Goal: Task Accomplishment & Management: Manage account settings

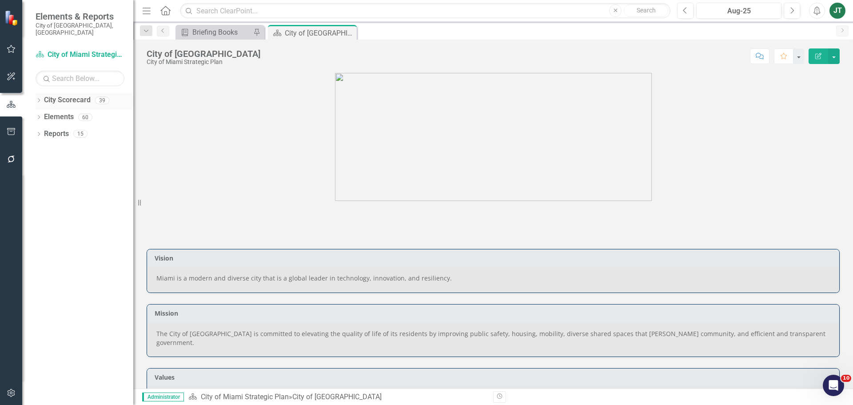
click at [38, 99] on icon "Dropdown" at bounding box center [39, 101] width 6 height 5
click at [44, 131] on icon at bounding box center [44, 133] width 2 height 4
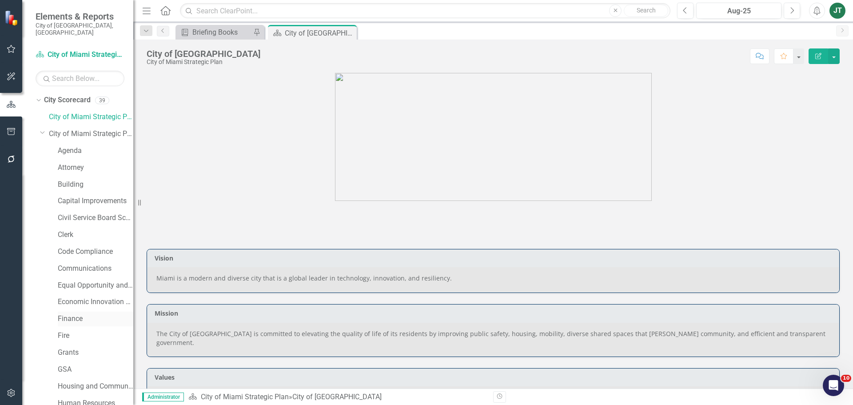
click at [76, 314] on link "Finance" at bounding box center [96, 319] width 76 height 10
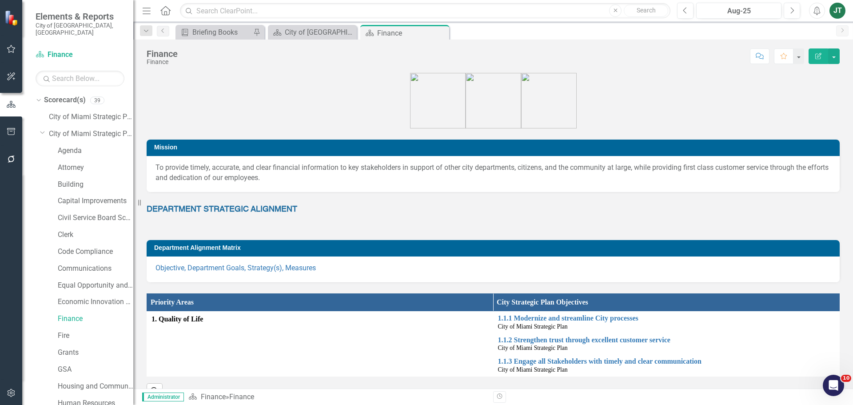
click at [40, 124] on div "Dropdown Scorecard(s) 39 City of [GEOGRAPHIC_DATA] Strategic Plan Dropdown City…" at bounding box center [85, 412] width 98 height 639
click at [41, 131] on icon at bounding box center [42, 132] width 4 height 2
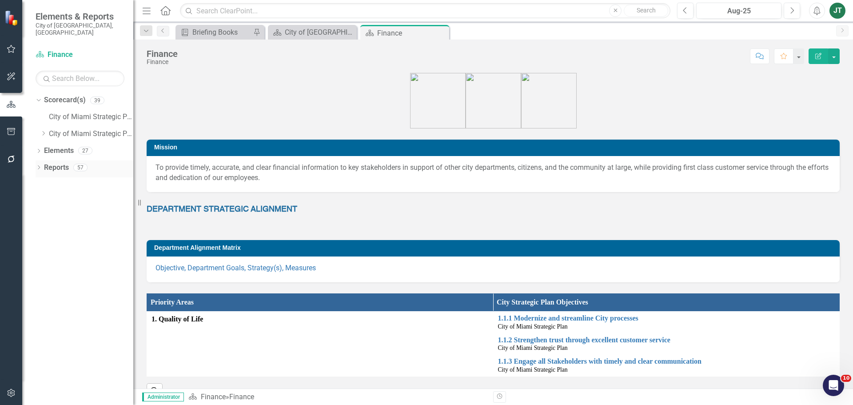
click at [56, 163] on link "Reports" at bounding box center [56, 168] width 25 height 10
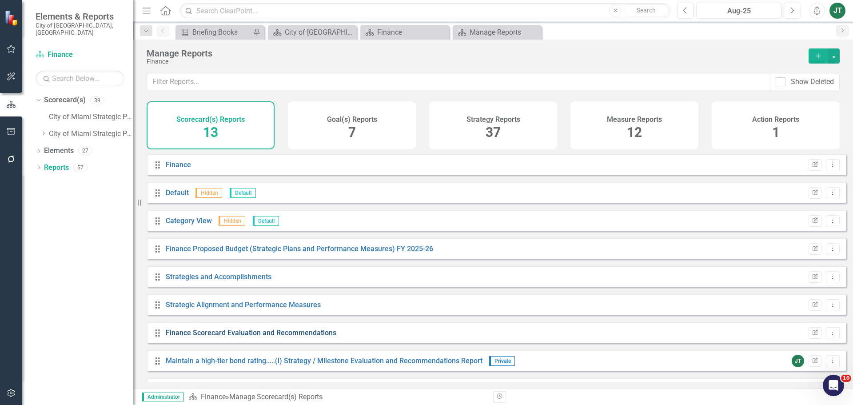
click at [299, 337] on link "Finance Scorecard Evaluation and Recommendations" at bounding box center [251, 332] width 171 height 8
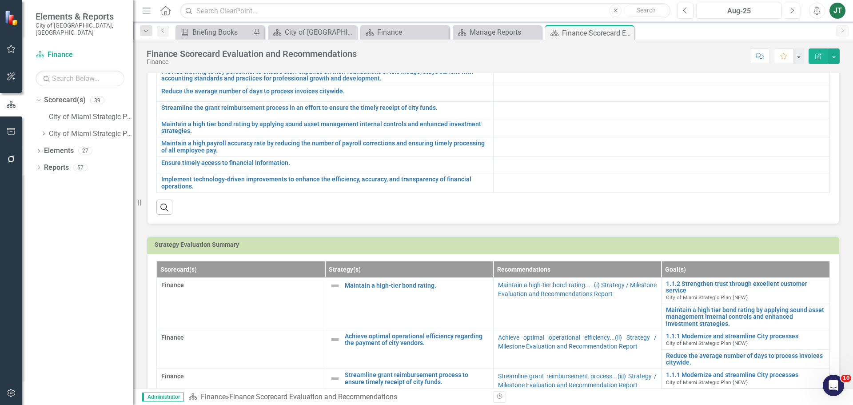
scroll to position [164, 0]
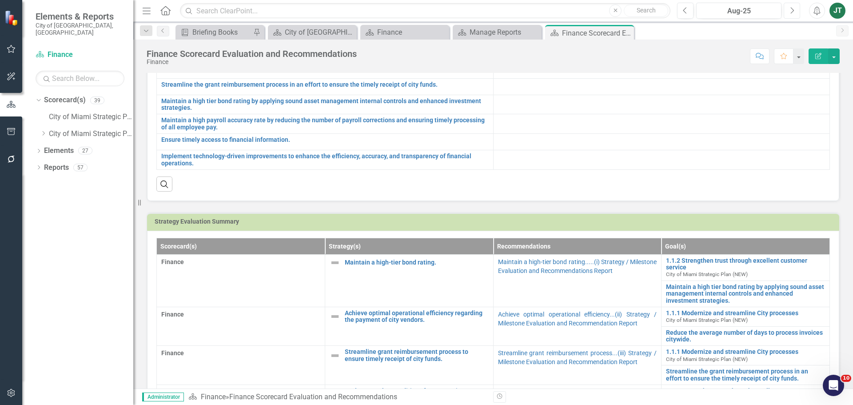
click at [789, 13] on icon "Next" at bounding box center [791, 11] width 5 height 8
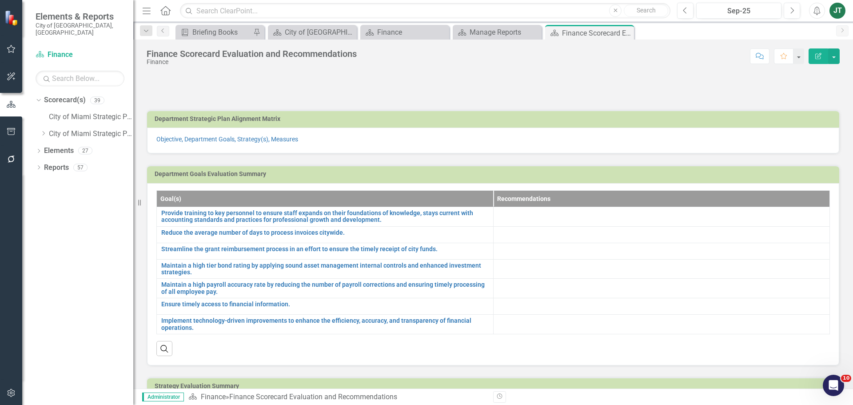
click at [673, 10] on div "Previous Sep-25 Next Alerts JT User Edit Profile Disable Sound Silence Alerts H…" at bounding box center [757, 11] width 179 height 16
click at [684, 9] on icon "Previous" at bounding box center [685, 11] width 5 height 8
click at [684, 12] on icon "Previous" at bounding box center [685, 11] width 5 height 8
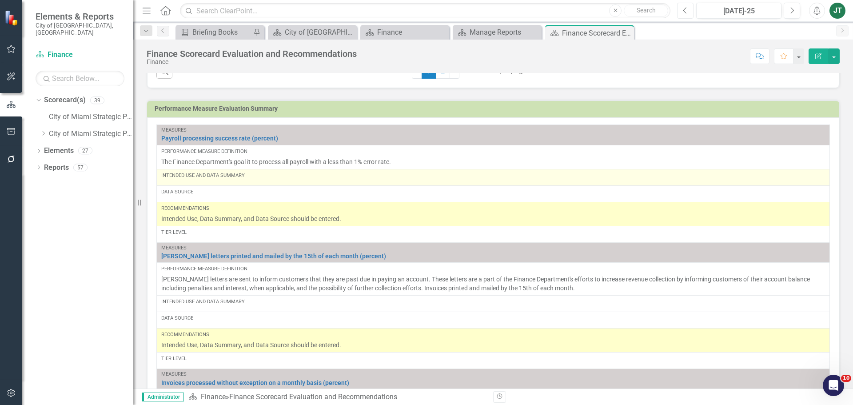
scroll to position [470, 0]
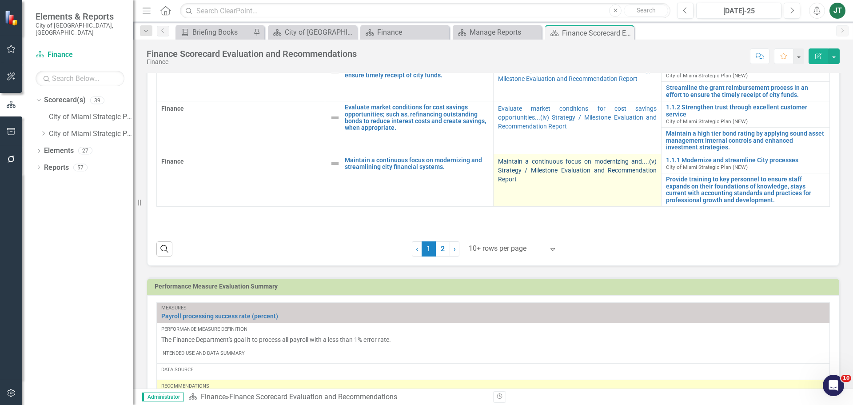
click at [517, 171] on link "Maintain a continuous focus on modernizing and....(v) Strategy / Milestone Eval…" at bounding box center [577, 170] width 159 height 25
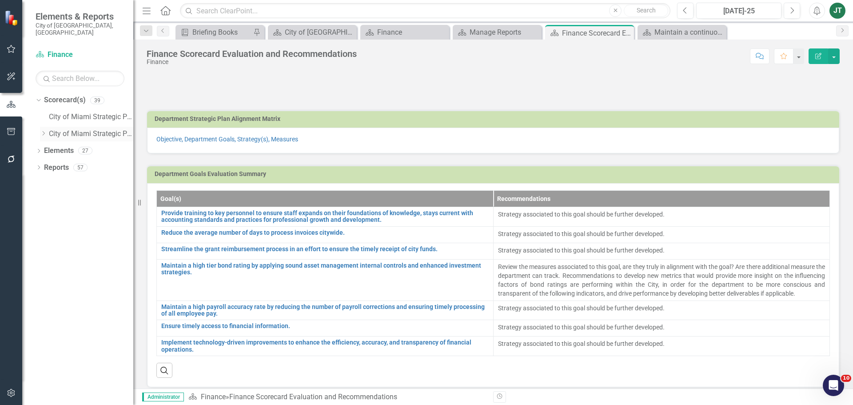
click at [45, 131] on icon "Dropdown" at bounding box center [43, 133] width 7 height 5
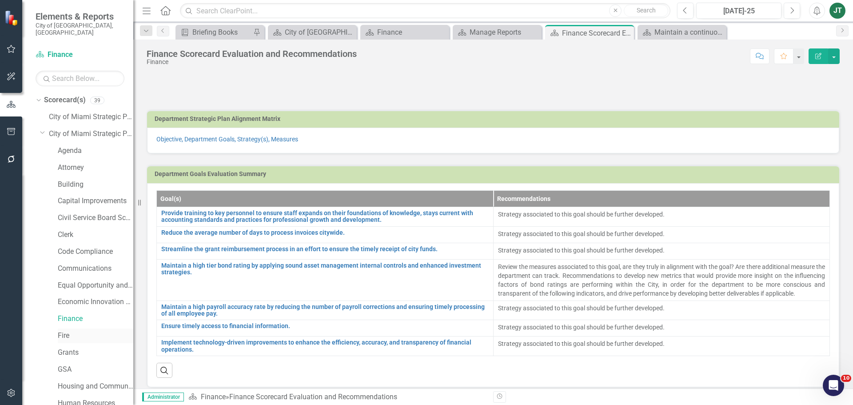
click at [68, 330] on link "Fire" at bounding box center [96, 335] width 76 height 10
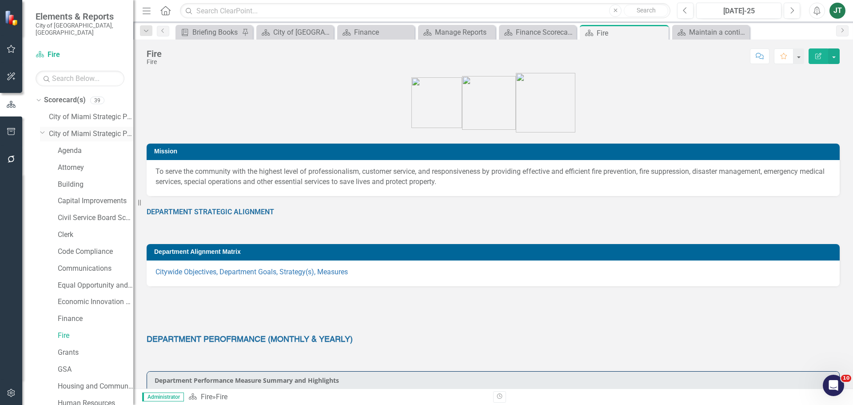
click at [40, 129] on icon "Dropdown" at bounding box center [42, 132] width 5 height 7
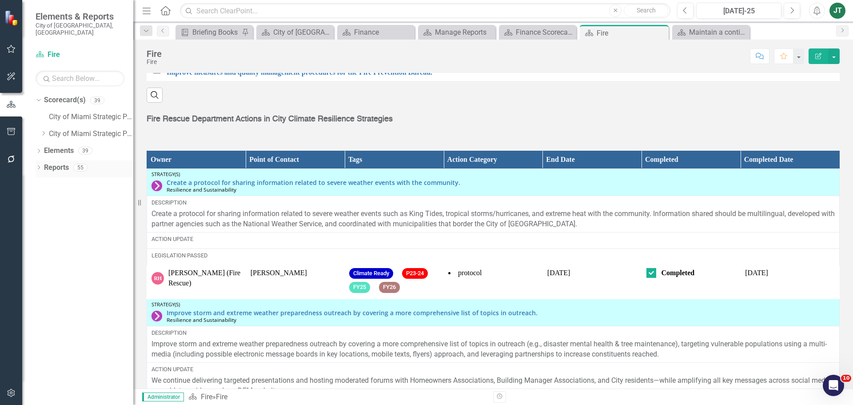
click at [36, 166] on icon "Dropdown" at bounding box center [39, 168] width 6 height 5
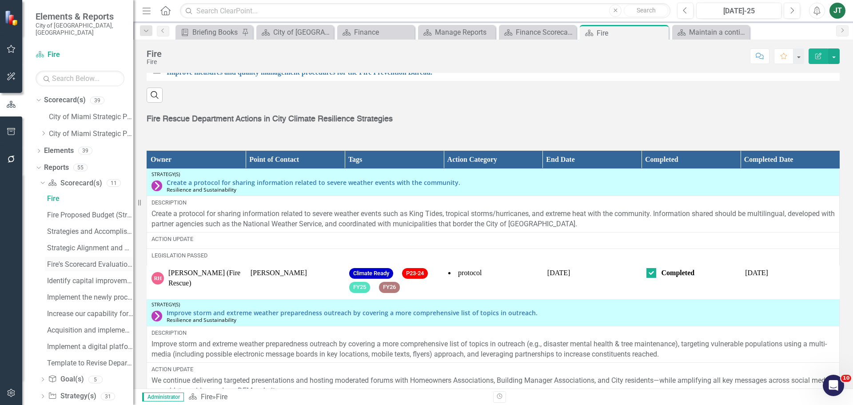
click at [98, 257] on link "Fire's Scorecard Evaluation and Recommendations" at bounding box center [89, 264] width 88 height 14
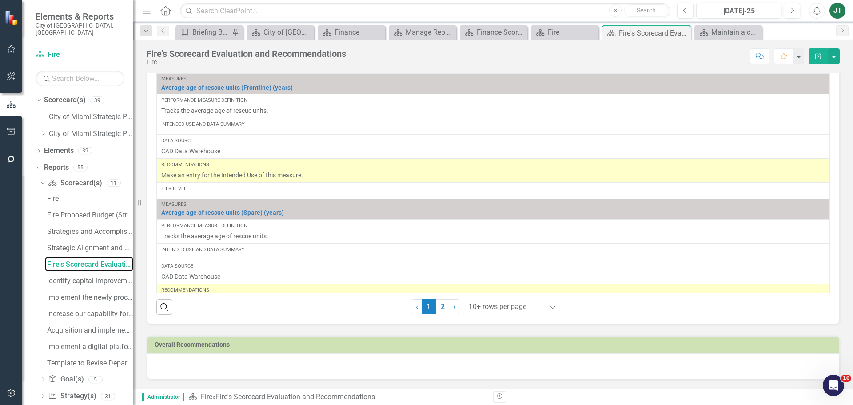
scroll to position [299, 0]
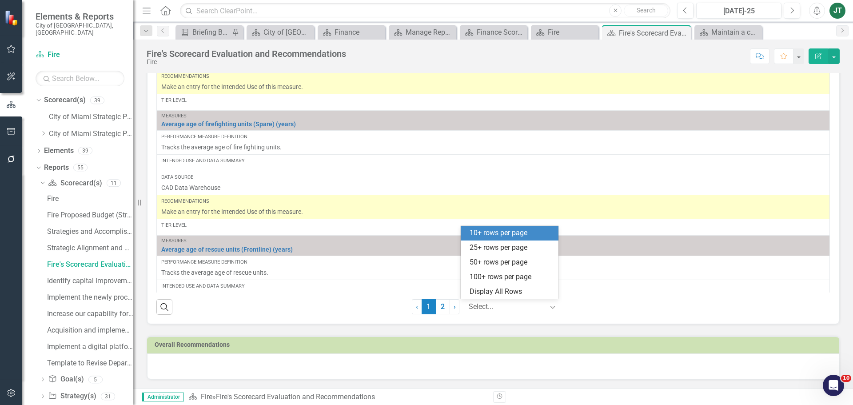
click at [486, 303] on div at bounding box center [507, 307] width 76 height 12
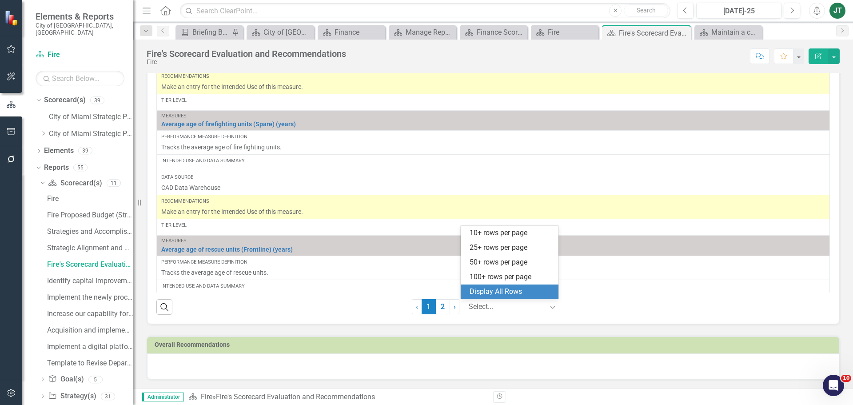
click at [496, 293] on div "Display All Rows" at bounding box center [512, 292] width 84 height 10
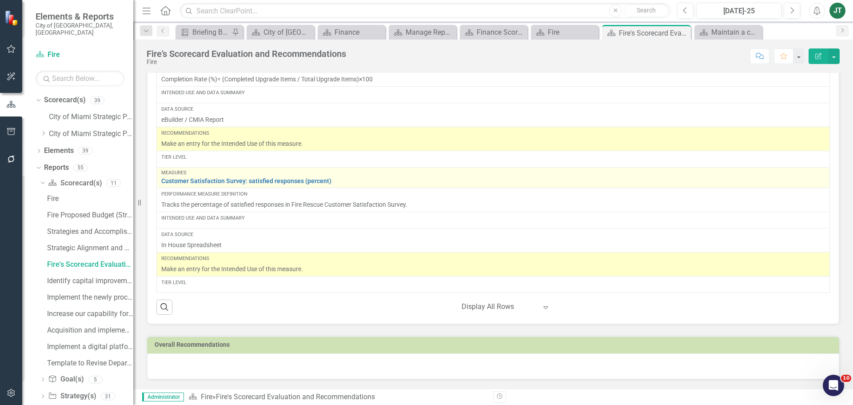
scroll to position [1572, 0]
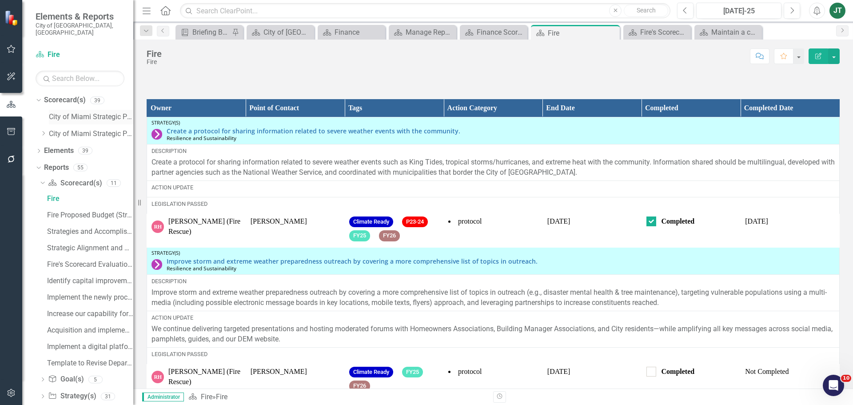
scroll to position [903, 0]
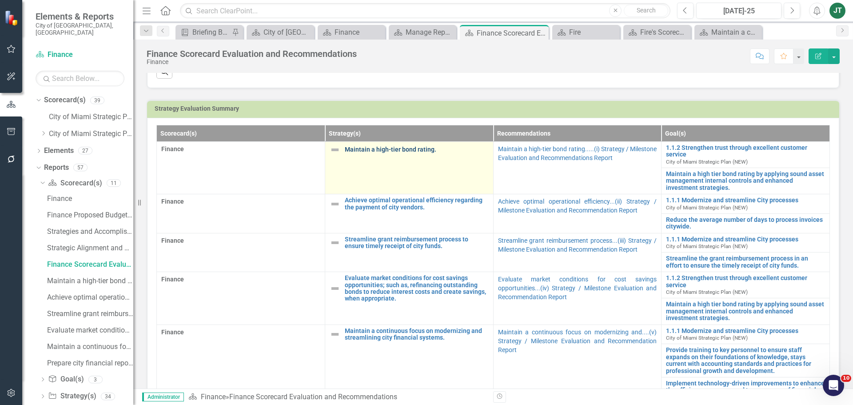
scroll to position [311, 0]
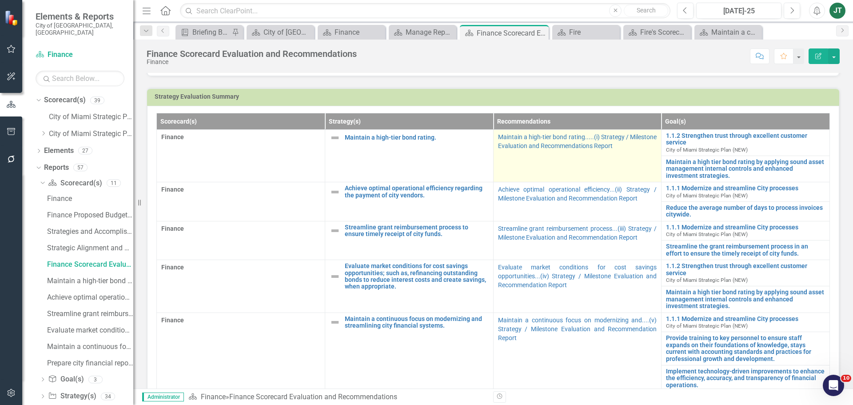
click at [515, 141] on p "Maintain a high-tier bond rating.....(i) Strategy / Milestone Evaluation and Re…" at bounding box center [577, 141] width 159 height 18
click at [536, 146] on link "Maintain a high-tier bond rating.....(i) Strategy / Milestone Evaluation and Re…" at bounding box center [577, 141] width 159 height 16
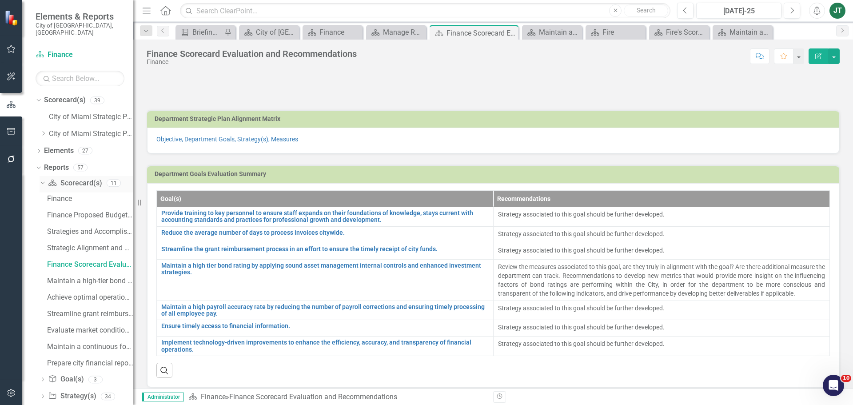
click at [44, 182] on icon at bounding box center [42, 183] width 4 height 2
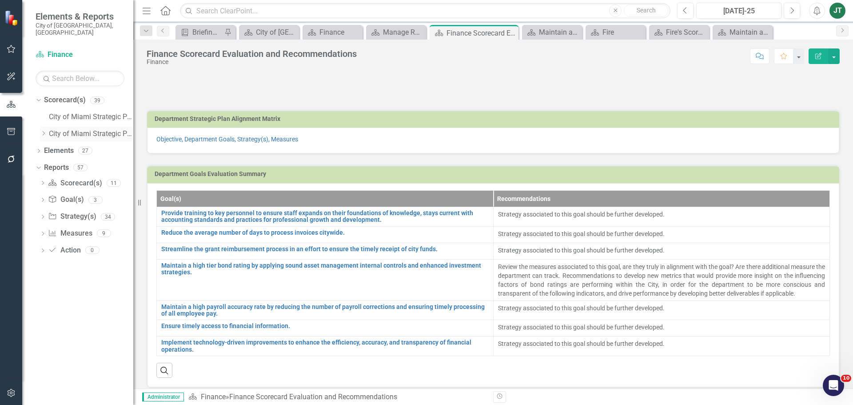
click at [42, 131] on icon "Dropdown" at bounding box center [43, 133] width 7 height 5
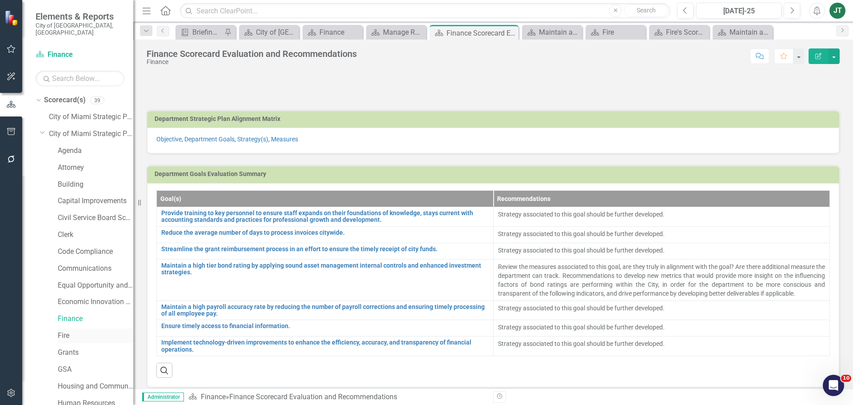
click at [65, 330] on link "Fire" at bounding box center [96, 335] width 76 height 10
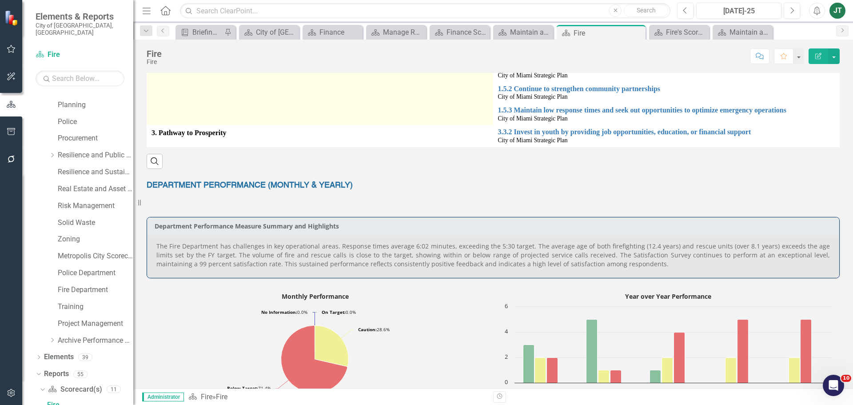
scroll to position [222, 0]
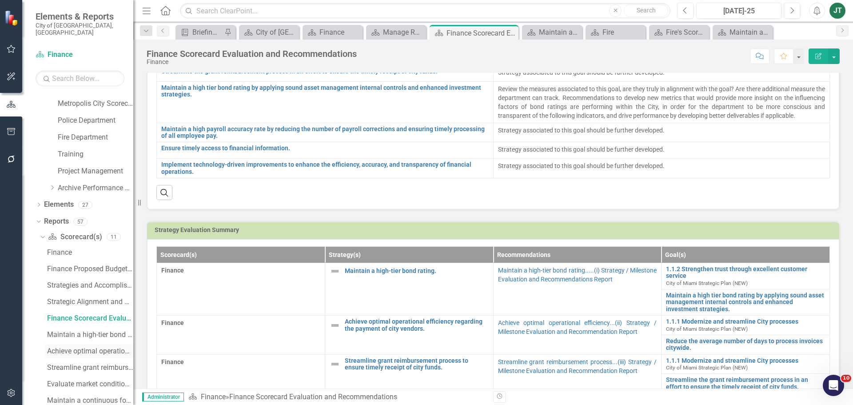
scroll to position [537, 0]
click at [44, 231] on icon "Dropdown" at bounding box center [41, 234] width 5 height 6
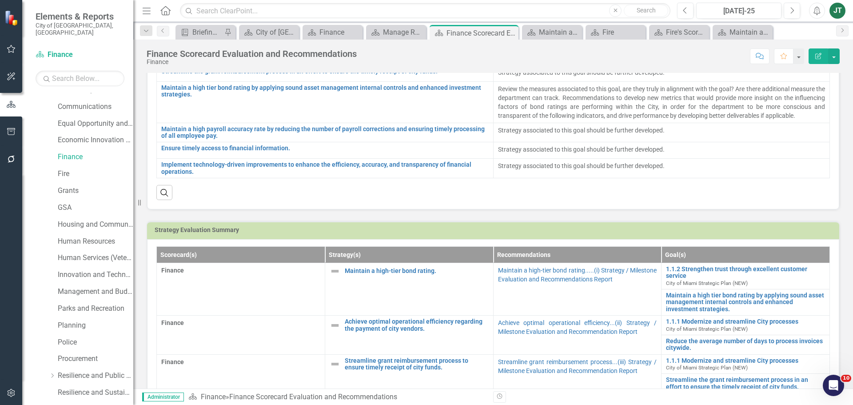
scroll to position [139, 0]
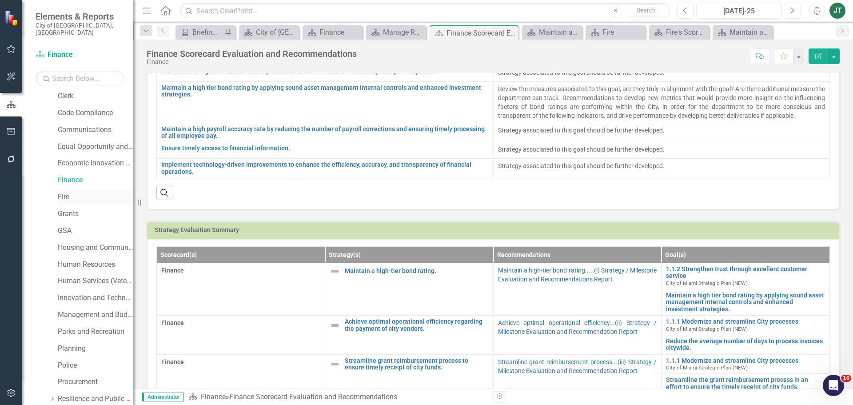
click at [64, 192] on link "Fire" at bounding box center [96, 197] width 76 height 10
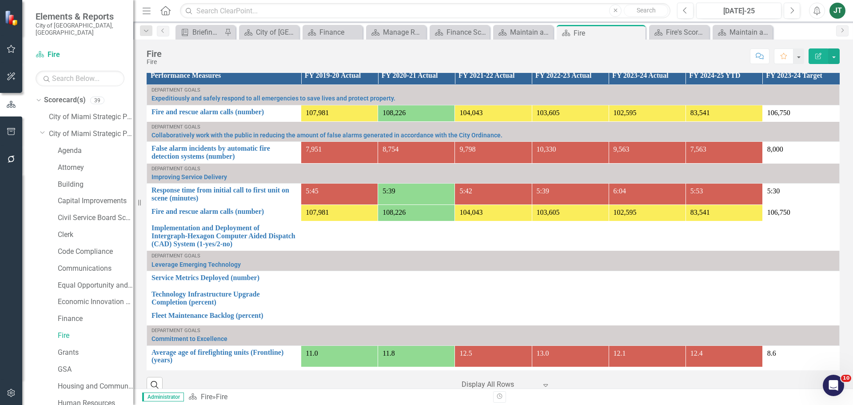
click at [39, 124] on div "Dropdown Scorecard(s) 39 City of [GEOGRAPHIC_DATA] Strategic Plan Dropdown City…" at bounding box center [85, 412] width 98 height 639
click at [42, 129] on icon "Dropdown" at bounding box center [42, 132] width 5 height 7
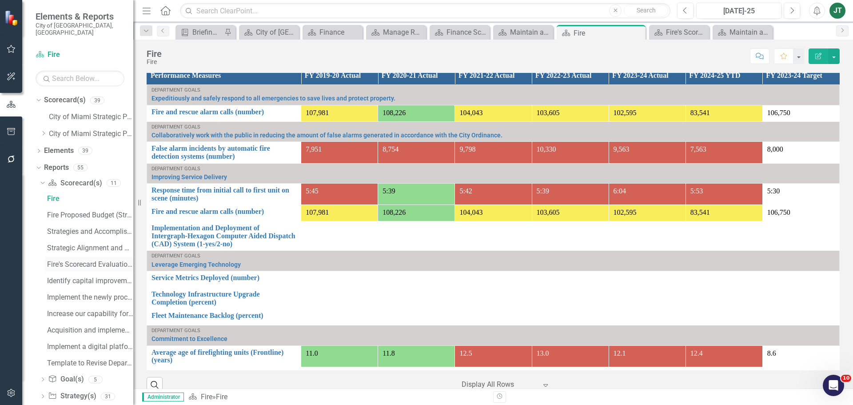
click at [102, 260] on div "Fire's Scorecard Evaluation and Recommendations" at bounding box center [90, 264] width 86 height 8
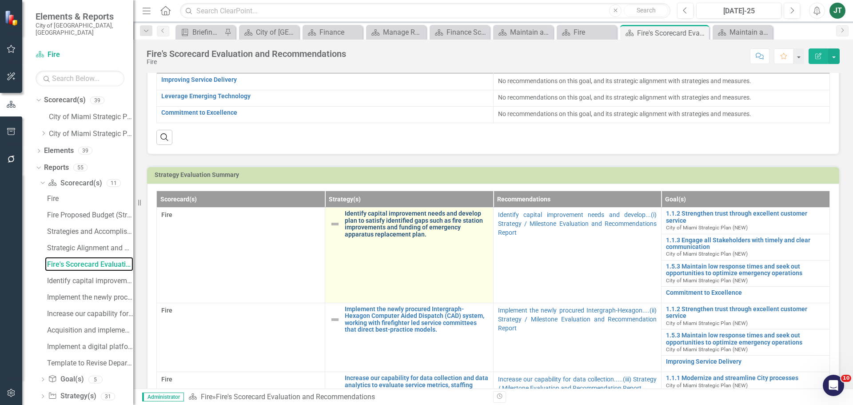
scroll to position [89, 0]
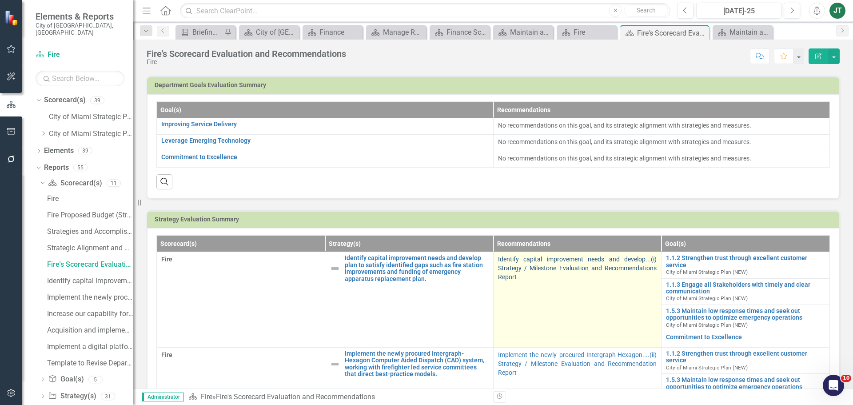
click at [534, 266] on link "Identify capital improvement needs and develop...(i) Strategy / Milestone Evalu…" at bounding box center [577, 267] width 159 height 25
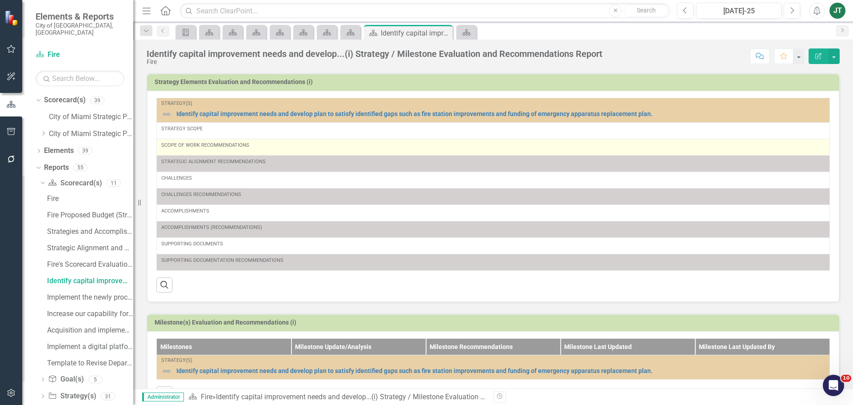
click at [273, 149] on div "Scope of Work Recommendations" at bounding box center [493, 147] width 664 height 11
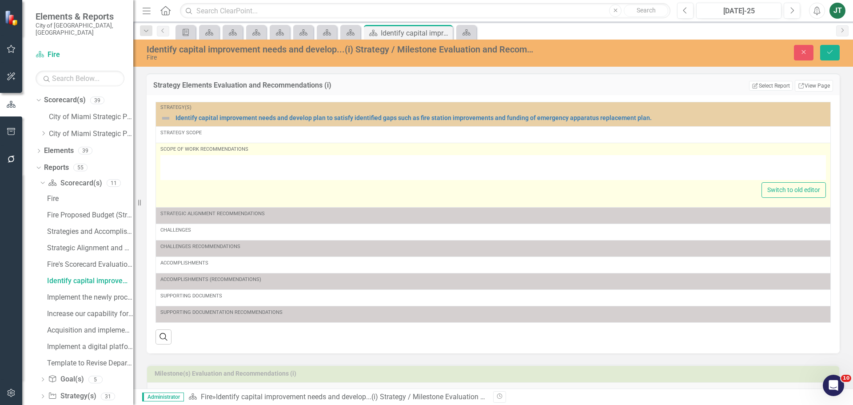
click at [183, 164] on div at bounding box center [492, 167] width 665 height 25
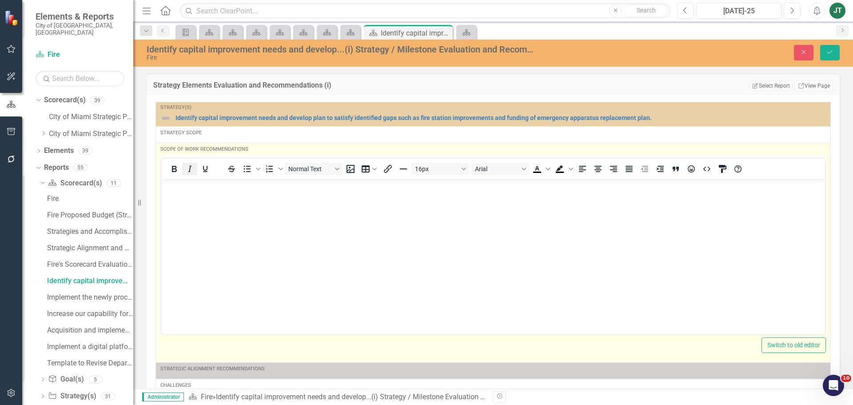
click at [184, 166] on button "Italic" at bounding box center [189, 169] width 15 height 12
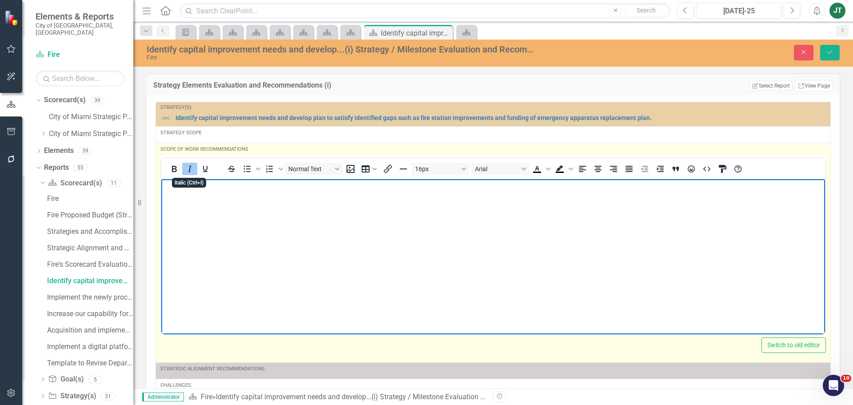
click at [184, 166] on button "Italic" at bounding box center [189, 169] width 15 height 12
click at [189, 192] on body "﻿" at bounding box center [493, 245] width 664 height 133
click at [561, 183] on p "Recommendations to develop and establish a scope of work that summarizing the f…" at bounding box center [492, 186] width 659 height 11
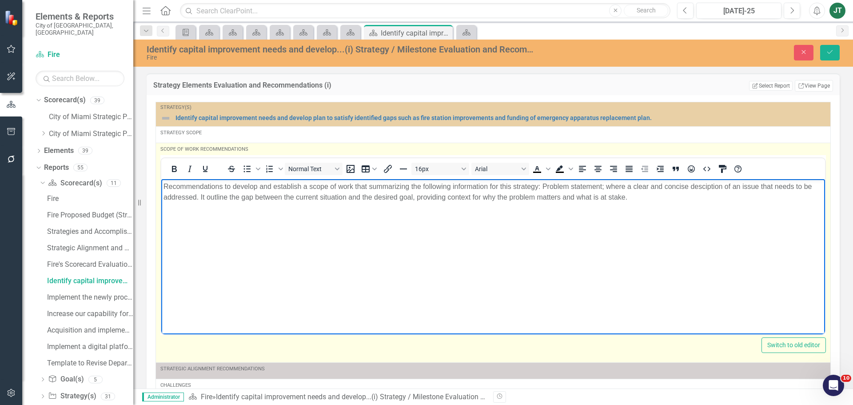
click at [707, 187] on p "Recommendations to develop and establish a scope of work that summarizing the f…" at bounding box center [492, 191] width 659 height 21
click at [705, 186] on p "Recommendations to develop and establish a scope of work that summarizing the f…" at bounding box center [492, 191] width 659 height 21
click at [665, 199] on p "Recommendations to develop and establish a scope of work that summarizing the f…" at bounding box center [492, 191] width 659 height 21
click at [330, 206] on p "Recommendations to develop and establish a scope of work that summarizing the f…" at bounding box center [492, 197] width 659 height 32
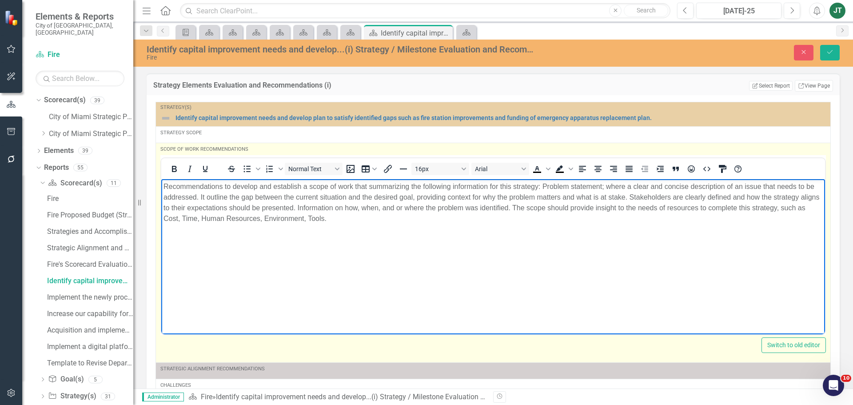
click at [367, 218] on p "Recommendations to develop and establish a scope of work that summarizing the f…" at bounding box center [492, 202] width 659 height 43
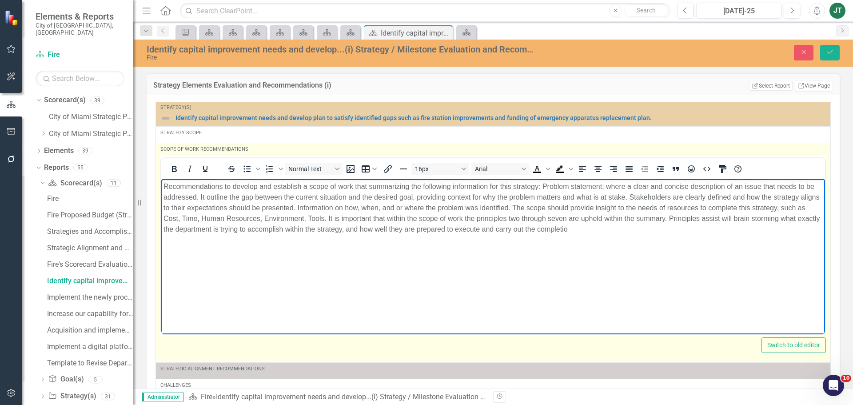
click at [751, 217] on p "Recommendations to develop and establish a scope of work that summarizing the f…" at bounding box center [492, 207] width 659 height 53
click at [757, 220] on p "Recommendations to develop and establish a scope of work that summarizing the f…" at bounding box center [492, 207] width 659 height 53
drag, startPoint x: 760, startPoint y: 217, endPoint x: 750, endPoint y: 217, distance: 10.7
click at [750, 217] on p "Recommendations to develop and establish a scope of work that summarizing the f…" at bounding box center [492, 207] width 659 height 53
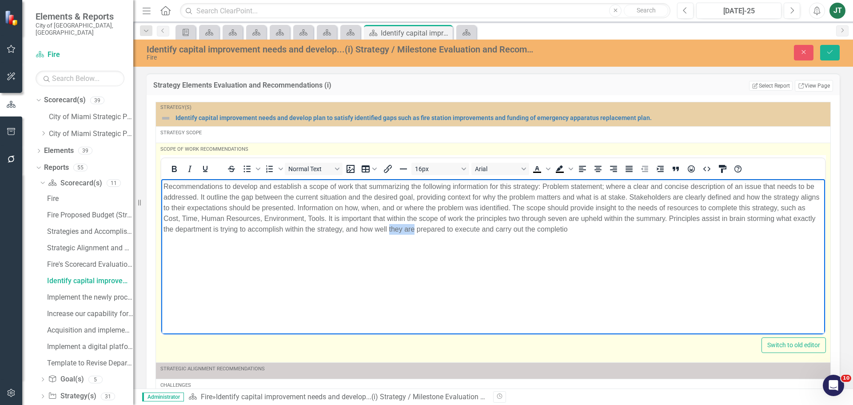
drag, startPoint x: 455, startPoint y: 227, endPoint x: 431, endPoint y: 229, distance: 24.5
click at [431, 229] on p "Recommendations to develop and establish a scope of work that summarizing the f…" at bounding box center [492, 207] width 659 height 53
click at [462, 227] on p "Recommendations to develop and establish a scope of work that summarizing the f…" at bounding box center [492, 207] width 659 height 53
drag, startPoint x: 459, startPoint y: 227, endPoint x: 485, endPoint y: 227, distance: 25.8
click at [462, 227] on p "Recommendations to develop and establish a scope of work that summarizing the f…" at bounding box center [492, 207] width 659 height 53
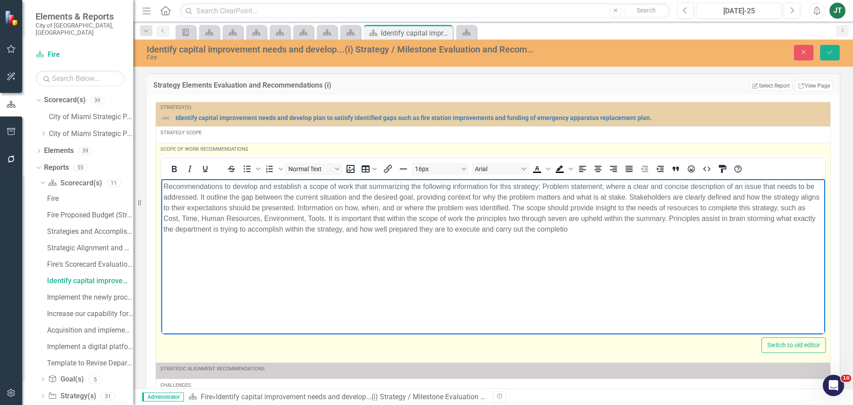
click at [627, 227] on p "Recommendations to develop and establish a scope of work that summarizing the f…" at bounding box center [492, 207] width 659 height 53
click at [389, 230] on p "Recommendations to develop and establish a scope of work that summarizing the f…" at bounding box center [492, 207] width 659 height 53
drag, startPoint x: 695, startPoint y: 228, endPoint x: 195, endPoint y: 190, distance: 501.1
click at [161, 183] on html "Recommendations to develop and establish a scope of work that summarizing the f…" at bounding box center [493, 245] width 664 height 133
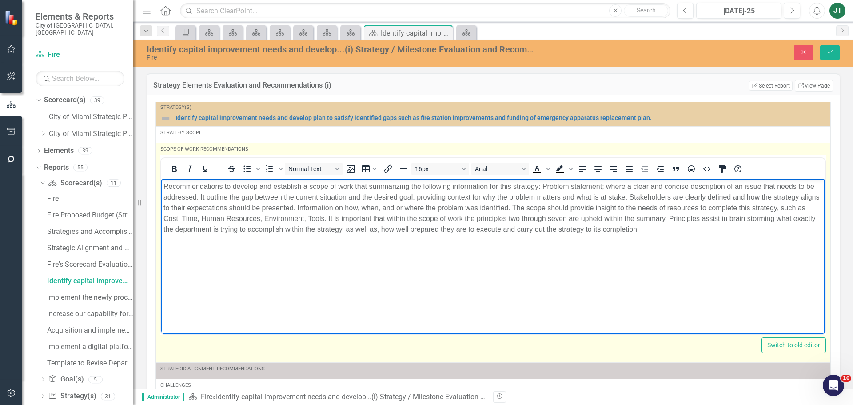
copy p "Recommendations to develop and establish a scope of work that summarizing the f…"
drag, startPoint x: 501, startPoint y: 238, endPoint x: 533, endPoint y: 238, distance: 31.5
click at [501, 238] on body "Recommendations to develop and establish a scope of work that summarizing the f…" at bounding box center [493, 245] width 664 height 133
drag, startPoint x: 767, startPoint y: 228, endPoint x: 144, endPoint y: 175, distance: 625.0
click at [161, 179] on html "Recommendations to develop and establish a scope of work that summarizing the f…" at bounding box center [493, 245] width 664 height 133
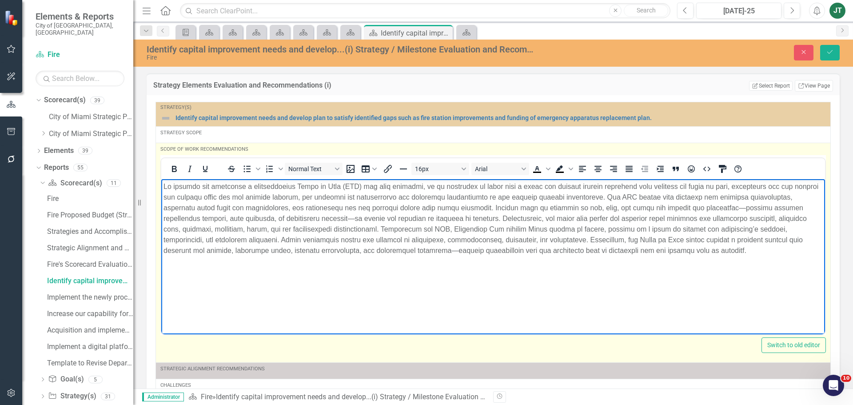
drag, startPoint x: 417, startPoint y: 212, endPoint x: 398, endPoint y: 218, distance: 19.5
click at [417, 213] on p "Rich Text Area. Press ALT-0 for help." at bounding box center [492, 218] width 659 height 75
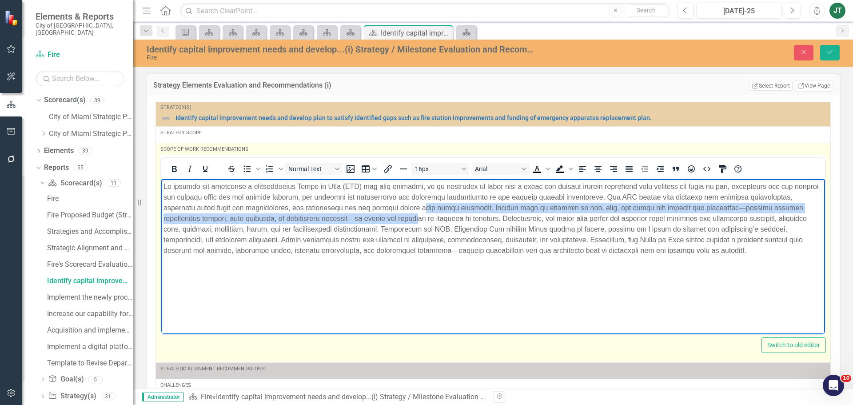
click at [357, 217] on p "Rich Text Area. Press ALT-0 for help." at bounding box center [492, 218] width 659 height 75
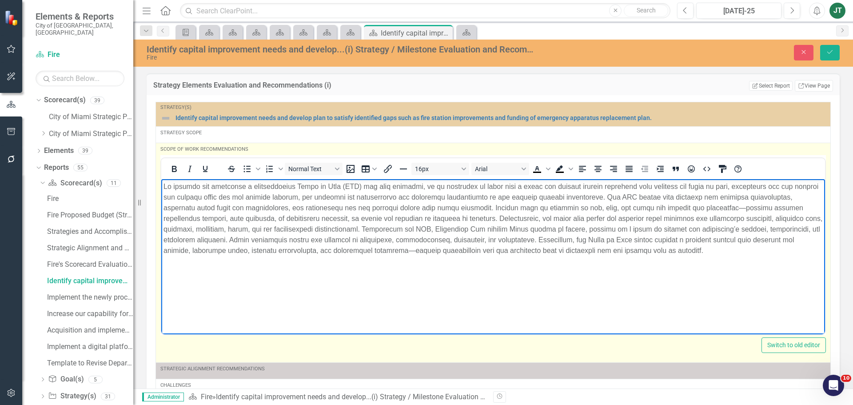
click at [730, 207] on p "Rich Text Area. Press ALT-0 for help." at bounding box center [492, 218] width 659 height 75
click at [496, 248] on p "Rich Text Area. Press ALT-0 for help." at bounding box center [492, 218] width 659 height 75
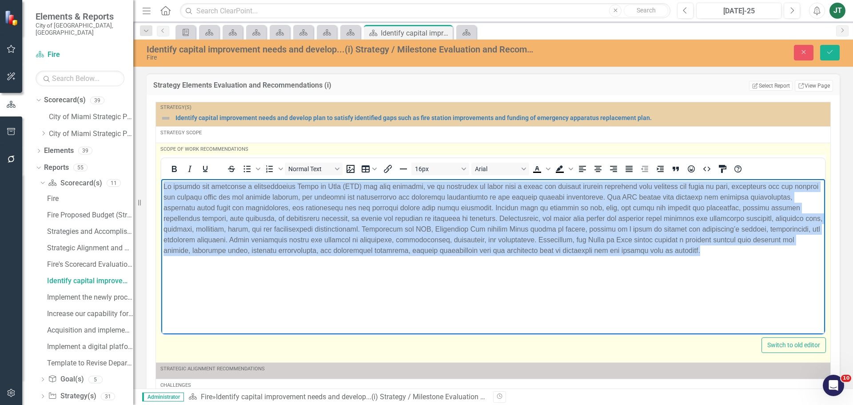
drag, startPoint x: 801, startPoint y: 248, endPoint x: 428, endPoint y: 354, distance: 387.5
click at [161, 179] on html at bounding box center [493, 245] width 664 height 133
click at [633, 169] on icon "Justify" at bounding box center [629, 168] width 11 height 11
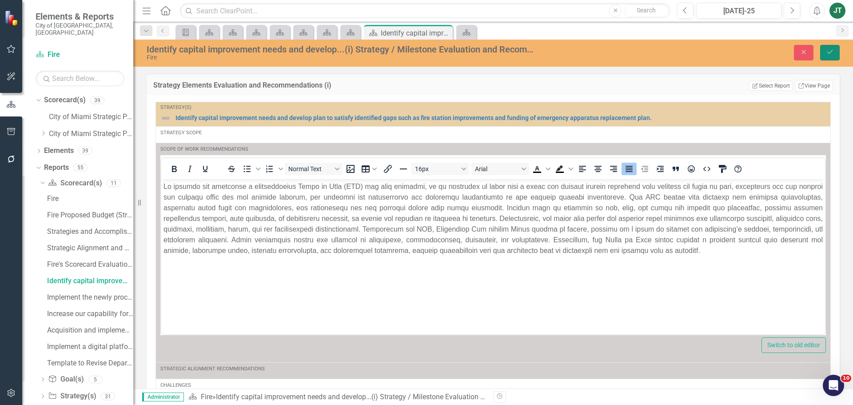
click at [825, 53] on button "Save" at bounding box center [830, 53] width 20 height 16
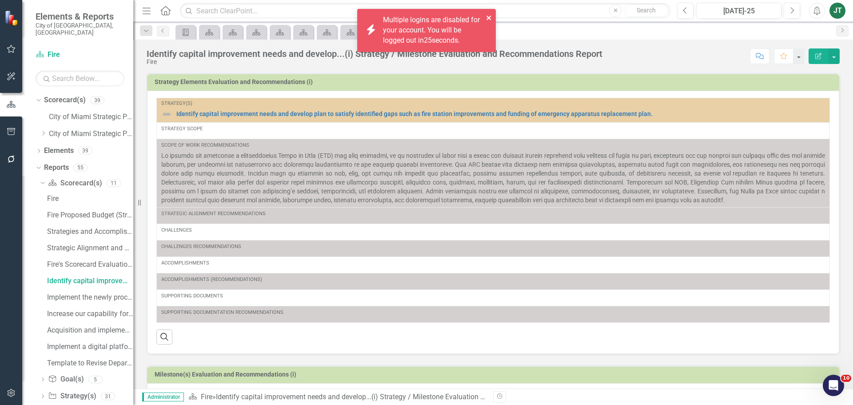
click at [488, 17] on icon "close" at bounding box center [488, 18] width 4 height 4
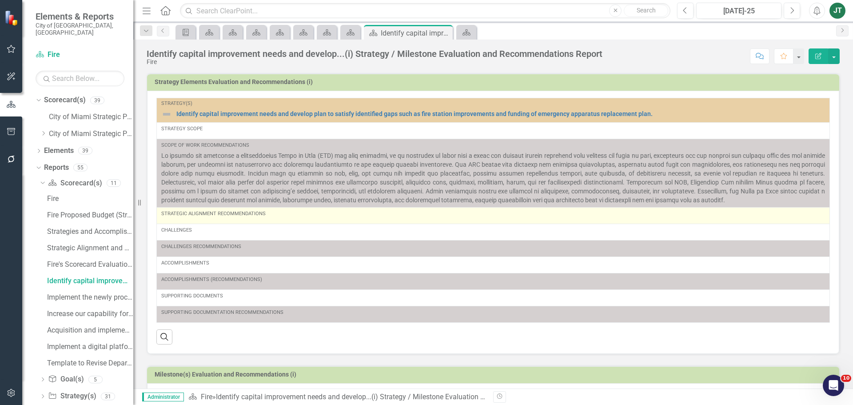
click at [270, 216] on div "Strategic Alignment Recommendations" at bounding box center [493, 213] width 664 height 7
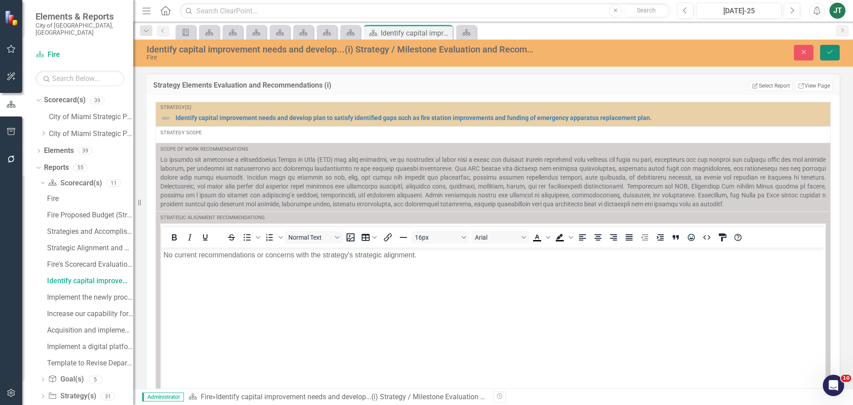
click at [831, 50] on icon "Save" at bounding box center [830, 52] width 8 height 6
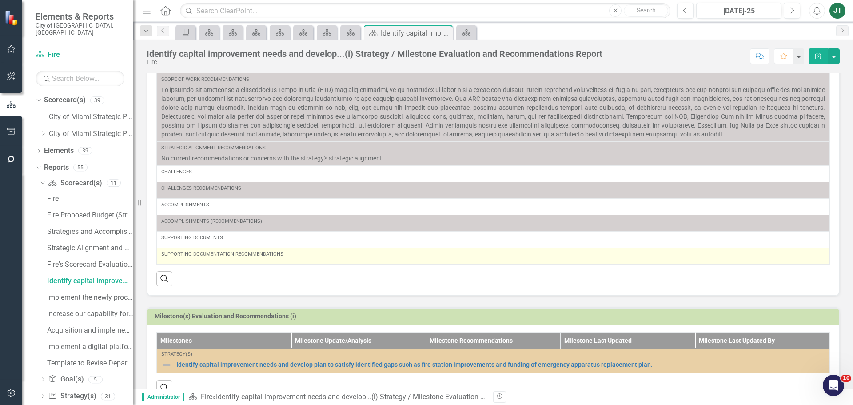
scroll to position [89, 0]
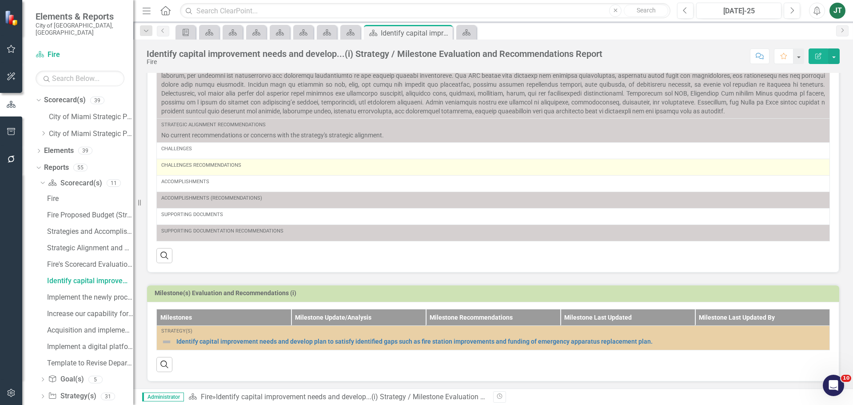
click at [225, 170] on div "Challenges Recommendations" at bounding box center [493, 167] width 664 height 11
click at [225, 169] on div "Challenges Recommendations" at bounding box center [493, 167] width 664 height 11
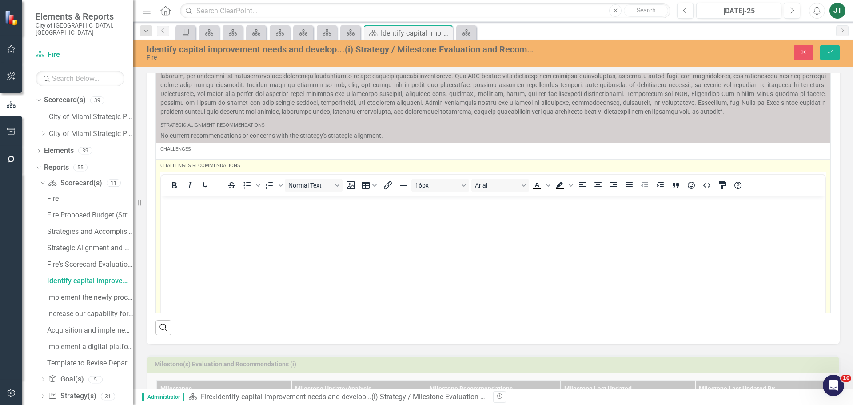
scroll to position [0, 0]
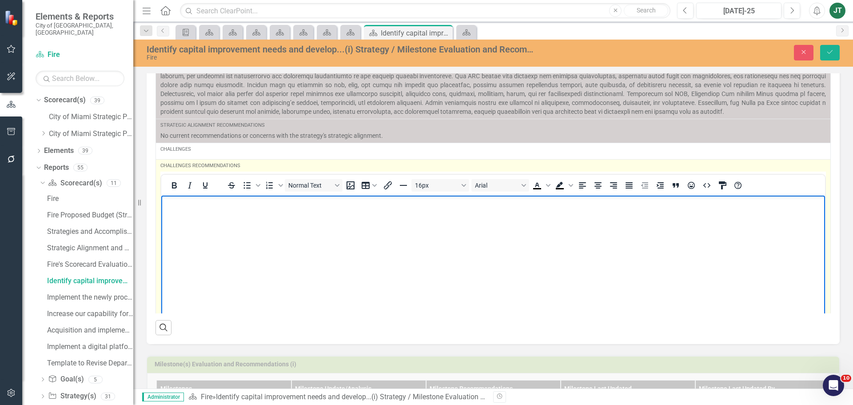
click at [183, 217] on body "Rich Text Area. Press ALT-0 for help." at bounding box center [493, 261] width 664 height 133
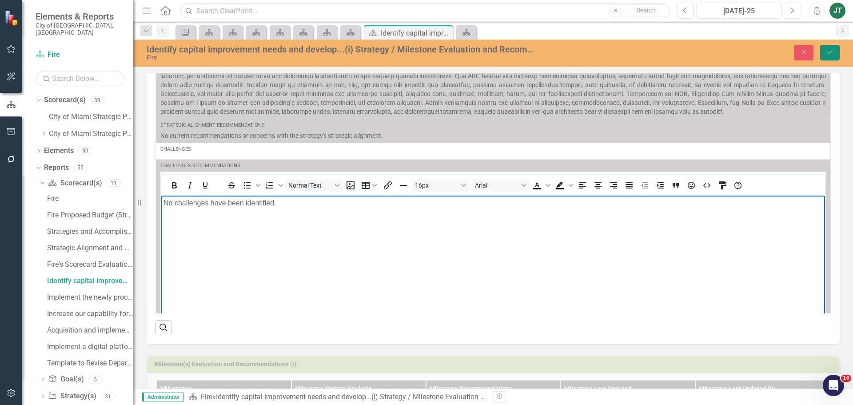
click at [830, 53] on icon "Save" at bounding box center [830, 52] width 8 height 6
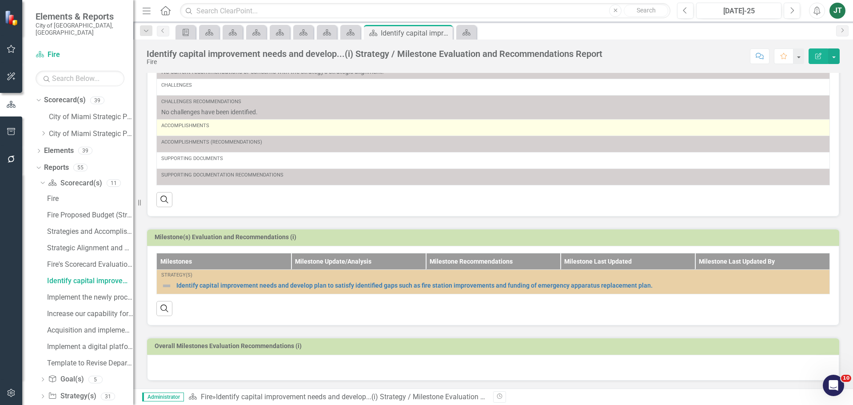
scroll to position [154, 0]
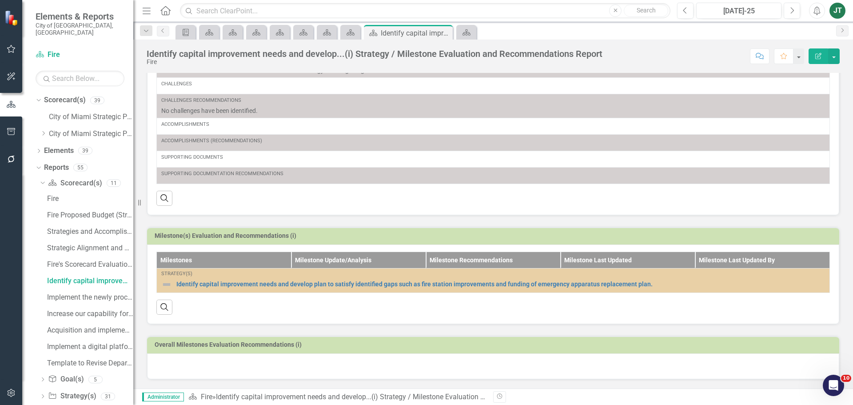
click at [191, 367] on div at bounding box center [493, 366] width 692 height 26
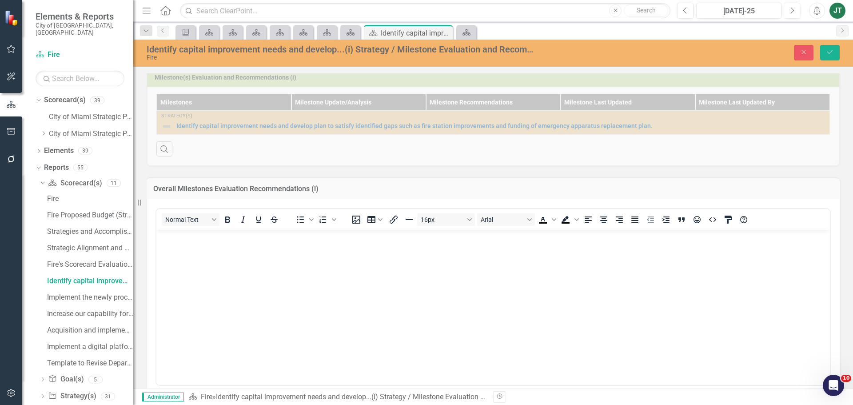
scroll to position [331, 0]
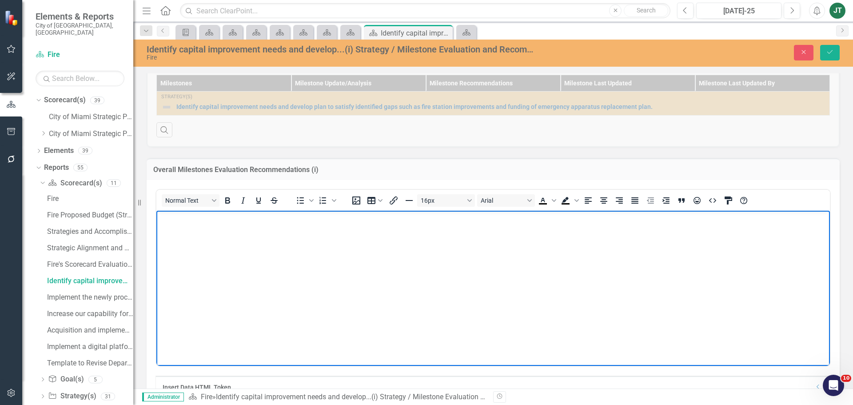
click at [178, 256] on body "Rich Text Area. Press ALT-0 for help." at bounding box center [492, 276] width 673 height 133
click at [829, 47] on button "Save" at bounding box center [830, 53] width 20 height 16
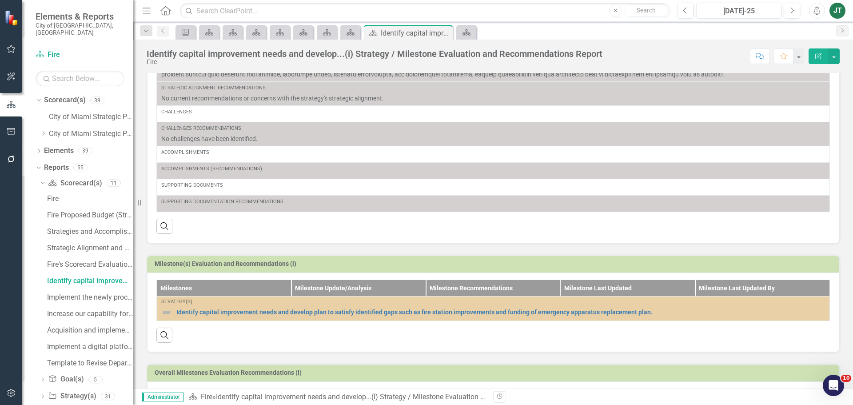
scroll to position [133, 0]
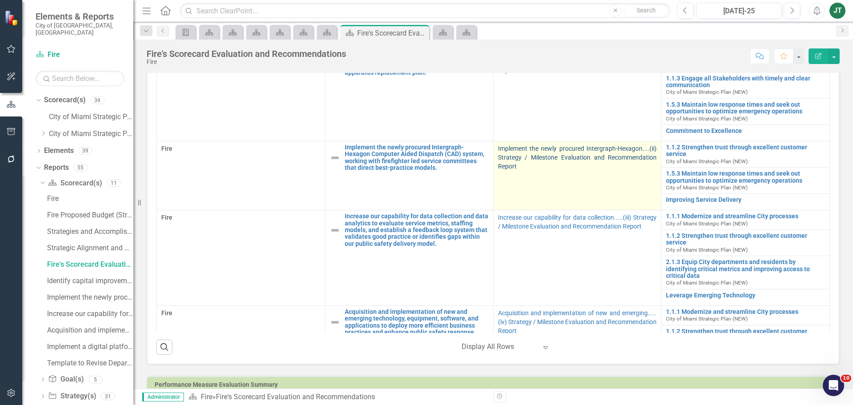
scroll to position [311, 0]
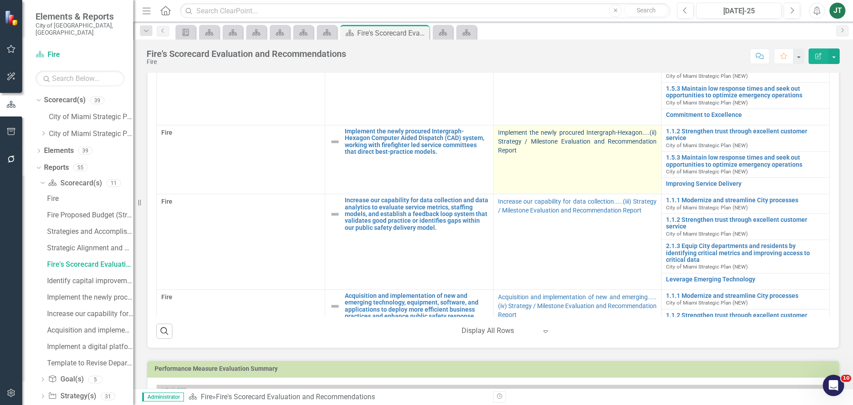
click at [577, 139] on link "Implement the newly procured Intergraph-Hexagon....(ii) Strategy / Milestone Ev…" at bounding box center [577, 141] width 159 height 25
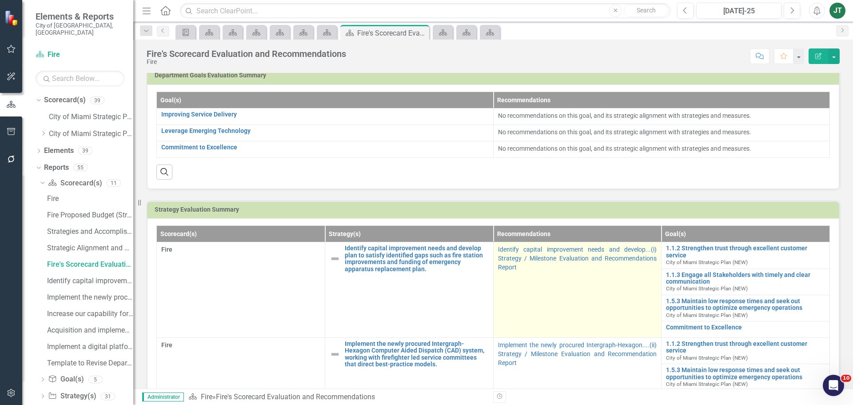
scroll to position [133, 0]
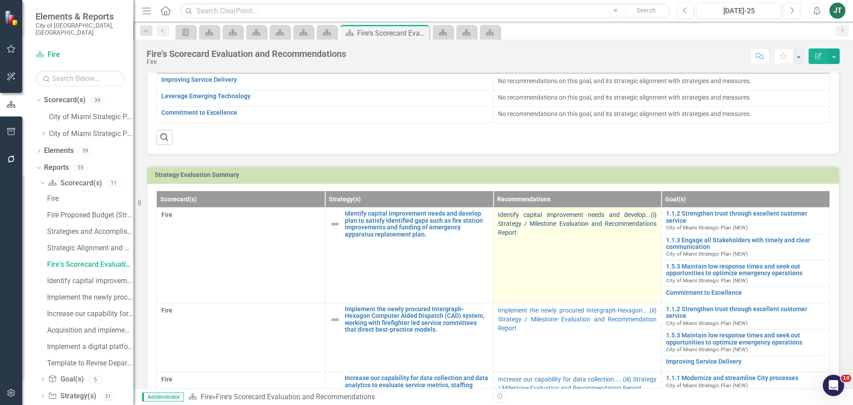
click at [534, 226] on link "Identify capital improvement needs and develop...(i) Strategy / Milestone Evalu…" at bounding box center [577, 223] width 159 height 25
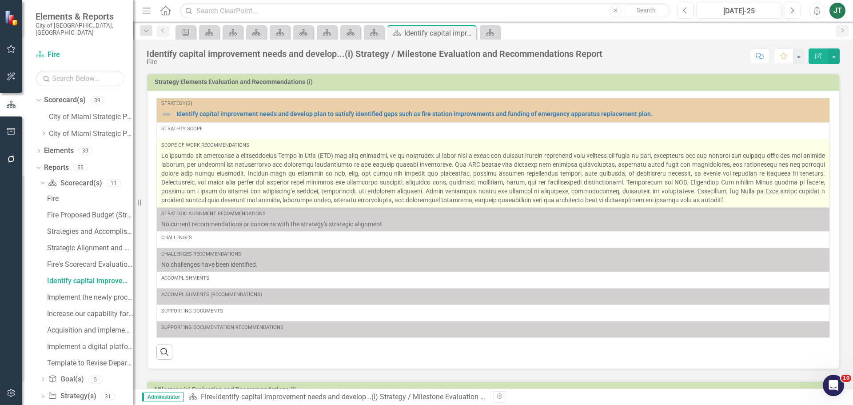
click at [288, 180] on p at bounding box center [493, 177] width 664 height 53
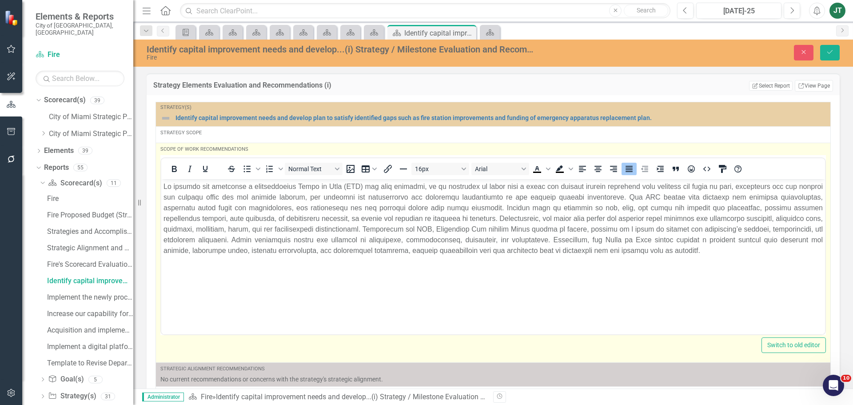
drag, startPoint x: 809, startPoint y: 252, endPoint x: 765, endPoint y: 254, distance: 43.6
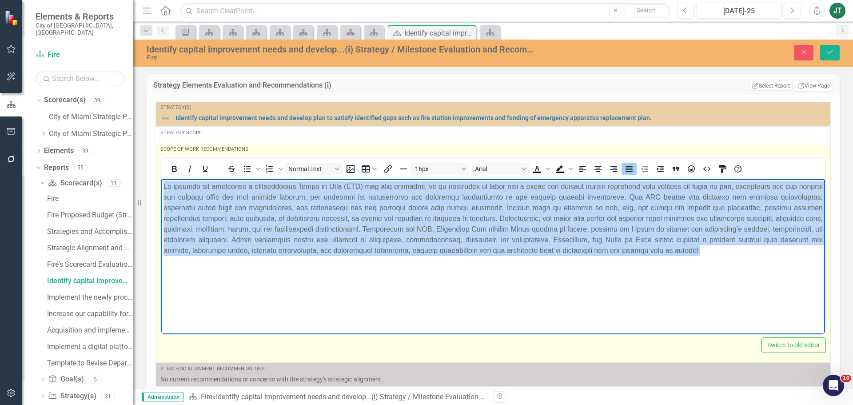
drag, startPoint x: 794, startPoint y: 253, endPoint x: 128, endPoint y: 180, distance: 670.3
click at [161, 180] on html at bounding box center [493, 245] width 664 height 133
copy p "To develop and establish a comprehensive Scope of Work (SOW) for this strategy,…"
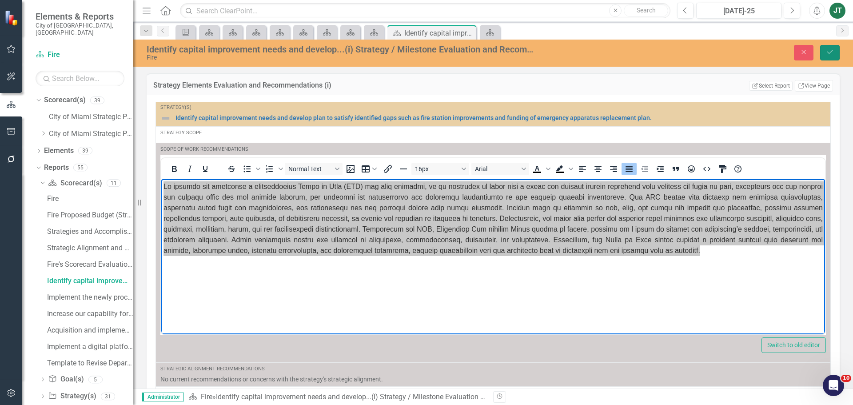
click at [832, 50] on icon "Save" at bounding box center [830, 52] width 8 height 6
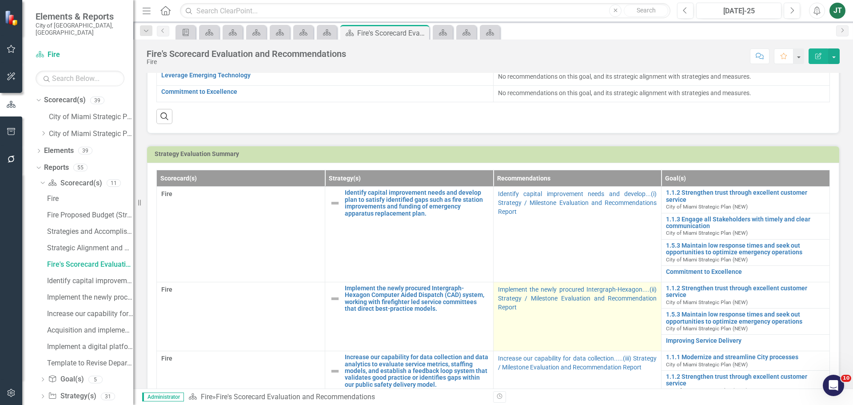
scroll to position [178, 0]
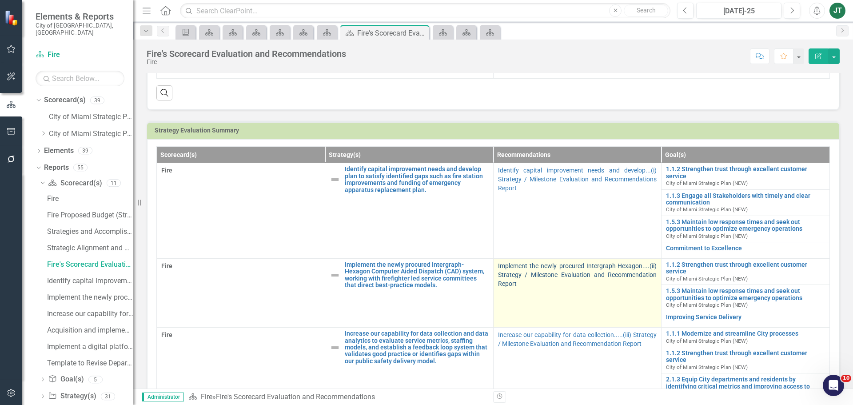
click at [545, 277] on link "Implement the newly procured Intergraph-Hexagon....(ii) Strategy / Milestone Ev…" at bounding box center [577, 274] width 159 height 25
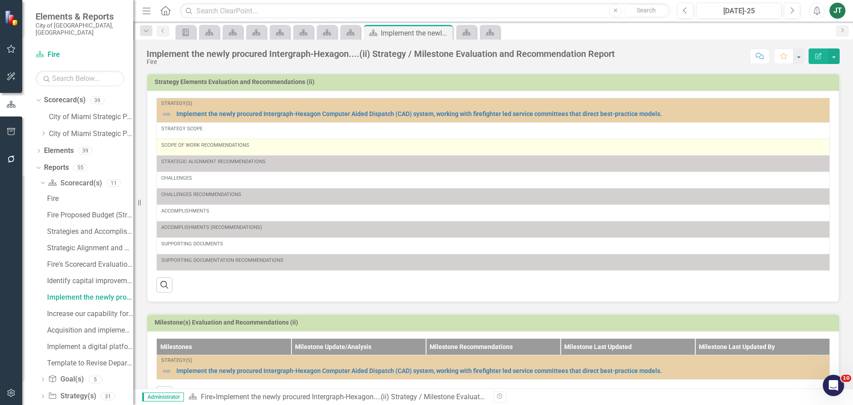
click at [212, 148] on div "Scope of Work Recommendations" at bounding box center [493, 145] width 664 height 7
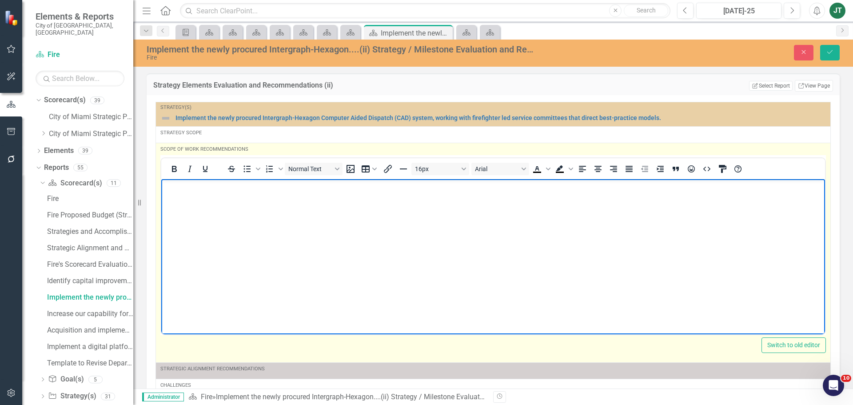
click at [171, 191] on p "Rich Text Area. Press ALT-0 for help." at bounding box center [492, 186] width 659 height 11
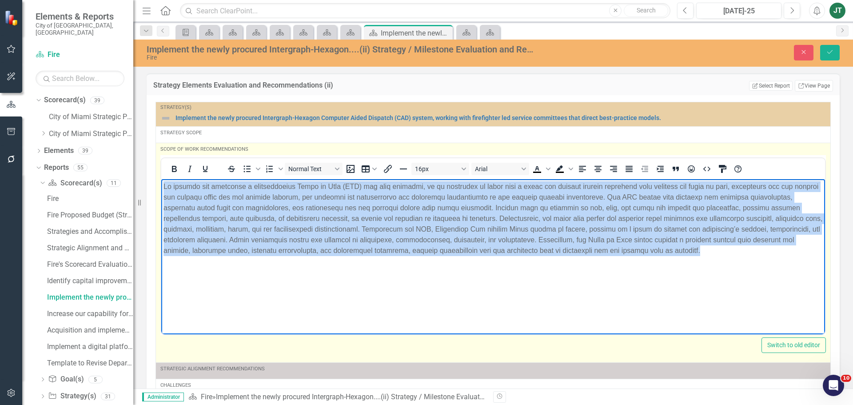
drag, startPoint x: 803, startPoint y: 254, endPoint x: 141, endPoint y: 166, distance: 667.7
click at [161, 179] on html at bounding box center [493, 245] width 664 height 133
click at [633, 171] on icon "Justify" at bounding box center [629, 168] width 11 height 11
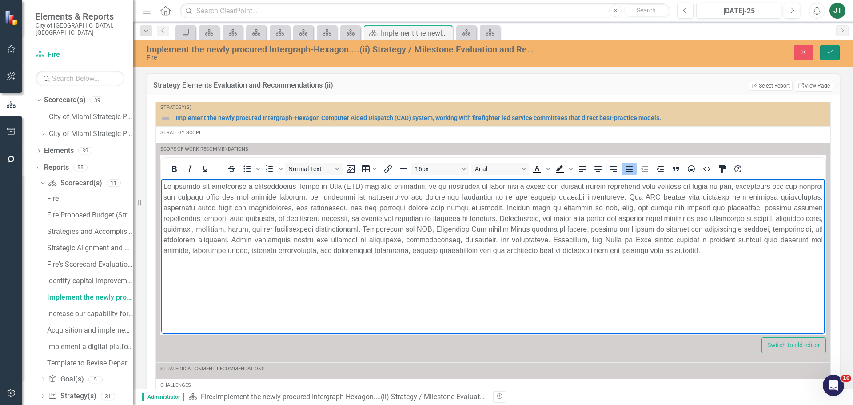
click at [831, 51] on icon "Save" at bounding box center [830, 52] width 8 height 6
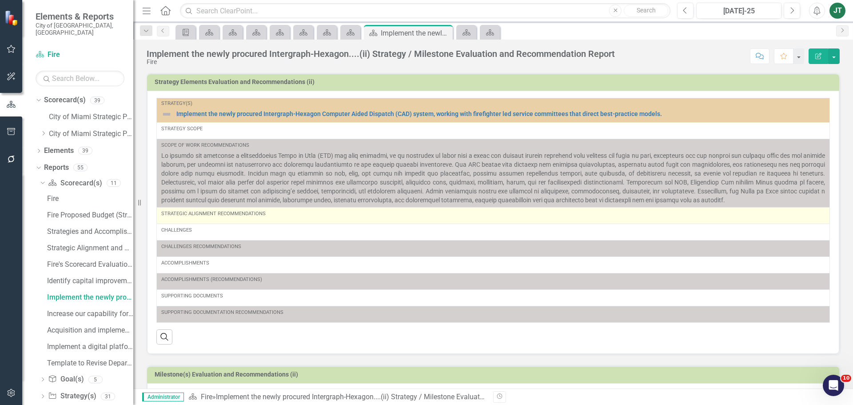
click at [252, 219] on div "Strategic Alignment Recommendations" at bounding box center [493, 215] width 664 height 11
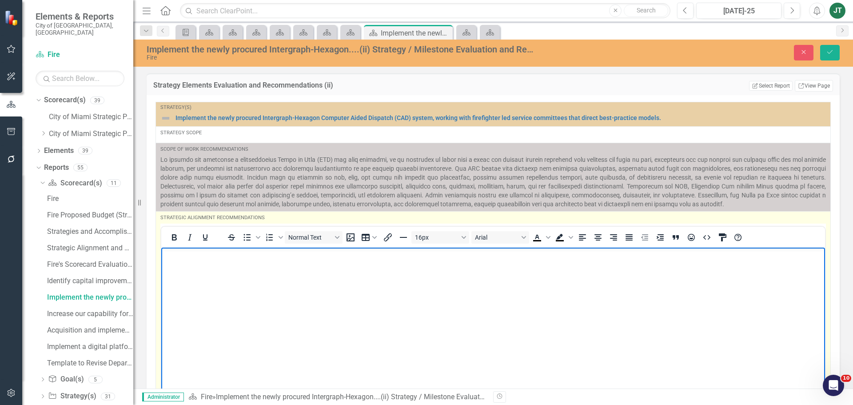
click at [189, 254] on p "Rich Text Area. Press ALT-0 for help." at bounding box center [492, 254] width 659 height 11
click at [420, 288] on body "No concerns with the strategy' strategic alignment." at bounding box center [493, 313] width 664 height 133
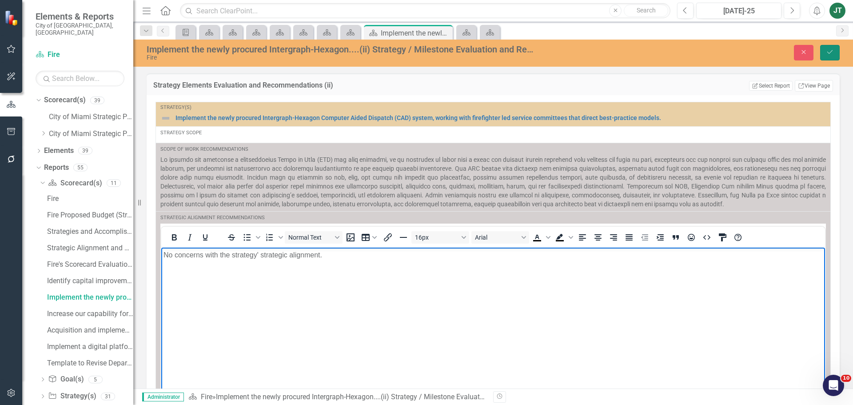
click at [838, 52] on button "Save" at bounding box center [830, 53] width 20 height 16
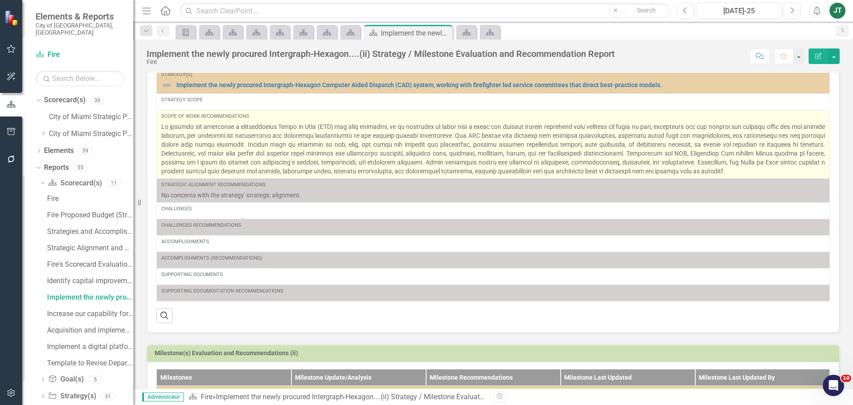
scroll to position [44, 0]
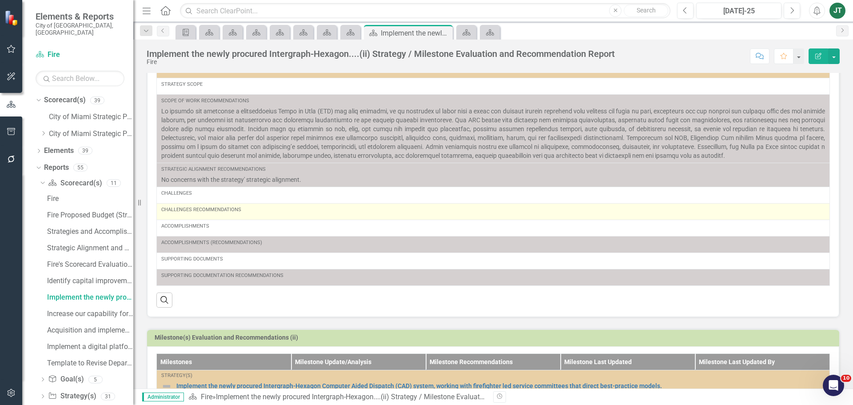
click at [210, 216] on div "Challenges Recommendations" at bounding box center [493, 211] width 664 height 11
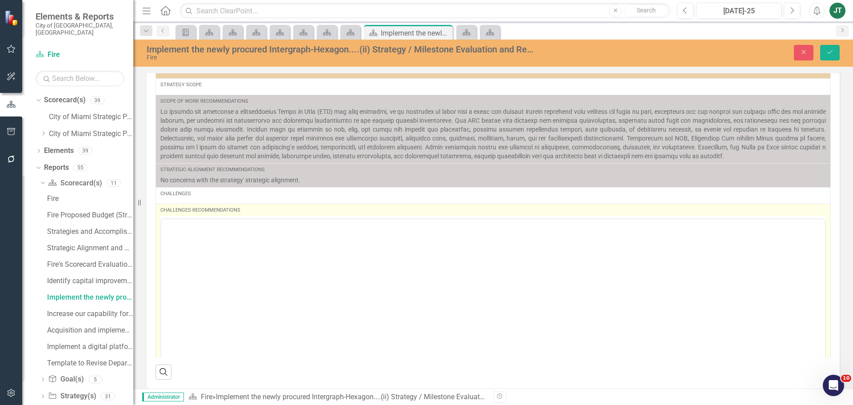
scroll to position [0, 0]
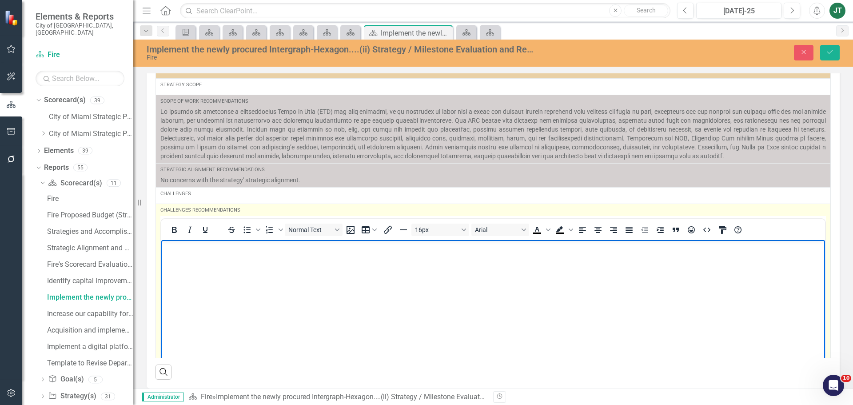
click at [192, 245] on p "Rich Text Area. Press ALT-0 for help." at bounding box center [492, 247] width 659 height 11
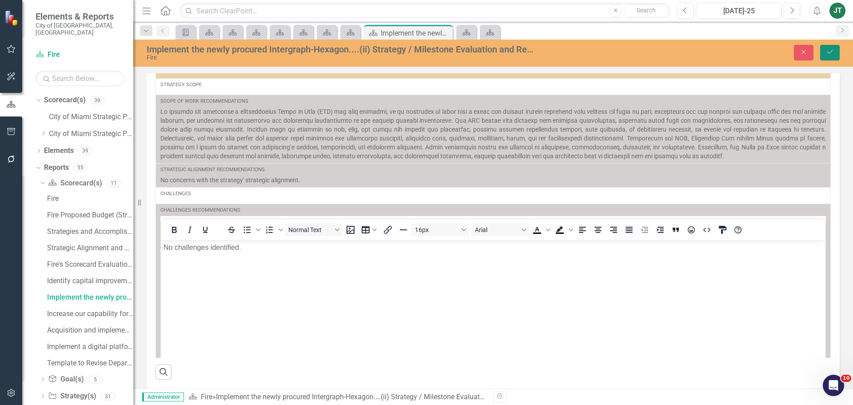
click at [828, 56] on button "Save" at bounding box center [830, 53] width 20 height 16
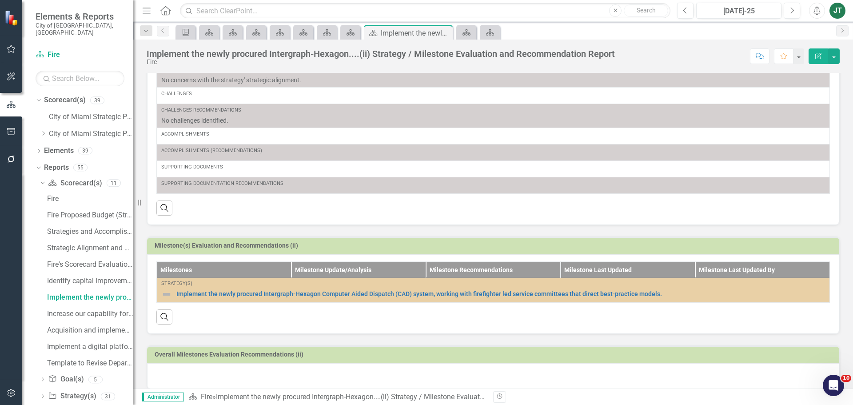
scroll to position [154, 0]
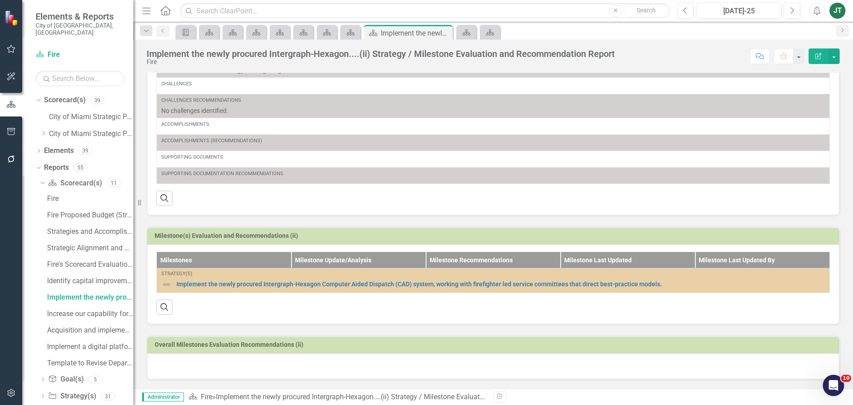
click at [189, 361] on div at bounding box center [493, 366] width 692 height 26
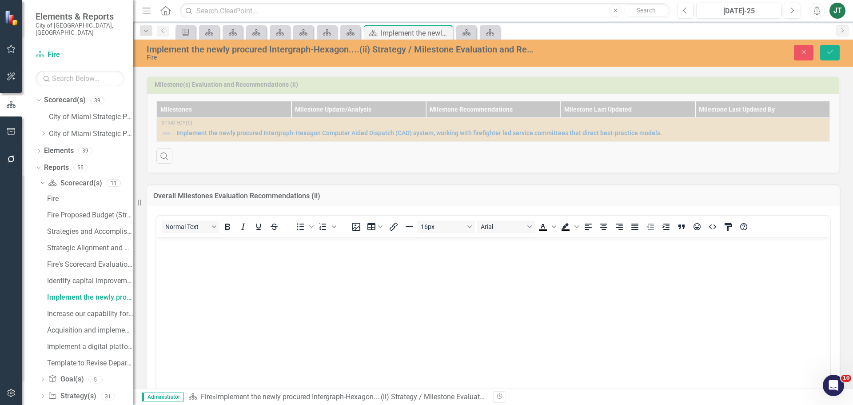
scroll to position [387, 0]
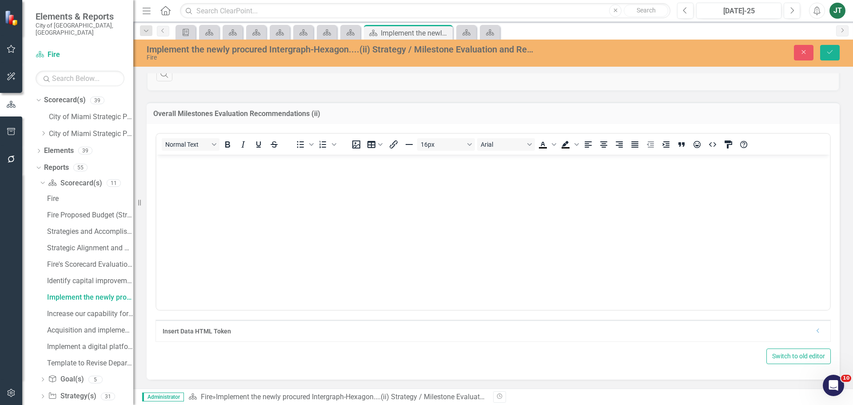
click at [208, 184] on body "Rich Text Area. Press ALT-0 for help." at bounding box center [492, 220] width 673 height 133
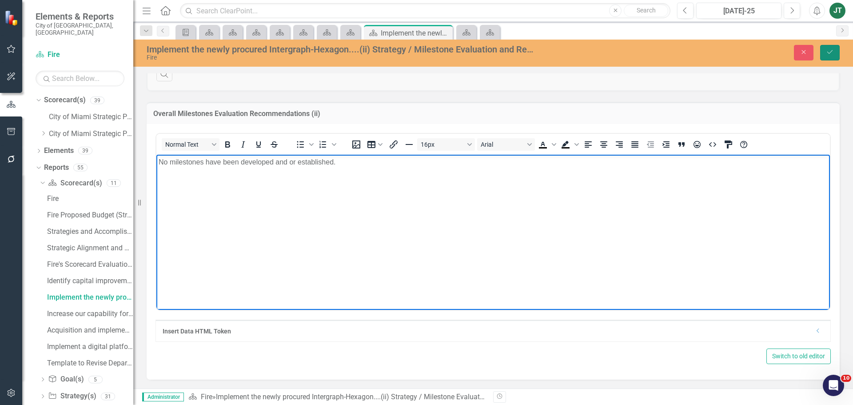
click at [836, 49] on button "Save" at bounding box center [830, 53] width 20 height 16
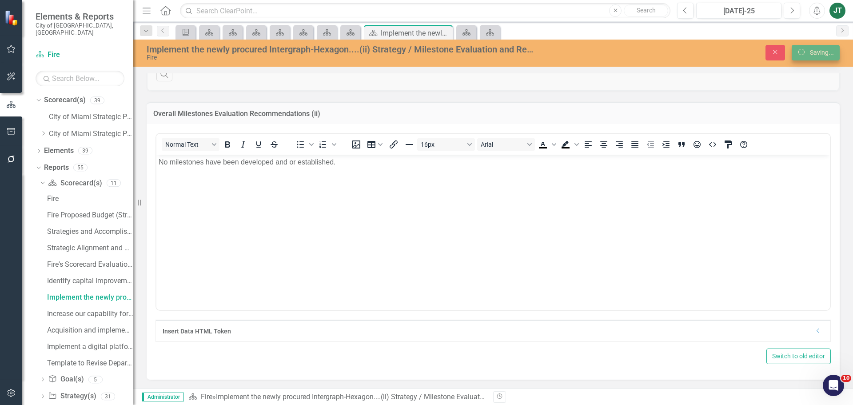
scroll to position [154, 0]
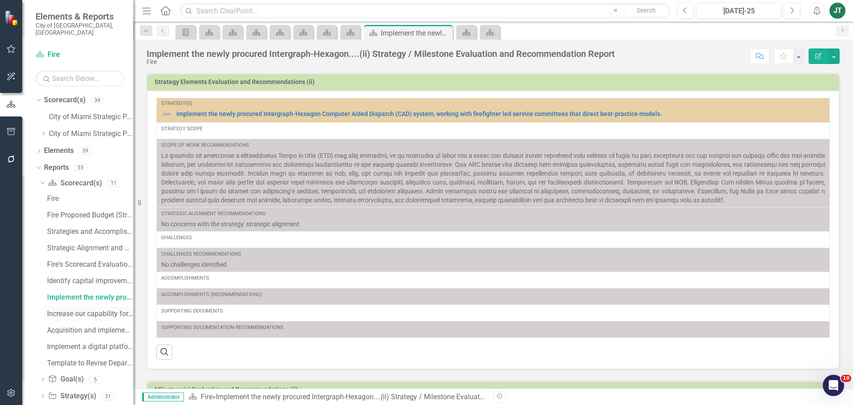
click at [78, 310] on div "Increase our capability for data collection.....(iii) Strategy / Milestone Eval…" at bounding box center [90, 314] width 86 height 8
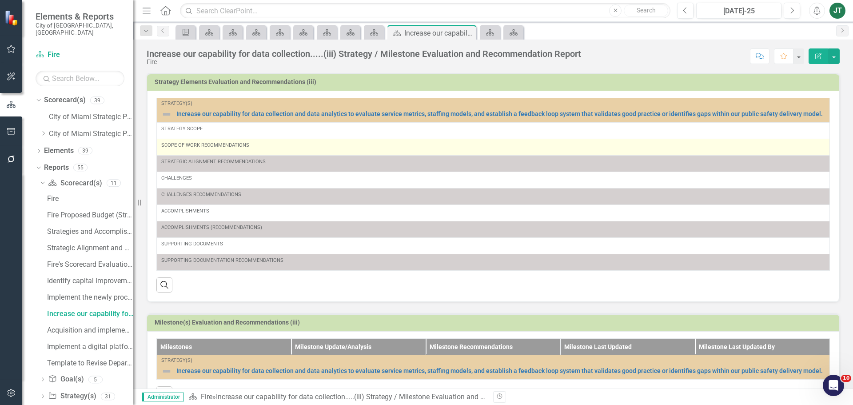
click at [196, 145] on div "Scope of Work Recommendations" at bounding box center [493, 145] width 664 height 7
click at [196, 150] on div "Scope of Work Recommendations" at bounding box center [493, 147] width 664 height 11
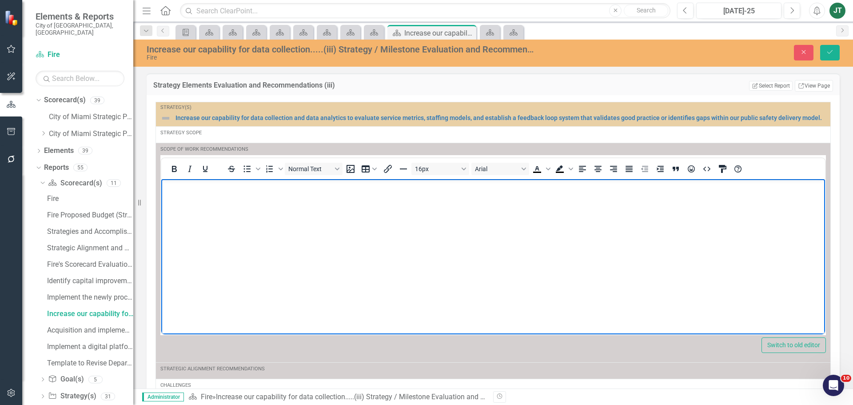
click at [178, 190] on p "Rich Text Area. Press ALT-0 for help." at bounding box center [492, 186] width 659 height 11
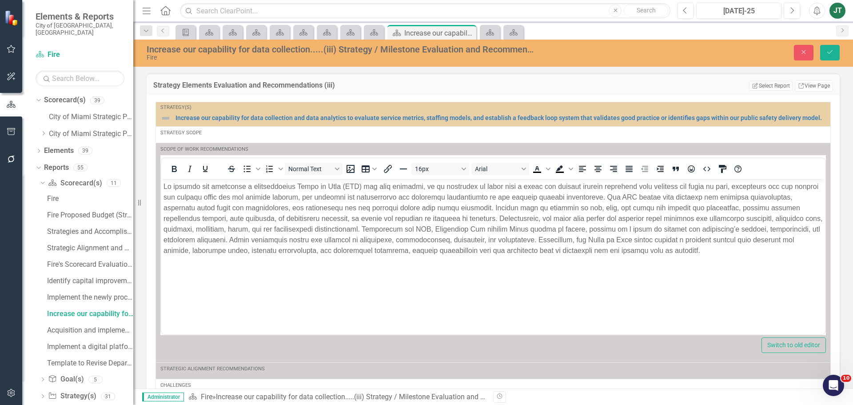
drag, startPoint x: 972, startPoint y: 435, endPoint x: 572, endPoint y: 237, distance: 446.4
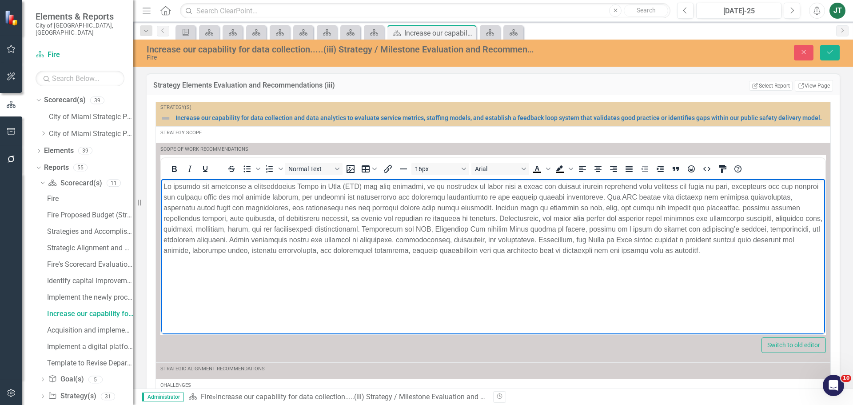
drag, startPoint x: 709, startPoint y: 247, endPoint x: 724, endPoint y: 248, distance: 15.6
click at [710, 248] on p "Rich Text Area. Press ALT-0 for help." at bounding box center [492, 218] width 659 height 75
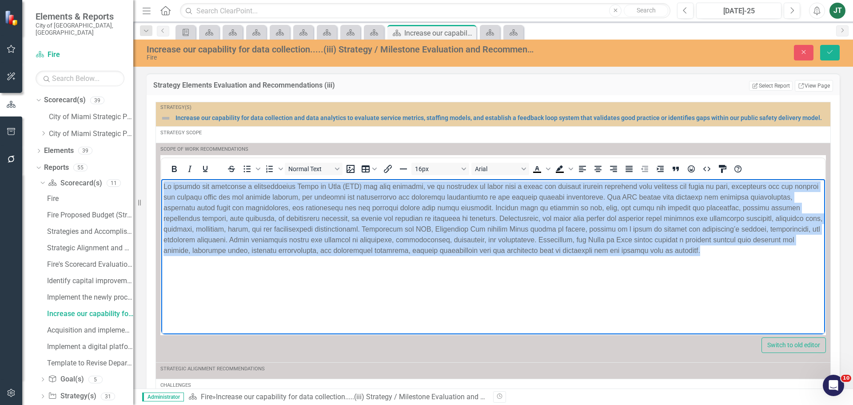
drag, startPoint x: 794, startPoint y: 249, endPoint x: 155, endPoint y: 161, distance: 644.4
click at [161, 179] on html at bounding box center [493, 245] width 664 height 133
click at [633, 172] on icon "Justify" at bounding box center [629, 168] width 11 height 11
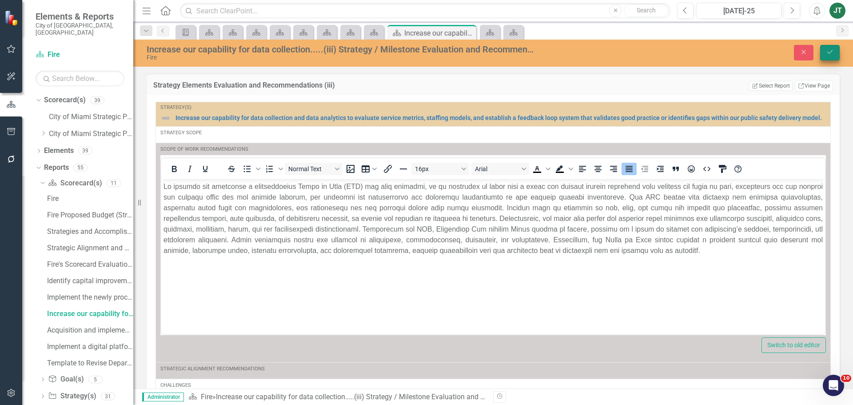
click at [825, 57] on button "Save" at bounding box center [830, 53] width 20 height 16
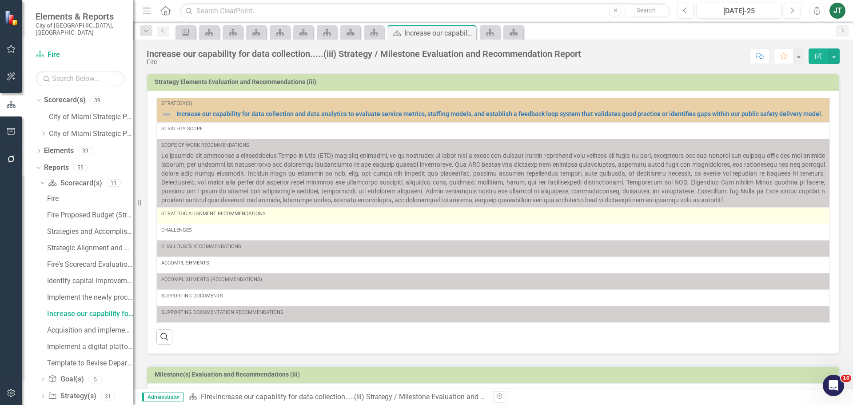
click at [189, 221] on td "Strategic Alignment Recommendations" at bounding box center [493, 215] width 673 height 16
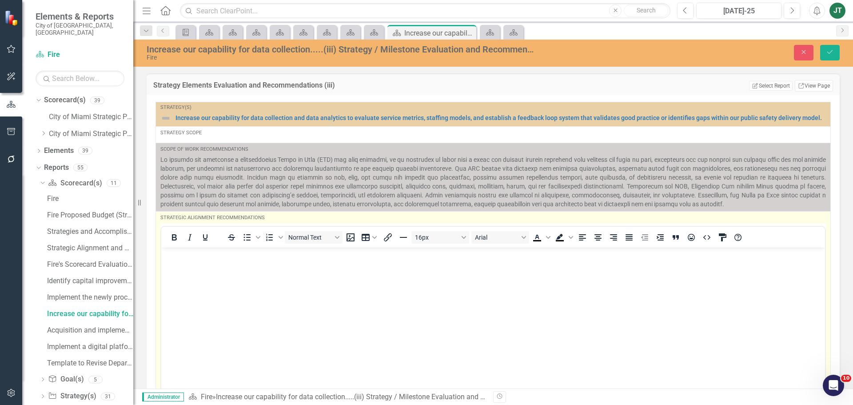
click at [207, 248] on body "Rich Text Area. Press ALT-0 for help." at bounding box center [493, 313] width 664 height 133
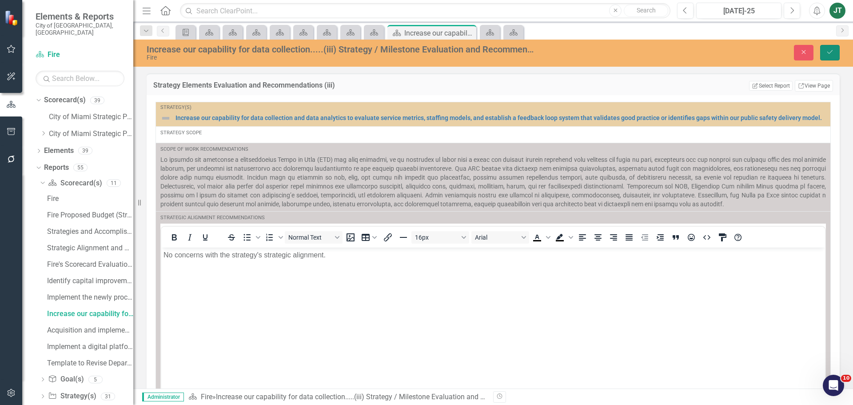
click at [836, 49] on button "Save" at bounding box center [830, 53] width 20 height 16
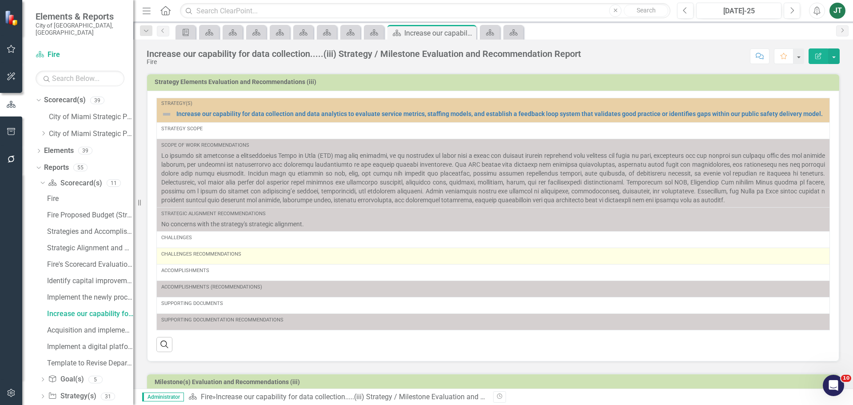
click at [227, 259] on div "Challenges Recommendations" at bounding box center [493, 256] width 664 height 11
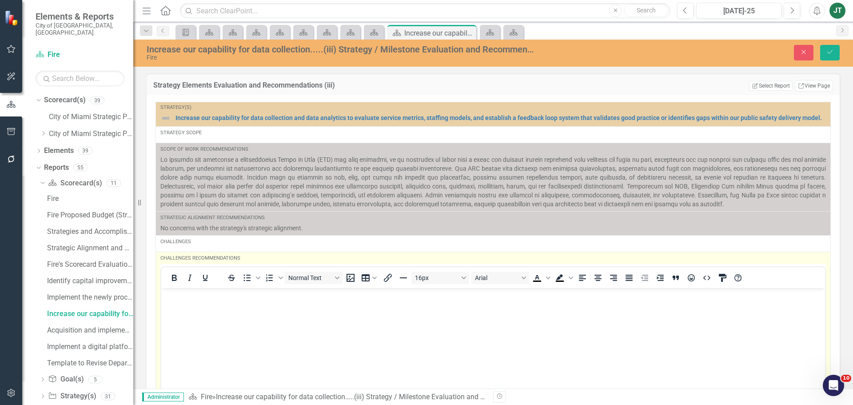
click at [179, 291] on p "Rich Text Area. Press ALT-0 for help." at bounding box center [492, 295] width 659 height 11
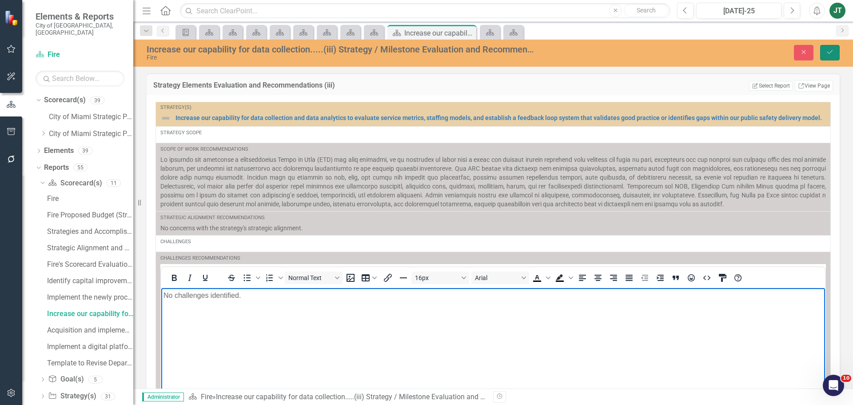
click at [831, 48] on button "Save" at bounding box center [830, 53] width 20 height 16
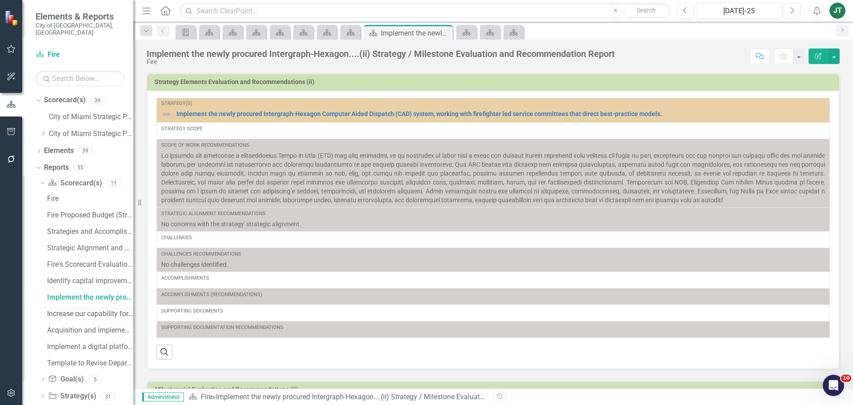
click at [77, 310] on div "Increase our capability for data collection.....(iii) Strategy / Milestone Eval…" at bounding box center [90, 314] width 86 height 8
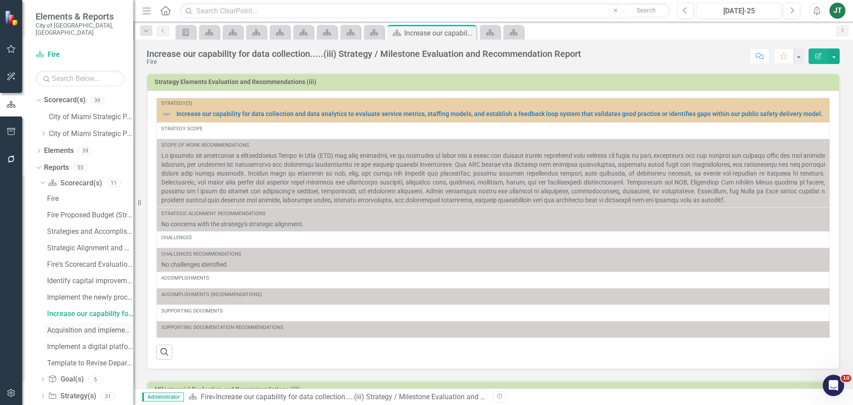
click at [80, 326] on div "Acquisition and implementation of new and emerging.....(iv) Strategy / Mileston…" at bounding box center [90, 330] width 86 height 8
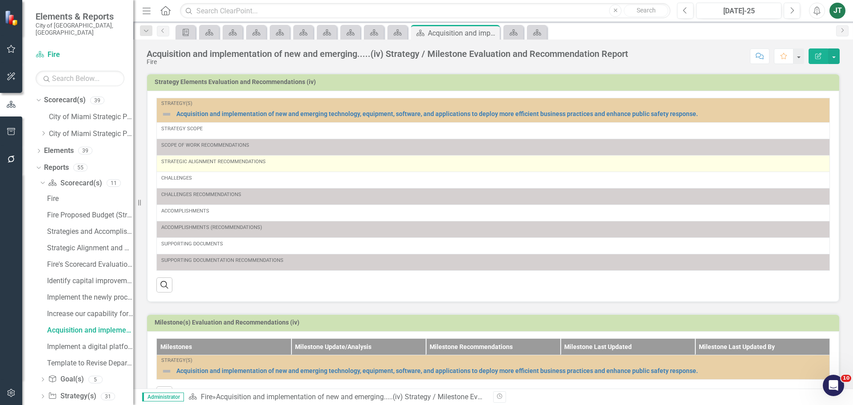
click at [207, 163] on div "Strategic Alignment Recommendations" at bounding box center [493, 161] width 664 height 7
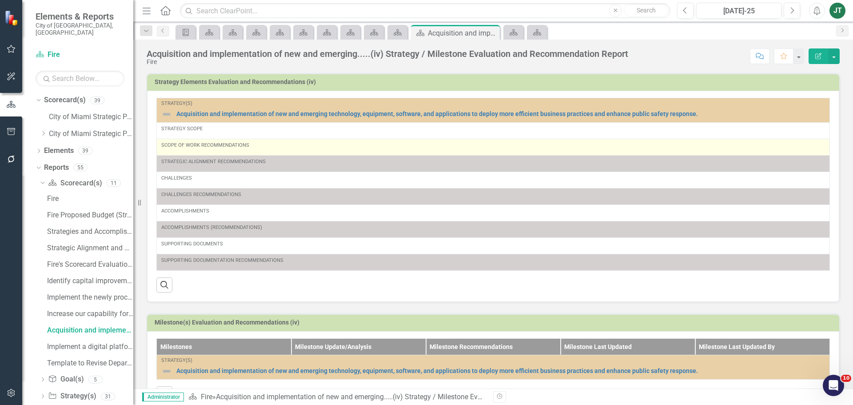
click at [217, 148] on div "Scope of Work Recommendations" at bounding box center [493, 145] width 664 height 7
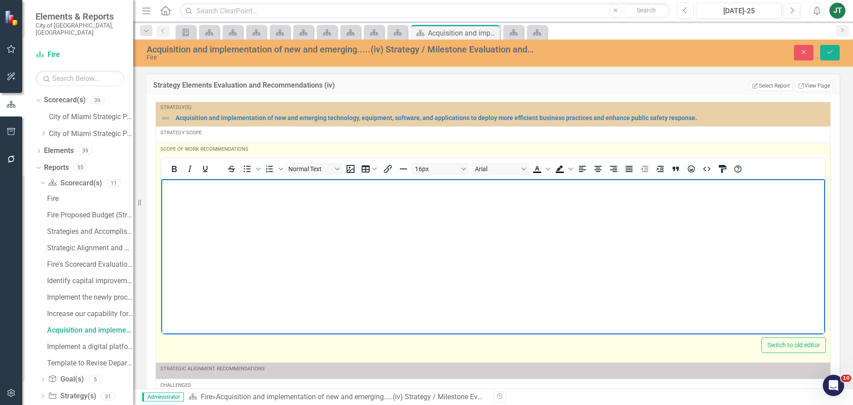
click at [171, 187] on p "Rich Text Area. Press ALT-0 for help." at bounding box center [492, 186] width 659 height 11
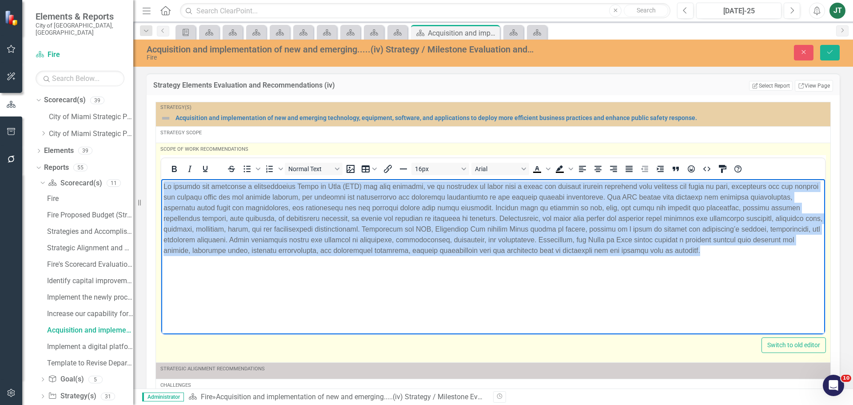
drag, startPoint x: 806, startPoint y: 249, endPoint x: 597, endPoint y: 185, distance: 218.8
click at [161, 179] on html at bounding box center [493, 245] width 664 height 133
click at [626, 165] on icon "Justify" at bounding box center [629, 168] width 11 height 11
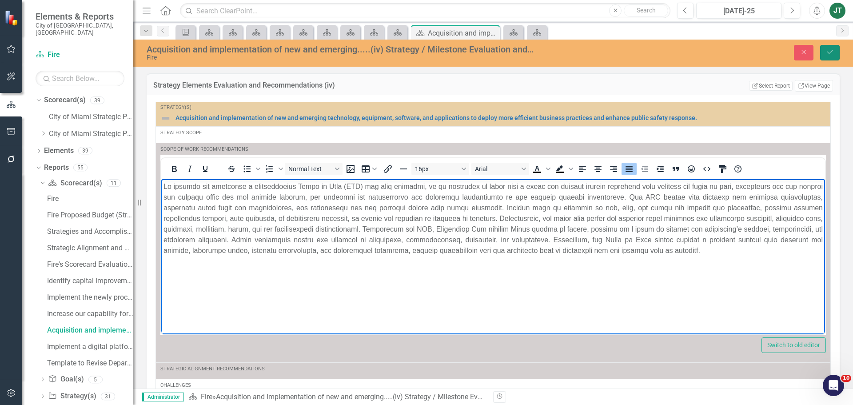
click at [827, 50] on icon "Save" at bounding box center [830, 52] width 8 height 6
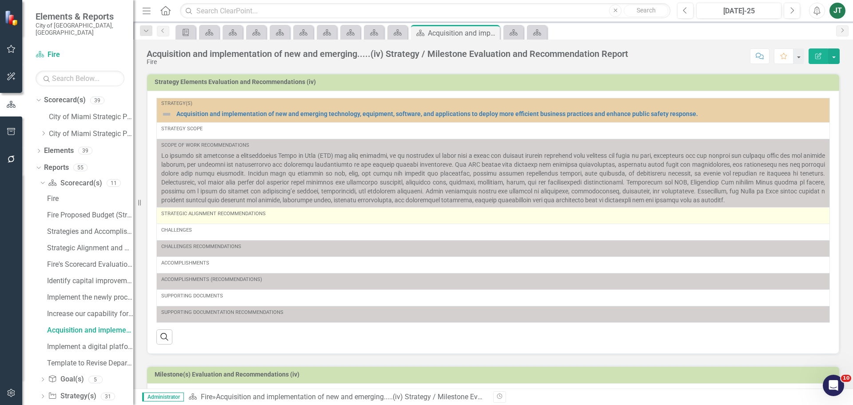
click at [203, 219] on div "Strategic Alignment Recommendations" at bounding box center [493, 215] width 664 height 11
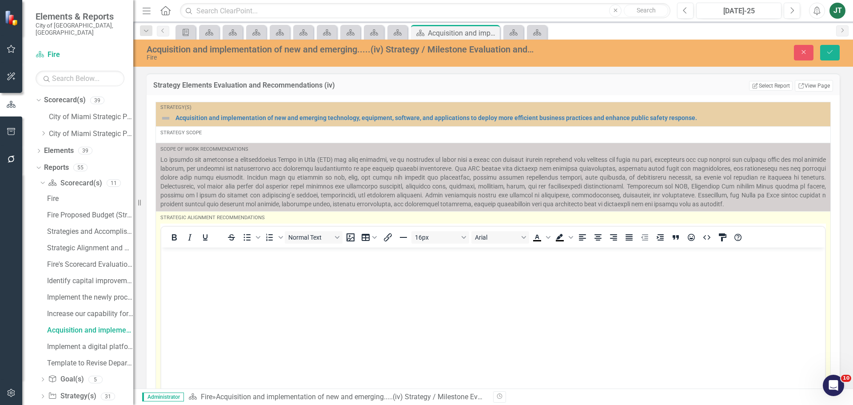
click at [190, 259] on p "Rich Text Area. Press ALT-0 for help." at bounding box center [492, 254] width 659 height 11
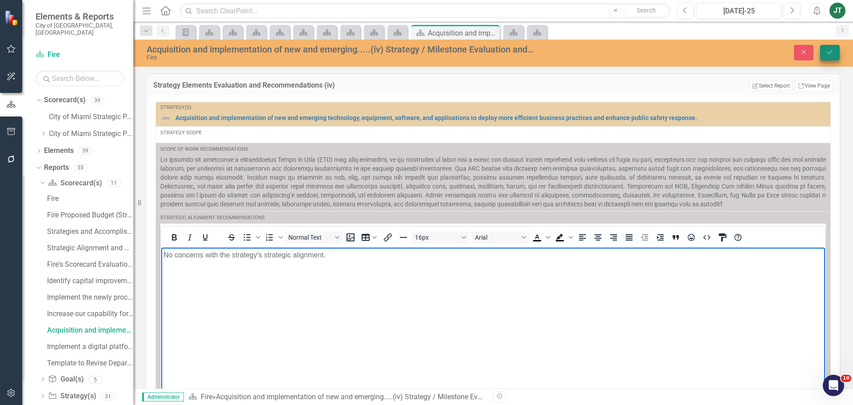
click at [821, 54] on button "Save" at bounding box center [830, 53] width 20 height 16
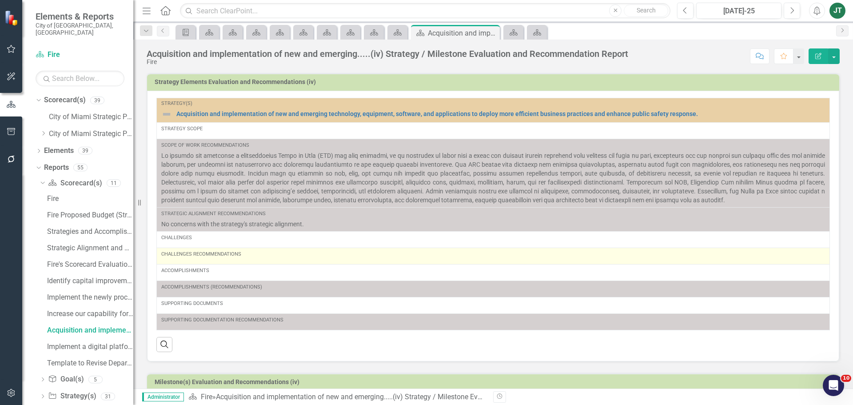
click at [236, 259] on div "Challenges Recommendations" at bounding box center [493, 256] width 664 height 11
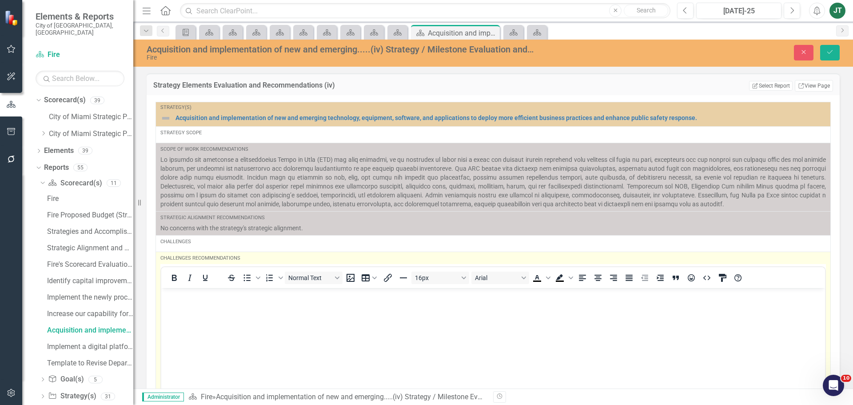
click at [173, 307] on body "Rich Text Area. Press ALT-0 for help." at bounding box center [493, 353] width 664 height 133
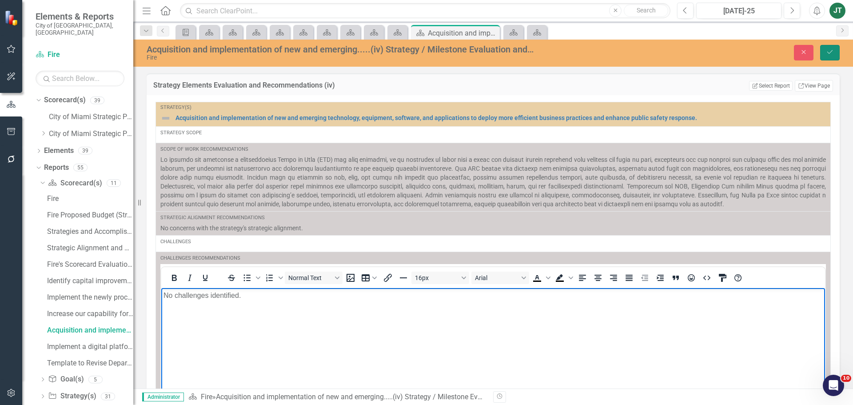
click at [832, 52] on icon "Save" at bounding box center [830, 52] width 8 height 6
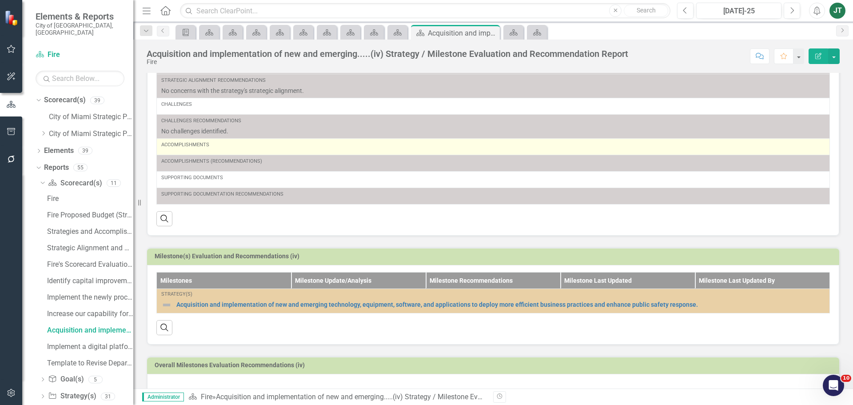
scroll to position [154, 0]
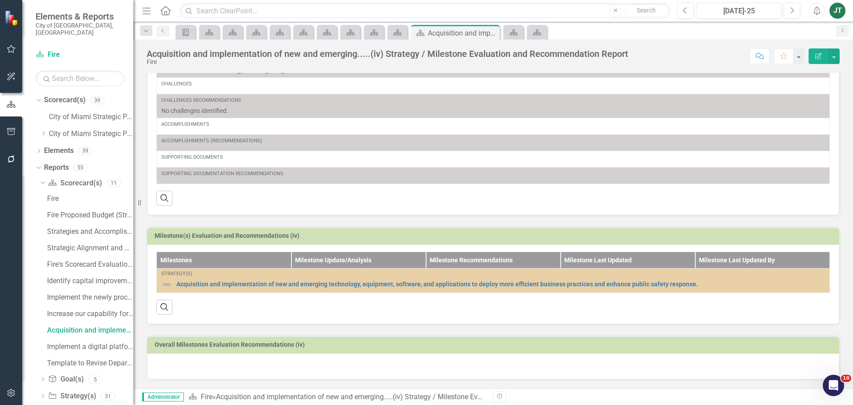
click at [261, 367] on div at bounding box center [493, 366] width 692 height 26
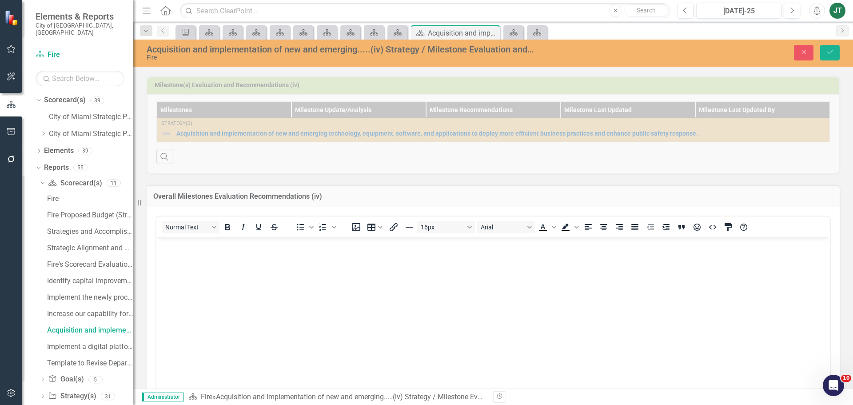
scroll to position [331, 0]
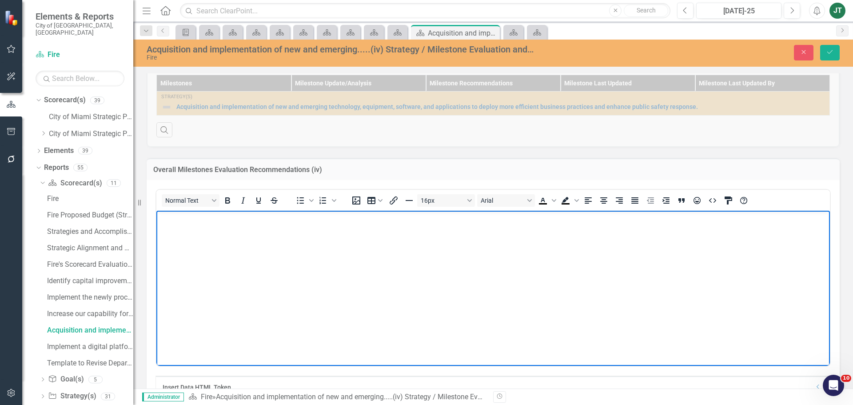
click at [209, 271] on body "Rich Text Area. Press ALT-0 for help." at bounding box center [492, 276] width 673 height 133
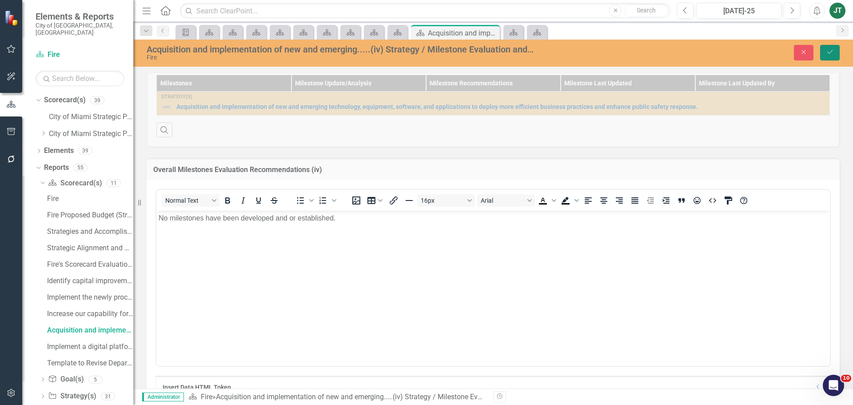
click at [830, 56] on button "Save" at bounding box center [830, 53] width 20 height 16
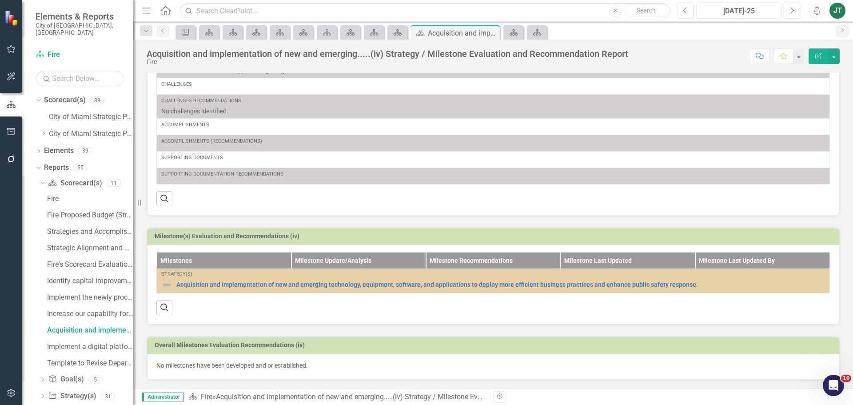
scroll to position [154, 0]
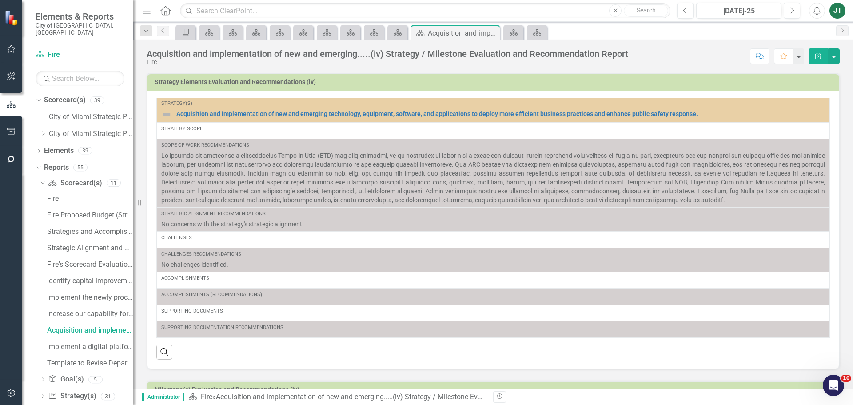
scroll to position [154, 0]
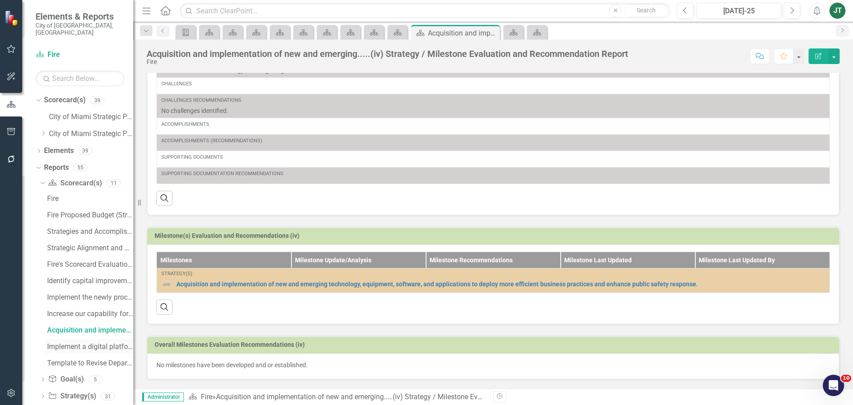
click at [84, 342] on div "Implement a digital platform for the reporting......(v) Strategy / Milestone Ev…" at bounding box center [90, 346] width 86 height 8
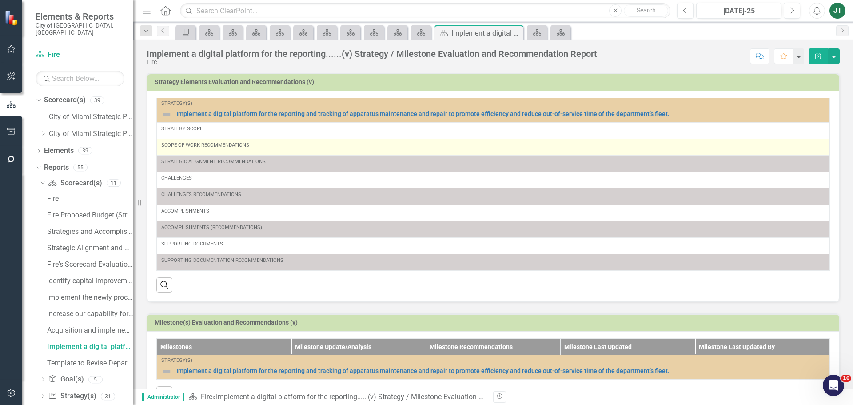
click at [311, 148] on div "Scope of Work Recommendations" at bounding box center [493, 145] width 664 height 7
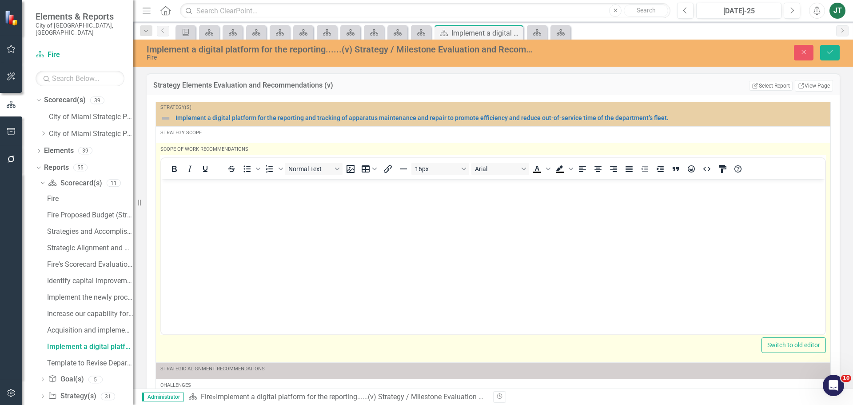
click at [222, 194] on body "Rich Text Area. Press ALT-0 for help." at bounding box center [493, 245] width 664 height 133
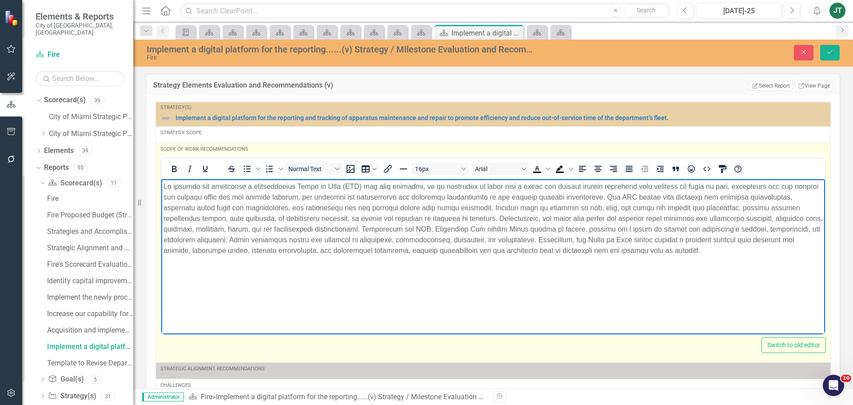
drag, startPoint x: 625, startPoint y: 251, endPoint x: 735, endPoint y: 251, distance: 110.6
click at [627, 251] on p "Rich Text Area. Press ALT-0 for help." at bounding box center [492, 218] width 659 height 75
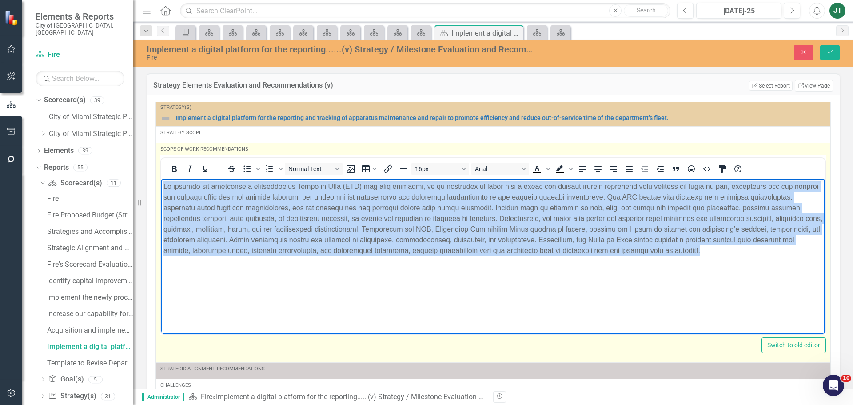
drag, startPoint x: 804, startPoint y: 255, endPoint x: 4, endPoint y: 170, distance: 804.0
click at [161, 179] on html at bounding box center [493, 245] width 664 height 133
click at [630, 171] on icon "Justify" at bounding box center [629, 168] width 11 height 11
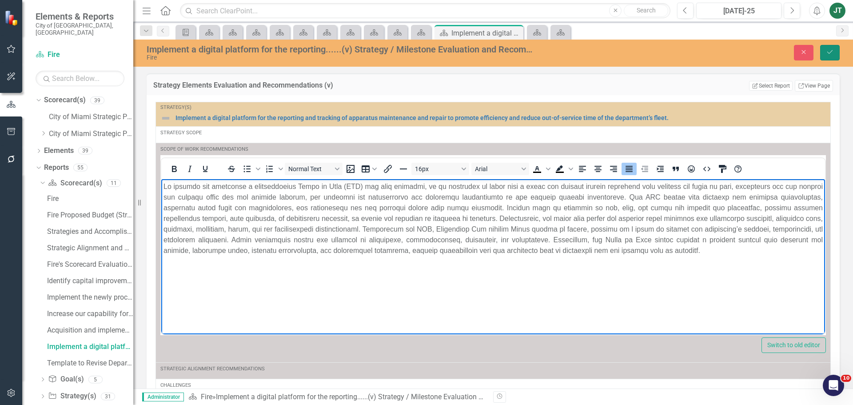
click at [834, 51] on button "Save" at bounding box center [830, 53] width 20 height 16
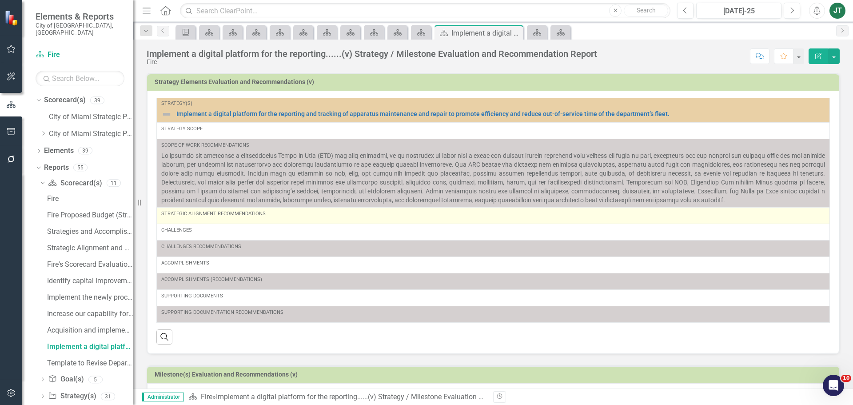
click at [260, 219] on div "Strategic Alignment Recommendations" at bounding box center [493, 215] width 664 height 11
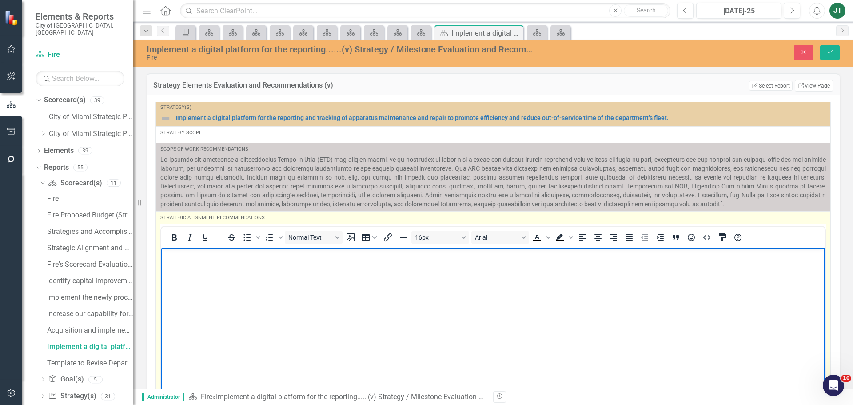
click at [179, 253] on p "Rich Text Area. Press ALT-0 for help." at bounding box center [492, 254] width 659 height 11
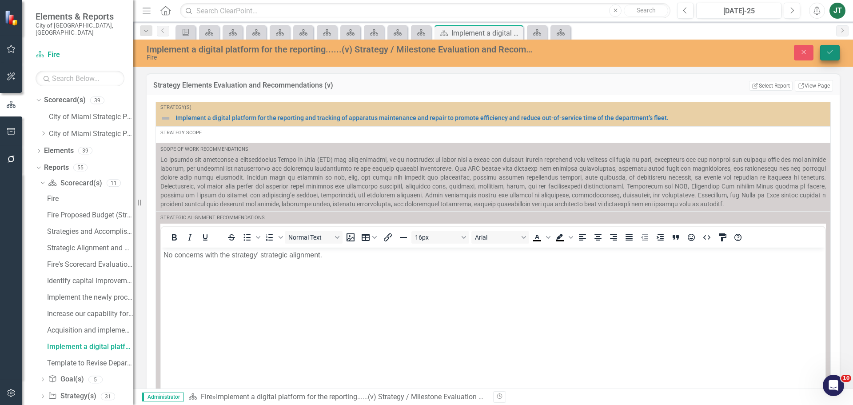
click at [824, 53] on button "Save" at bounding box center [830, 53] width 20 height 16
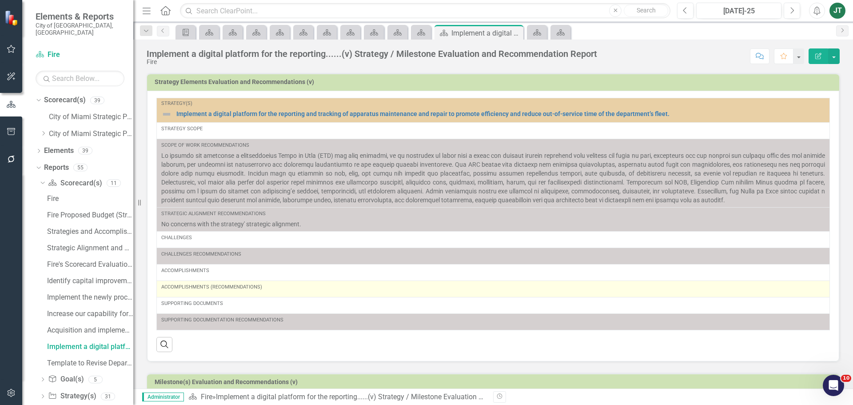
click at [243, 294] on div "Accomplishments (Recommendations)" at bounding box center [493, 288] width 664 height 11
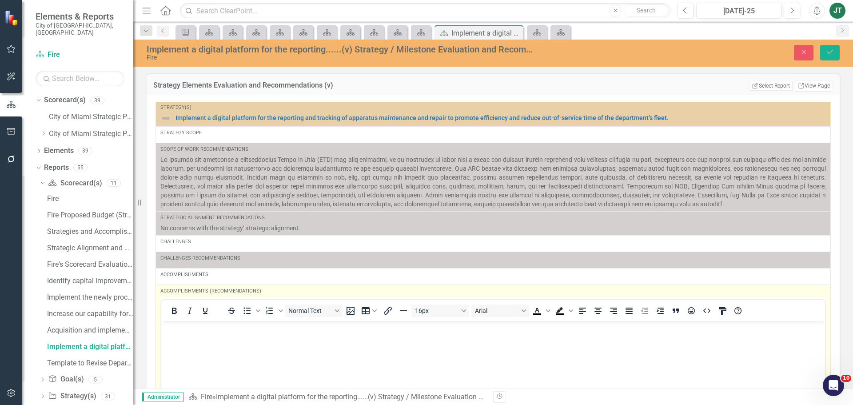
click at [189, 327] on p "Rich Text Area. Press ALT-0 for help." at bounding box center [492, 327] width 659 height 11
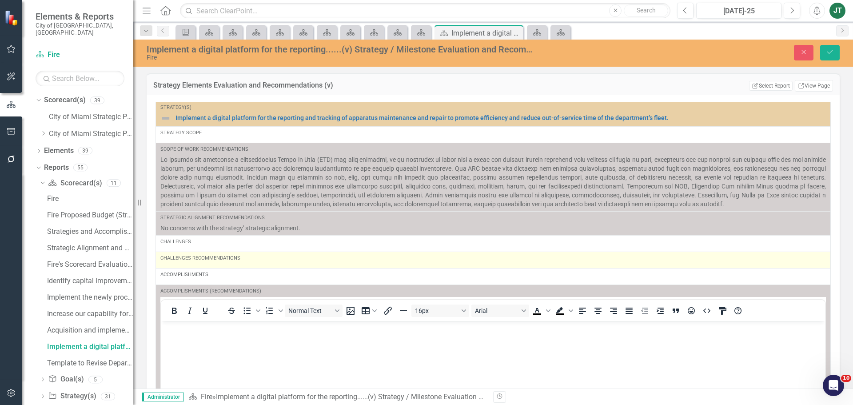
click at [204, 264] on div "Challenges Recommendations" at bounding box center [492, 260] width 665 height 11
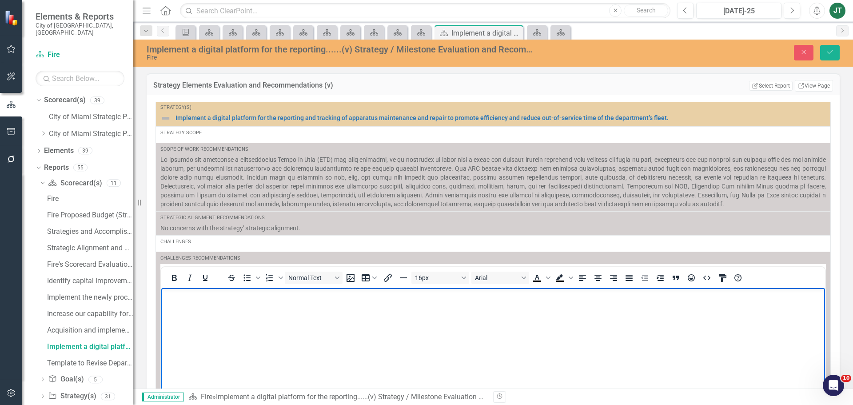
click at [179, 310] on body "Rich Text Area. Press ALT-0 for help." at bounding box center [493, 353] width 664 height 133
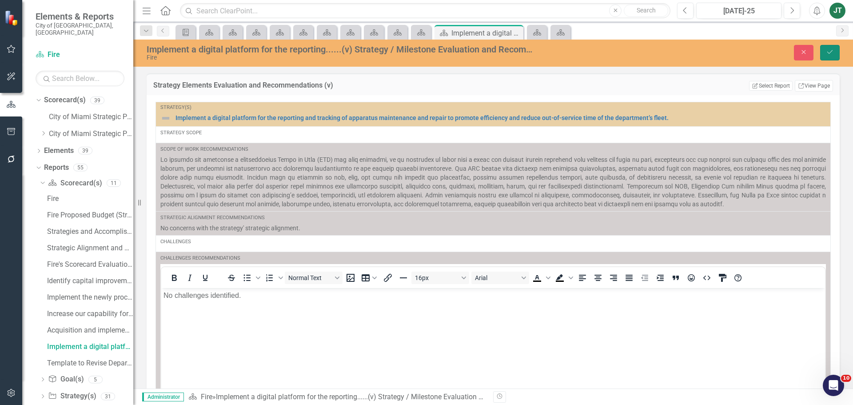
click at [836, 51] on button "Save" at bounding box center [830, 53] width 20 height 16
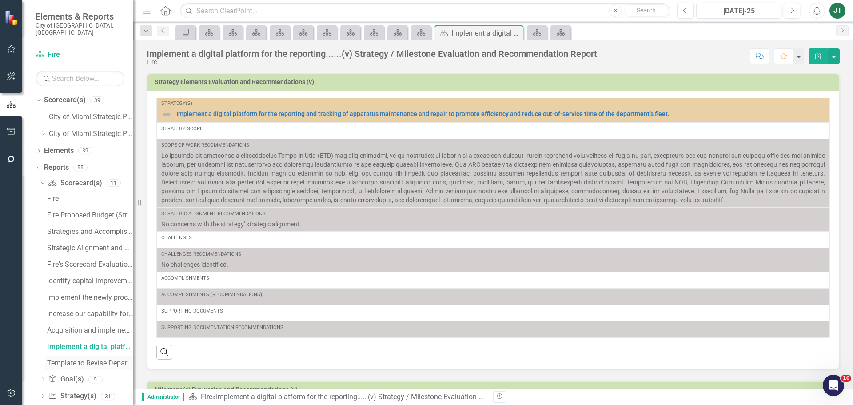
drag, startPoint x: 76, startPoint y: 356, endPoint x: 85, endPoint y: 354, distance: 9.3
click at [76, 359] on div "Template to Revise Department Strategic Plan" at bounding box center [90, 363] width 86 height 8
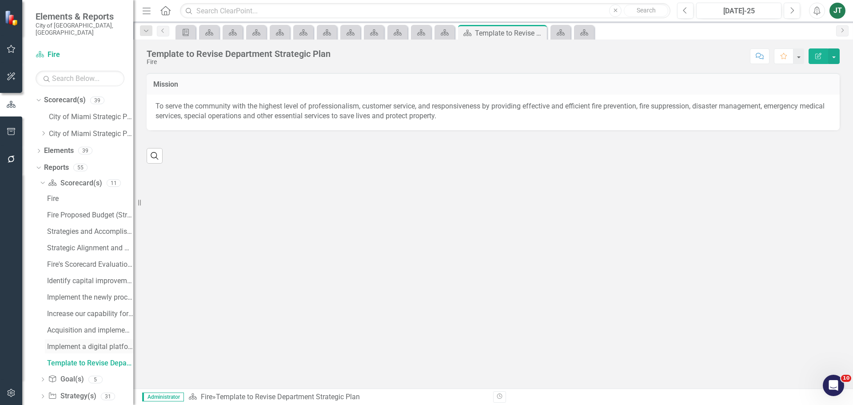
click at [97, 342] on div "Implement a digital platform for the reporting......(v) Strategy / Milestone Ev…" at bounding box center [90, 346] width 86 height 8
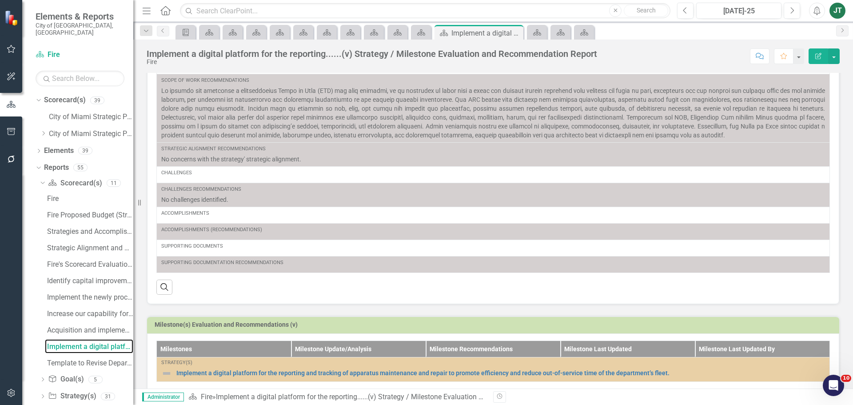
scroll to position [154, 0]
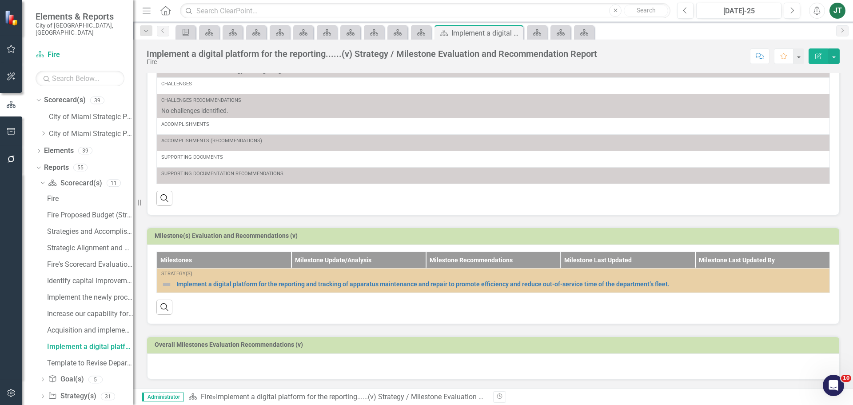
click at [196, 370] on div at bounding box center [493, 366] width 692 height 26
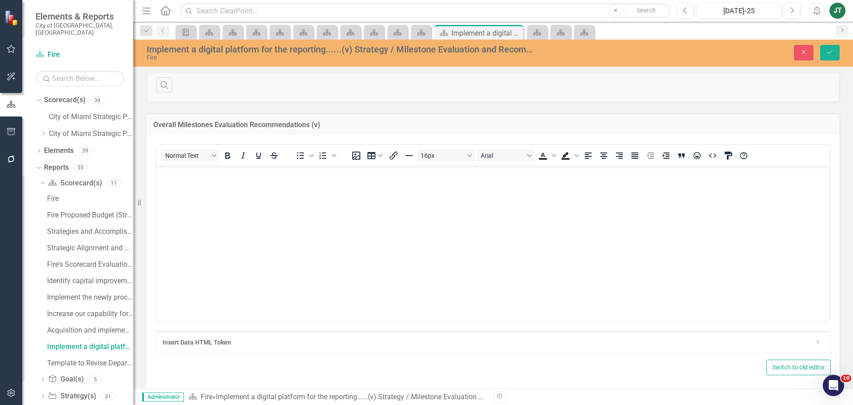
scroll to position [387, 0]
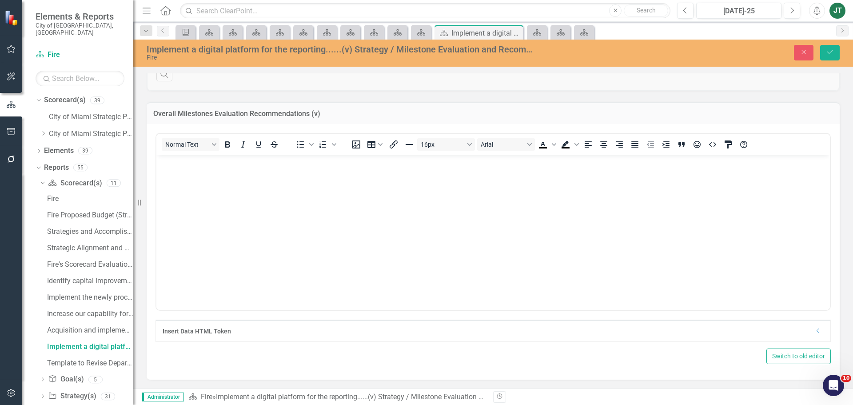
click at [208, 195] on body "Rich Text Area. Press ALT-0 for help." at bounding box center [492, 220] width 673 height 133
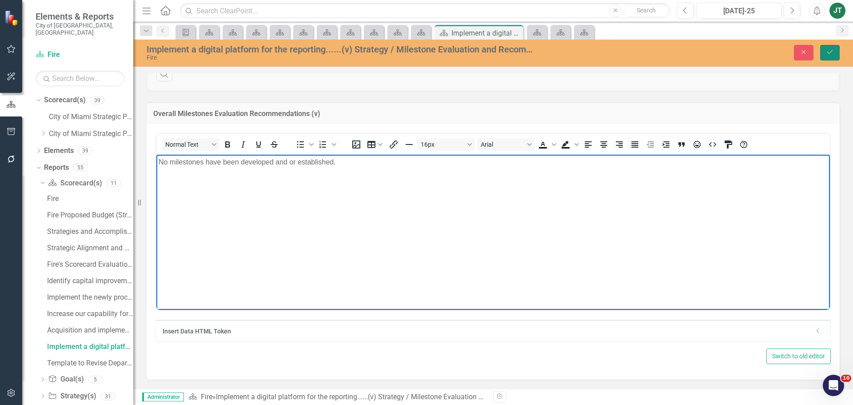
drag, startPoint x: 835, startPoint y: 47, endPoint x: 833, endPoint y: 51, distance: 5.0
click at [835, 48] on button "Save" at bounding box center [830, 53] width 20 height 16
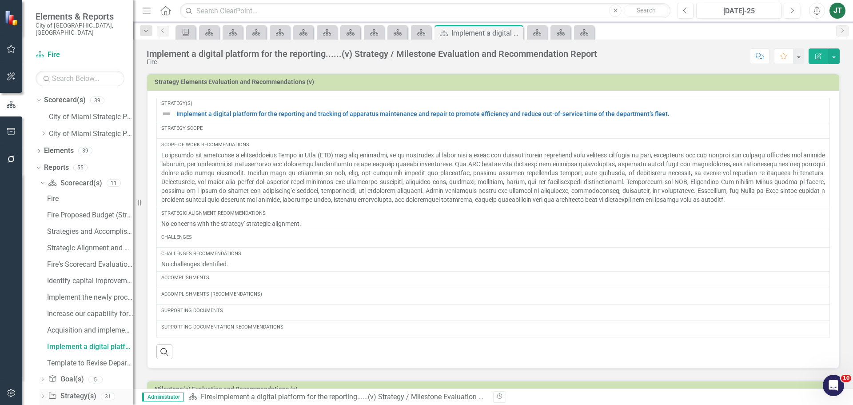
scroll to position [40, 0]
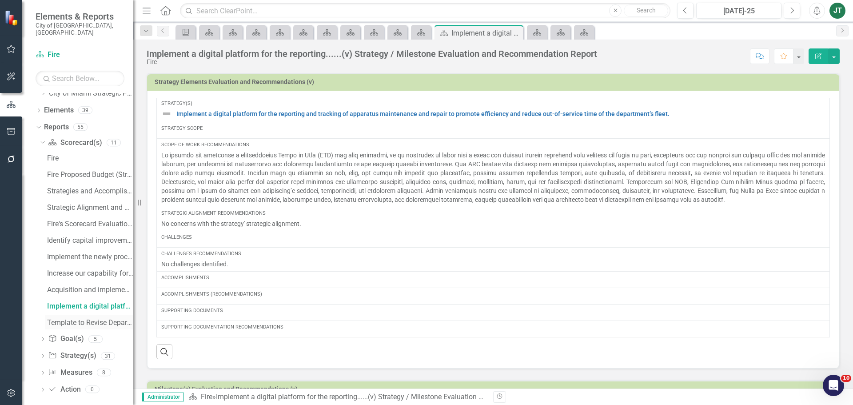
click at [84, 318] on div "Template to Revise Department Strategic Plan" at bounding box center [90, 322] width 86 height 8
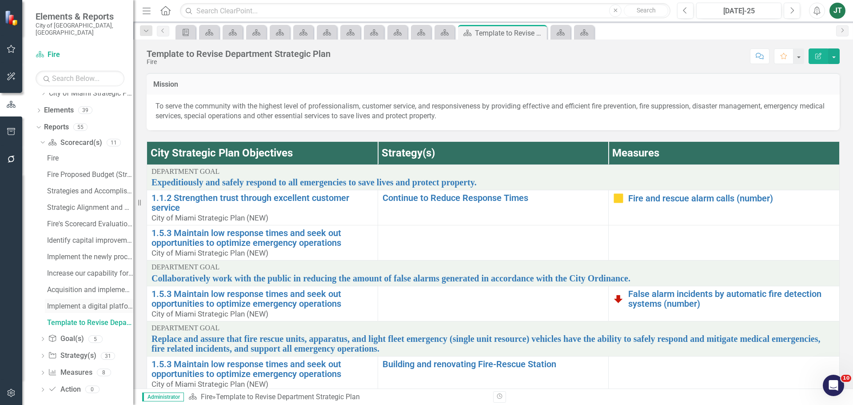
click at [72, 302] on div "Implement a digital platform for the reporting......(v) Strategy / Milestone Ev…" at bounding box center [90, 306] width 86 height 8
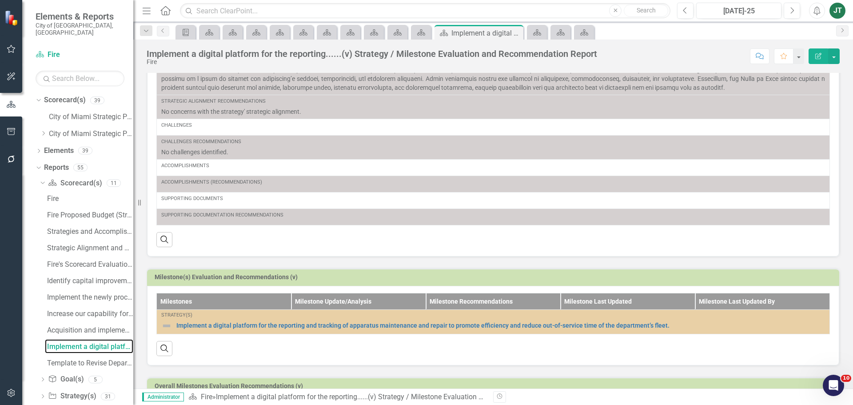
scroll to position [154, 0]
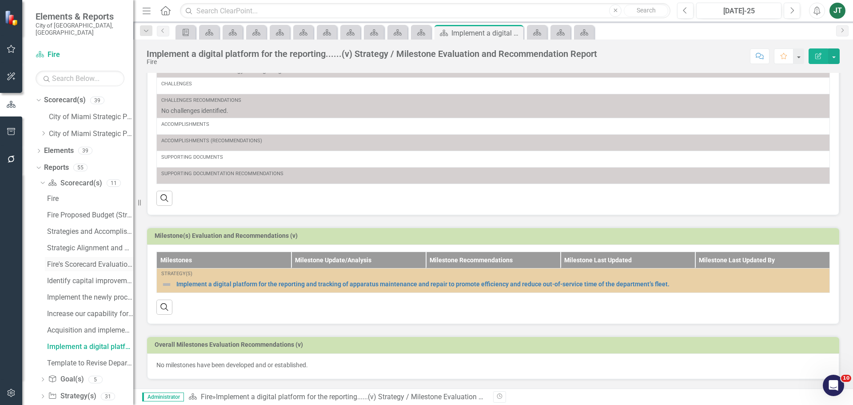
click at [85, 260] on div "Fire's Scorecard Evaluation and Recommendations" at bounding box center [90, 264] width 86 height 8
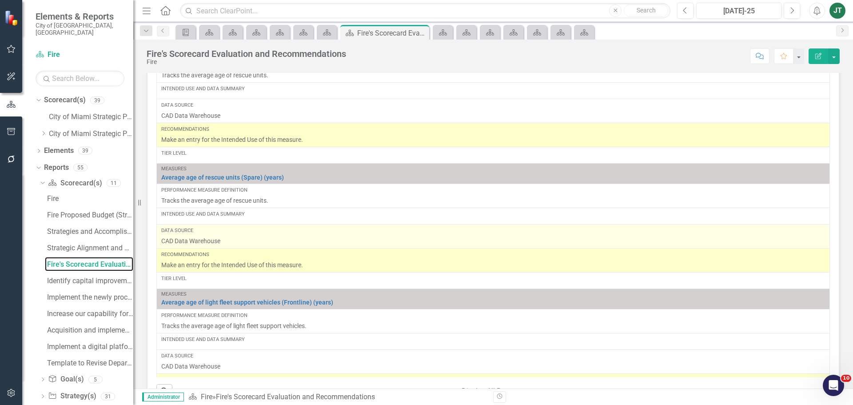
scroll to position [844, 0]
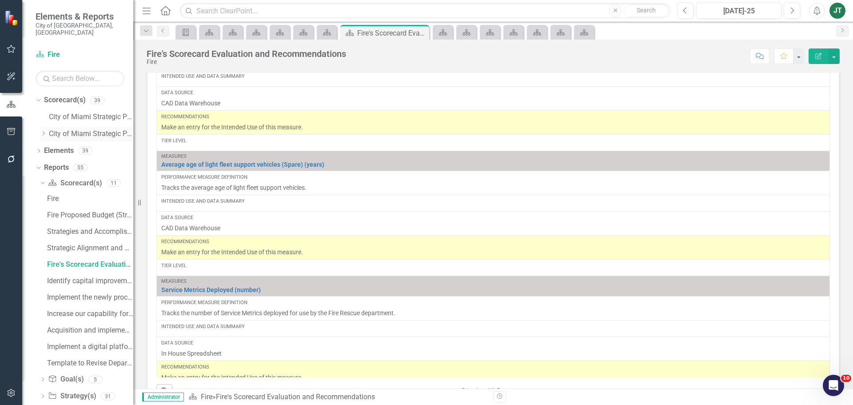
click at [43, 131] on icon "Dropdown" at bounding box center [43, 133] width 7 height 5
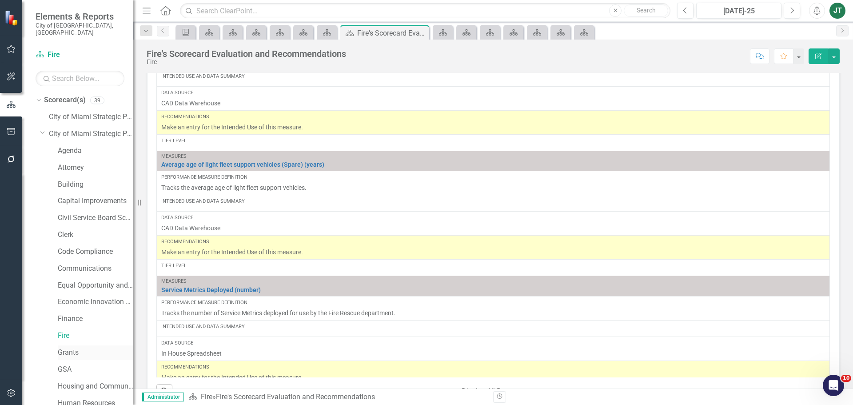
click at [71, 348] on link "Grants" at bounding box center [96, 352] width 76 height 10
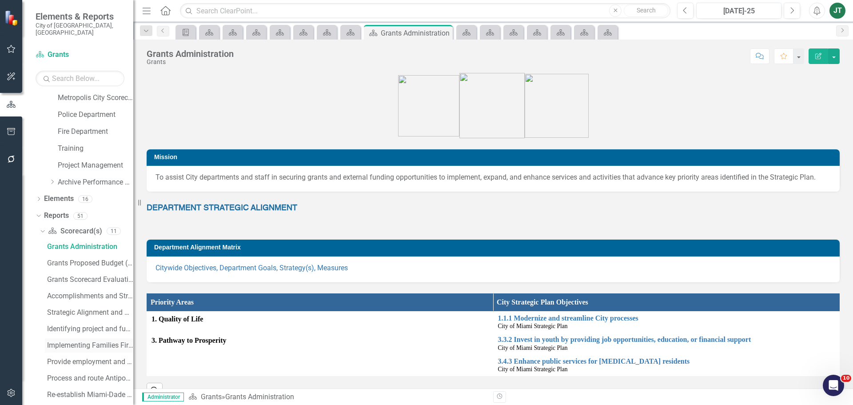
scroll to position [560, 0]
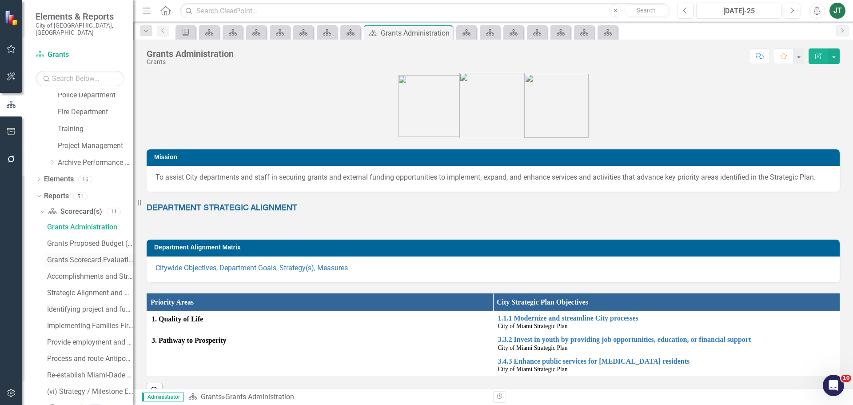
click at [96, 256] on div "Grants Scorecard Evaluation and Recomemndations" at bounding box center [90, 260] width 86 height 8
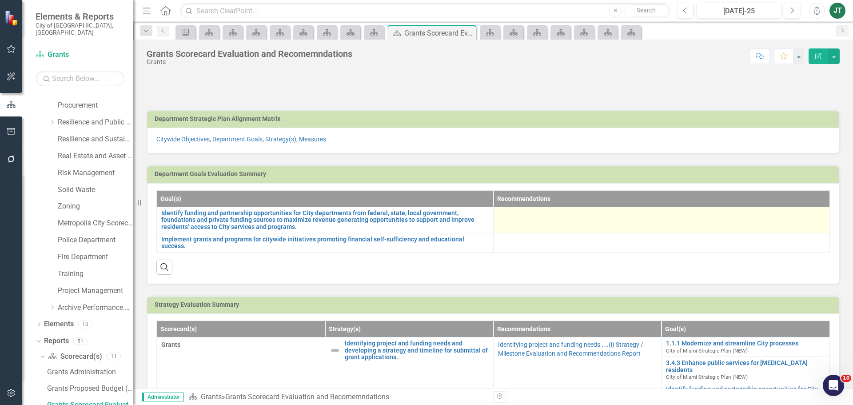
click at [541, 221] on td at bounding box center [661, 220] width 337 height 26
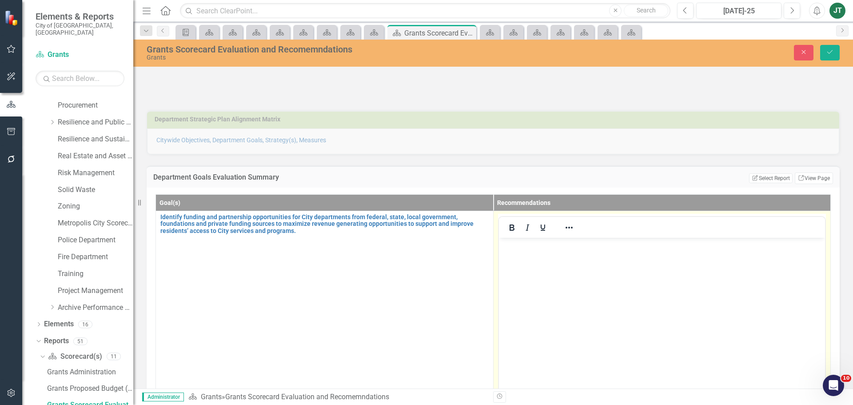
click at [508, 244] on p "Rich Text Area. Press ALT-0 for help." at bounding box center [662, 244] width 322 height 11
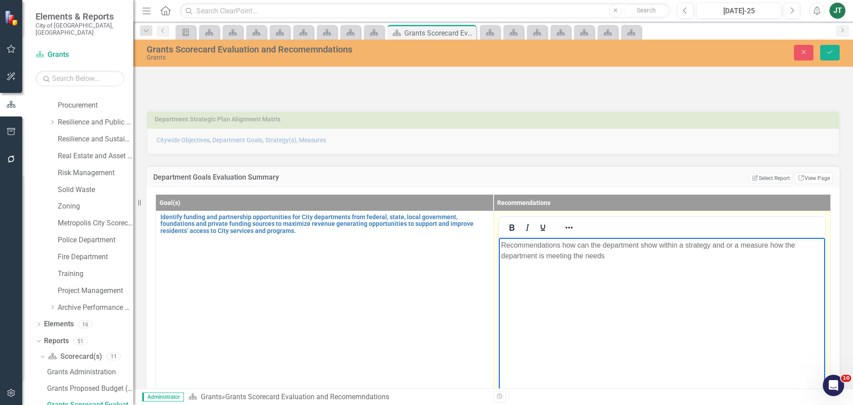
click at [585, 252] on p "Recommendations how can the department show within a strategy and or a measure …" at bounding box center [662, 249] width 322 height 21
click at [665, 245] on p "Recommendations how can the department show within a strategy and or a measure …" at bounding box center [662, 249] width 322 height 21
click at [644, 245] on p "Recommendations how can the department show within a strategy and or a measure …" at bounding box center [662, 249] width 322 height 21
drag, startPoint x: 640, startPoint y: 243, endPoint x: 564, endPoint y: 247, distance: 76.0
click at [564, 247] on p "Recommendations how can the department show within a strategy and or a measure …" at bounding box center [662, 249] width 322 height 21
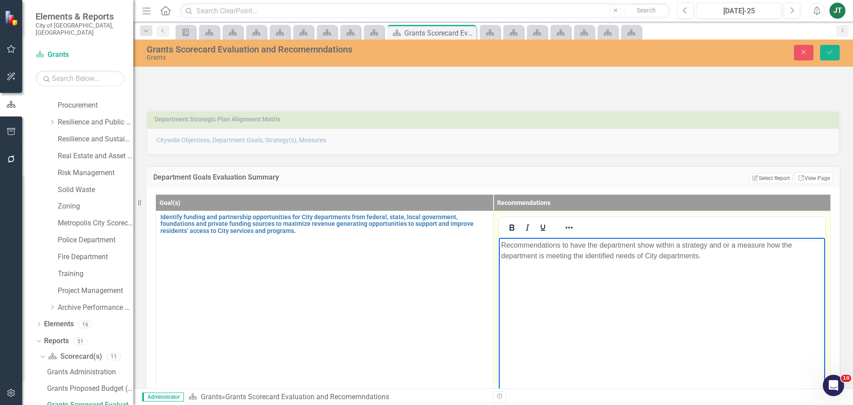
click at [713, 260] on p "Recommendations to have the department show within a strategy and or a measure …" at bounding box center [662, 249] width 322 height 21
click at [830, 49] on icon "Save" at bounding box center [830, 52] width 8 height 6
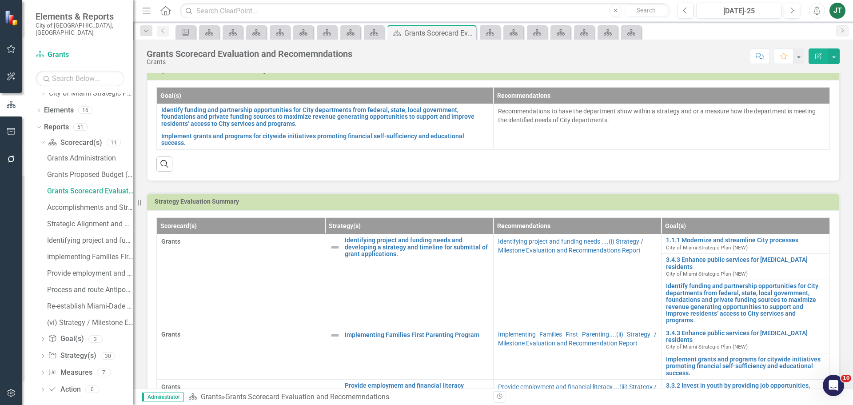
scroll to position [133, 0]
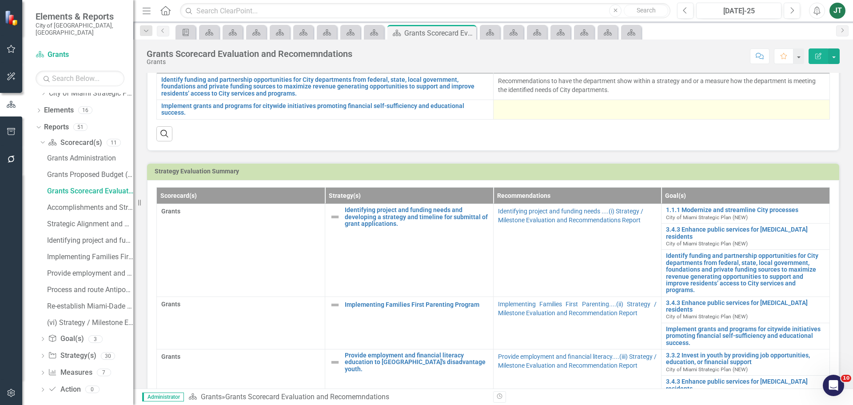
click at [524, 115] on td at bounding box center [661, 110] width 337 height 20
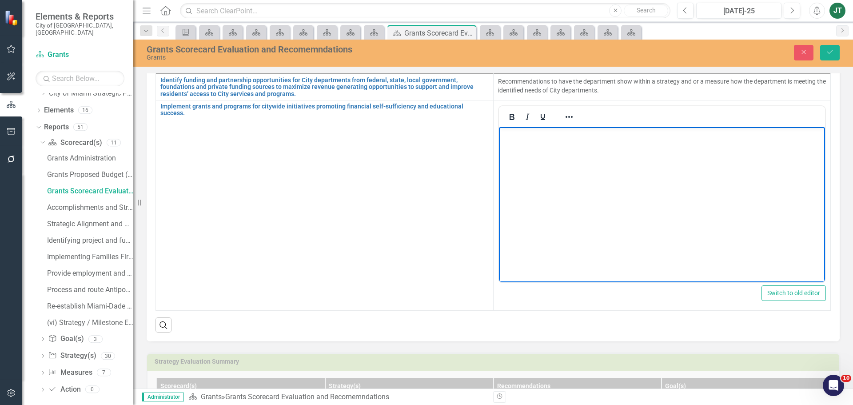
scroll to position [0, 0]
click at [836, 49] on button "Save" at bounding box center [830, 53] width 20 height 16
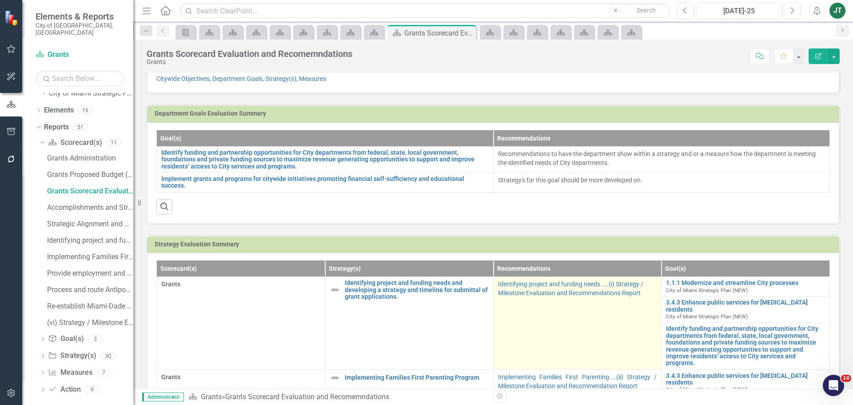
scroll to position [178, 0]
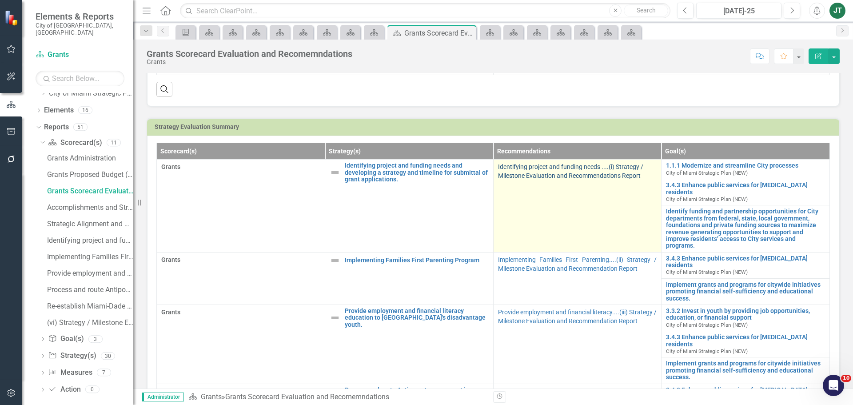
click at [556, 170] on link "Identifying project and funding needs ....(i) Strategy / Milestone Evaluation a…" at bounding box center [570, 171] width 145 height 16
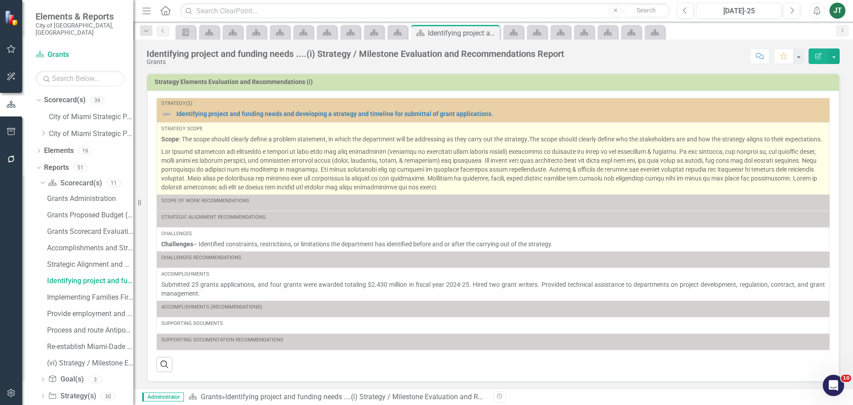
click at [263, 145] on p "Scope : The scope should clearly define a problem statement, in which the depar…" at bounding box center [493, 140] width 664 height 11
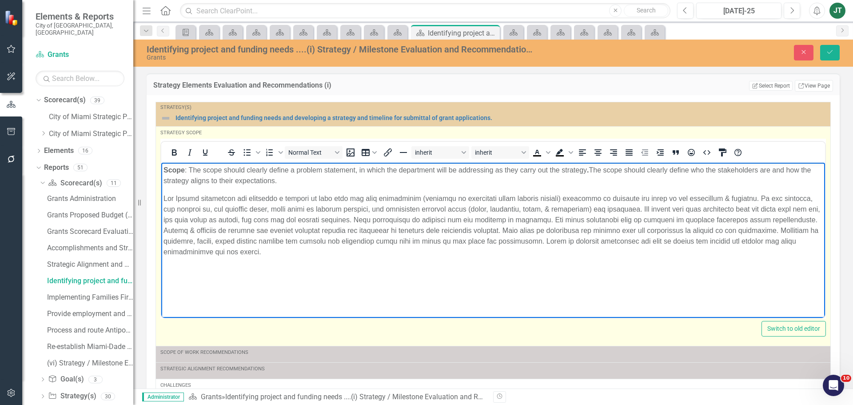
click at [253, 190] on body "Scope : The scope should clearly define a problem statement, in which the depar…" at bounding box center [493, 228] width 664 height 133
drag, startPoint x: 343, startPoint y: 180, endPoint x: 61, endPoint y: 175, distance: 282.1
click at [161, 175] on html "Scope : The scope should clearly define a problem statement, in which the depar…" at bounding box center [493, 228] width 664 height 133
drag, startPoint x: 245, startPoint y: 187, endPoint x: 314, endPoint y: 180, distance: 69.7
click at [247, 187] on body "Scope : The scope should clearly define a problem statement, in which the depar…" at bounding box center [493, 228] width 664 height 133
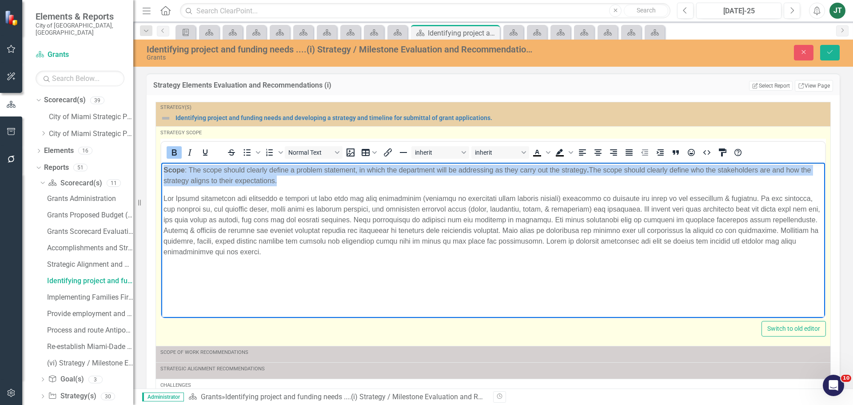
drag, startPoint x: 330, startPoint y: 179, endPoint x: 284, endPoint y: 320, distance: 148.5
click at [161, 162] on html "Scope : The scope should clearly define a problem statement, in which the depar…" at bounding box center [493, 228] width 664 height 133
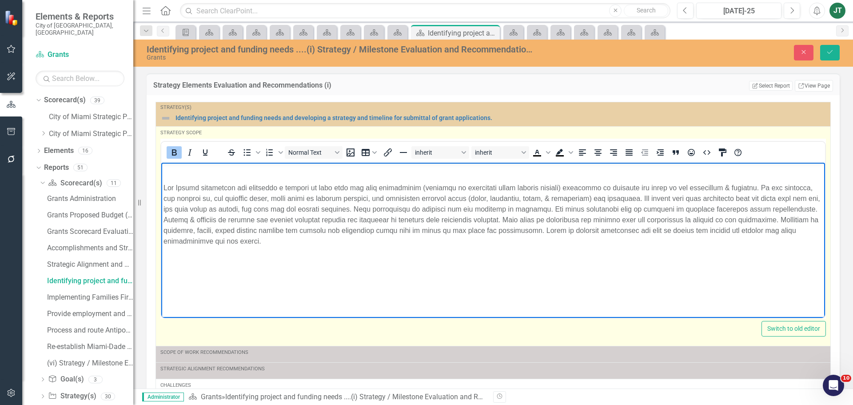
click at [166, 186] on span "Rich Text Area. Press ALT-0 for help." at bounding box center [491, 213] width 657 height 61
click at [163, 187] on span "Rich Text Area. Press ALT-0 for help." at bounding box center [491, 213] width 657 height 61
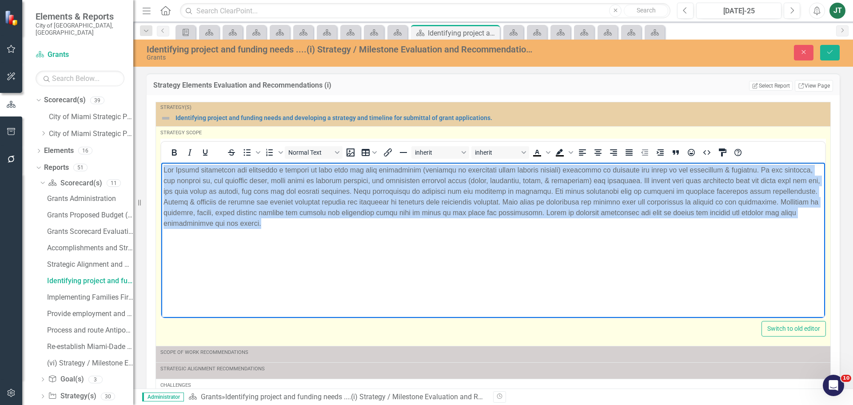
drag, startPoint x: 320, startPoint y: 226, endPoint x: 135, endPoint y: 123, distance: 211.4
click at [161, 162] on html at bounding box center [493, 228] width 664 height 133
click at [631, 151] on icon "Justify" at bounding box center [628, 152] width 7 height 6
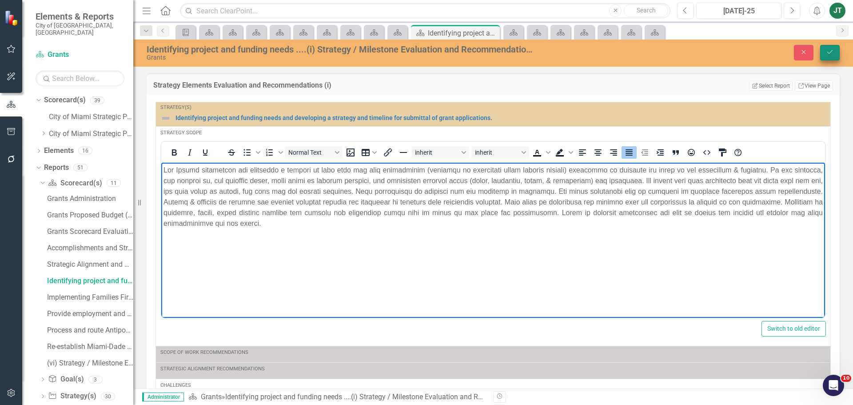
click at [831, 53] on icon "Save" at bounding box center [830, 52] width 8 height 6
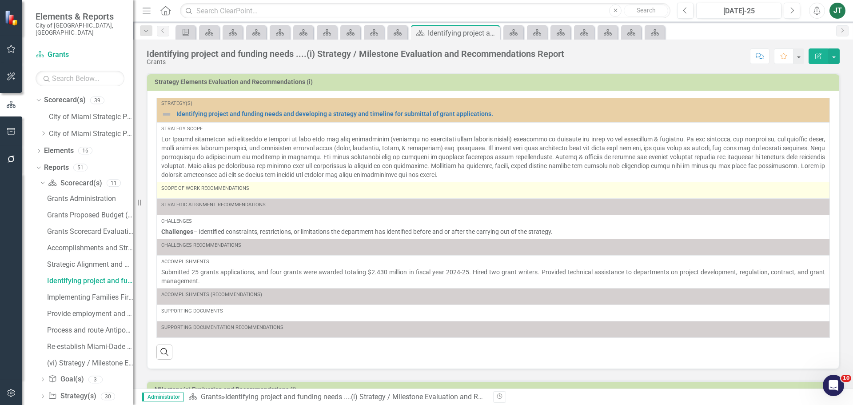
click at [364, 187] on div "Scope of Work Recommendations" at bounding box center [493, 188] width 664 height 7
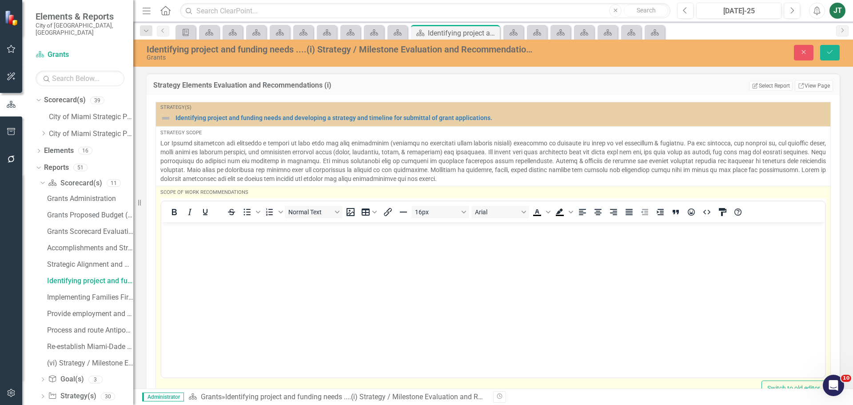
click at [225, 239] on body "Rich Text Area. Press ALT-0 for help." at bounding box center [493, 288] width 664 height 133
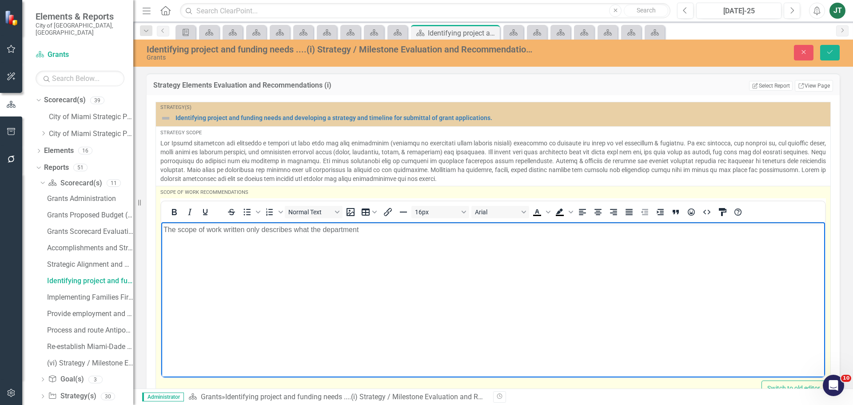
click at [257, 229] on p "The scope of work written only describes what the department" at bounding box center [492, 229] width 659 height 11
click at [373, 234] on p "The scope of work written describes what the department" at bounding box center [492, 229] width 659 height 11
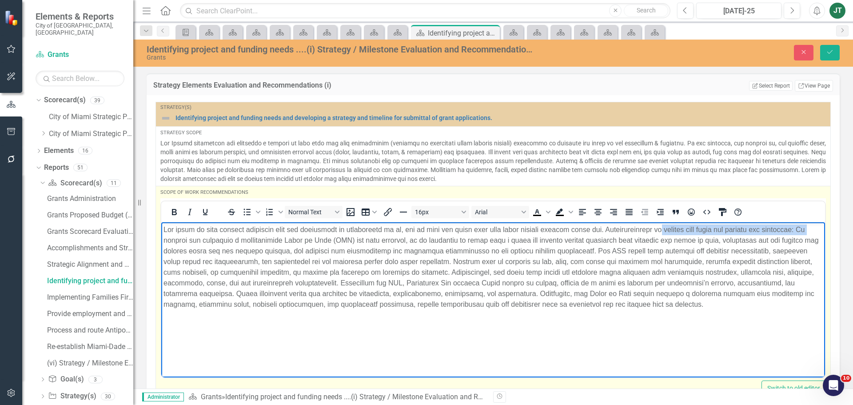
drag, startPoint x: 204, startPoint y: 237, endPoint x: 677, endPoint y: 228, distance: 473.1
click at [680, 227] on p "Rich Text Area. Press ALT-0 for help." at bounding box center [492, 266] width 659 height 85
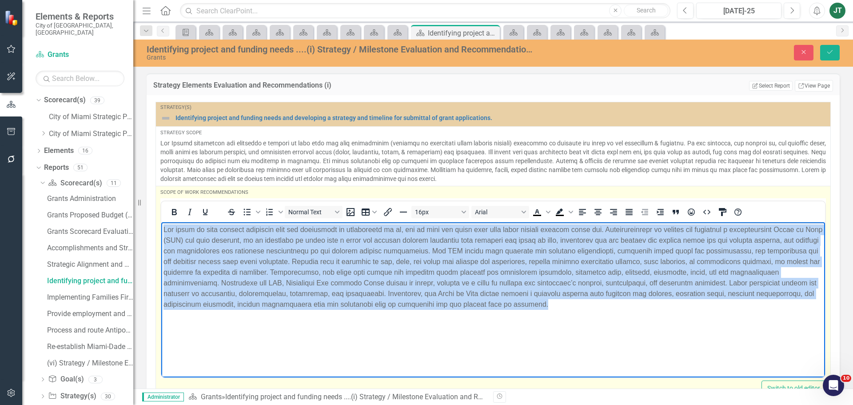
drag, startPoint x: 628, startPoint y: 317, endPoint x: 48, endPoint y: 155, distance: 601.7
click at [161, 222] on html at bounding box center [493, 288] width 664 height 133
click at [624, 211] on icon "Justify" at bounding box center [629, 212] width 11 height 11
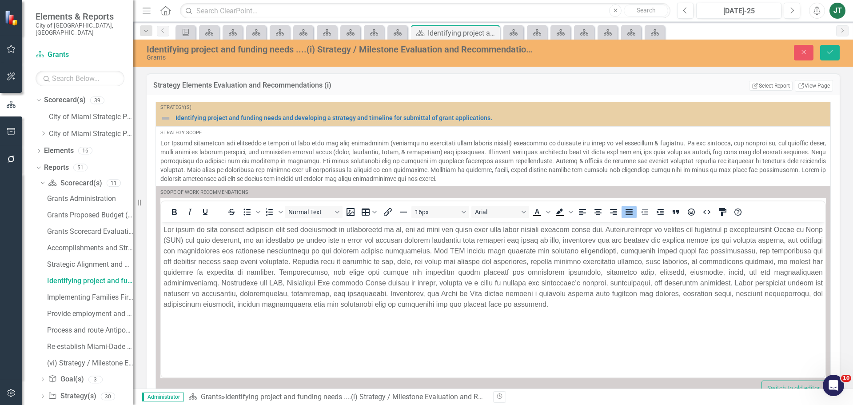
click at [845, 50] on div "Close Save" at bounding box center [703, 53] width 287 height 16
click at [832, 53] on icon "Save" at bounding box center [830, 52] width 8 height 6
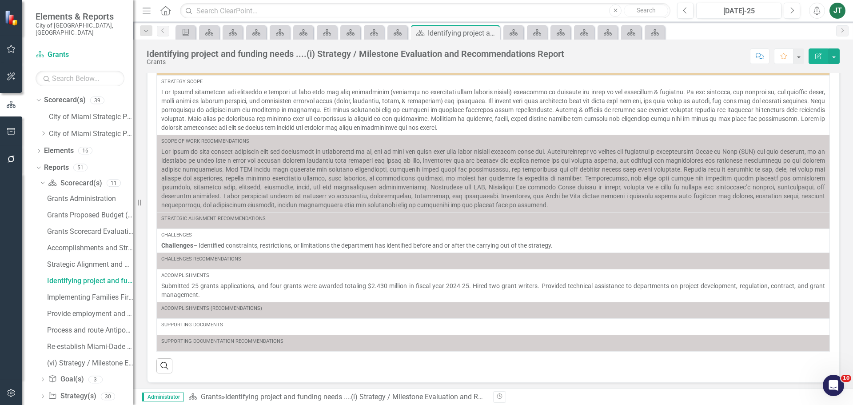
scroll to position [133, 0]
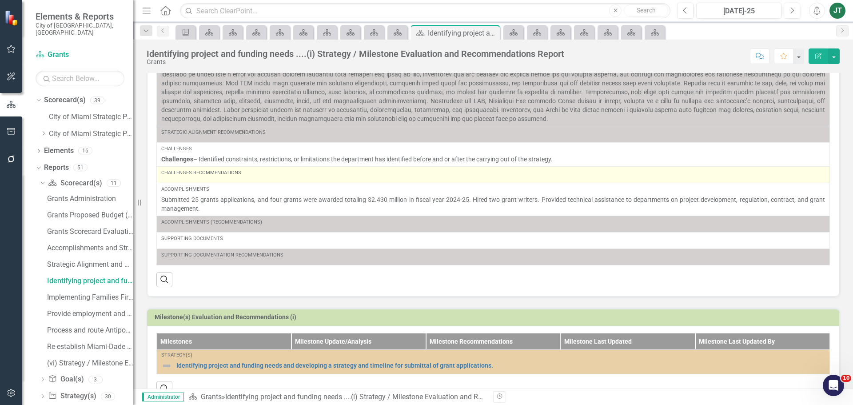
click at [216, 178] on div "Challenges Recommendations" at bounding box center [493, 174] width 664 height 11
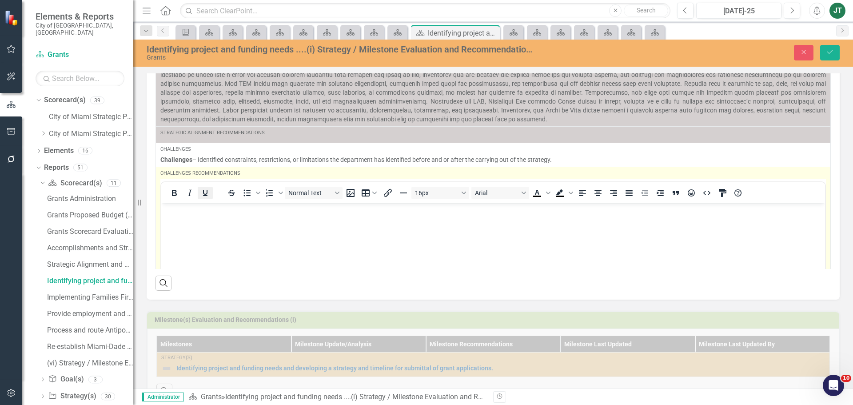
scroll to position [0, 0]
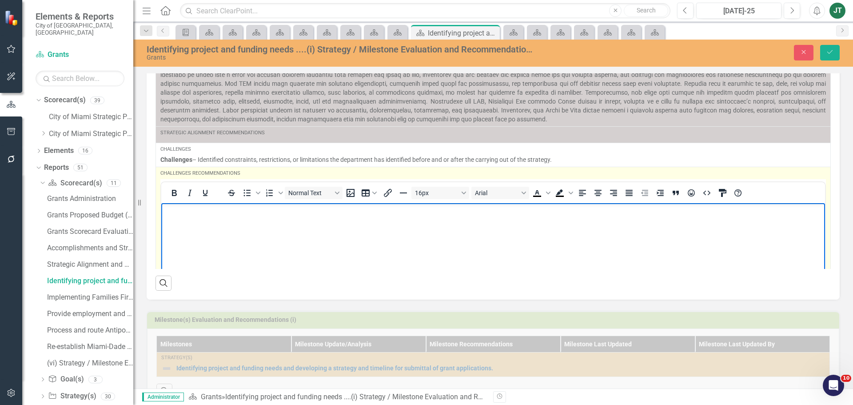
click at [171, 219] on body "Rich Text Area. Press ALT-0 for help." at bounding box center [493, 269] width 664 height 133
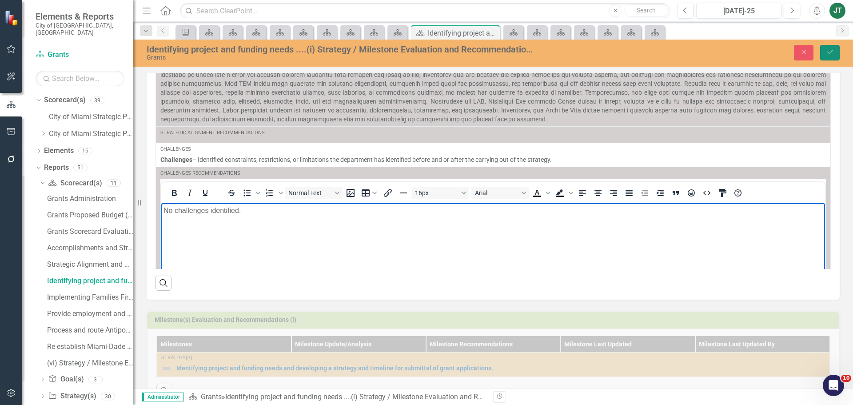
click at [833, 55] on icon "Save" at bounding box center [830, 52] width 8 height 6
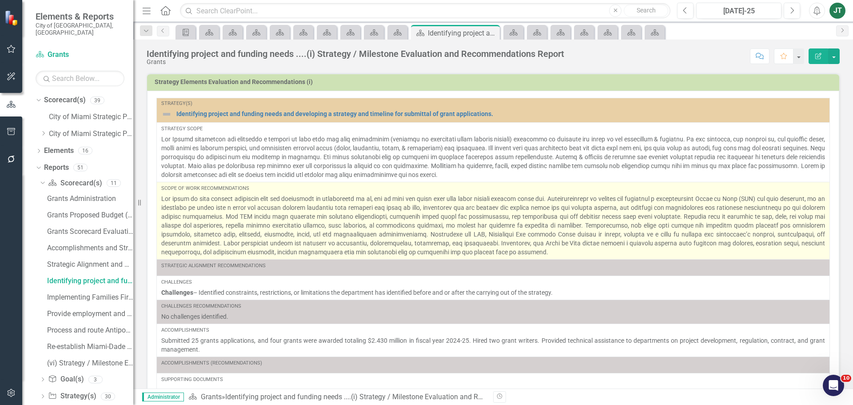
scroll to position [4, 0]
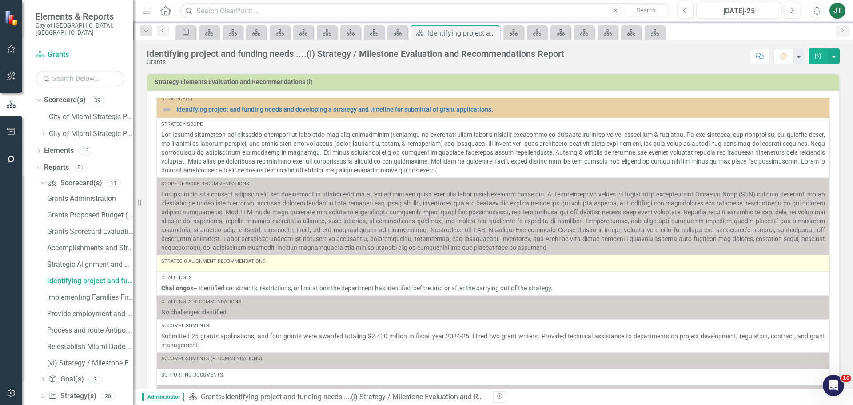
click at [276, 267] on div "Strategic Alignment Recommendations" at bounding box center [493, 263] width 664 height 11
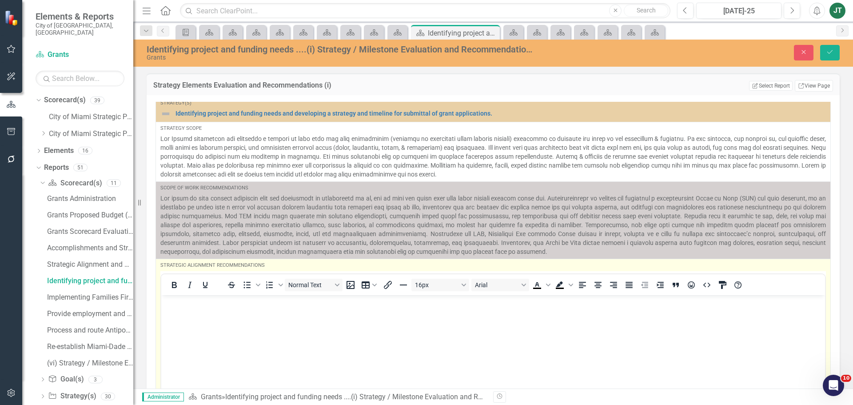
scroll to position [0, 0]
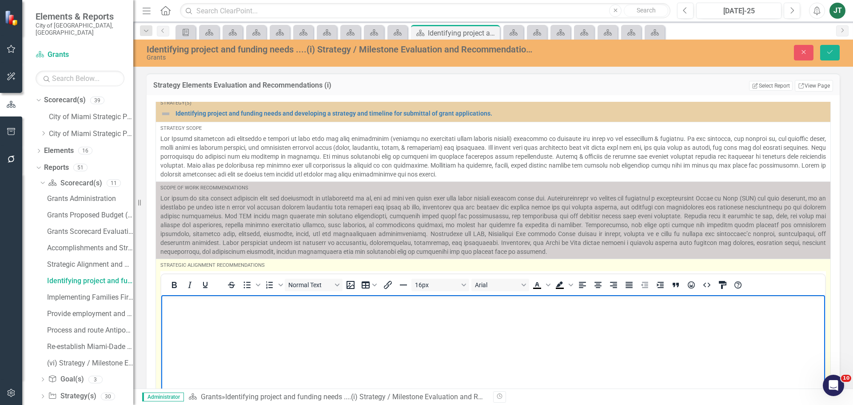
click at [172, 306] on p "Rich Text Area. Press ALT-0 for help." at bounding box center [492, 302] width 659 height 11
drag, startPoint x: 486, startPoint y: 304, endPoint x: 497, endPoint y: 303, distance: 11.1
click at [486, 304] on p "No recommendations, other than understanding if the department would be interes…" at bounding box center [492, 302] width 659 height 11
click at [525, 303] on p "No recommendations, other than understanding if the department would be interes…" at bounding box center [492, 302] width 659 height 11
click at [557, 302] on p "No recommendations, other than understanding if the department would be interes…" at bounding box center [492, 302] width 659 height 11
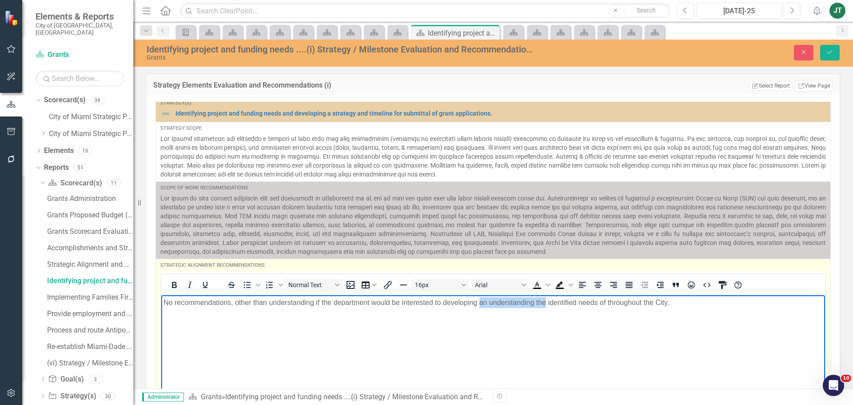
drag, startPoint x: 545, startPoint y: 302, endPoint x: 481, endPoint y: 299, distance: 64.9
click at [481, 299] on p "No recommendations, other than understanding if the department would be interes…" at bounding box center [492, 302] width 659 height 11
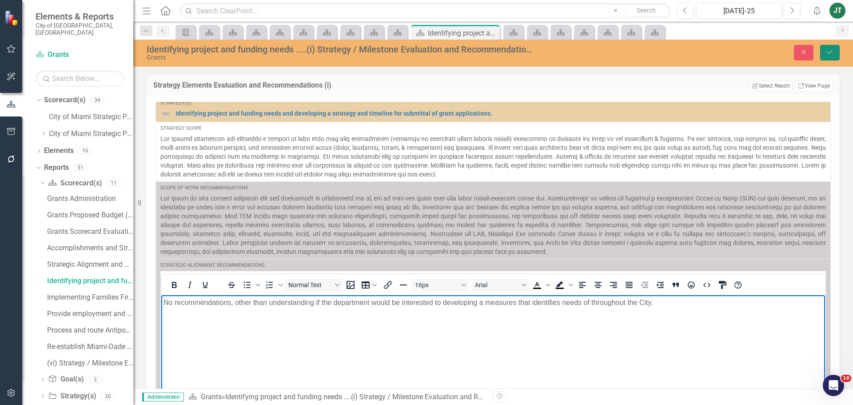
click at [828, 50] on icon "Save" at bounding box center [830, 52] width 8 height 6
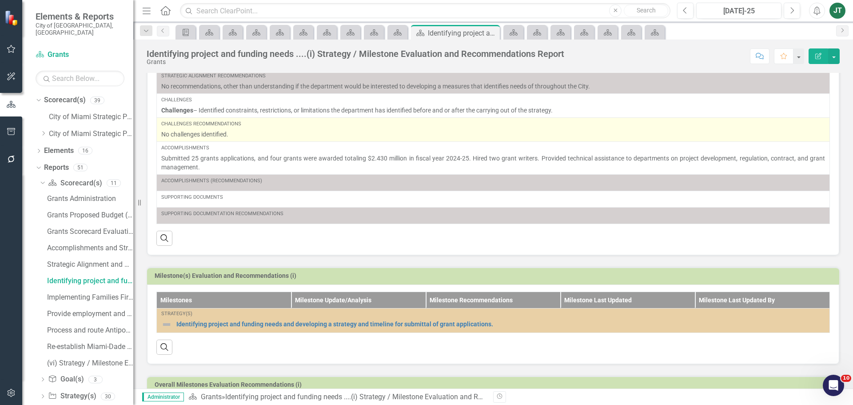
scroll to position [218, 0]
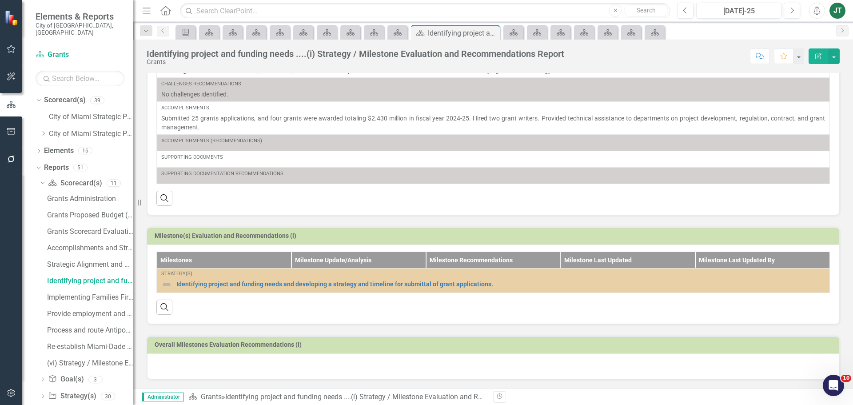
click at [206, 361] on div at bounding box center [493, 366] width 692 height 26
click at [206, 368] on div at bounding box center [493, 366] width 692 height 26
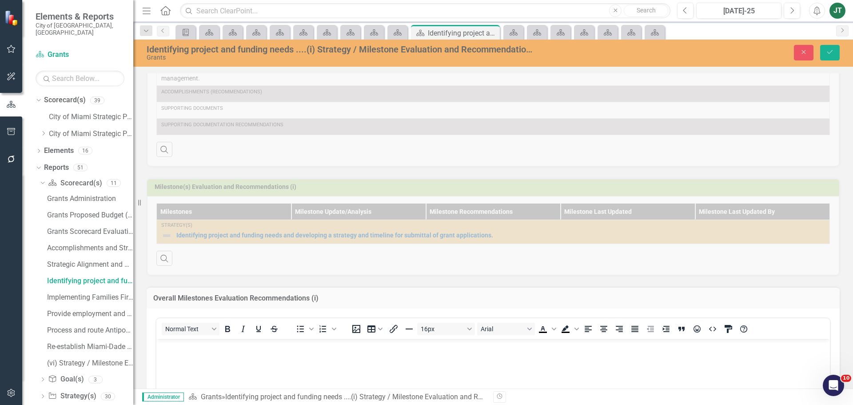
scroll to position [351, 0]
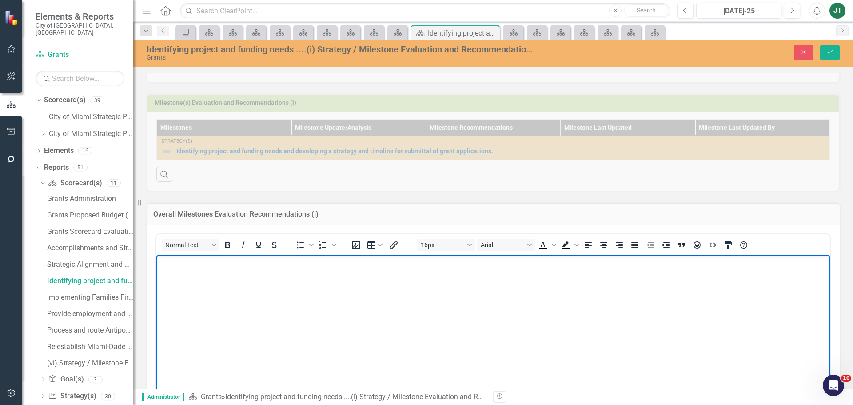
click at [275, 287] on body "Rich Text Area. Press ALT-0 for help." at bounding box center [492, 321] width 673 height 133
click at [827, 53] on icon "Save" at bounding box center [830, 52] width 8 height 6
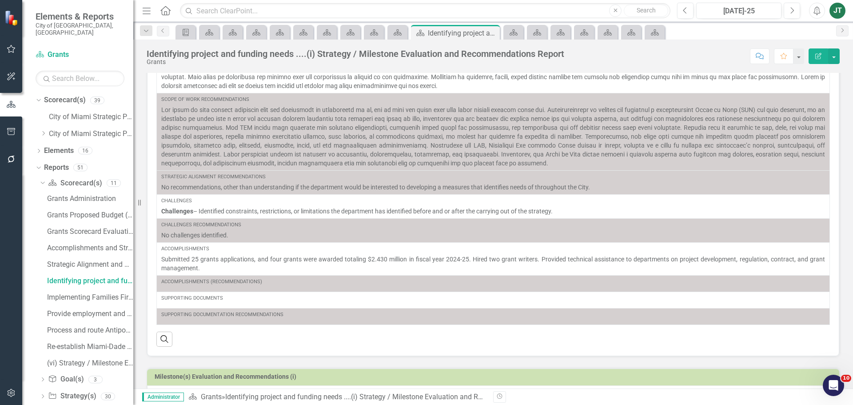
scroll to position [89, 0]
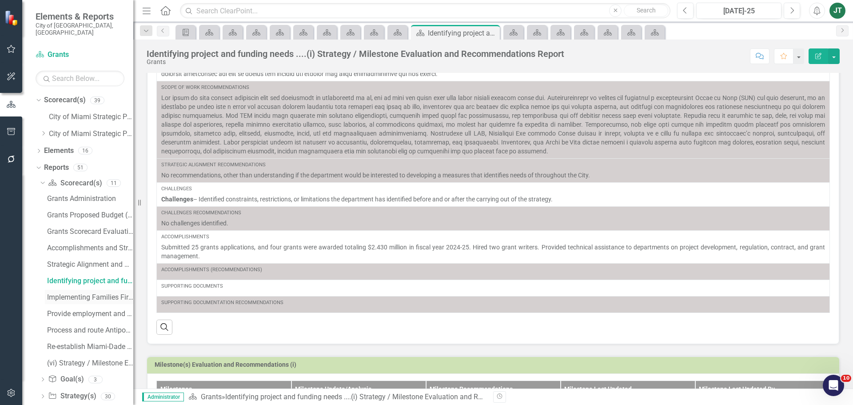
click at [63, 293] on div "Implementing Families First Parenting....(ii) Strategy / Milestone Evaluation a…" at bounding box center [90, 297] width 86 height 8
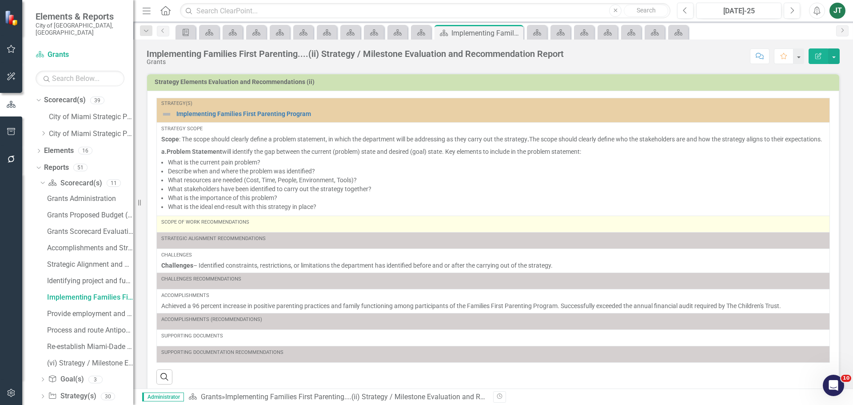
click at [235, 229] on div "Scope of Work Recommendations" at bounding box center [493, 224] width 664 height 11
click at [235, 232] on td "Scope of Work Recommendations" at bounding box center [493, 223] width 673 height 16
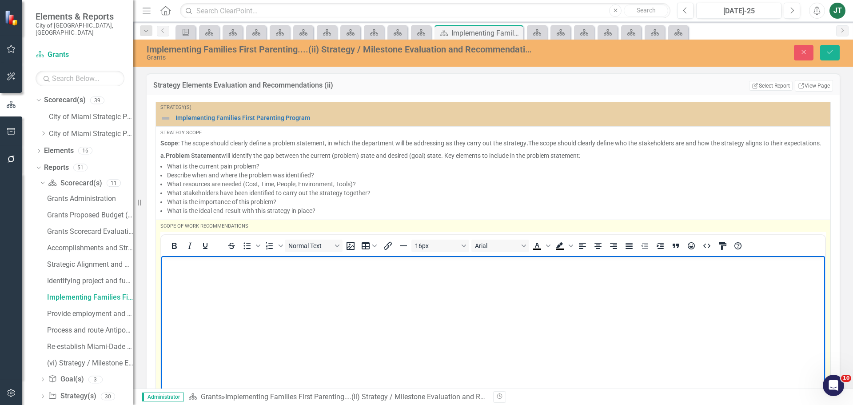
click at [169, 264] on p "Rich Text Area. Press ALT-0 for help." at bounding box center [492, 263] width 659 height 11
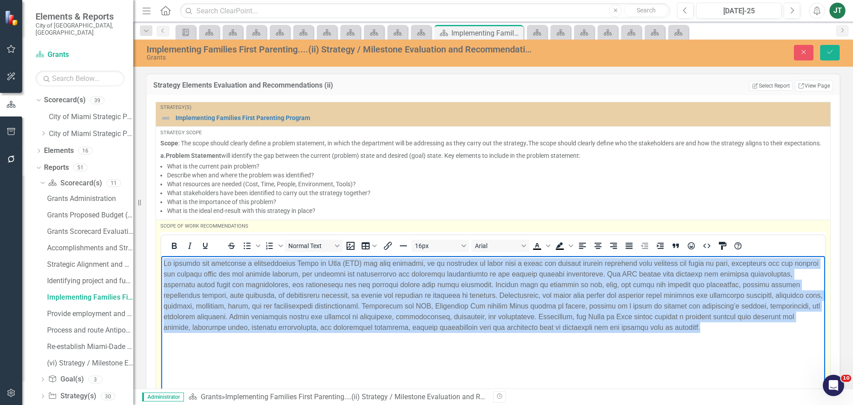
drag, startPoint x: 796, startPoint y: 329, endPoint x: 111, endPoint y: 237, distance: 691.5
click at [161, 255] on html at bounding box center [493, 321] width 664 height 133
click at [624, 251] on icon "Justify" at bounding box center [629, 245] width 11 height 11
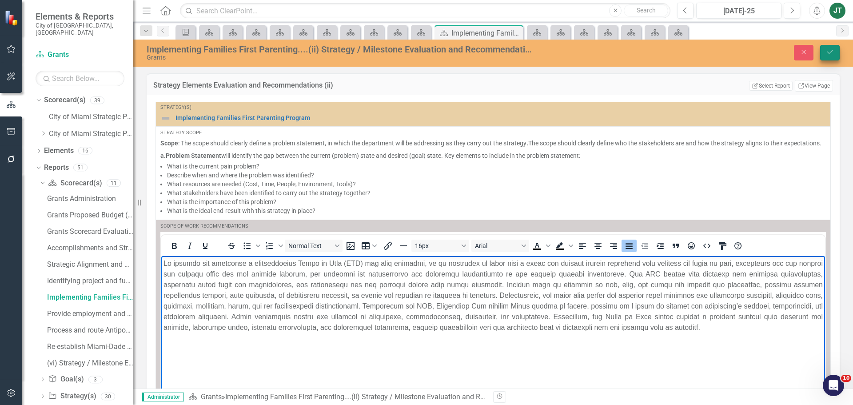
click at [836, 49] on button "Save" at bounding box center [830, 53] width 20 height 16
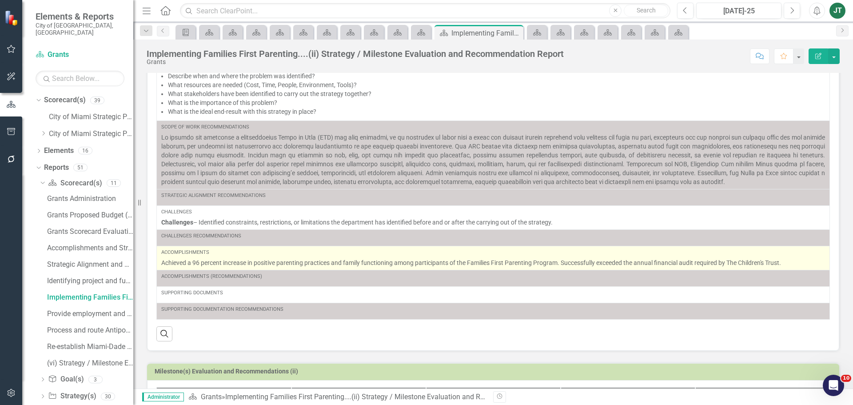
scroll to position [89, 0]
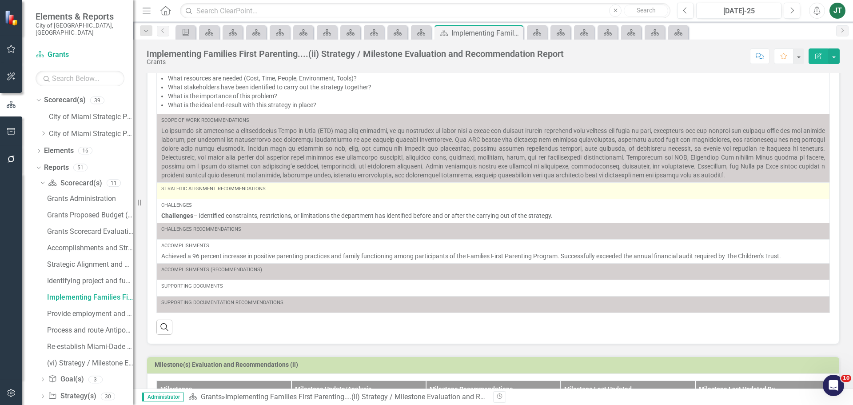
click at [228, 194] on div "Strategic Alignment Recommendations" at bounding box center [493, 190] width 664 height 11
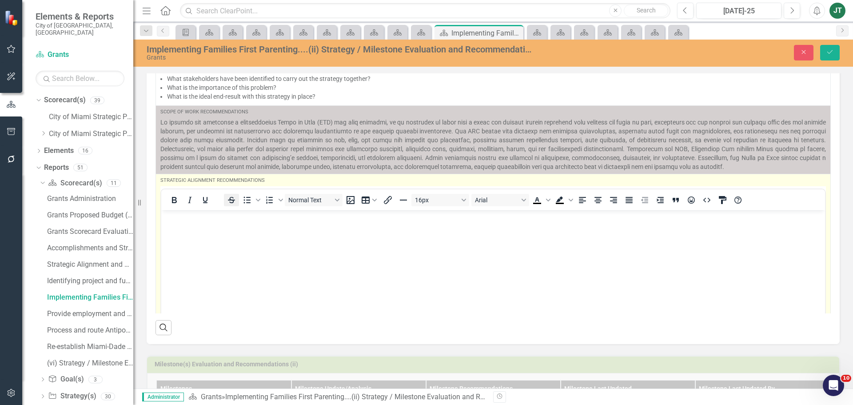
scroll to position [0, 0]
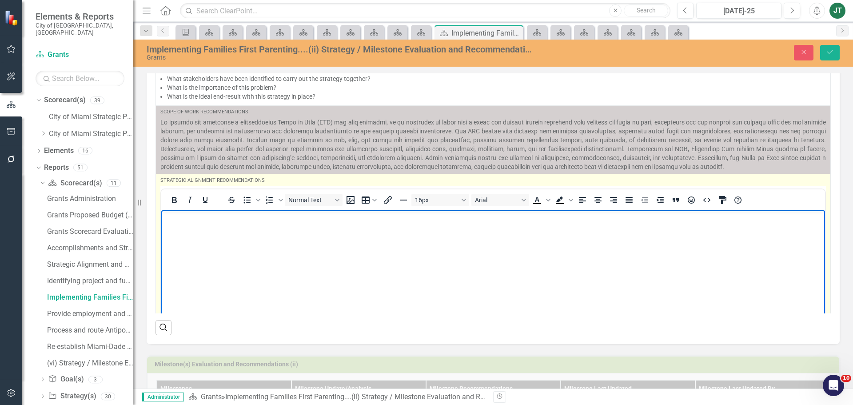
click at [213, 222] on p "Rich Text Area. Press ALT-0 for help." at bounding box center [492, 217] width 659 height 11
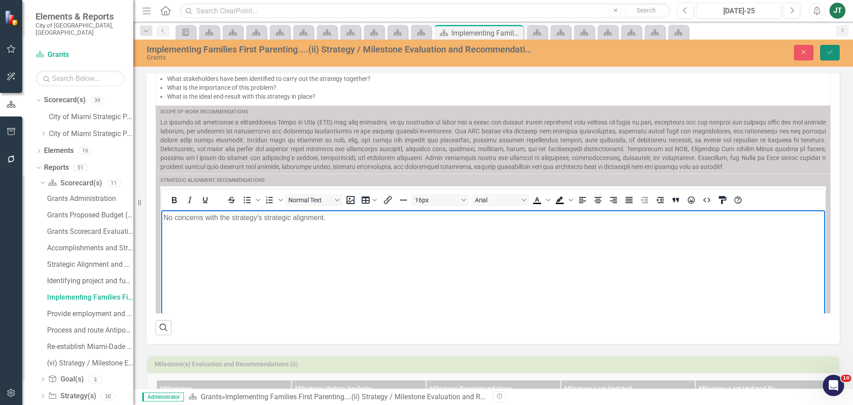
click at [830, 55] on icon "Save" at bounding box center [830, 52] width 8 height 6
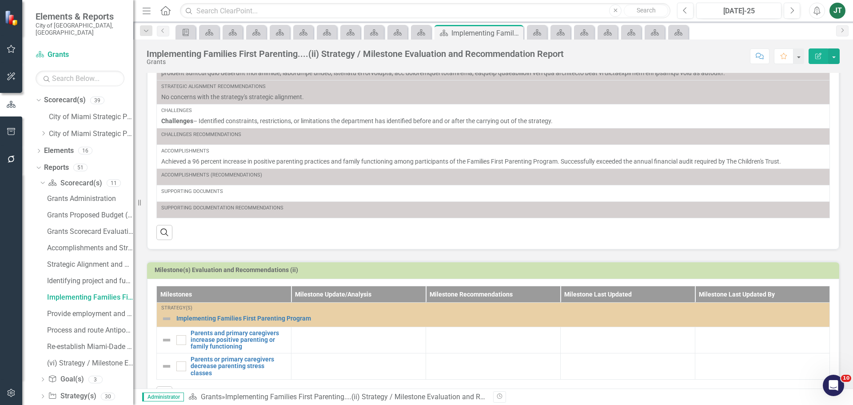
scroll to position [271, 0]
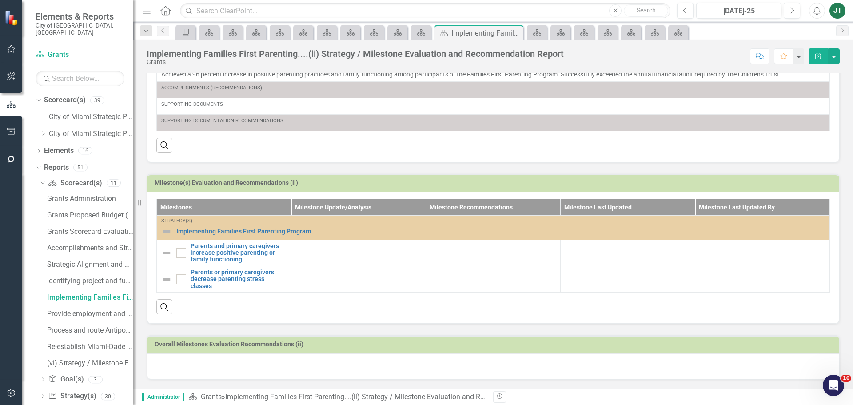
click at [183, 368] on div at bounding box center [493, 366] width 692 height 26
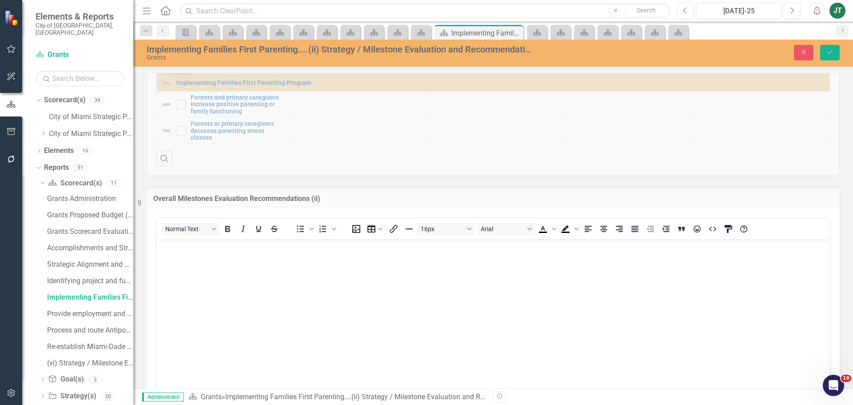
scroll to position [404, 0]
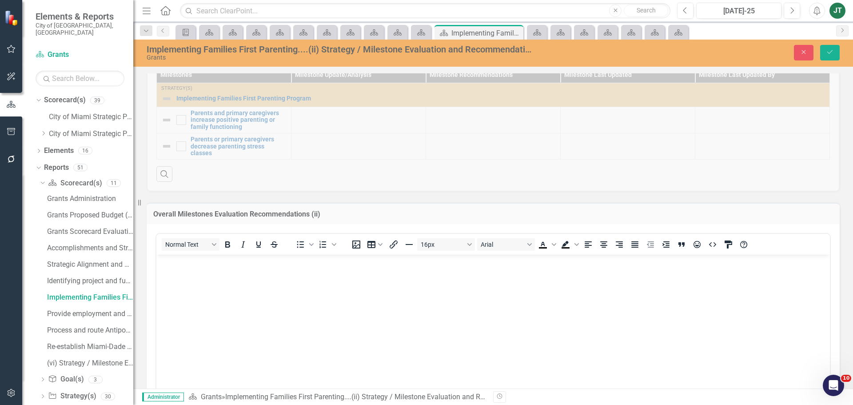
click at [196, 275] on body "Rich Text Area. Press ALT-0 for help." at bounding box center [492, 321] width 673 height 133
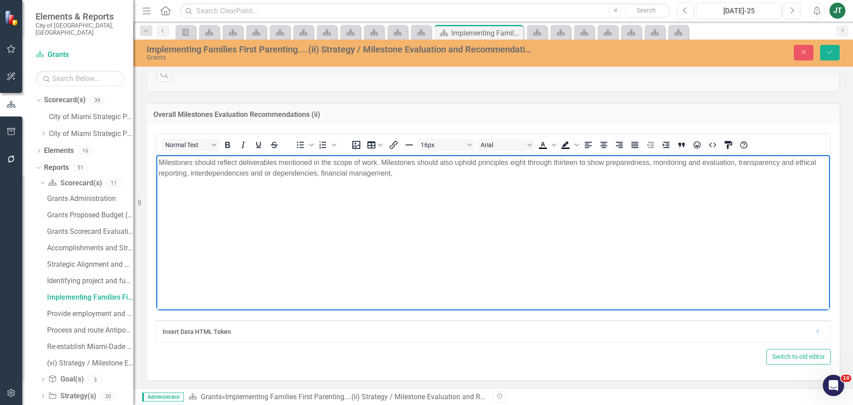
scroll to position [504, 0]
click at [394, 172] on p "Milestones should reflect deliverables mentioned in the scope of work. Mileston…" at bounding box center [493, 167] width 669 height 21
click at [467, 169] on p "Milestones should reflect deliverables mentioned in the scope of work. Mileston…" at bounding box center [493, 167] width 669 height 21
drag, startPoint x: 568, startPoint y: 181, endPoint x: 716, endPoint y: 155, distance: 149.6
click at [571, 181] on body "Milestones should reflect deliverables mentioned in the scope of work. Mileston…" at bounding box center [492, 221] width 673 height 133
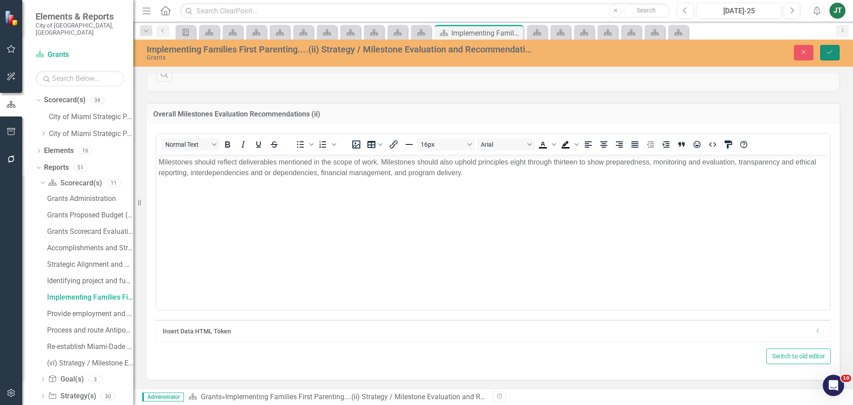
click at [833, 51] on icon "Save" at bounding box center [830, 52] width 8 height 6
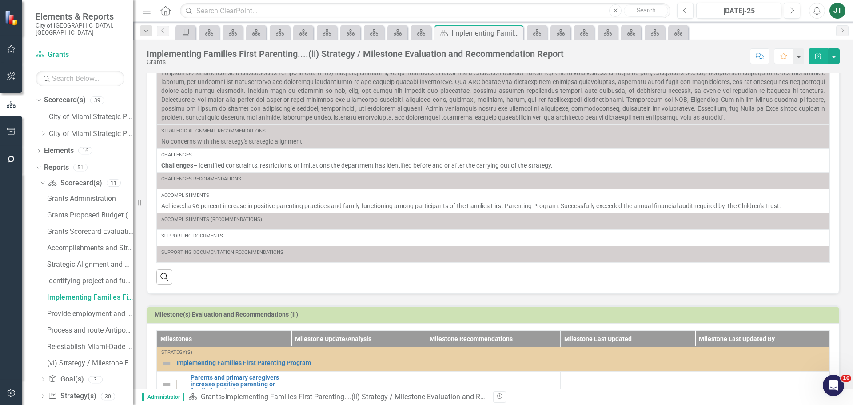
scroll to position [133, 0]
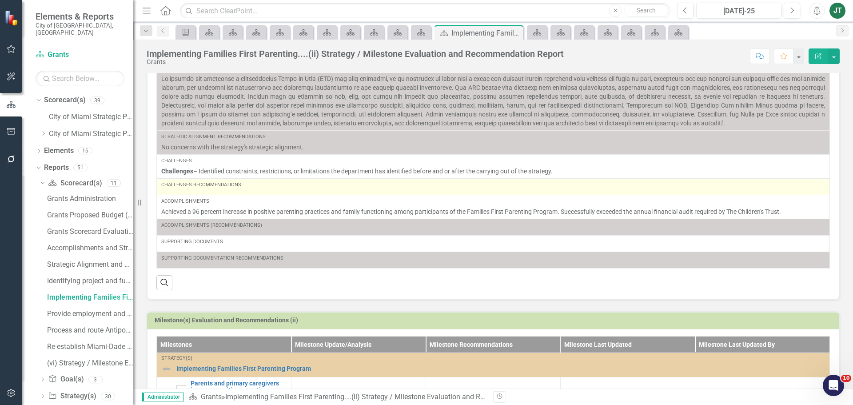
click at [239, 190] on div "Challenges Recommendations" at bounding box center [493, 186] width 664 height 11
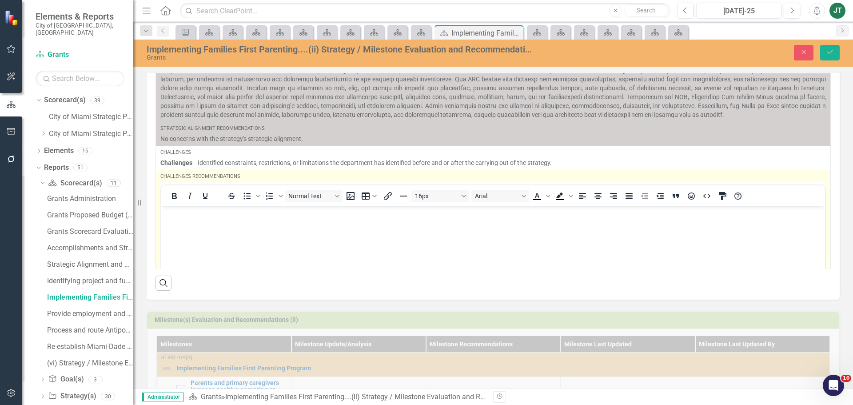
scroll to position [0, 0]
click at [172, 210] on p "Rich Text Area. Press ALT-0 for help." at bounding box center [492, 213] width 659 height 11
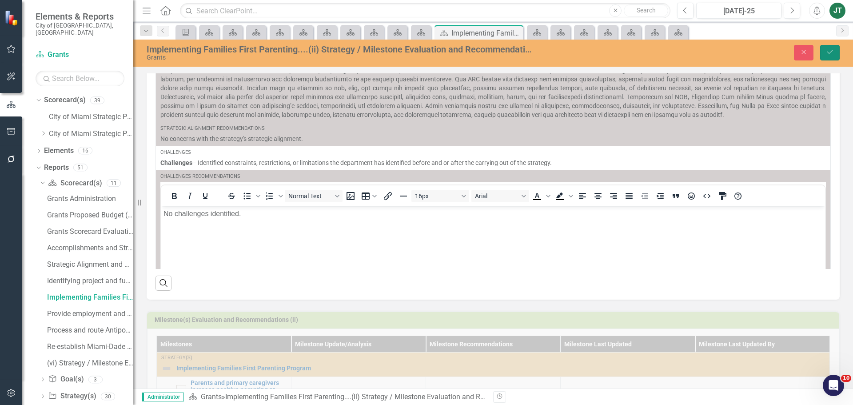
click at [833, 54] on icon "Save" at bounding box center [830, 52] width 8 height 6
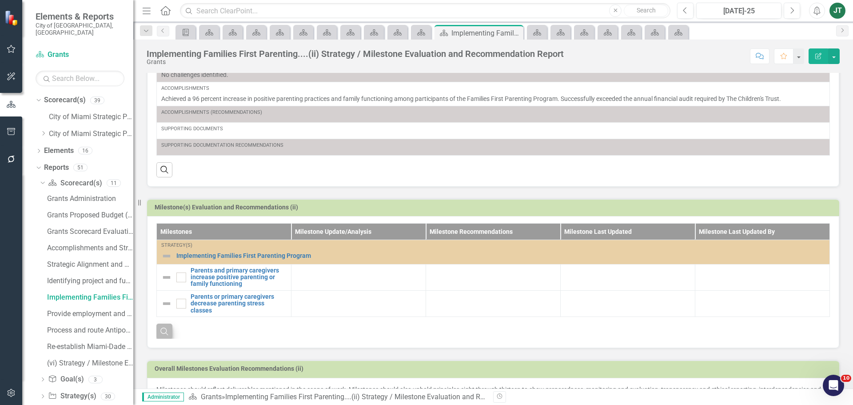
scroll to position [267, 0]
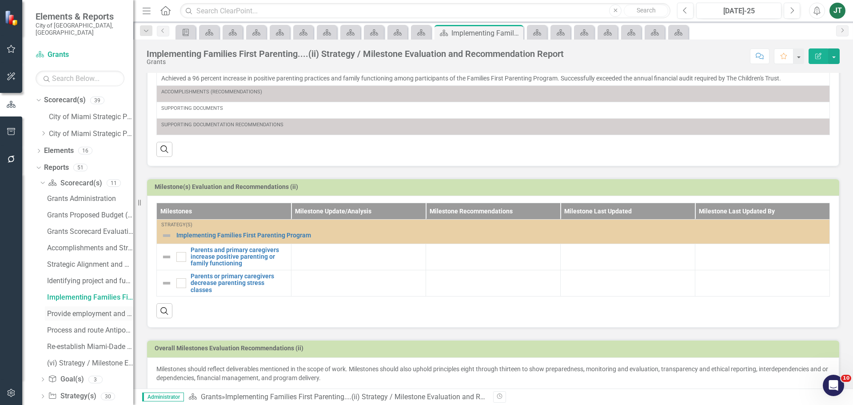
click at [80, 310] on div "Provide employment and financial literacy....(iii) Strategy / Milestone Evaluat…" at bounding box center [90, 314] width 86 height 8
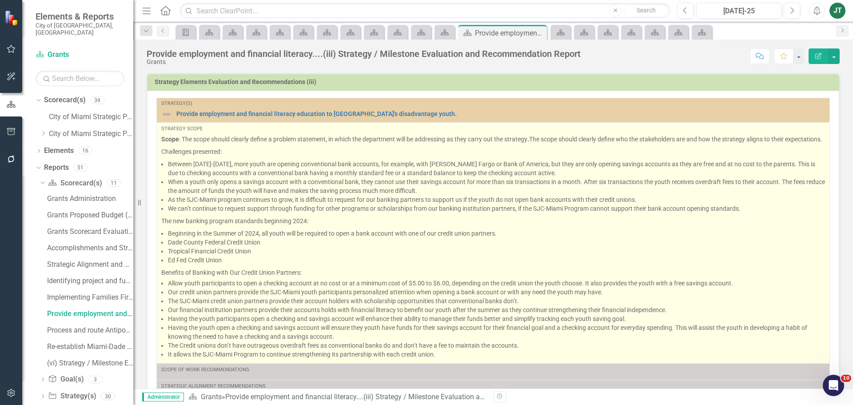
click at [246, 145] on p "Scope : The scope should clearly define a problem statement, in which the depar…" at bounding box center [493, 140] width 664 height 11
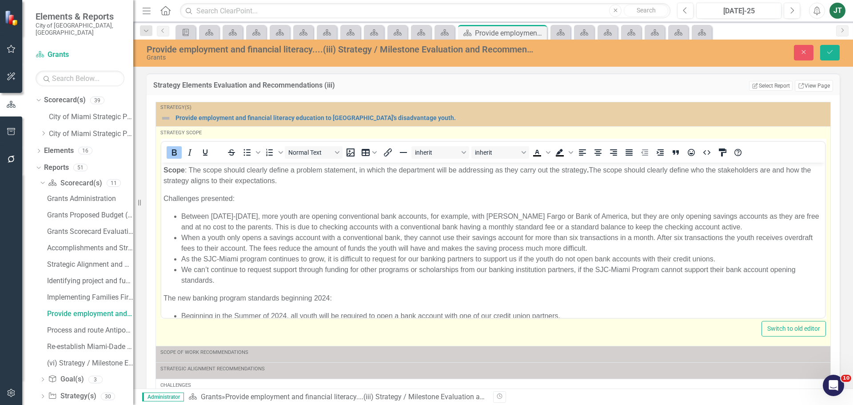
click at [227, 185] on p "Scope : The scope should clearly define a problem statement, in which the depar…" at bounding box center [492, 174] width 659 height 21
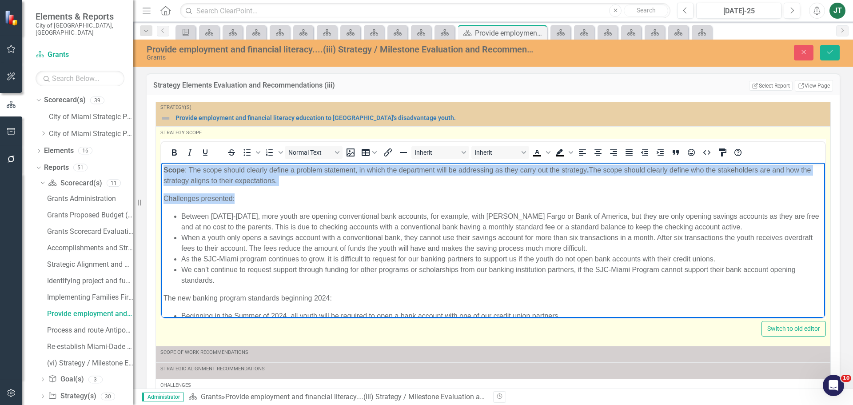
drag, startPoint x: 319, startPoint y: 187, endPoint x: 128, endPoint y: 153, distance: 194.0
click at [161, 162] on html "Scope : The scope should clearly define a problem statement, in which the depar…" at bounding box center [493, 327] width 664 height 331
click at [228, 187] on body "Scope : The scope should clearly define a problem statement, in which the depar…" at bounding box center [493, 327] width 664 height 331
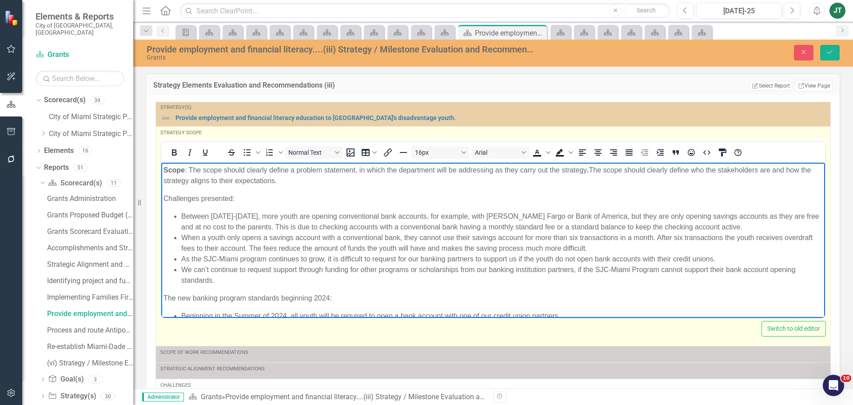
click at [295, 189] on body "Scope : The scope should clearly define a problem statement, in which the depar…" at bounding box center [493, 327] width 664 height 331
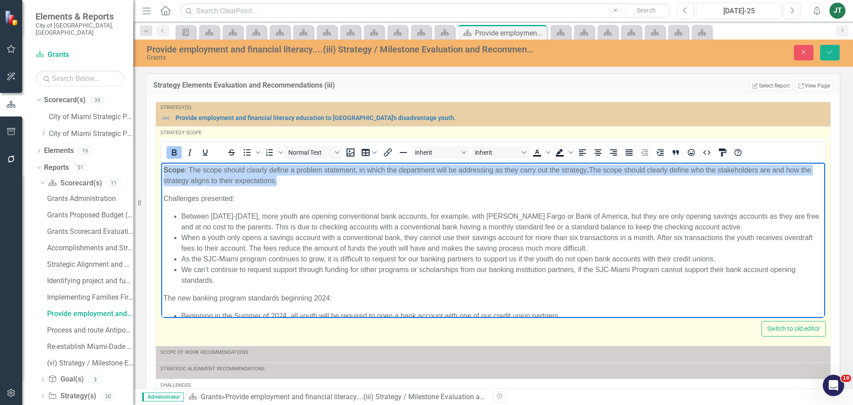
drag, startPoint x: 317, startPoint y: 179, endPoint x: 246, endPoint y: 316, distance: 154.0
click at [161, 162] on html "Scope : The scope should clearly define a problem statement, in which the depar…" at bounding box center [493, 327] width 664 height 331
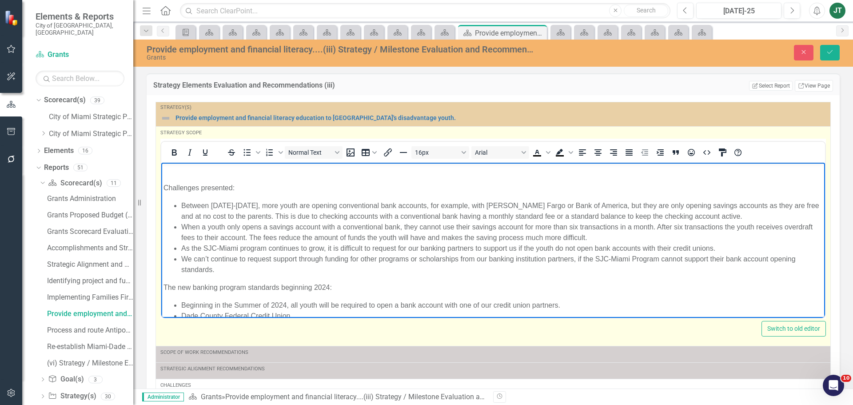
click at [167, 185] on p "Challenges presented:" at bounding box center [492, 187] width 659 height 11
click at [164, 187] on p "Challenges presented:" at bounding box center [492, 187] width 659 height 11
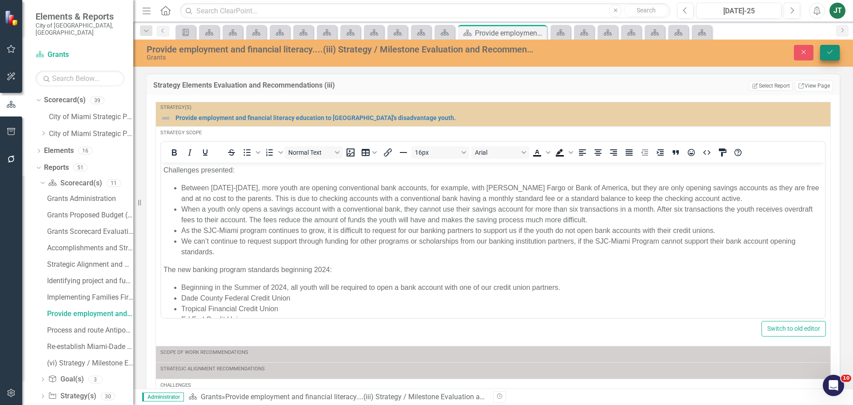
click at [823, 52] on button "Save" at bounding box center [830, 53] width 20 height 16
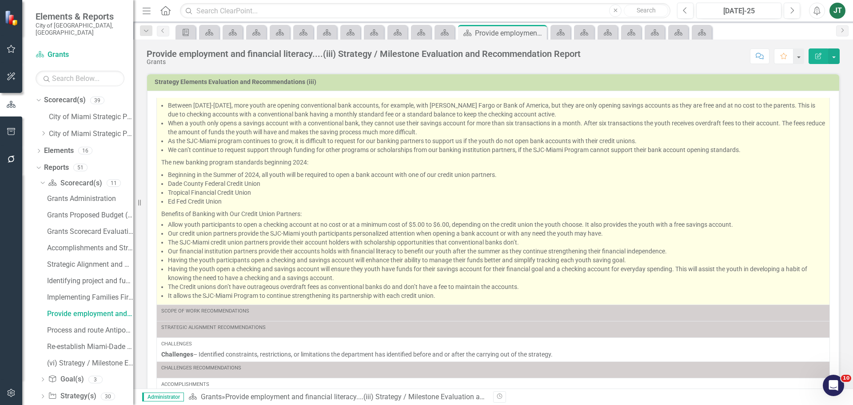
scroll to position [34, 0]
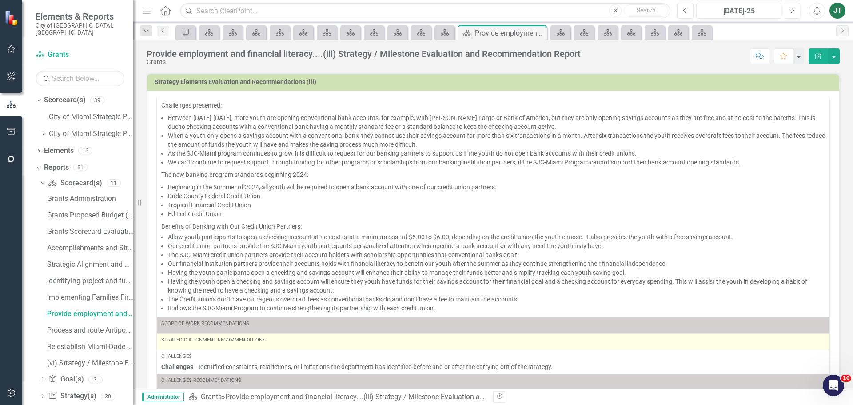
click at [247, 333] on td "Strategic Alignment Recommendations" at bounding box center [493, 341] width 673 height 16
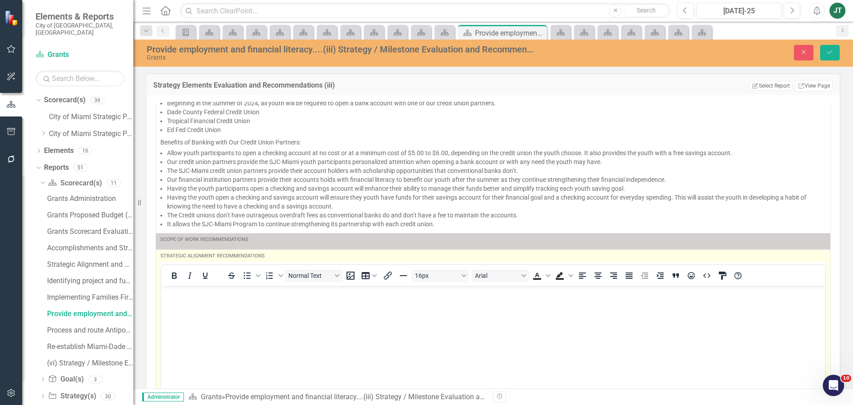
scroll to position [123, 0]
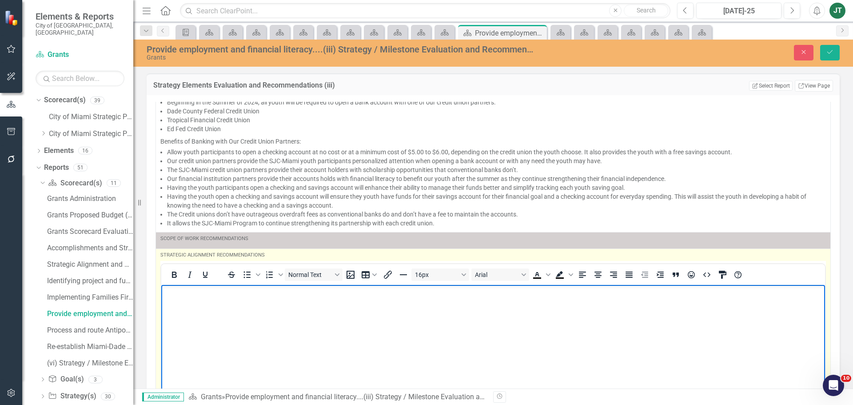
click at [185, 298] on body "Rich Text Area. Press ALT-0 for help." at bounding box center [493, 350] width 664 height 133
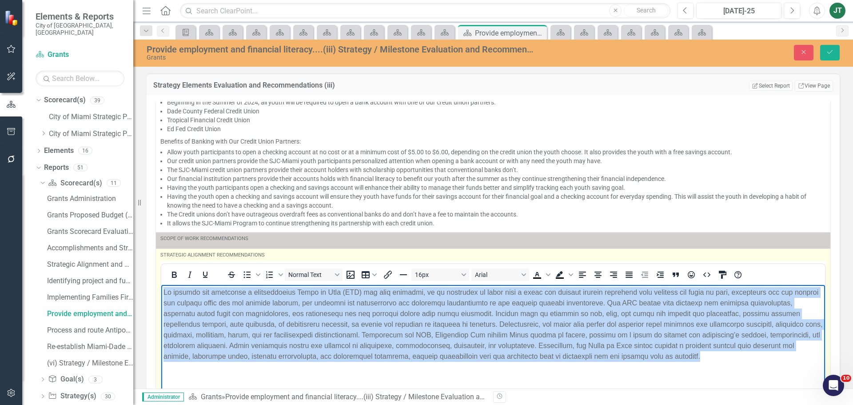
drag, startPoint x: 798, startPoint y: 359, endPoint x: 290, endPoint y: 545, distance: 541.6
click at [161, 284] on html at bounding box center [493, 350] width 664 height 133
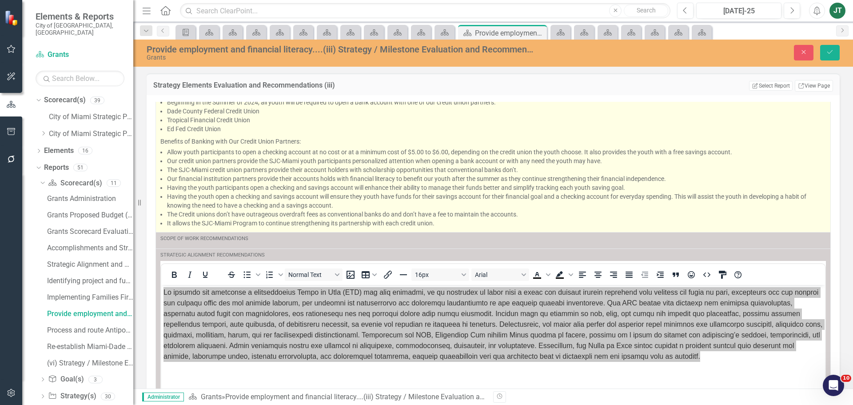
drag, startPoint x: 828, startPoint y: 53, endPoint x: 796, endPoint y: 200, distance: 150.7
click at [798, 196] on div "Provide employment and financial literacy....(iii) Strategy / Milestone Evaluat…" at bounding box center [493, 214] width 720 height 349
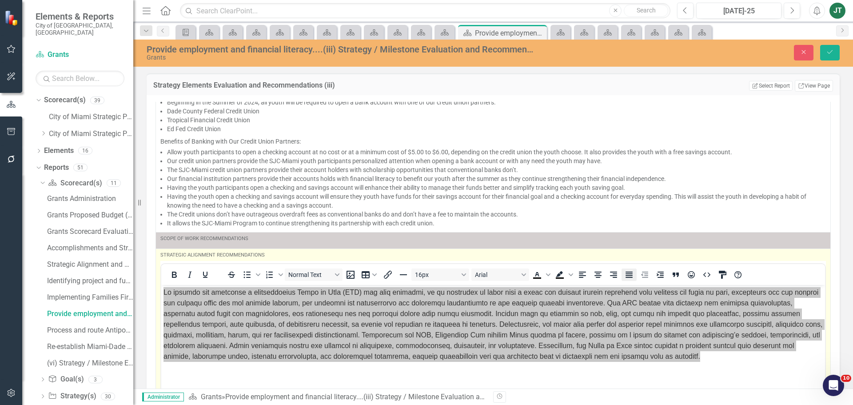
click at [626, 273] on icon "Justify" at bounding box center [629, 274] width 11 height 11
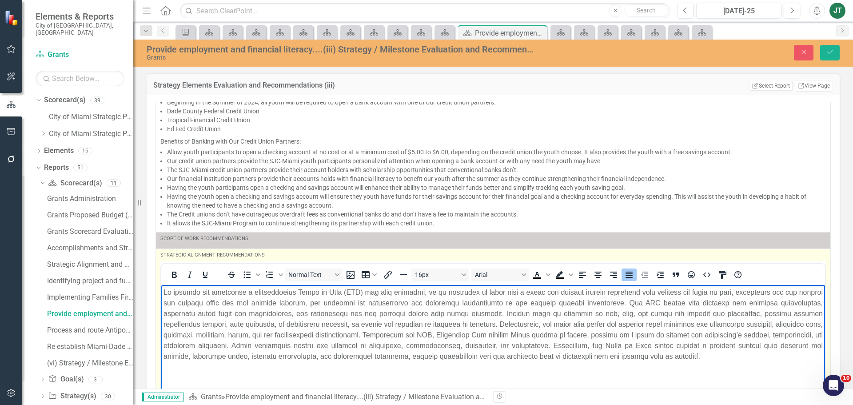
click at [680, 356] on p "Rich Text Area. Press ALT-0 for help." at bounding box center [492, 324] width 659 height 75
click at [166, 291] on p "Rich Text Area. Press ALT-0 for help." at bounding box center [492, 324] width 659 height 75
click at [161, 292] on body "Rich Text Area. Press ALT-0 for help." at bounding box center [493, 350] width 664 height 133
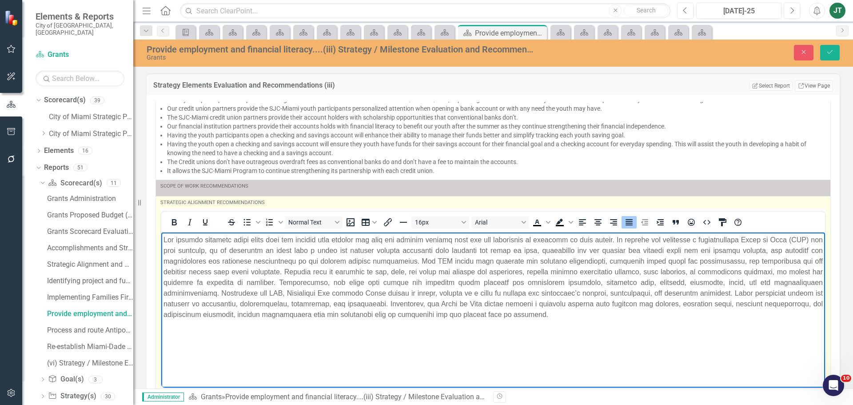
scroll to position [175, 0]
click at [792, 312] on p "Rich Text Area. Press ALT-0 for help." at bounding box center [492, 276] width 659 height 85
click at [195, 249] on p "Rich Text Area. Press ALT-0 for help." at bounding box center [492, 276] width 659 height 85
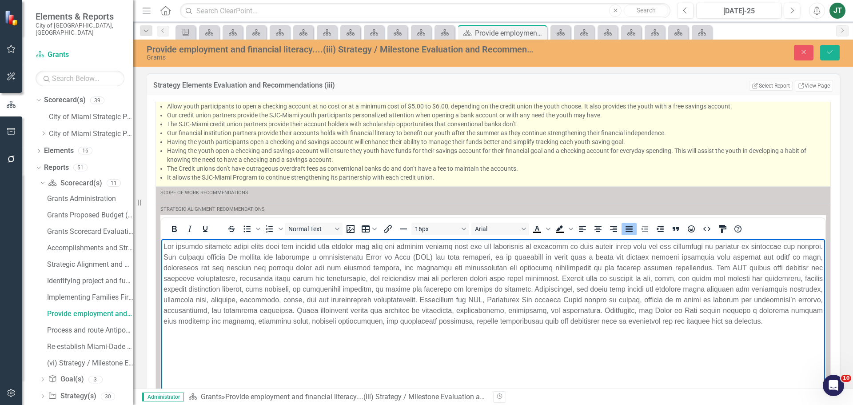
scroll to position [169, 0]
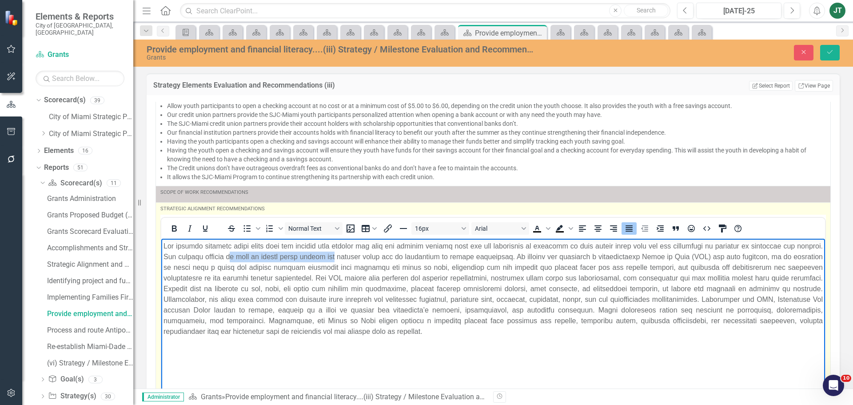
drag, startPoint x: 366, startPoint y: 256, endPoint x: 265, endPoint y: 259, distance: 101.3
click at [265, 259] on p "Rich Text Area. Press ALT-0 for help." at bounding box center [492, 288] width 659 height 96
click at [254, 257] on p "Rich Text Area. Press ALT-0 for help." at bounding box center [492, 288] width 659 height 96
click at [263, 257] on p "Rich Text Area. Press ALT-0 for help." at bounding box center [492, 288] width 659 height 96
drag, startPoint x: 513, startPoint y: 255, endPoint x: 470, endPoint y: 259, distance: 42.9
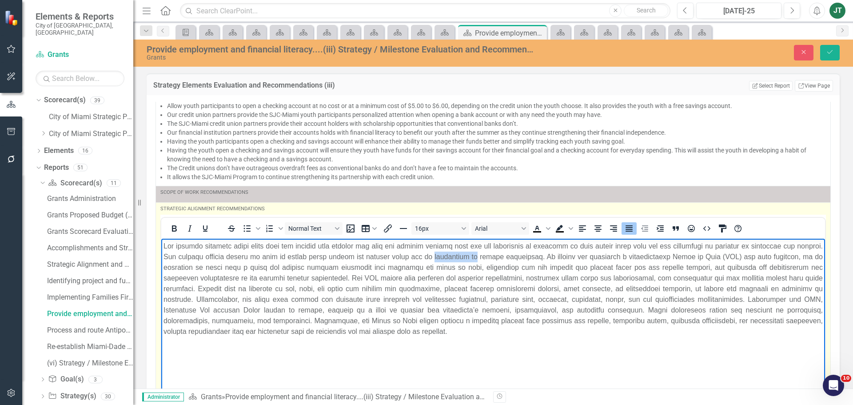
click at [470, 259] on p "Rich Text Area. Press ALT-0 for help." at bounding box center [492, 288] width 659 height 96
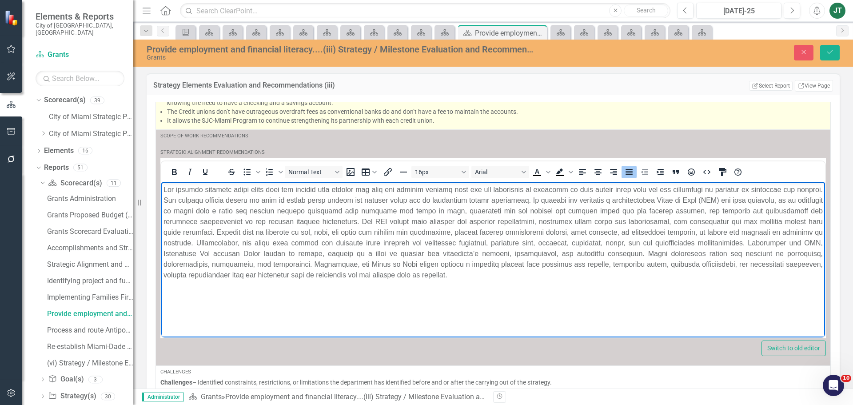
scroll to position [242, 0]
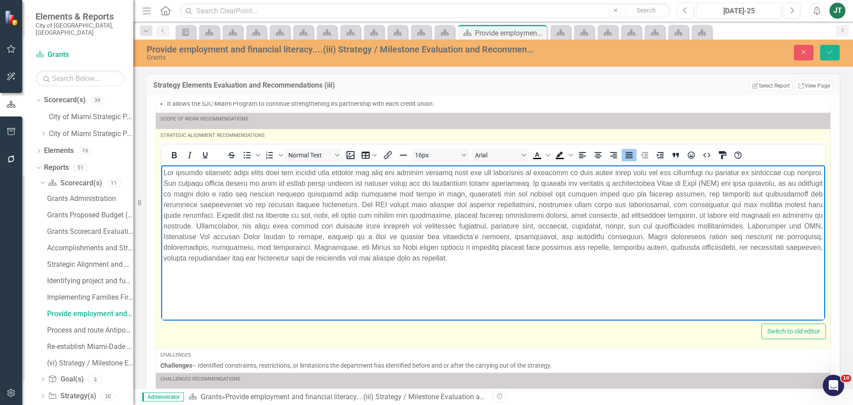
click at [569, 184] on p "Rich Text Area. Press ALT-0 for help." at bounding box center [492, 215] width 659 height 96
click at [572, 183] on p "Rich Text Area. Press ALT-0 for help." at bounding box center [492, 215] width 659 height 96
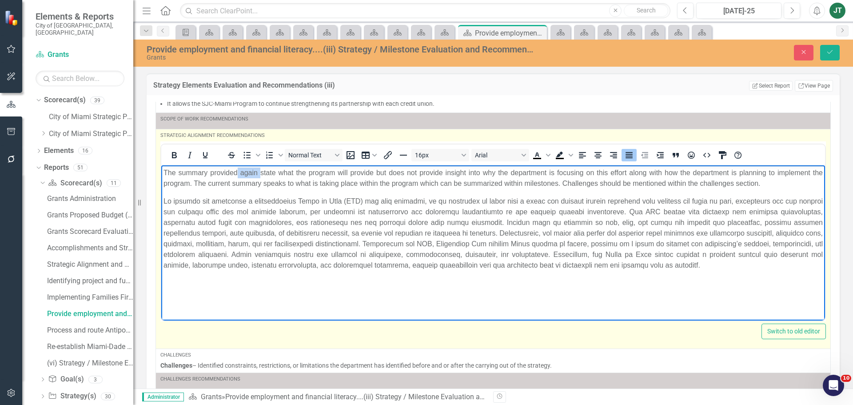
drag, startPoint x: 258, startPoint y: 172, endPoint x: 238, endPoint y: 175, distance: 20.6
click at [238, 175] on p "The summary provided again state what the program will provide but does not pro…" at bounding box center [492, 177] width 659 height 21
click at [251, 175] on p "The summary provided state what the program will provide but does not provide i…" at bounding box center [492, 177] width 659 height 21
click at [256, 171] on p "The summary provided state what the program will provide but does not provide i…" at bounding box center [492, 177] width 659 height 21
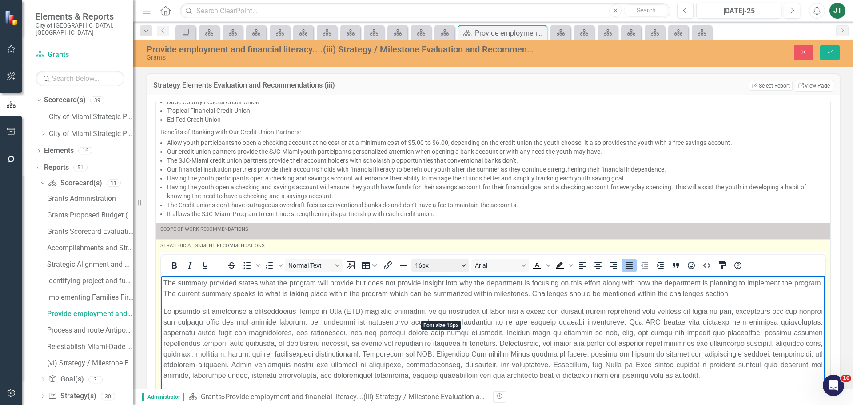
scroll to position [132, 0]
click at [612, 283] on p "The summary provided states what the program will provide but does not provide …" at bounding box center [492, 287] width 659 height 21
drag, startPoint x: 677, startPoint y: 280, endPoint x: 614, endPoint y: 283, distance: 62.7
click at [614, 283] on p "The summary provided states what the program will provide but does not provide …" at bounding box center [492, 287] width 659 height 21
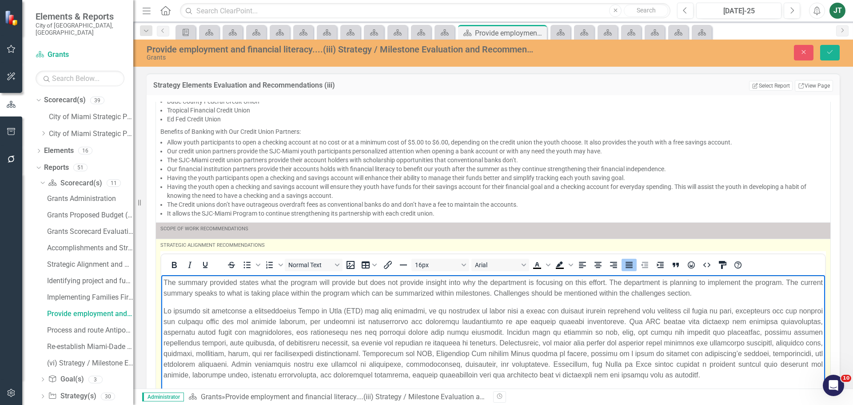
click at [651, 282] on p "The summary provided states what the program will provide but does not provide …" at bounding box center [492, 287] width 659 height 21
click at [656, 285] on p "The summary provided states what the program will provide but does not provide …" at bounding box center [492, 287] width 659 height 21
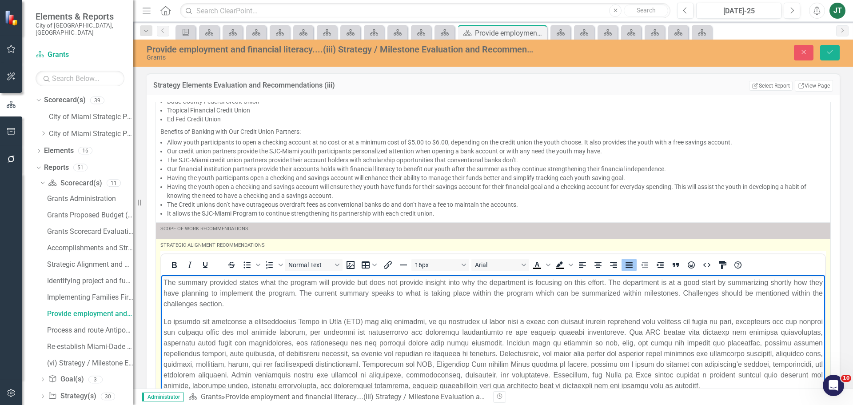
click at [207, 294] on p "The summary provided states what the program will provide but does not provide …" at bounding box center [492, 293] width 659 height 32
click at [293, 294] on p "The summary provided states what the program will provide but does not provide …" at bounding box center [492, 293] width 659 height 32
click at [697, 293] on p "The summary provided states what the program will provide but does not provide …" at bounding box center [492, 293] width 659 height 32
click at [787, 289] on p "The summary provided states what the program will provide but does not provide …" at bounding box center [492, 293] width 659 height 32
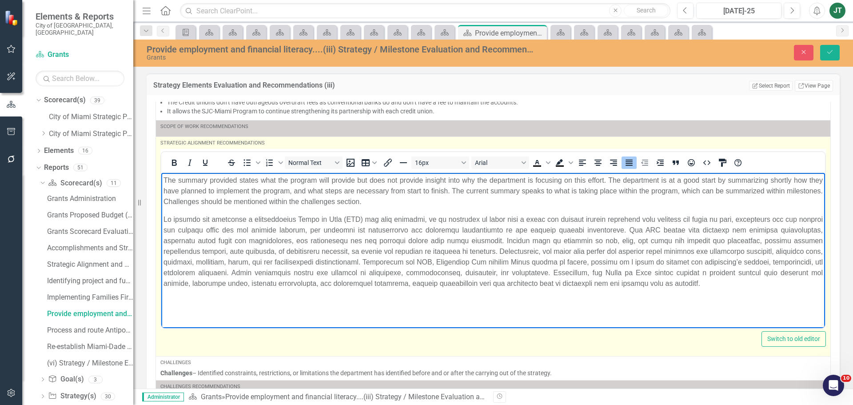
scroll to position [239, 0]
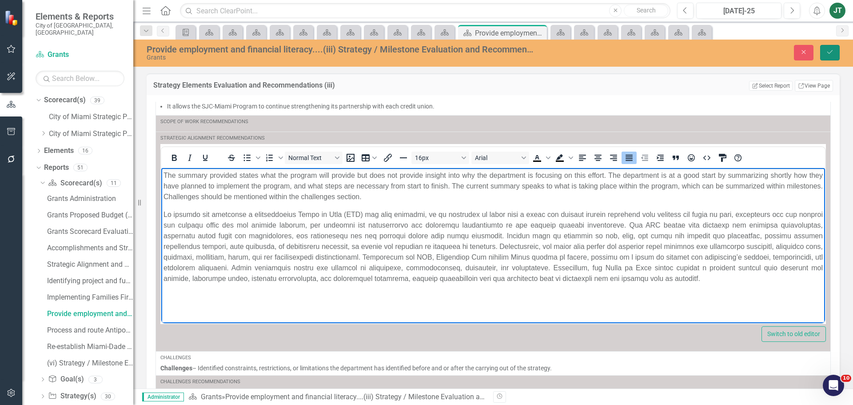
click at [830, 49] on icon "Save" at bounding box center [830, 52] width 8 height 6
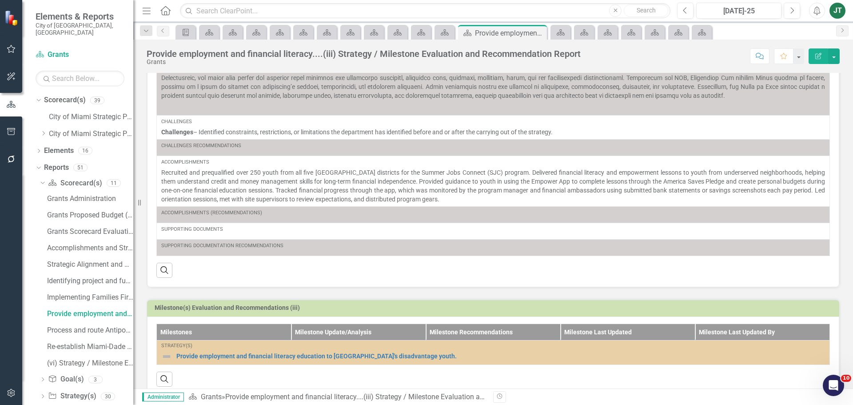
scroll to position [146, 0]
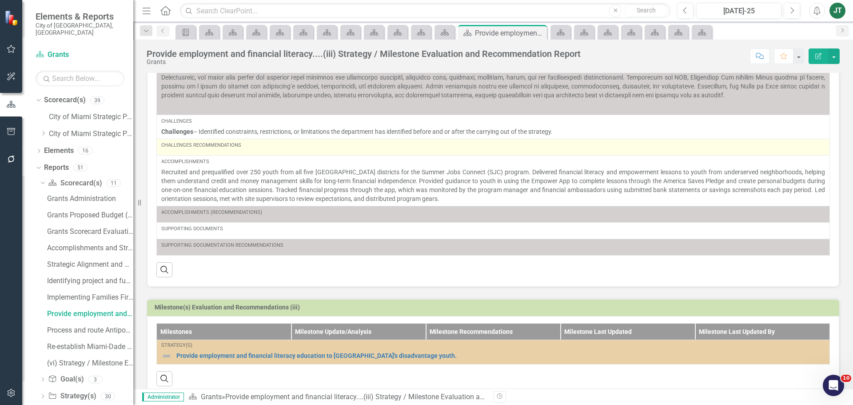
click at [263, 152] on div "Challenges Recommendations" at bounding box center [493, 147] width 664 height 11
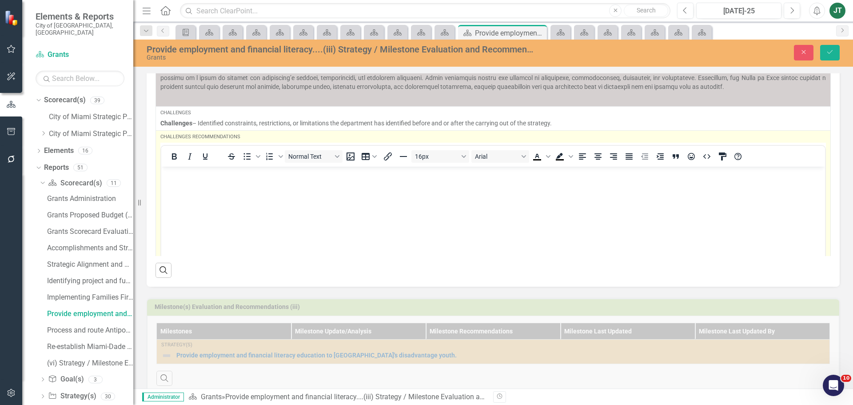
scroll to position [0, 0]
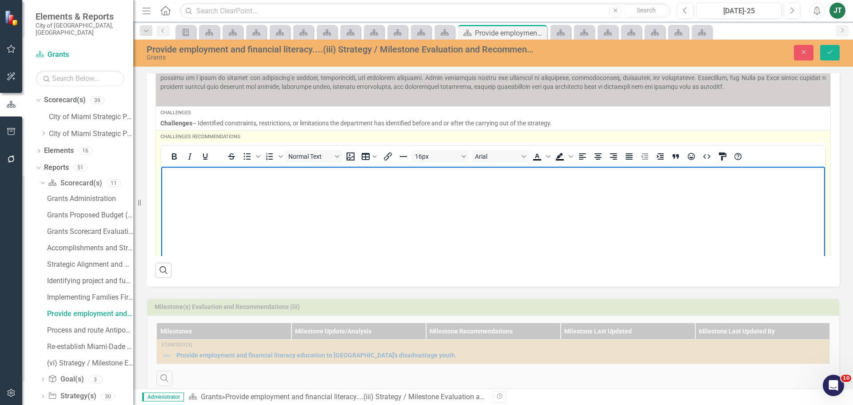
click at [203, 187] on body "Rich Text Area. Press ALT-0 for help." at bounding box center [493, 232] width 664 height 133
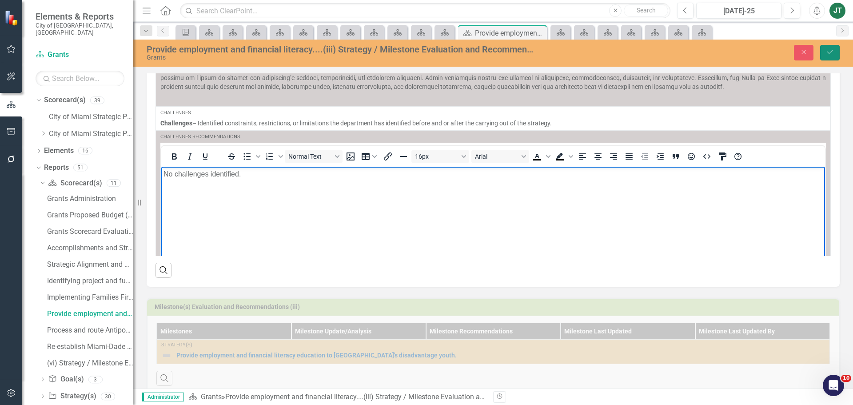
click at [831, 56] on button "Save" at bounding box center [830, 53] width 20 height 16
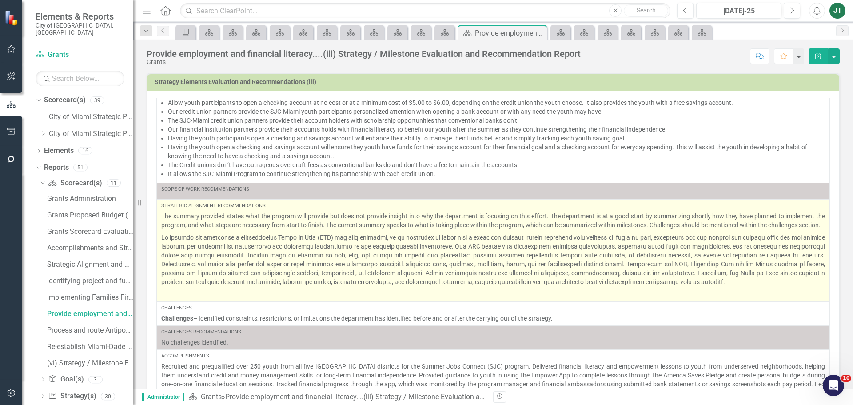
scroll to position [169, 0]
click at [268, 298] on p at bounding box center [493, 292] width 664 height 11
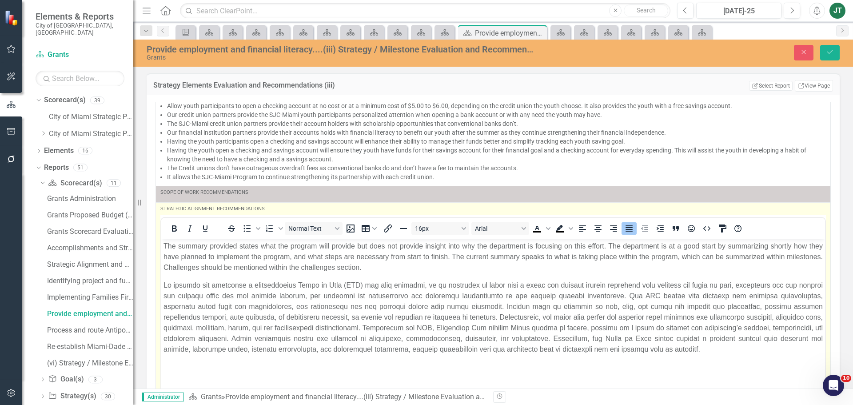
scroll to position [0, 0]
click at [804, 352] on p "Rich Text Area. Press ALT-0 for help." at bounding box center [492, 316] width 659 height 75
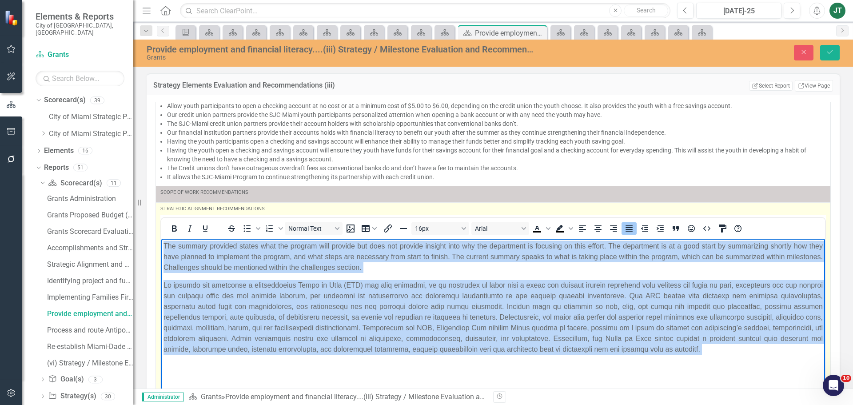
drag, startPoint x: 804, startPoint y: 352, endPoint x: 127, endPoint y: 198, distance: 694.3
click at [161, 238] on html "The summary provided states what the program will provide but does not provide …" at bounding box center [493, 309] width 664 height 143
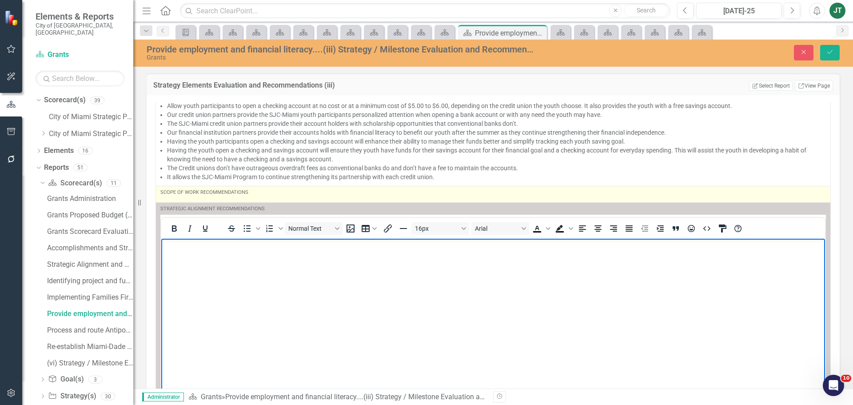
click at [208, 194] on div "Scope of Work Recommendations" at bounding box center [492, 192] width 665 height 7
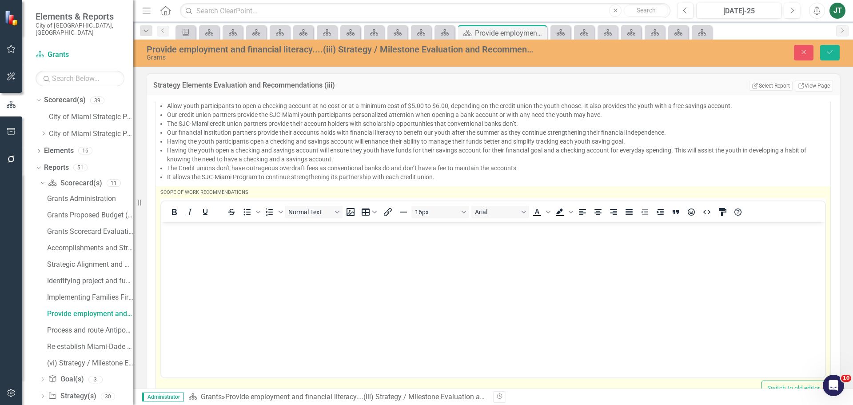
click at [169, 231] on p "Rich Text Area. Press ALT-0 for help." at bounding box center [492, 229] width 659 height 11
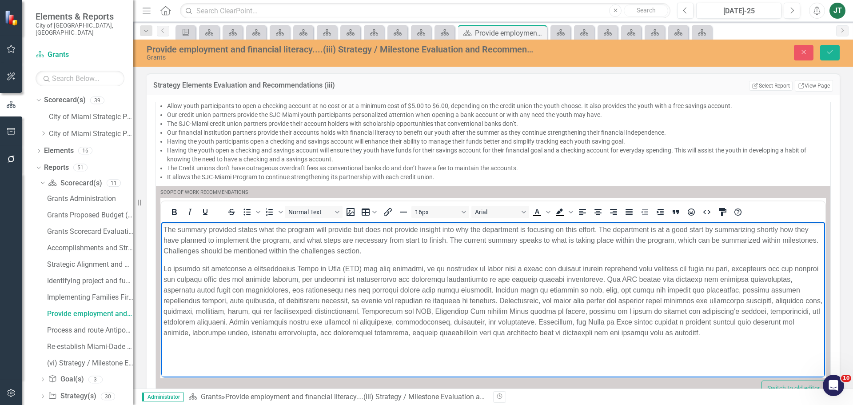
scroll to position [271, 0]
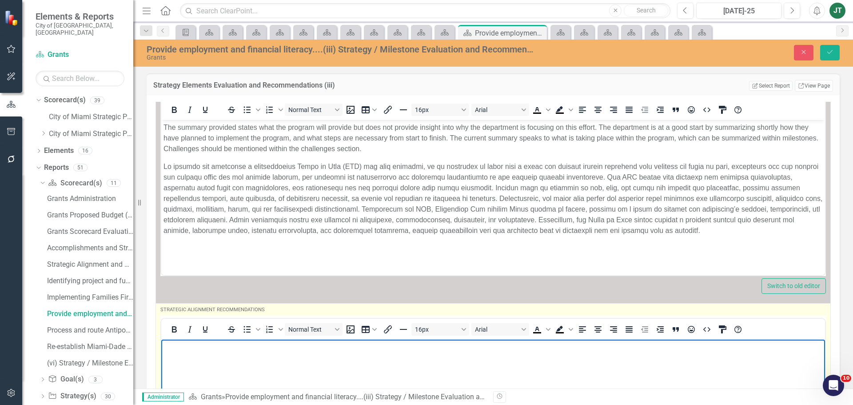
click at [210, 371] on body "Rich Text Area. Press ALT-0 for help." at bounding box center [493, 405] width 664 height 133
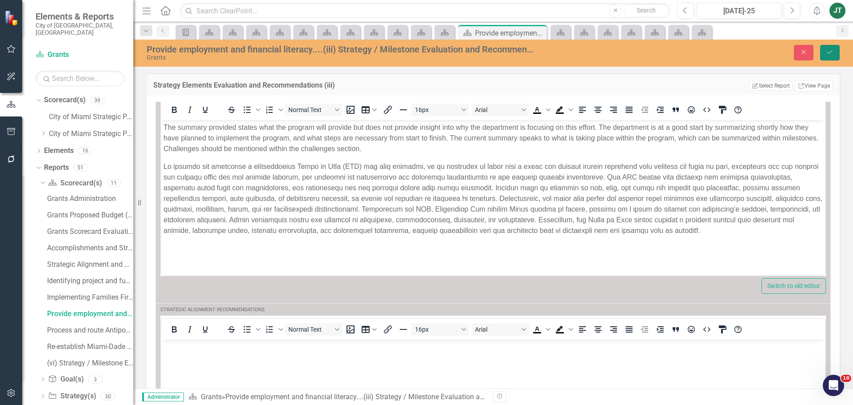
click at [827, 50] on icon "Save" at bounding box center [830, 52] width 8 height 6
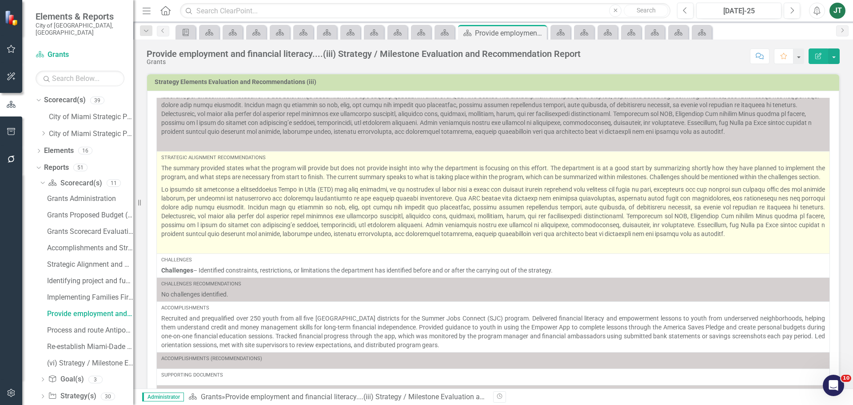
scroll to position [225, 0]
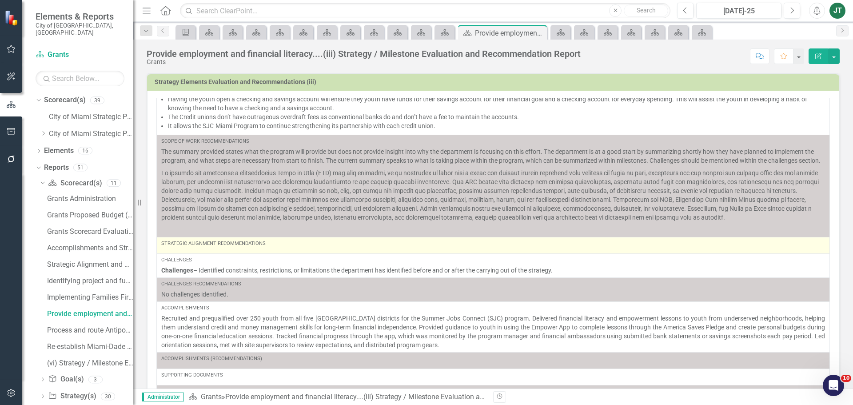
click at [232, 248] on div "Strategic Alignment Recommendations" at bounding box center [493, 245] width 664 height 11
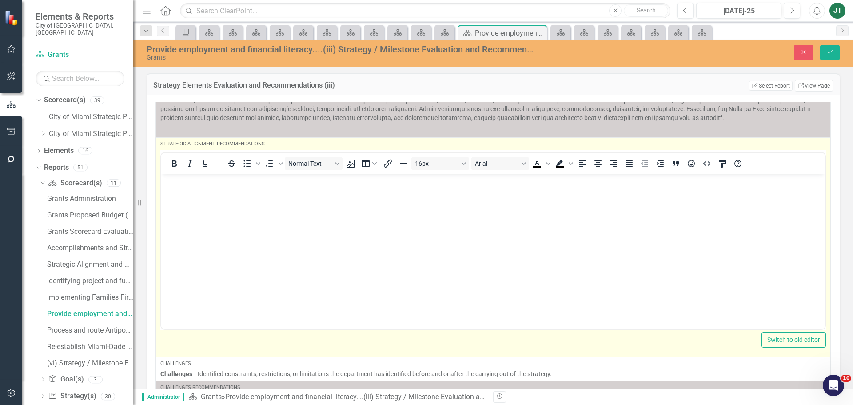
scroll to position [0, 0]
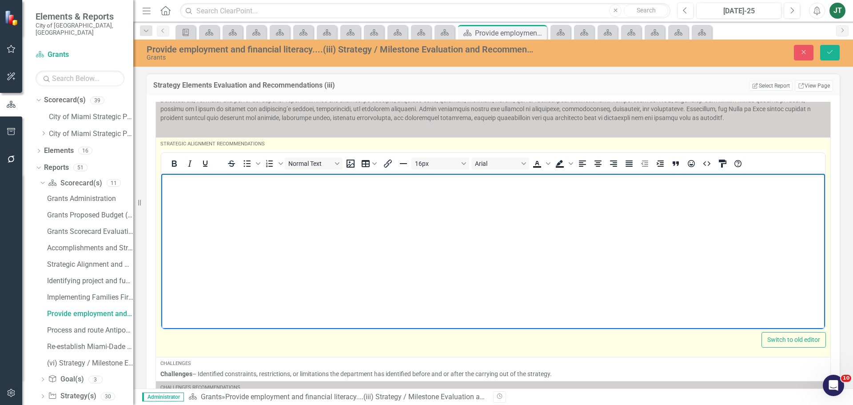
click at [196, 222] on body "Rich Text Area. Press ALT-0 for help." at bounding box center [493, 239] width 664 height 133
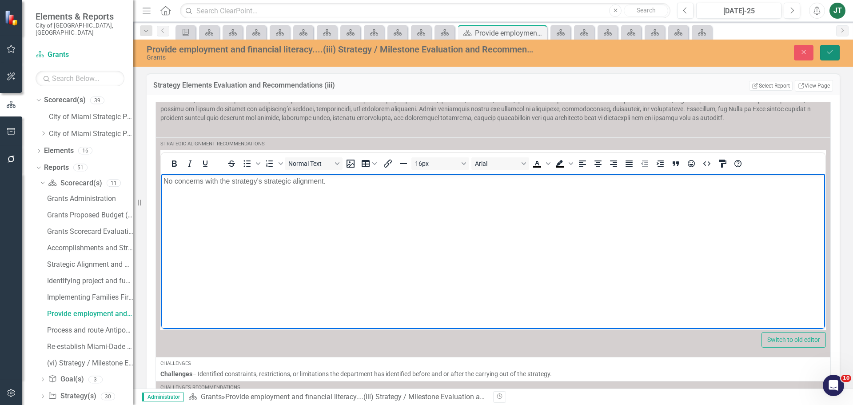
click at [829, 57] on button "Save" at bounding box center [830, 53] width 20 height 16
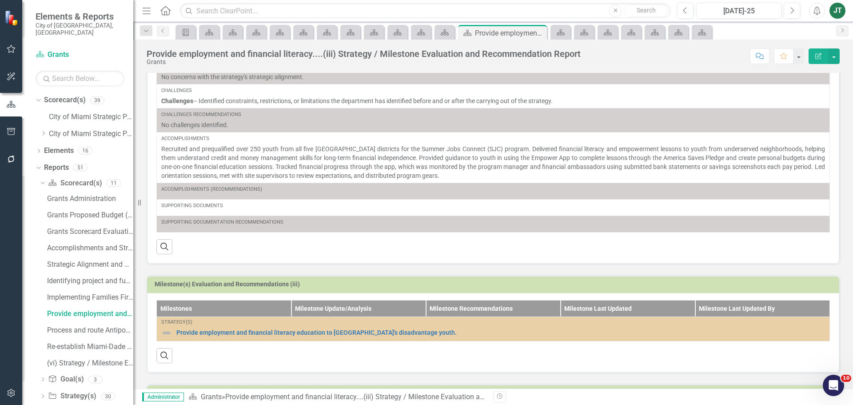
scroll to position [218, 0]
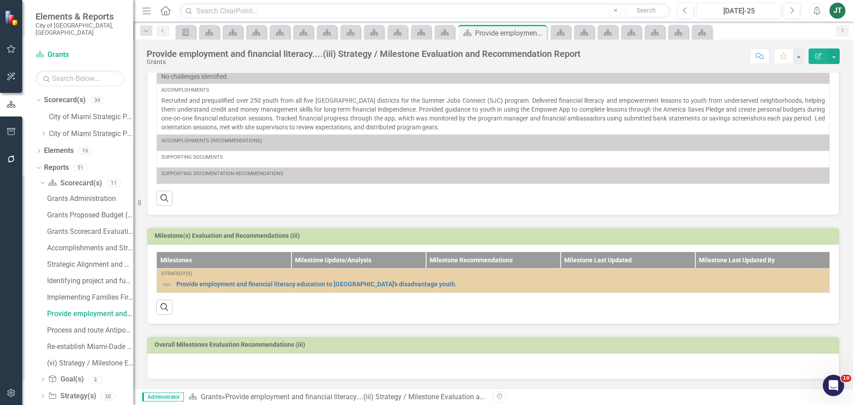
click at [201, 364] on div at bounding box center [493, 366] width 692 height 26
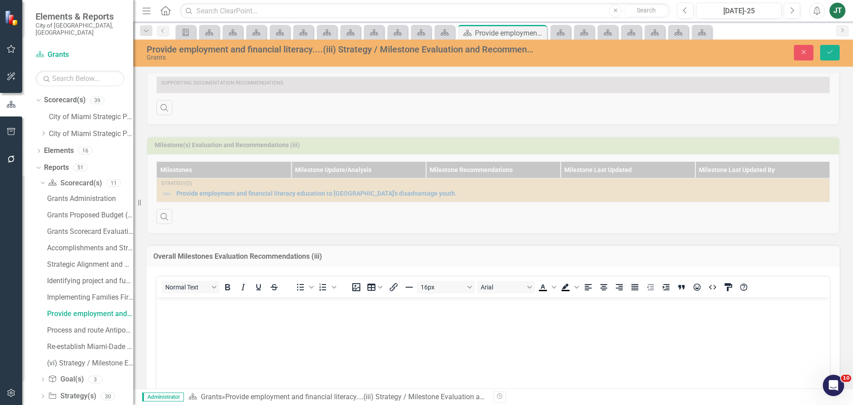
scroll to position [309, 0]
click at [183, 328] on body "Rich Text Area. Press ALT-0 for help." at bounding box center [492, 362] width 673 height 133
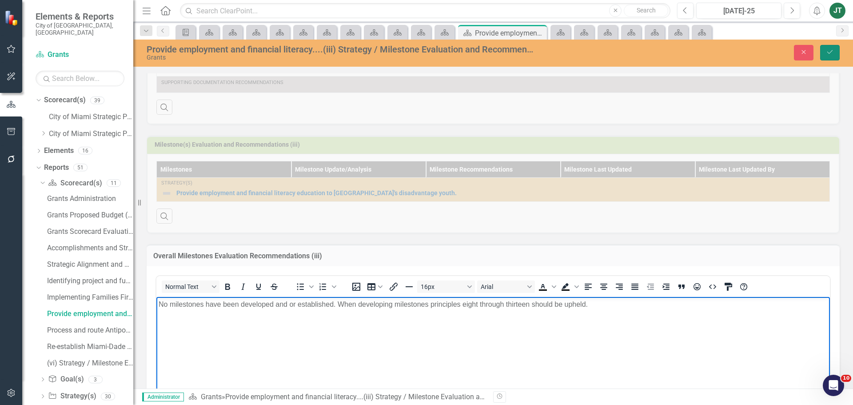
click at [836, 49] on button "Save" at bounding box center [830, 53] width 20 height 16
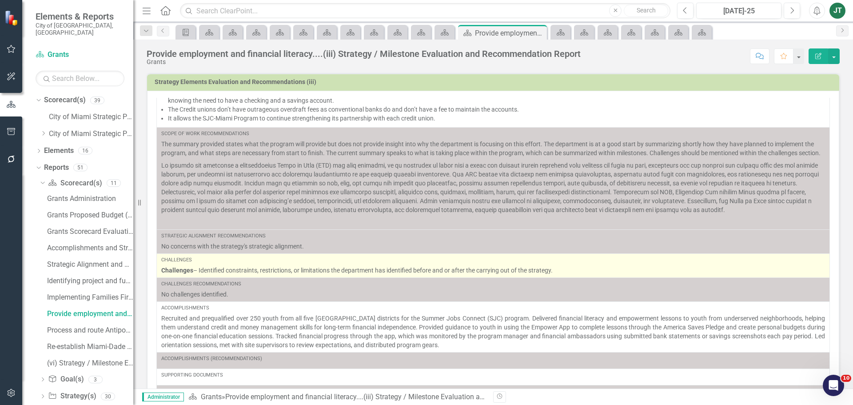
scroll to position [232, 0]
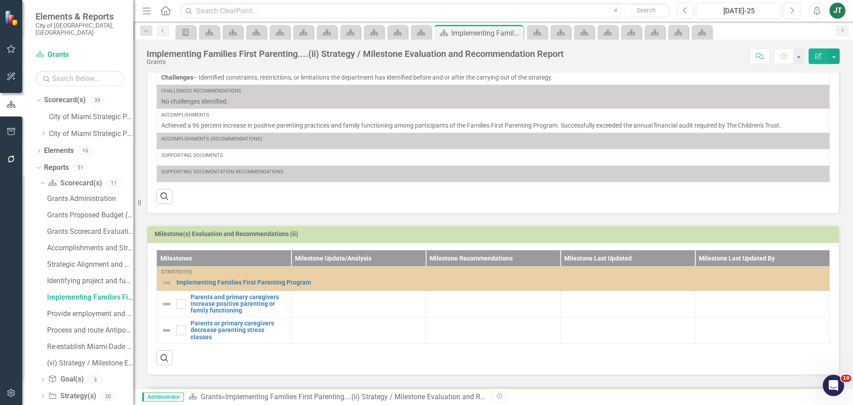
scroll to position [279, 0]
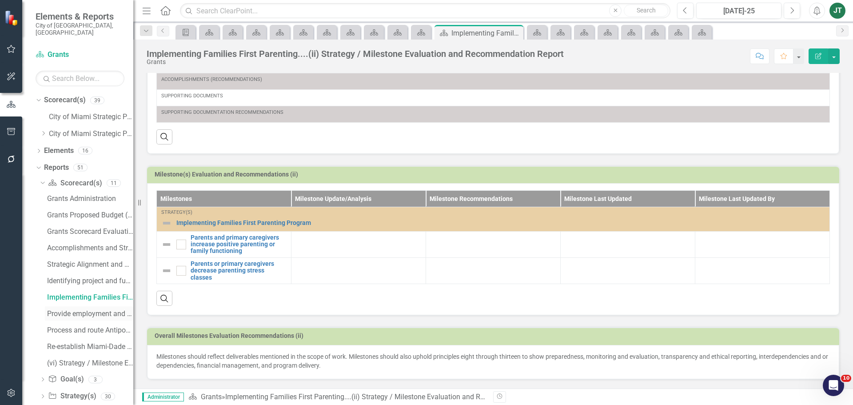
click at [81, 310] on div "Provide employment and financial literacy....(iii) Strategy / Milestone Evaluat…" at bounding box center [90, 314] width 86 height 8
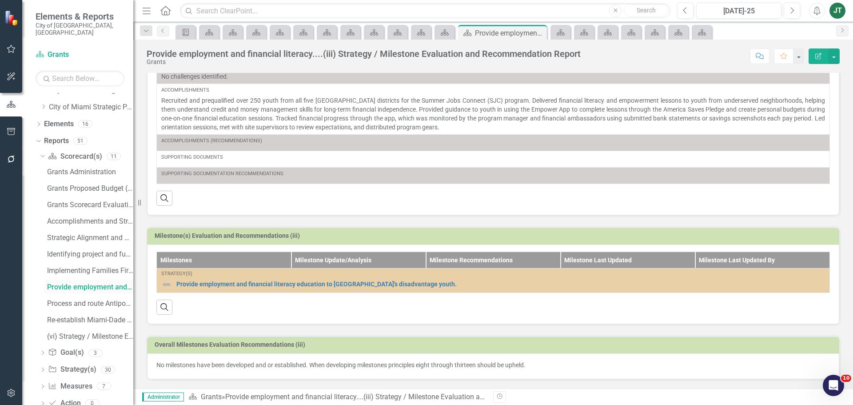
scroll to position [40, 0]
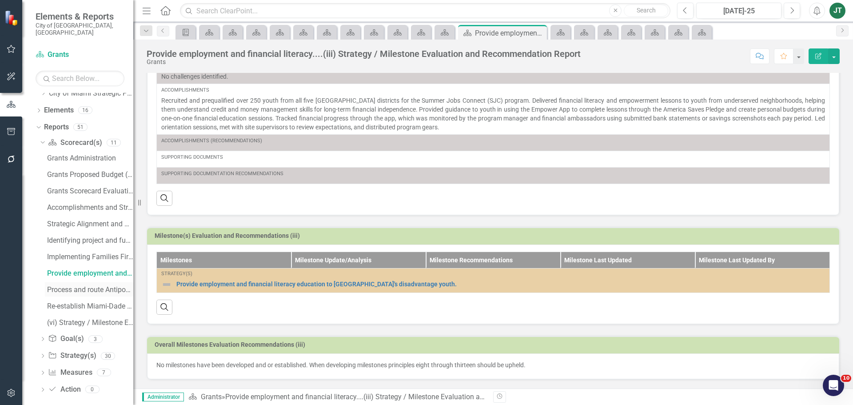
drag, startPoint x: 66, startPoint y: 279, endPoint x: 71, endPoint y: 277, distance: 5.1
click at [66, 286] on div "Process and route Antipoverty....(iv) Strategy / Milestone Evaluation and Recom…" at bounding box center [90, 290] width 86 height 8
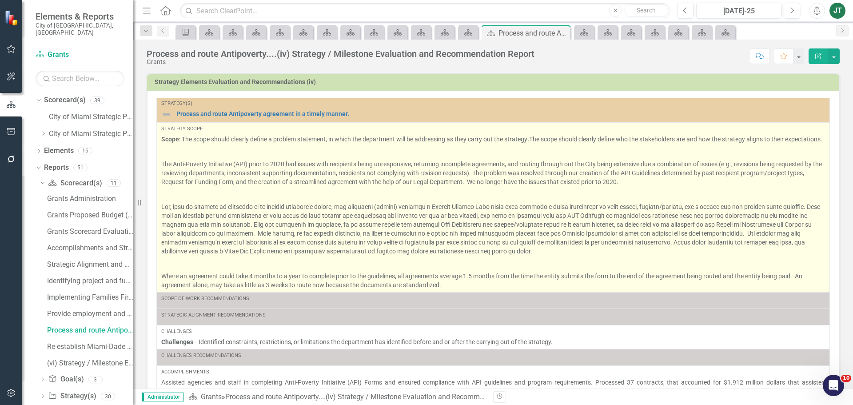
click at [397, 220] on p at bounding box center [493, 228] width 664 height 57
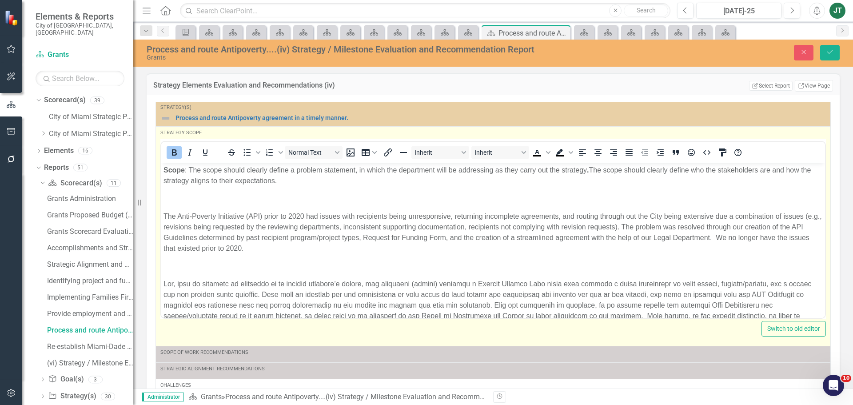
drag, startPoint x: 271, startPoint y: 178, endPoint x: 283, endPoint y: 178, distance: 12.4
click at [271, 178] on span "The scope should clearly define who the stakeholders are and how the strategy a…" at bounding box center [486, 175] width 647 height 18
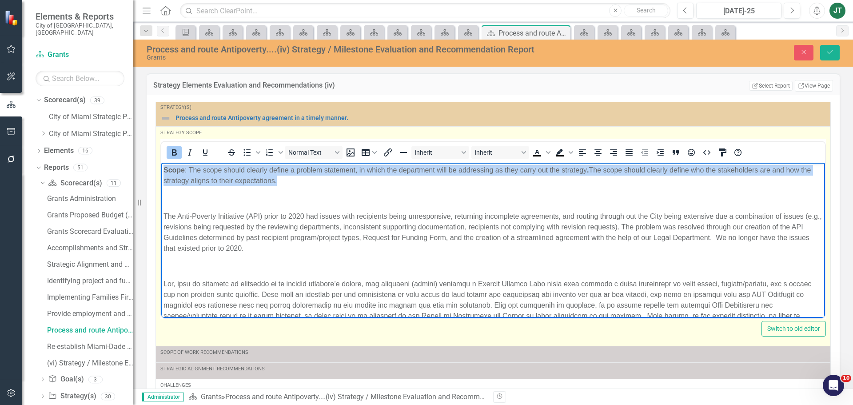
drag, startPoint x: 323, startPoint y: 183, endPoint x: 70, endPoint y: 139, distance: 257.1
click at [161, 162] on html "Scope : The scope should clearly define a problem statement, in which the depar…" at bounding box center [493, 285] width 664 height 246
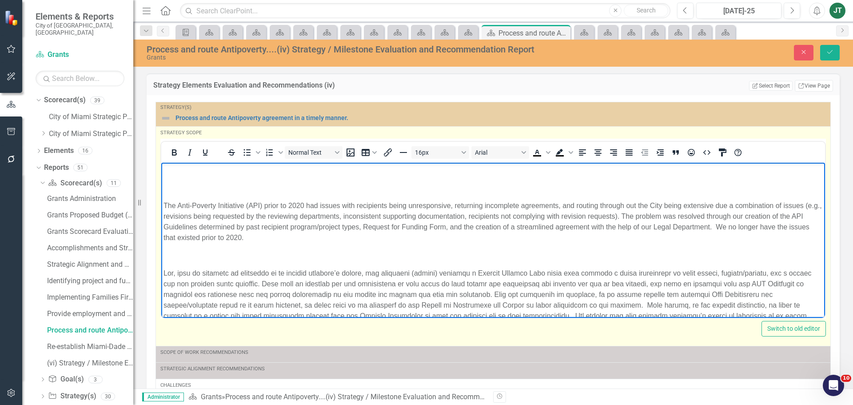
click at [162, 204] on body "﻿ The Anti-Poverty Initiative (API) prior to 2020 had issues with recipients be…" at bounding box center [493, 279] width 664 height 235
click at [163, 204] on body "The Anti-Poverty Initiative (API) prior to 2020 had issues with recipients bein…" at bounding box center [493, 279] width 664 height 235
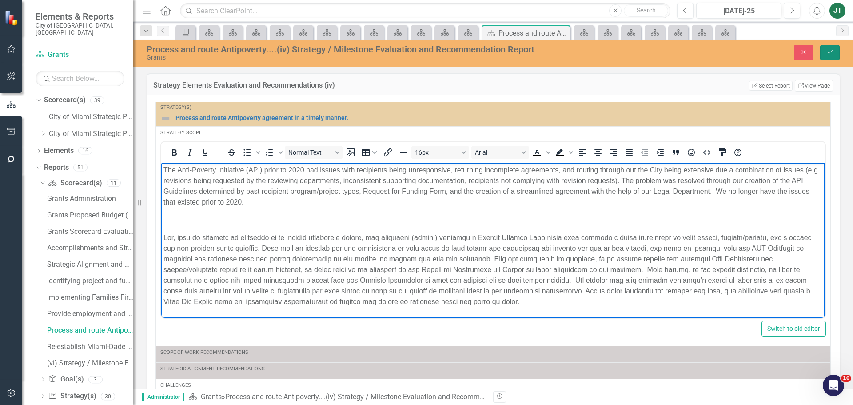
click at [833, 50] on icon "Save" at bounding box center [830, 52] width 8 height 6
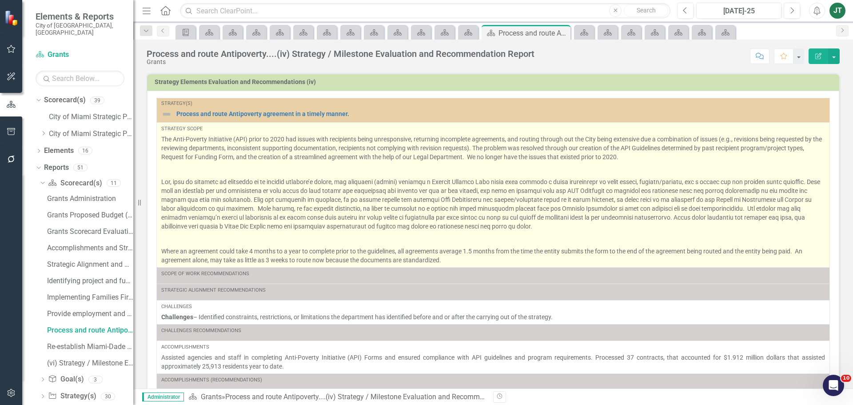
click at [271, 241] on p at bounding box center [493, 238] width 664 height 12
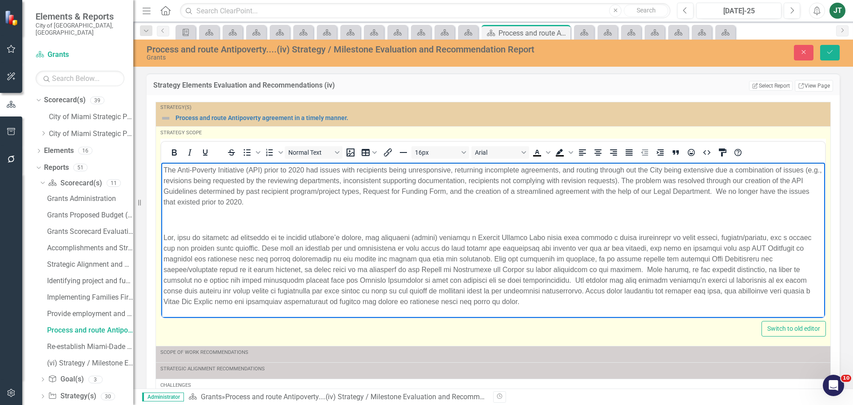
click at [179, 227] on body "The Anti-Poverty Initiative (API) prior to 2020 had issues with recipients bein…" at bounding box center [493, 262] width 664 height 200
click at [172, 222] on p "Rich Text Area. Press ALT-0 for help." at bounding box center [492, 219] width 659 height 11
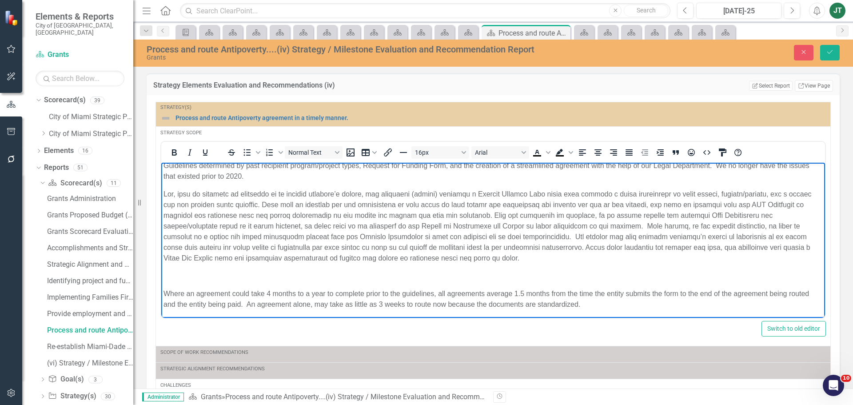
scroll to position [27, 0]
click at [178, 279] on p "Rich Text Area. Press ALT-0 for help." at bounding box center [492, 274] width 659 height 11
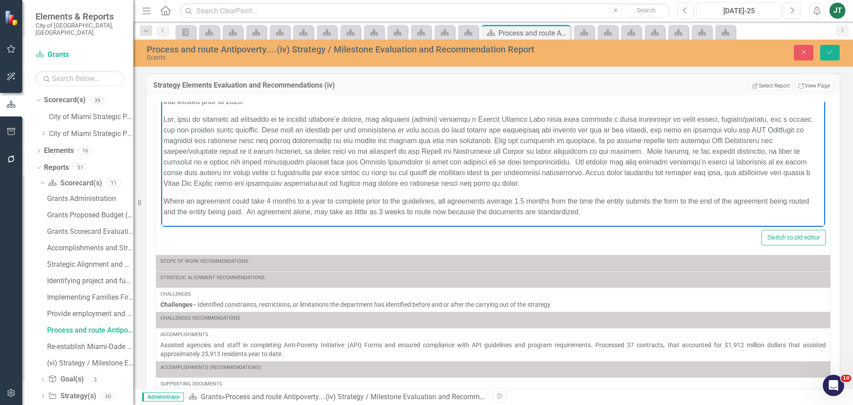
scroll to position [96, 0]
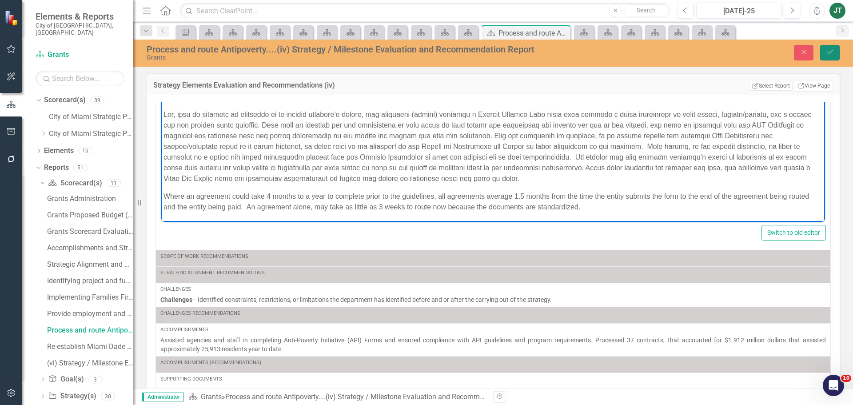
click at [837, 52] on button "Save" at bounding box center [830, 53] width 20 height 16
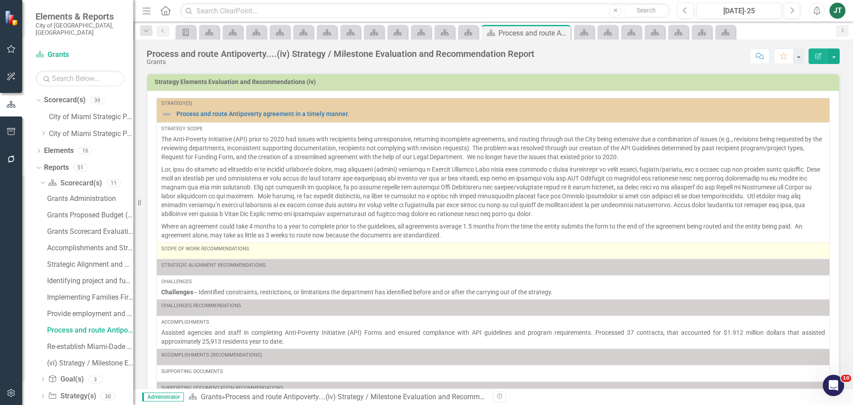
click at [217, 250] on div "Scope of Work Recommendations" at bounding box center [493, 248] width 664 height 7
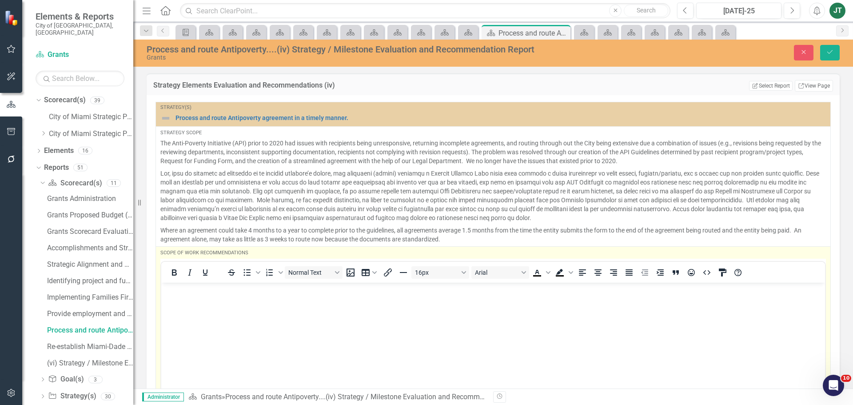
scroll to position [0, 0]
click at [184, 293] on p "Rich Text Area. Press ALT-0 for help." at bounding box center [492, 289] width 659 height 11
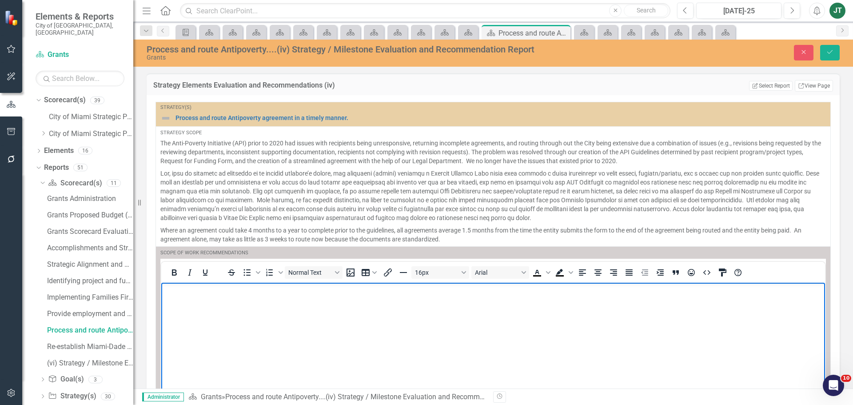
click at [184, 293] on p "Rich Text Area. Press ALT-0 for help." at bounding box center [492, 289] width 659 height 11
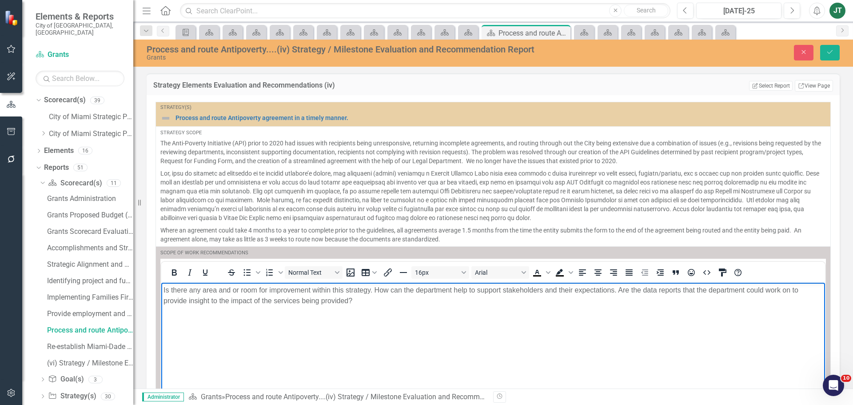
scroll to position [17, 0]
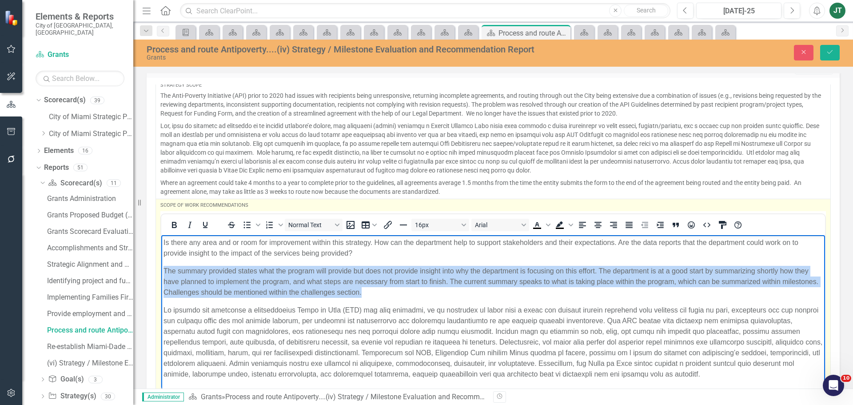
drag, startPoint x: 430, startPoint y: 291, endPoint x: 306, endPoint y: 505, distance: 248.6
click at [161, 271] on html "Is there any area and or room for improvement within this strategy. How can the…" at bounding box center [493, 320] width 664 height 171
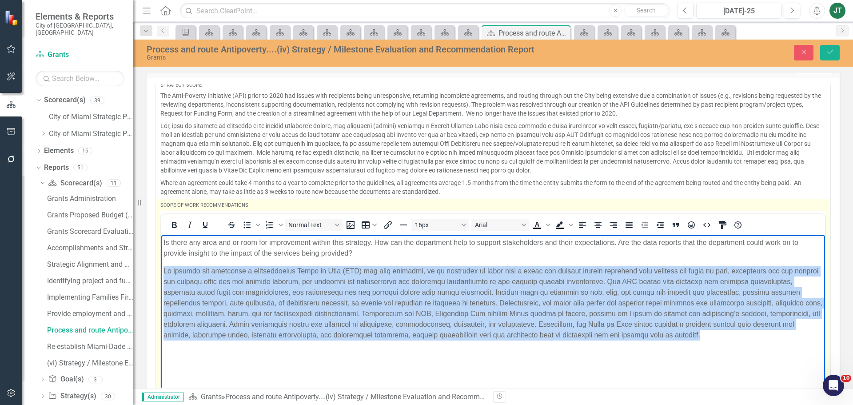
drag, startPoint x: 799, startPoint y: 336, endPoint x: 322, endPoint y: 498, distance: 503.4
click at [161, 265] on html "Is there any area and or room for improvement within this strategy. How can the…" at bounding box center [493, 301] width 664 height 133
click at [634, 224] on icon "Justify" at bounding box center [629, 224] width 11 height 11
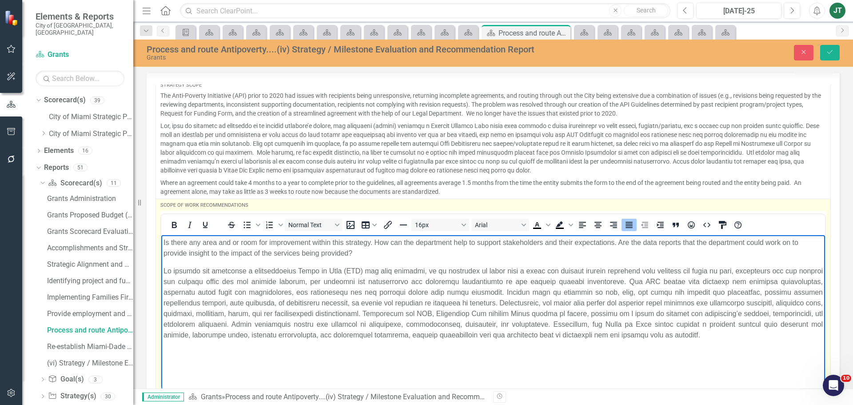
drag, startPoint x: 391, startPoint y: 253, endPoint x: 387, endPoint y: 254, distance: 4.5
click at [391, 253] on p "Is there any area and or room for improvement within this strategy. How can the…" at bounding box center [492, 247] width 659 height 21
drag, startPoint x: 555, startPoint y: 257, endPoint x: 530, endPoint y: 253, distance: 25.7
click at [555, 257] on p "Is there any area and or room for improvement within this strategy. How can the…" at bounding box center [492, 247] width 659 height 21
click at [543, 255] on p "Is there any area and or room for improvement within this strategy. How can the…" at bounding box center [492, 247] width 659 height 21
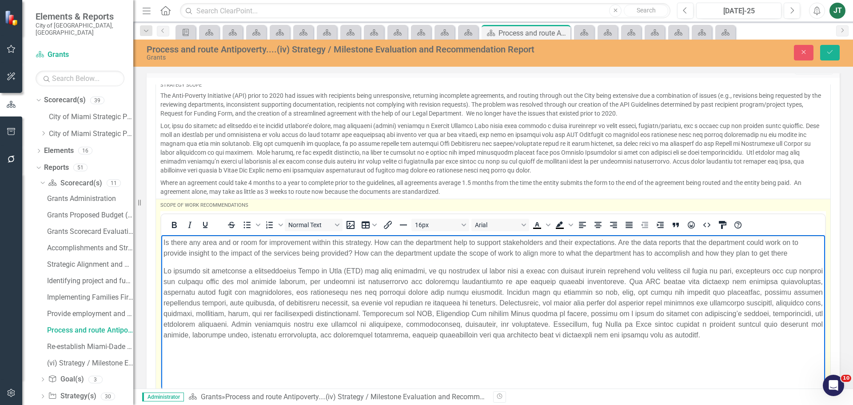
click at [529, 253] on p "Is there any area and or room for improvement within this strategy. How can the…" at bounding box center [492, 247] width 659 height 21
click at [569, 255] on p "Is there any area and or room for improvement within this strategy. How can the…" at bounding box center [492, 247] width 659 height 21
drag, startPoint x: 580, startPoint y: 253, endPoint x: 585, endPoint y: 253, distance: 4.5
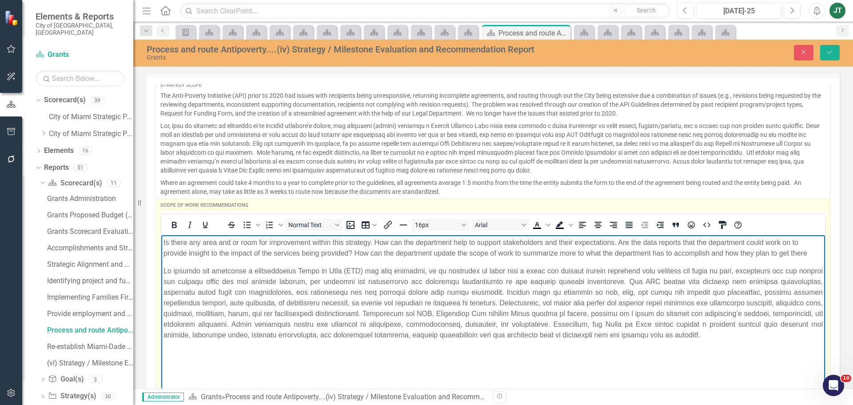
click at [581, 253] on p "Is there any area and or room for improvement within this strategy. How can the…" at bounding box center [492, 247] width 659 height 21
click at [580, 255] on p "Is there any area and or room for improvement within this strategy. How can the…" at bounding box center [492, 247] width 659 height 21
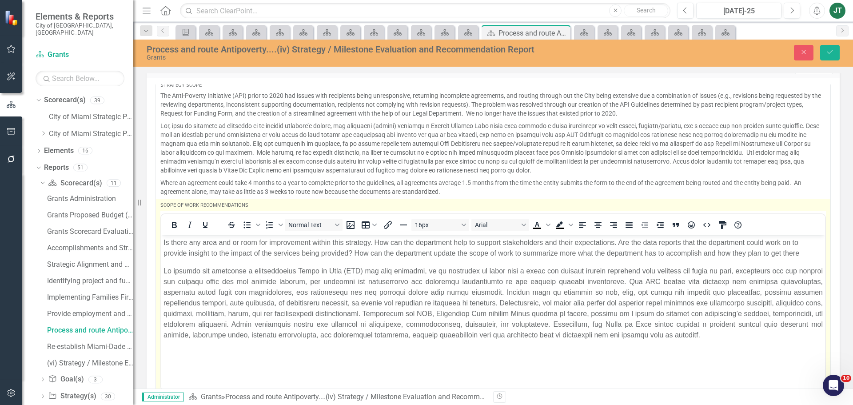
click at [817, 255] on td "Scope of Work Recommendations To open the popup, press Shift+Enter To open the …" at bounding box center [493, 308] width 675 height 219
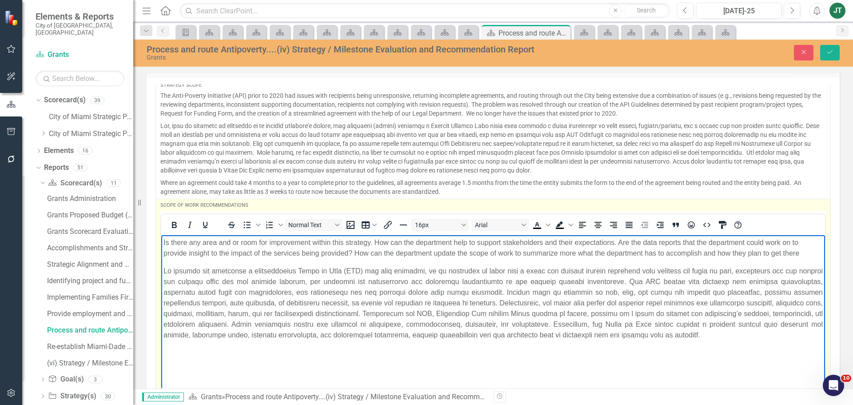
click at [809, 253] on p "Is there any area and or room for improvement within this strategy. How can the…" at bounding box center [492, 247] width 659 height 21
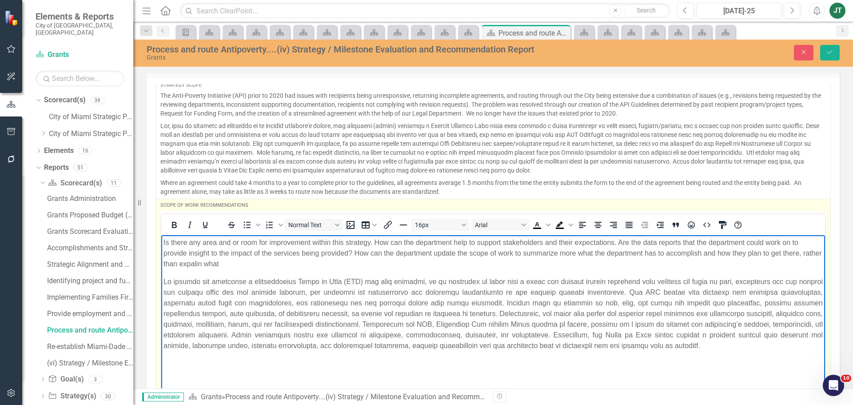
click at [373, 241] on p "Is there any area and or room for improvement within this strategy. How can the…" at bounding box center [492, 253] width 659 height 32
click at [621, 241] on p "Is there any area and or room for improvement within this strategy? How can the…" at bounding box center [492, 253] width 659 height 32
click at [618, 242] on p "Is there any area and or room for improvement within this strategy? How can the…" at bounding box center [492, 253] width 659 height 32
click at [645, 243] on p "Is there any area and or room for improvement within this strategy? How can the…" at bounding box center [492, 253] width 659 height 32
click at [685, 251] on p "Is there any area and or room for improvement within this strategy? How can the…" at bounding box center [492, 253] width 659 height 32
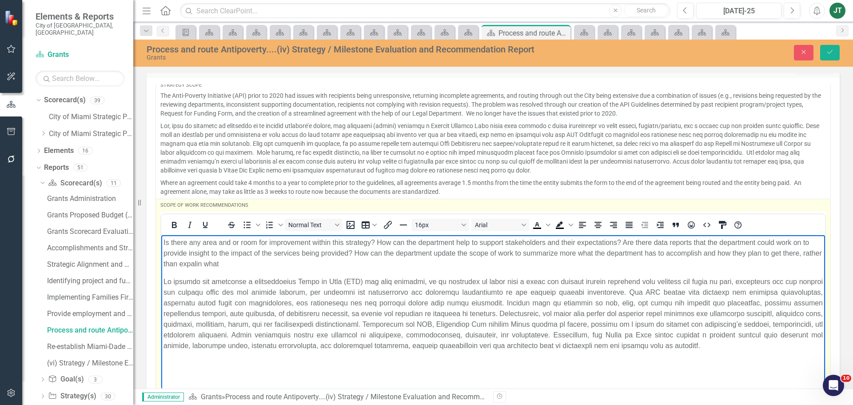
click at [687, 252] on p "Is there any area and or room for improvement within this strategy? How can the…" at bounding box center [492, 253] width 659 height 32
click at [700, 253] on p "Is there any area and or room for improvement within this strategy? How can the…" at bounding box center [492, 253] width 659 height 32
drag, startPoint x: 702, startPoint y: 250, endPoint x: 645, endPoint y: 257, distance: 57.3
click at [645, 257] on p "Is there any area and or room for improvement within this strategy? How can the…" at bounding box center [492, 253] width 659 height 32
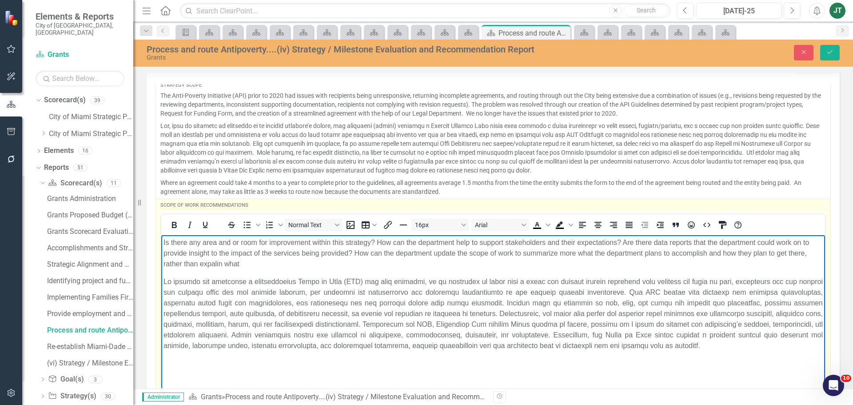
click at [260, 263] on p "Is there any area and or room for improvement within this strategy? How can the…" at bounding box center [492, 253] width 659 height 32
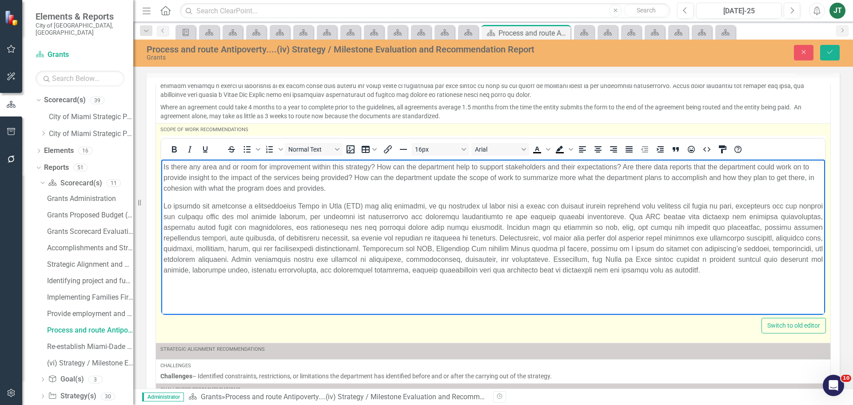
scroll to position [119, 0]
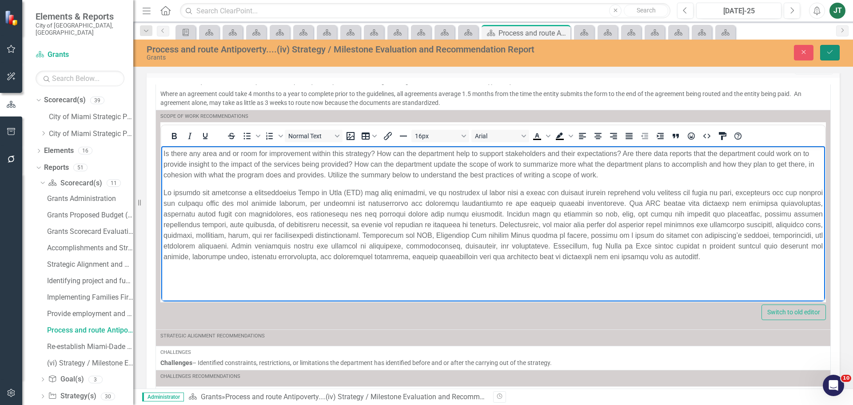
click at [828, 55] on icon "Save" at bounding box center [830, 52] width 8 height 6
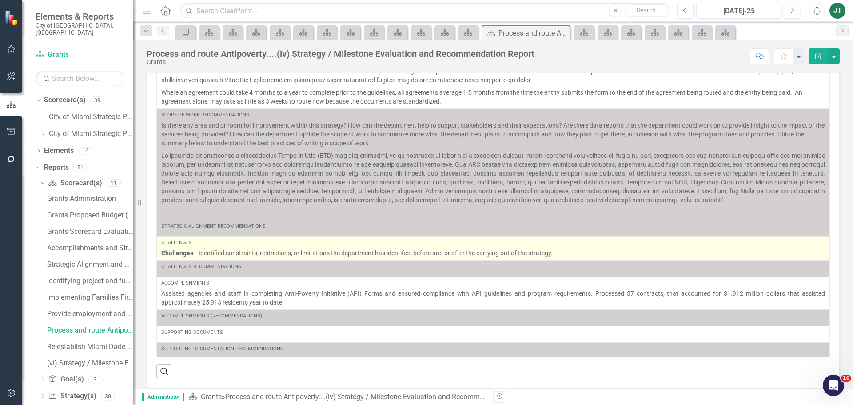
scroll to position [91, 0]
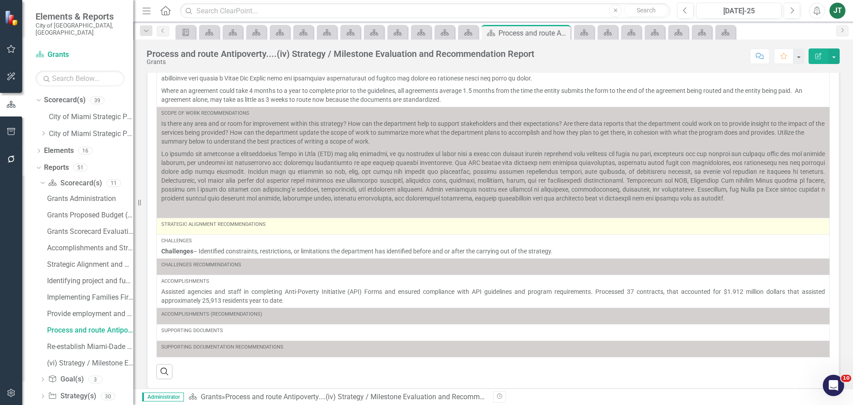
click at [229, 230] on div "Strategic Alignment Recommendations" at bounding box center [493, 226] width 664 height 11
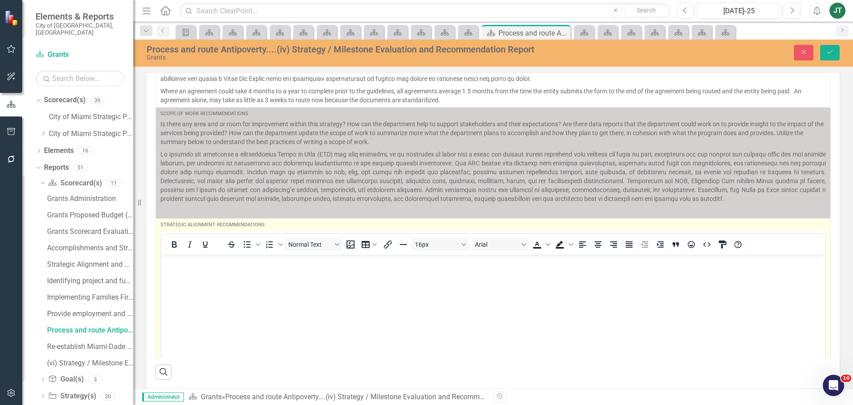
scroll to position [0, 0]
click at [156, 272] on td "Strategic Alignment Recommendations To open the popup, press Shift+Enter To ope…" at bounding box center [493, 327] width 675 height 219
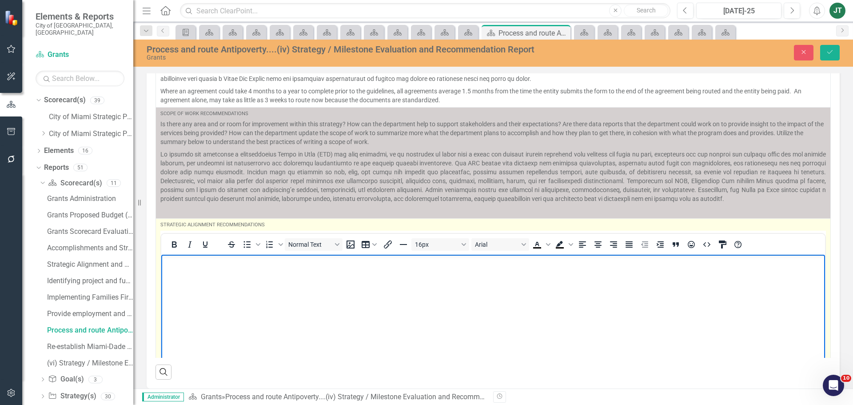
click at [208, 281] on body "Rich Text Area. Press ALT-0 for help." at bounding box center [493, 320] width 664 height 133
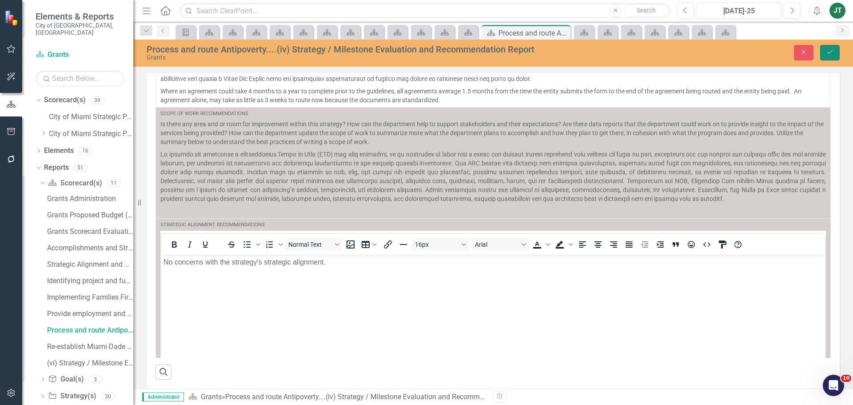
click at [836, 51] on button "Save" at bounding box center [830, 53] width 20 height 16
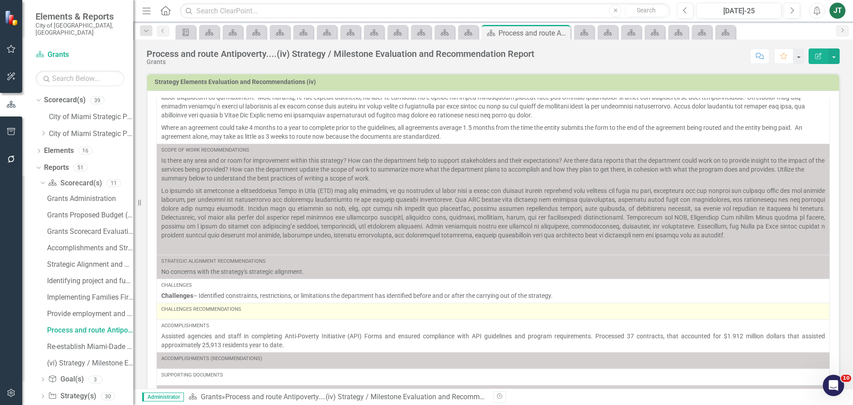
click at [187, 316] on td "Challenges Recommendations" at bounding box center [493, 310] width 673 height 16
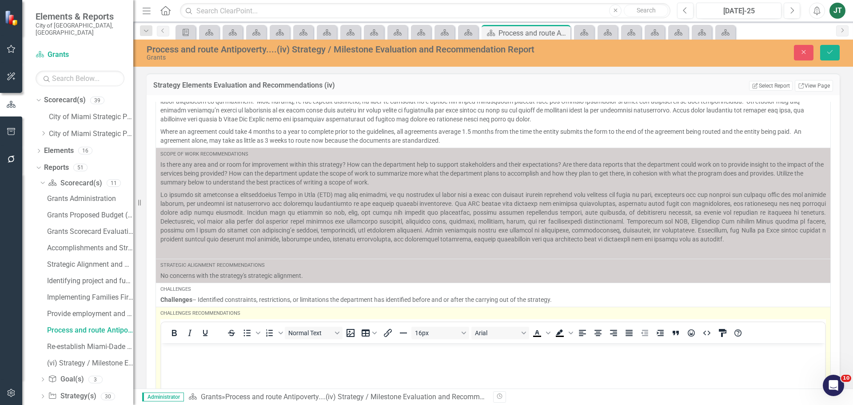
click at [191, 357] on body "Rich Text Area. Press ALT-0 for help." at bounding box center [493, 408] width 664 height 133
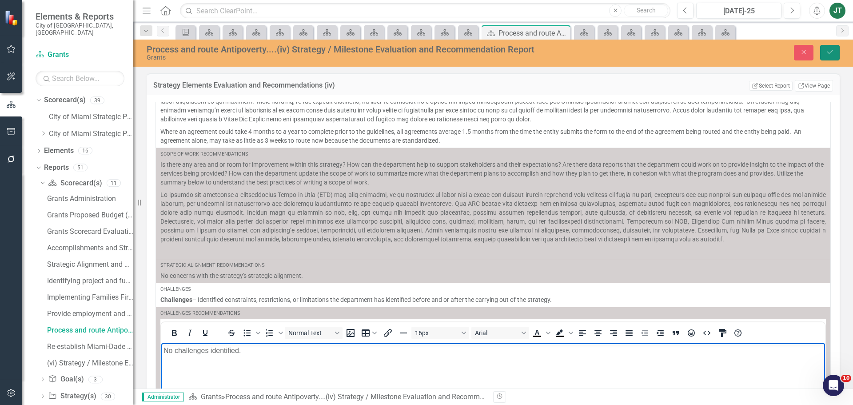
click at [835, 51] on button "Save" at bounding box center [830, 53] width 20 height 16
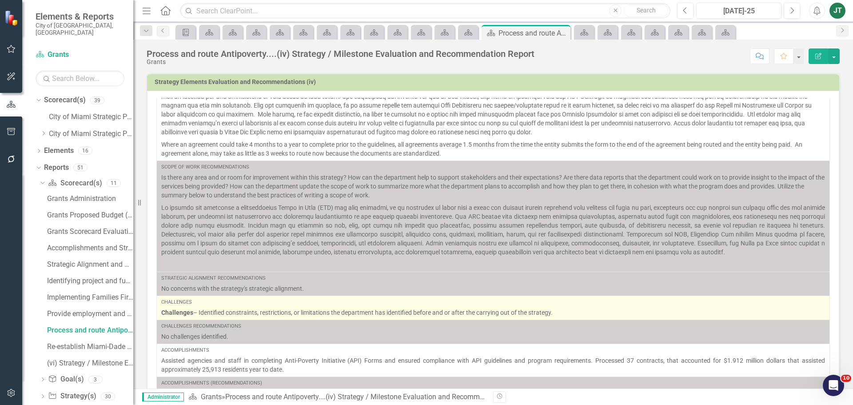
scroll to position [106, 0]
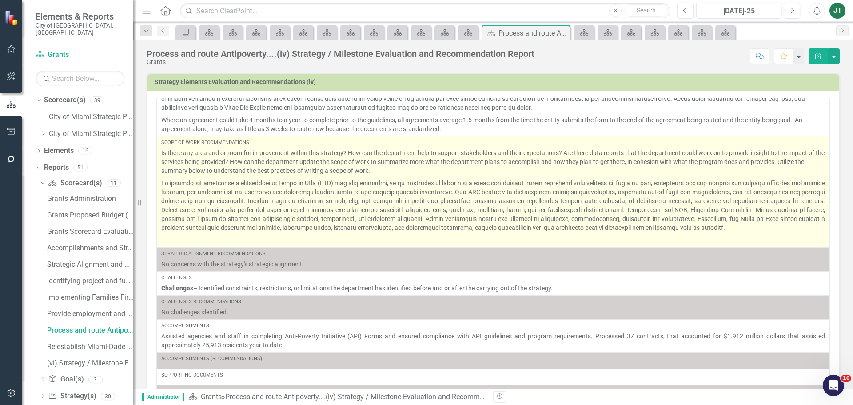
click at [202, 238] on p at bounding box center [493, 239] width 664 height 11
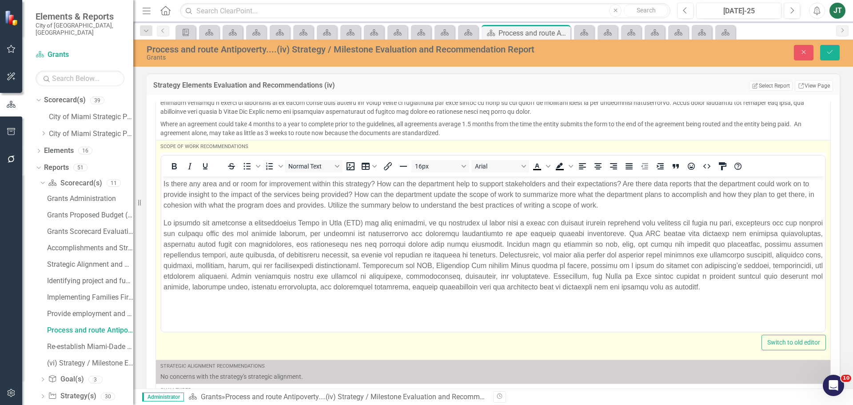
scroll to position [0, 0]
click at [171, 314] on body "Is there any area and or room for improvement within this strategy? How can the…" at bounding box center [493, 247] width 664 height 143
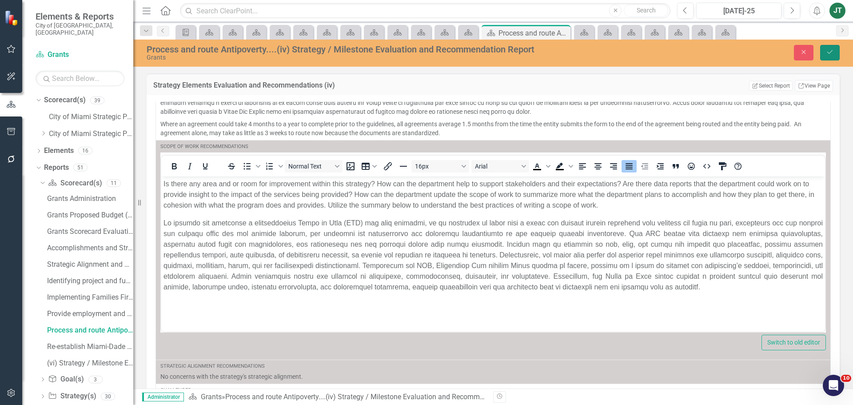
click at [837, 54] on button "Save" at bounding box center [830, 53] width 20 height 16
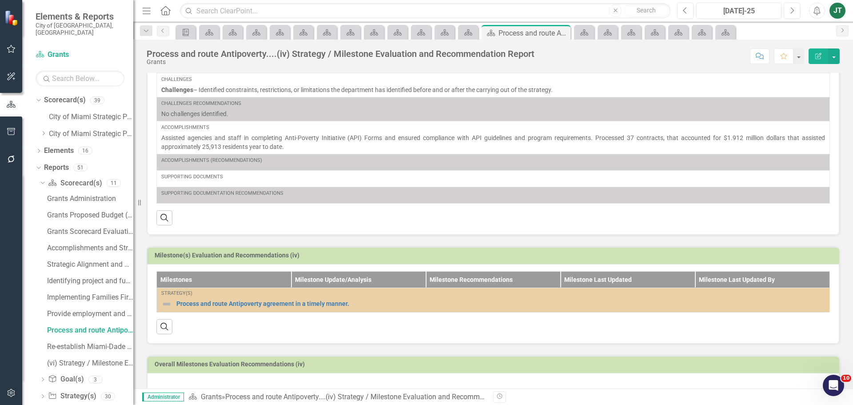
scroll to position [218, 0]
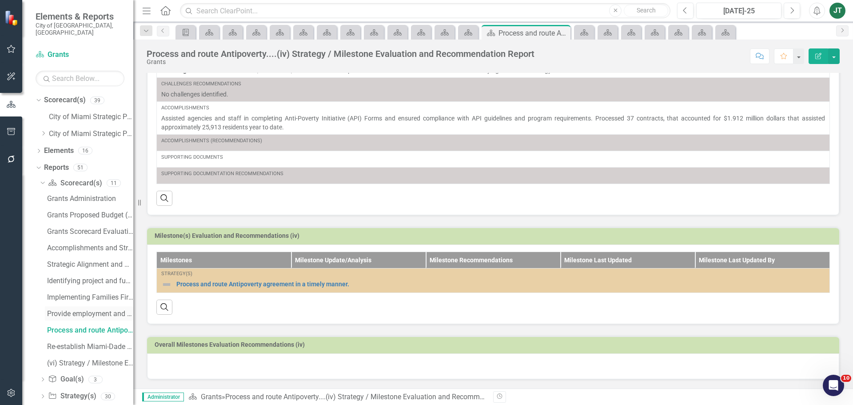
drag, startPoint x: 73, startPoint y: 305, endPoint x: 80, endPoint y: 303, distance: 6.9
click at [73, 310] on div "Provide employment and financial literacy....(iii) Strategy / Milestone Evaluat…" at bounding box center [90, 314] width 86 height 8
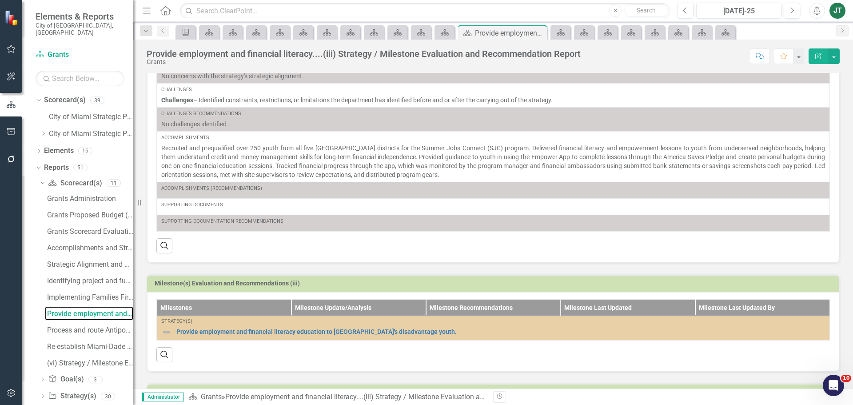
scroll to position [218, 0]
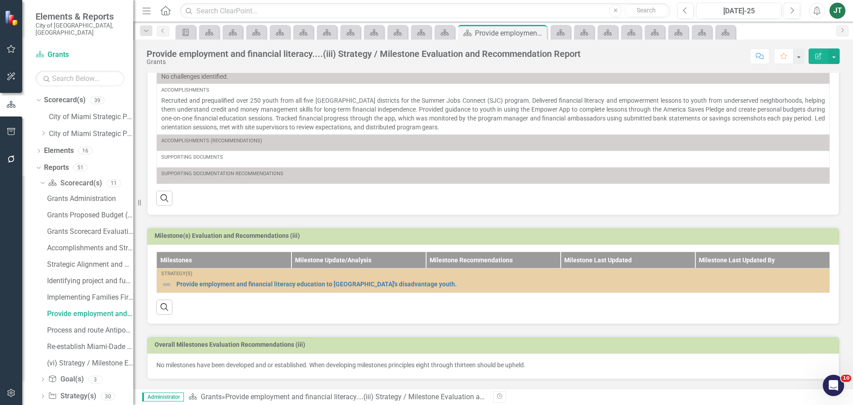
click at [318, 362] on p "No milestones have been developed and or established. When developing milestone…" at bounding box center [492, 364] width 673 height 9
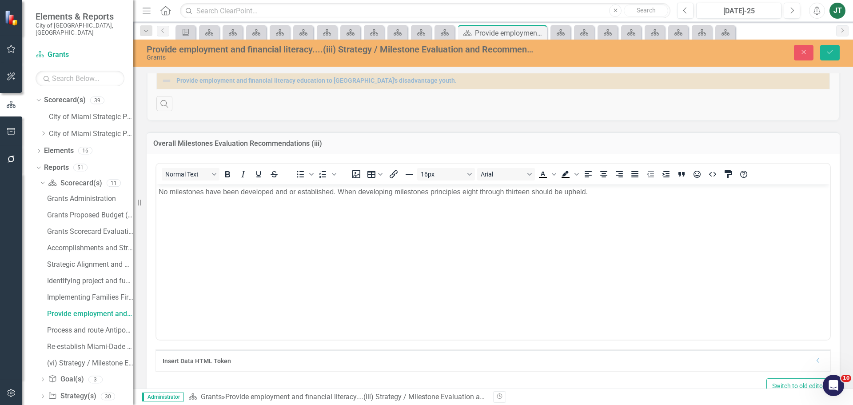
scroll to position [440, 0]
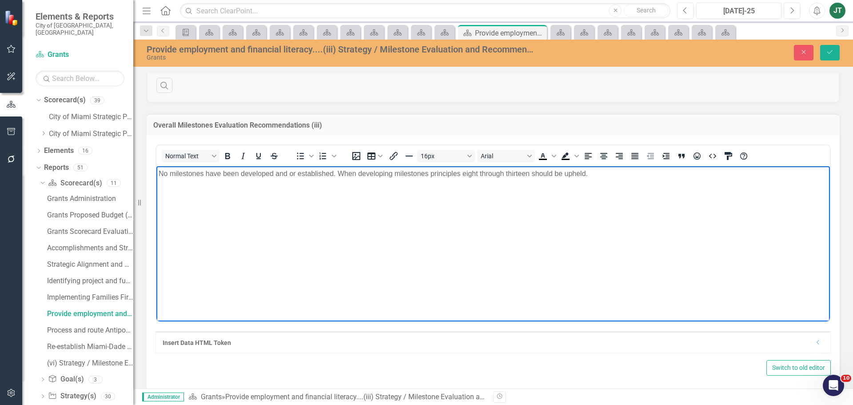
click at [567, 177] on p "No milestones have been developed and or established. When developing milestone…" at bounding box center [493, 173] width 669 height 11
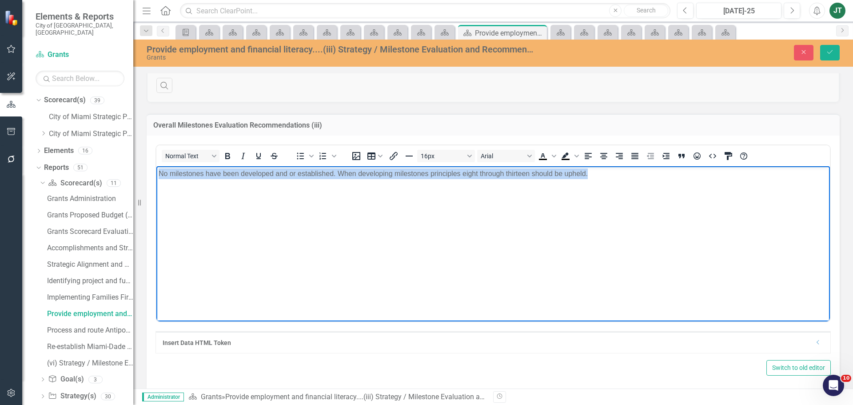
drag, startPoint x: 642, startPoint y: 174, endPoint x: 140, endPoint y: 183, distance: 501.6
click at [156, 183] on html "No milestones have been developed and or established. When developing milestone…" at bounding box center [492, 232] width 673 height 133
copy p "No milestones have been developed and or established. When developing milestone…"
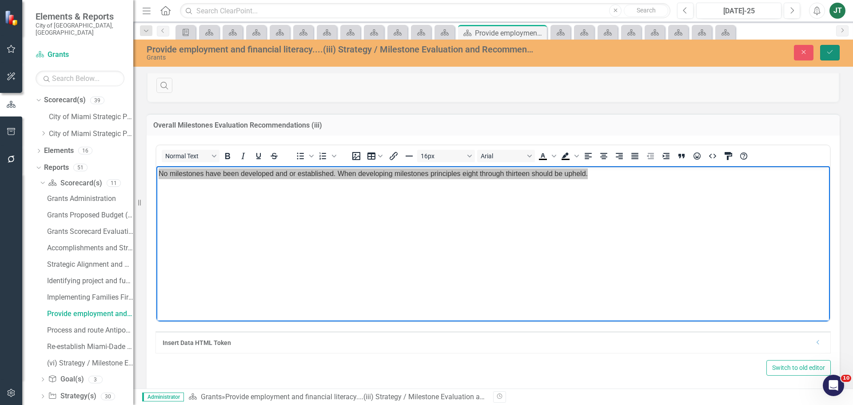
click at [833, 52] on icon "Save" at bounding box center [830, 52] width 8 height 6
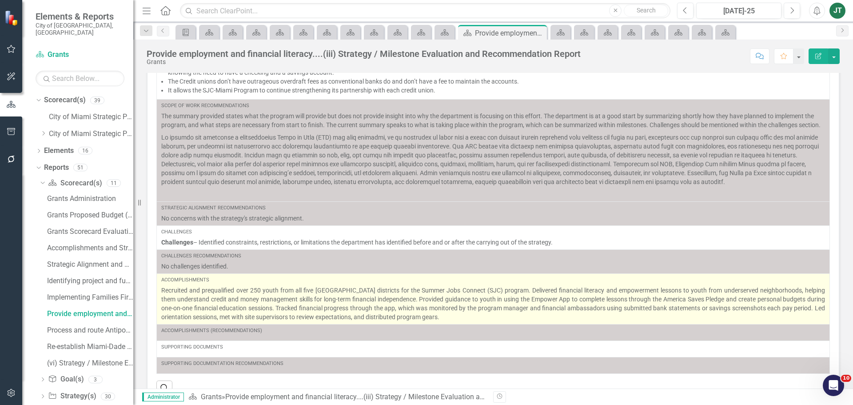
scroll to position [218, 0]
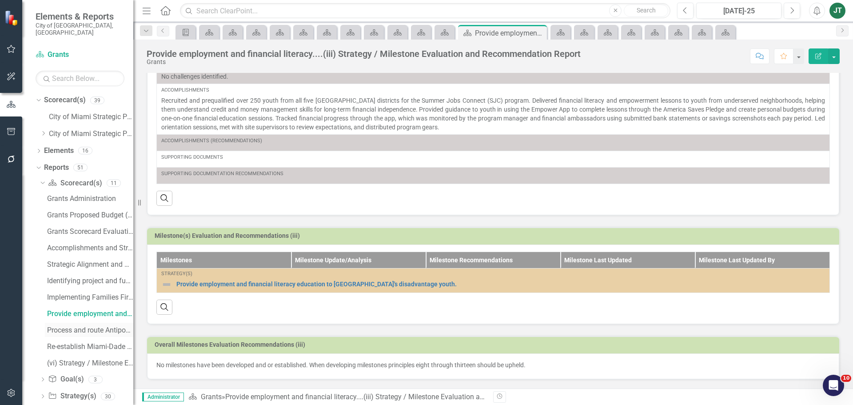
click at [83, 326] on div "Process and route Antipoverty....(iv) Strategy / Milestone Evaluation and Recom…" at bounding box center [90, 330] width 86 height 8
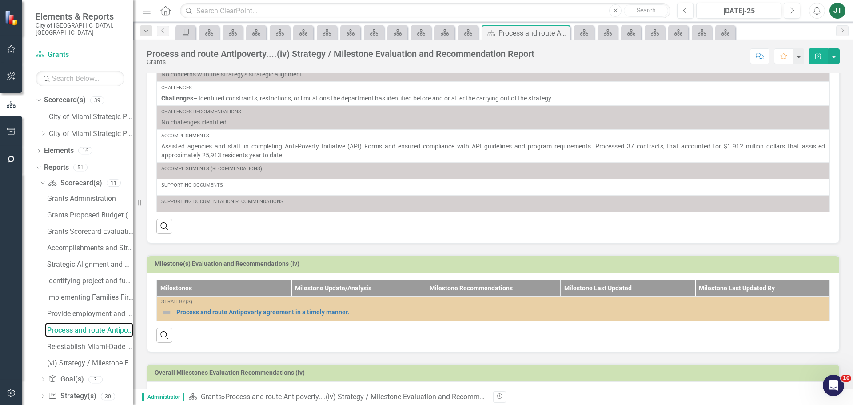
scroll to position [218, 0]
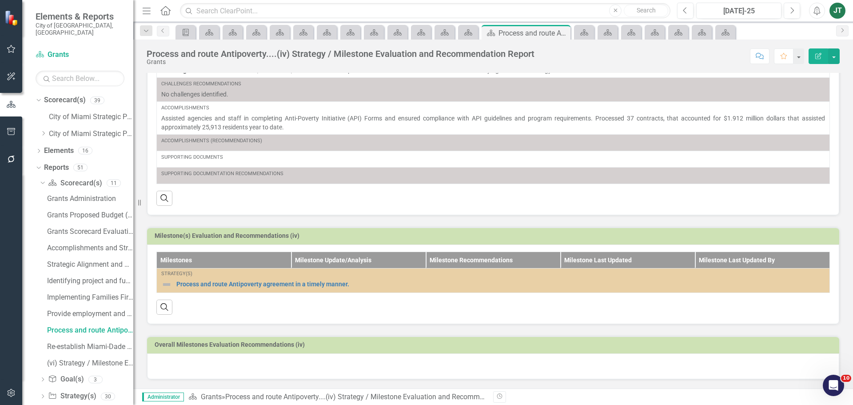
click at [164, 362] on div at bounding box center [493, 366] width 692 height 26
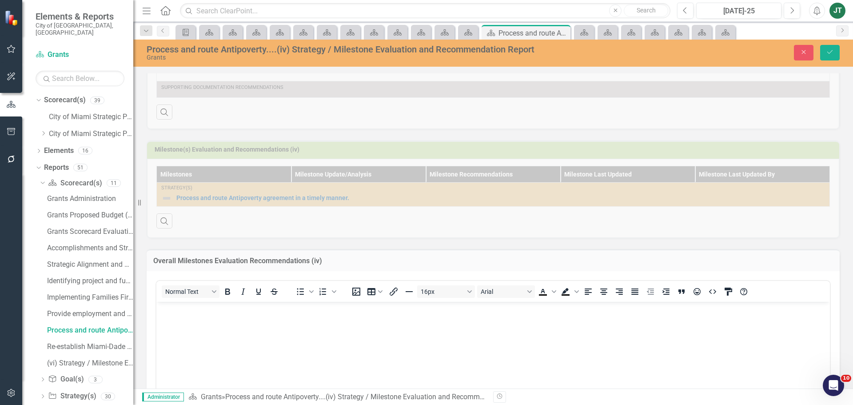
scroll to position [451, 0]
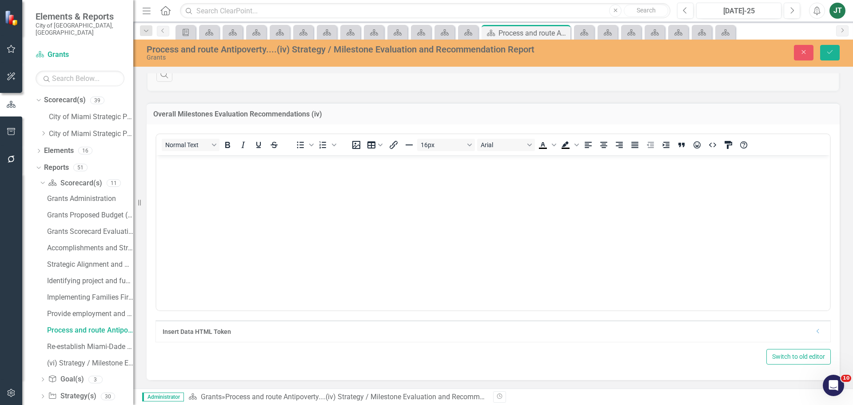
click at [201, 172] on body "Rich Text Area. Press ALT-0 for help." at bounding box center [492, 221] width 673 height 133
click at [828, 53] on icon "submit" at bounding box center [829, 52] width 5 height 4
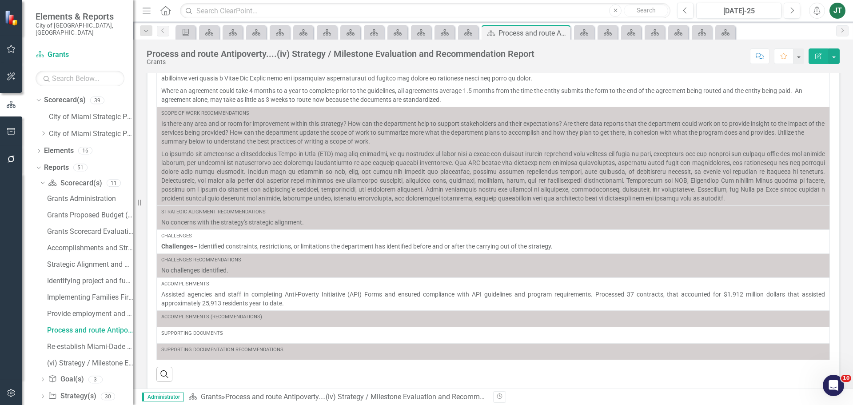
scroll to position [218, 0]
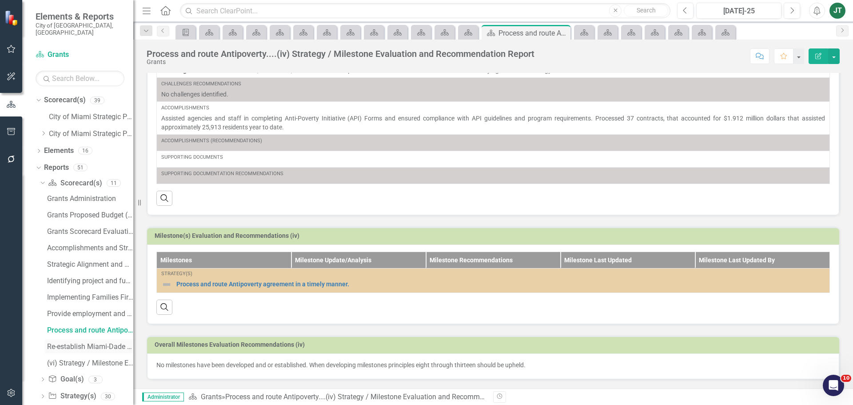
click at [86, 342] on div "Re-establish Miami-Dade County Public School Internship....(v) Strategy / Miles…" at bounding box center [90, 346] width 86 height 8
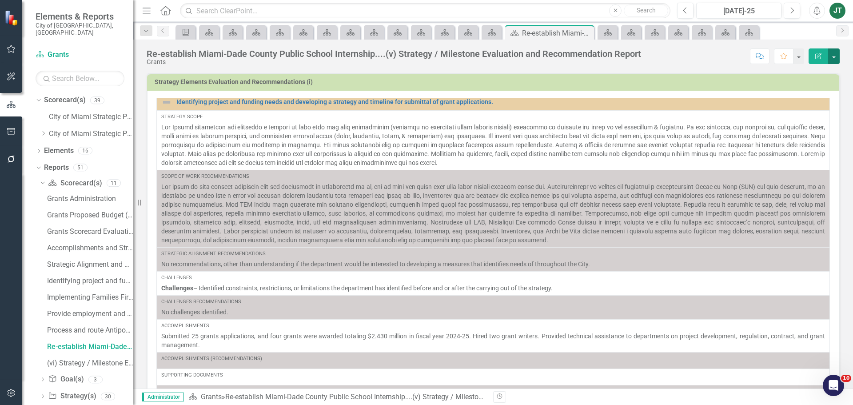
click at [835, 51] on button "button" at bounding box center [834, 56] width 12 height 16
click at [802, 90] on link "Edit Report Edit Layout" at bounding box center [801, 89] width 75 height 16
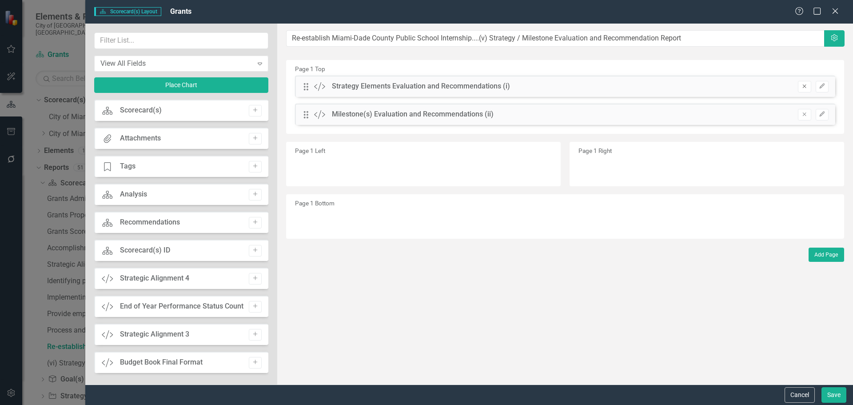
click at [799, 84] on button "Remove" at bounding box center [804, 87] width 13 height 12
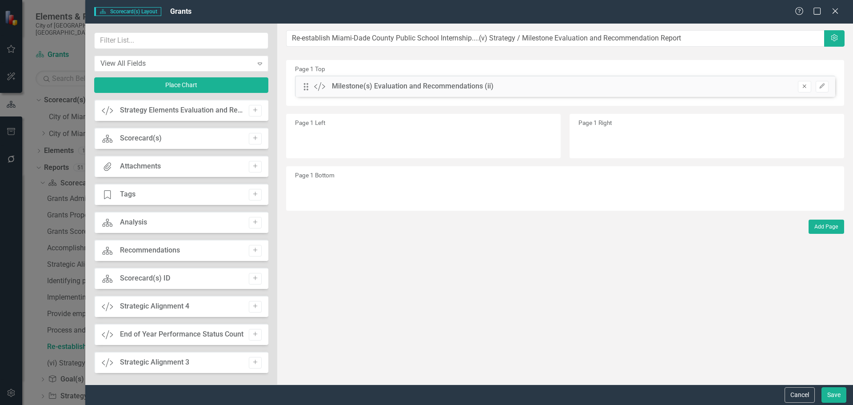
click at [802, 88] on icon "Remove" at bounding box center [804, 86] width 7 height 5
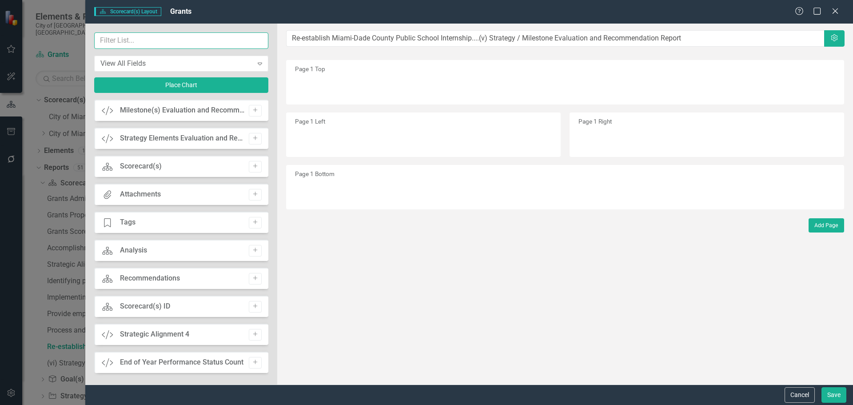
click at [218, 43] on input "text" at bounding box center [181, 40] width 174 height 16
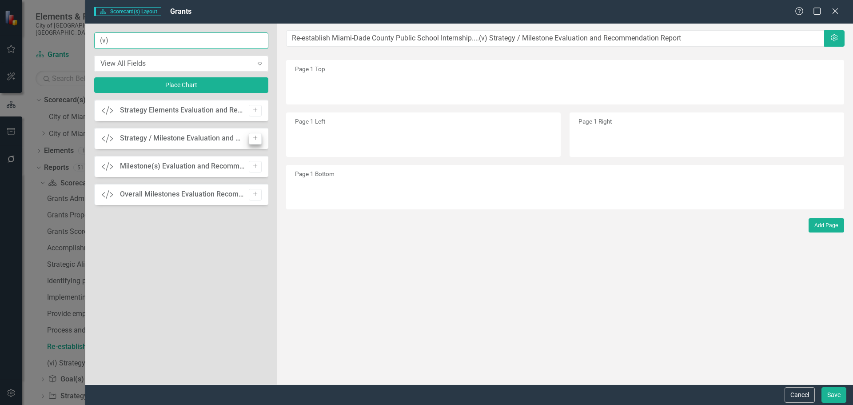
type input "(v)"
click at [255, 136] on icon "Add" at bounding box center [255, 137] width 7 height 5
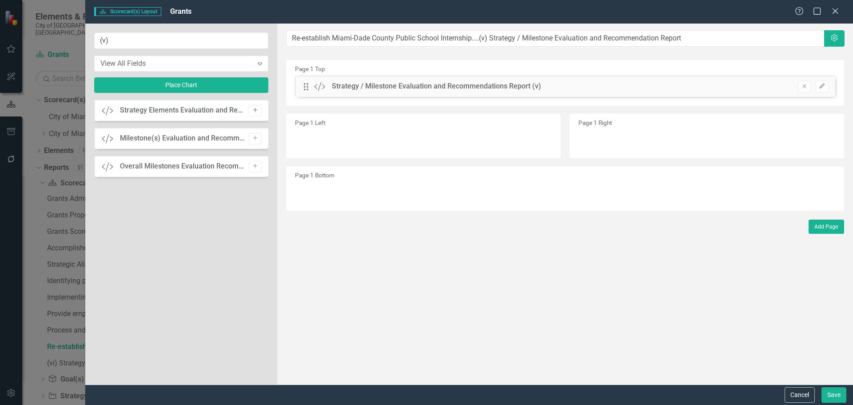
click at [255, 111] on icon "Add" at bounding box center [255, 109] width 7 height 5
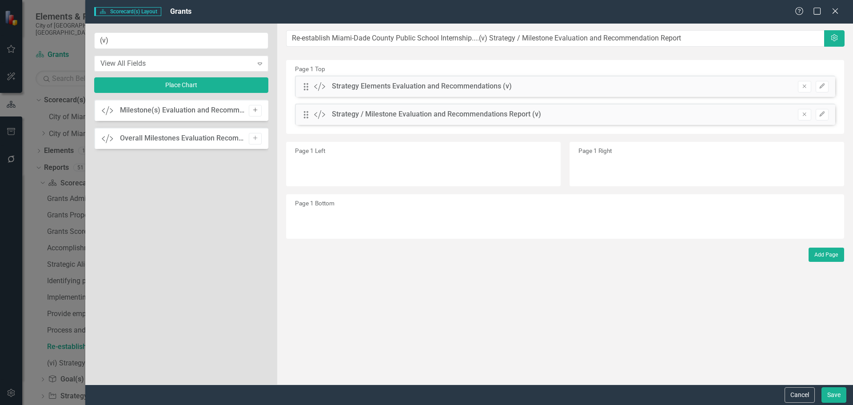
click at [255, 110] on icon "button" at bounding box center [255, 110] width 4 height 4
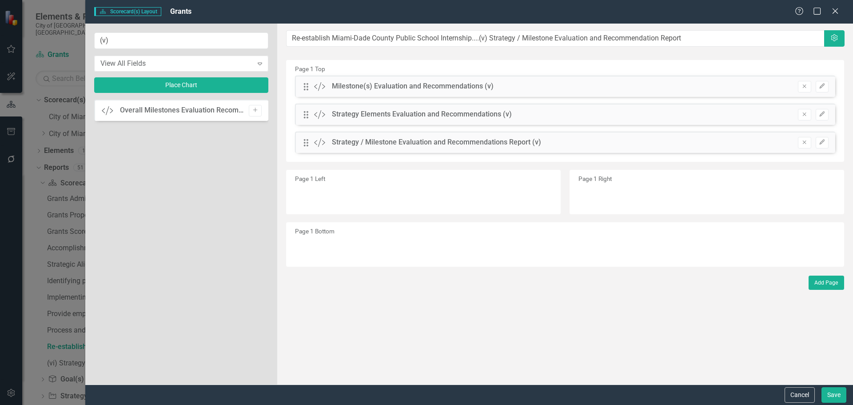
click at [255, 110] on icon "button" at bounding box center [255, 110] width 4 height 4
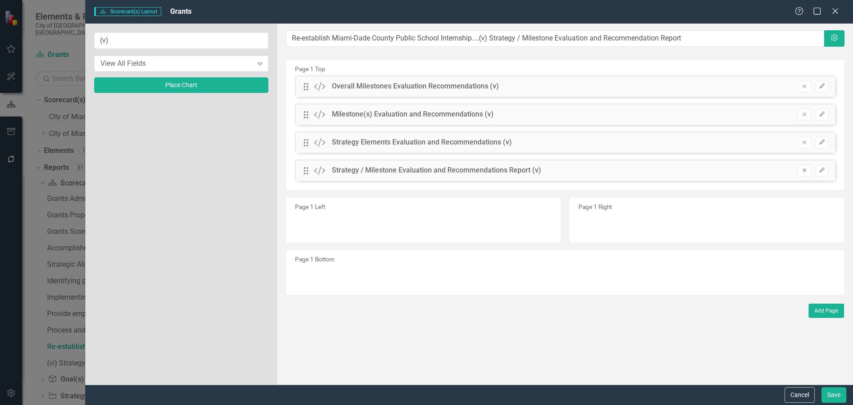
click at [802, 168] on icon "Remove" at bounding box center [804, 169] width 7 height 5
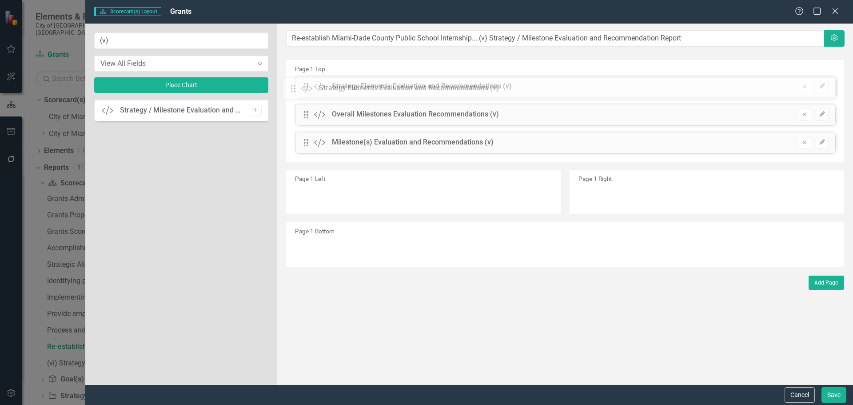
drag, startPoint x: 309, startPoint y: 143, endPoint x: 302, endPoint y: 78, distance: 65.2
click at [302, 78] on div "The fields (or pods) that are available for you to include on the detail page a…" at bounding box center [565, 204] width 576 height 361
drag, startPoint x: 303, startPoint y: 141, endPoint x: 300, endPoint y: 102, distance: 39.2
click at [300, 102] on div "The fields (or pods) that are available for you to include on the detail page a…" at bounding box center [565, 204] width 576 height 361
drag, startPoint x: 300, startPoint y: 84, endPoint x: 303, endPoint y: 96, distance: 13.4
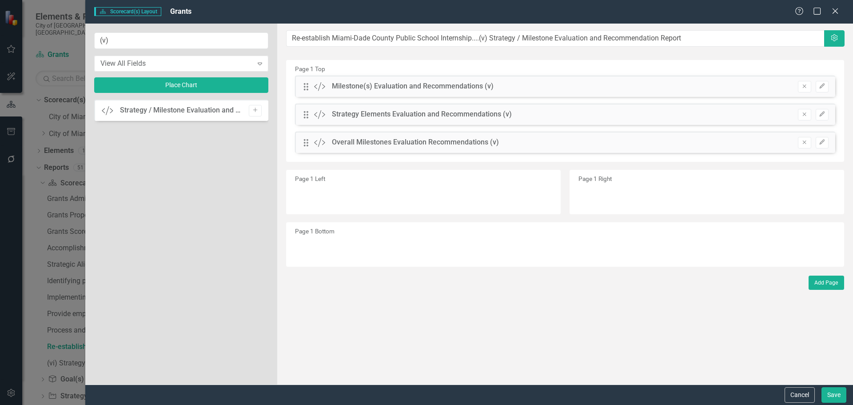
click at [303, 96] on div "Drag Custom Milestone(s) Evaluation and Recommendations (v) Remove Edit" at bounding box center [565, 86] width 540 height 21
drag, startPoint x: 306, startPoint y: 84, endPoint x: 308, endPoint y: 107, distance: 24.0
click at [824, 86] on icon "Edit" at bounding box center [822, 86] width 7 height 5
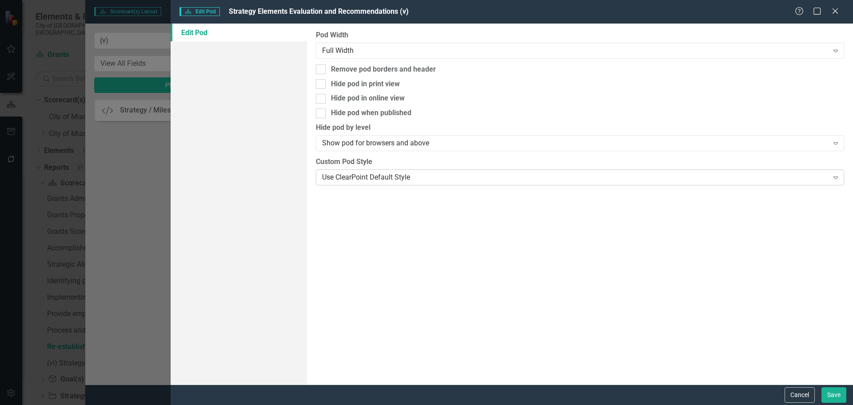
click at [401, 179] on div "Use ClearPoint Default Style" at bounding box center [575, 177] width 506 height 10
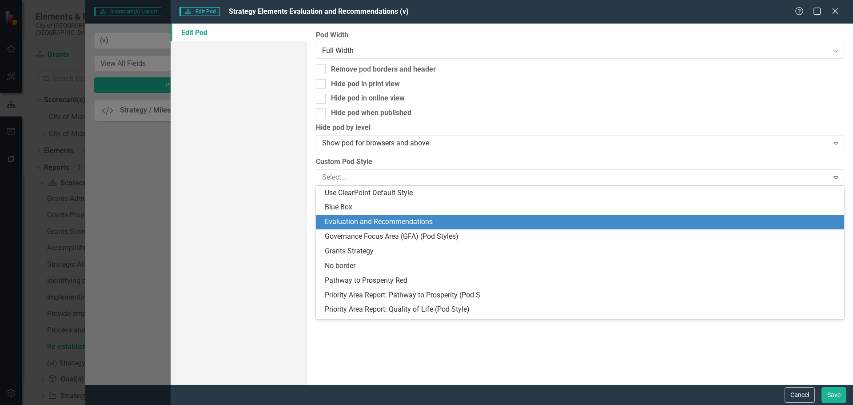
click at [394, 224] on div "Evaluation and Recommendations" at bounding box center [582, 222] width 514 height 10
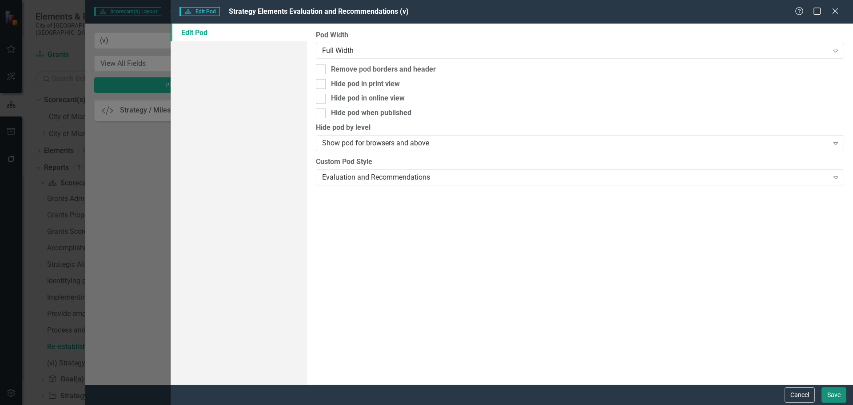
click at [837, 395] on button "Save" at bounding box center [833, 395] width 25 height 16
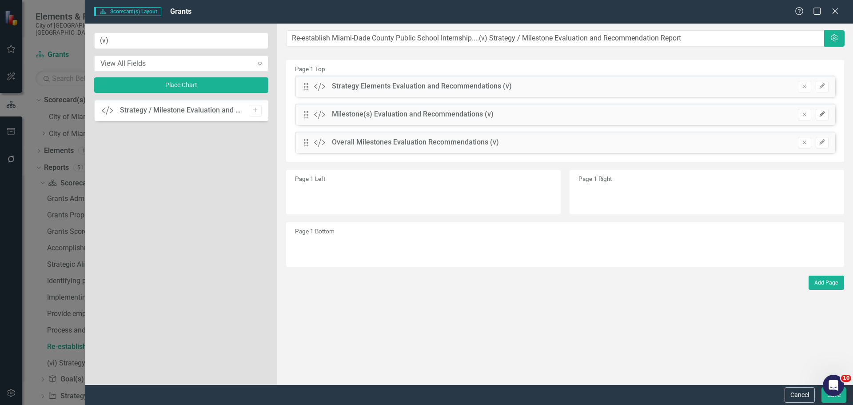
click at [820, 113] on icon "Edit" at bounding box center [822, 113] width 7 height 5
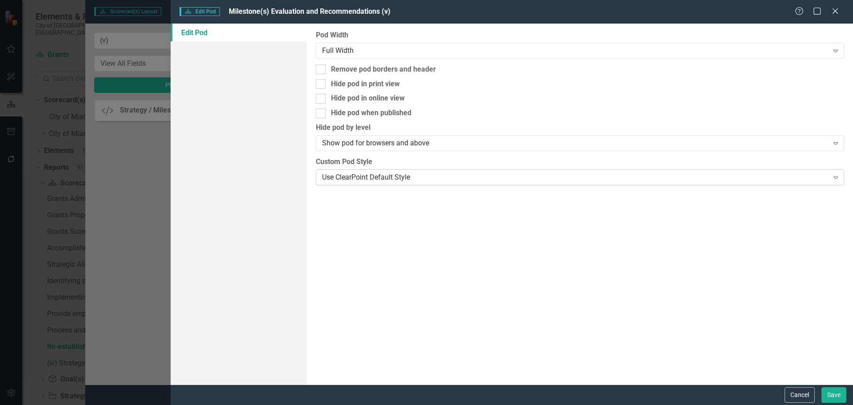
click at [367, 170] on div "Use ClearPoint Default Style Expand" at bounding box center [580, 177] width 528 height 16
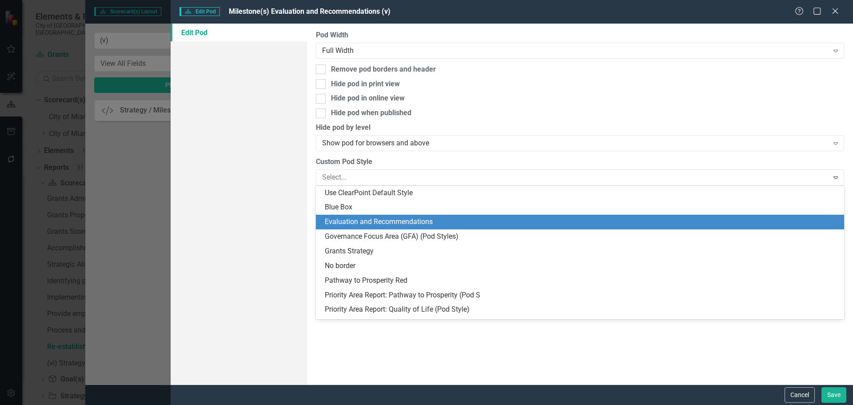
click at [369, 221] on div "Evaluation and Recommendations" at bounding box center [582, 222] width 514 height 10
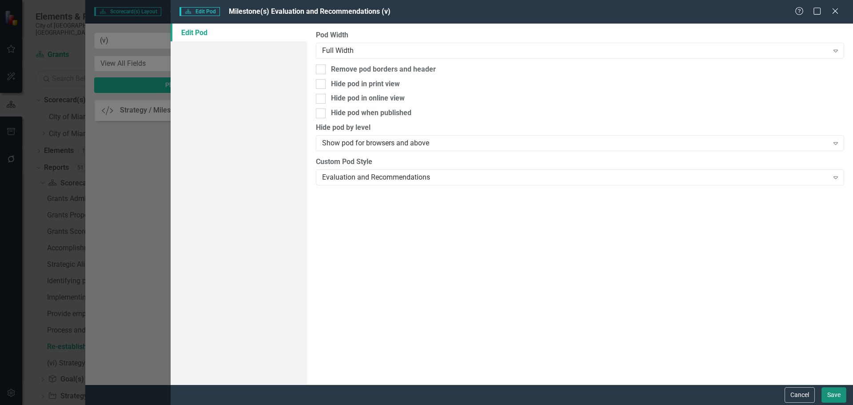
click at [843, 394] on button "Save" at bounding box center [833, 395] width 25 height 16
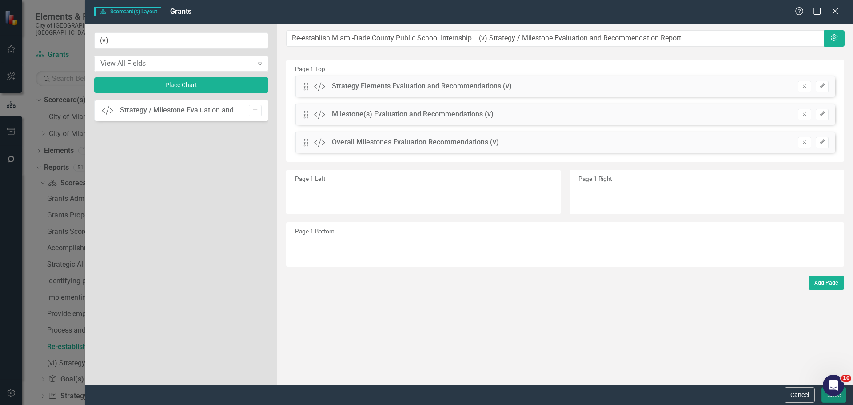
click at [836, 402] on button "Save" at bounding box center [833, 395] width 25 height 16
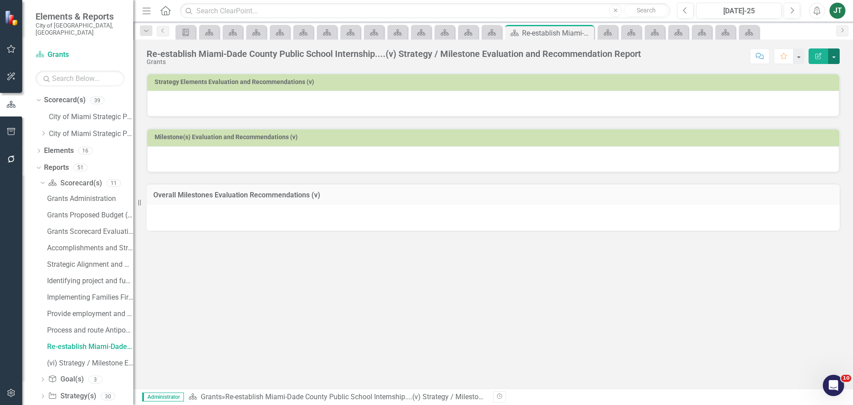
click at [836, 55] on button "button" at bounding box center [834, 56] width 12 height 16
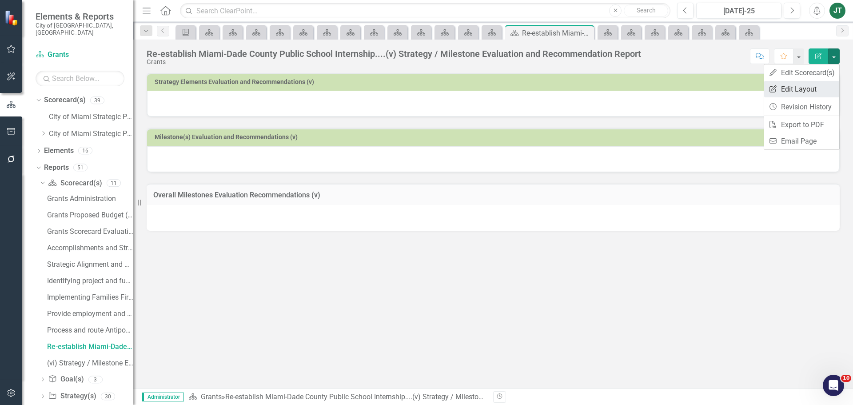
click at [792, 87] on link "Edit Report Edit Layout" at bounding box center [801, 89] width 75 height 16
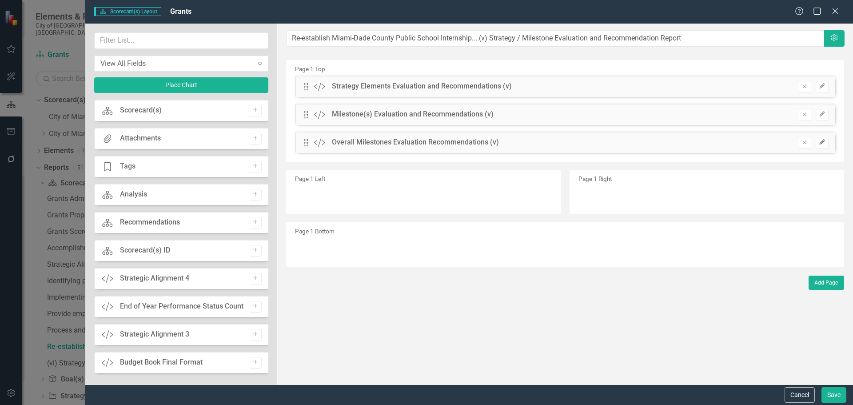
click at [827, 143] on button "Edit" at bounding box center [822, 143] width 13 height 12
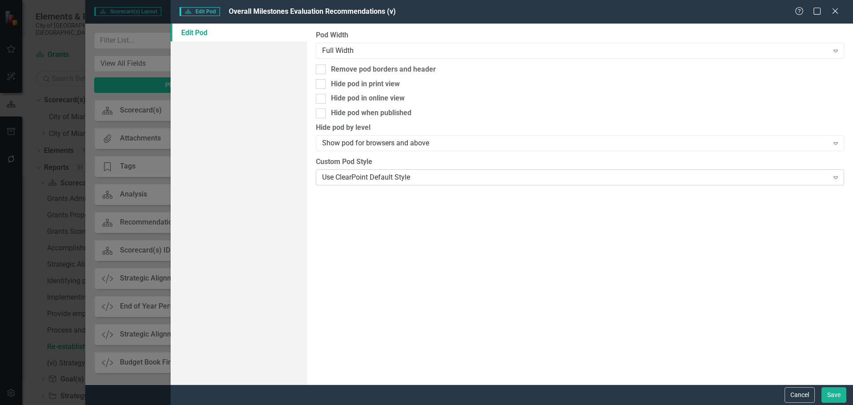
click at [342, 174] on div "Use ClearPoint Default Style" at bounding box center [575, 177] width 506 height 10
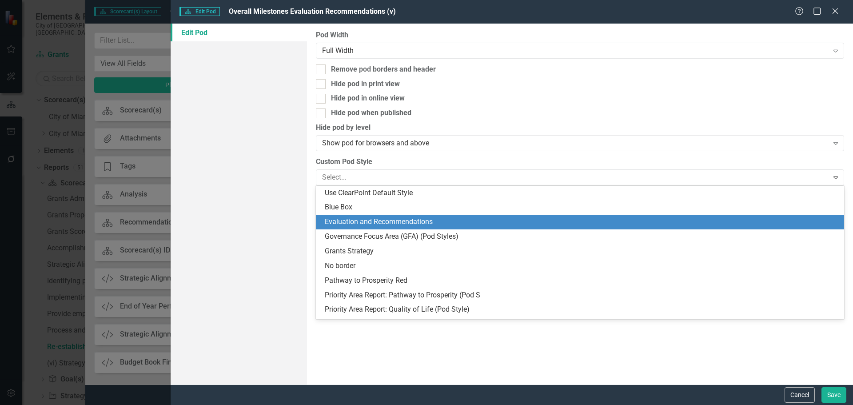
click at [387, 216] on div "Evaluation and Recommendations" at bounding box center [580, 222] width 528 height 15
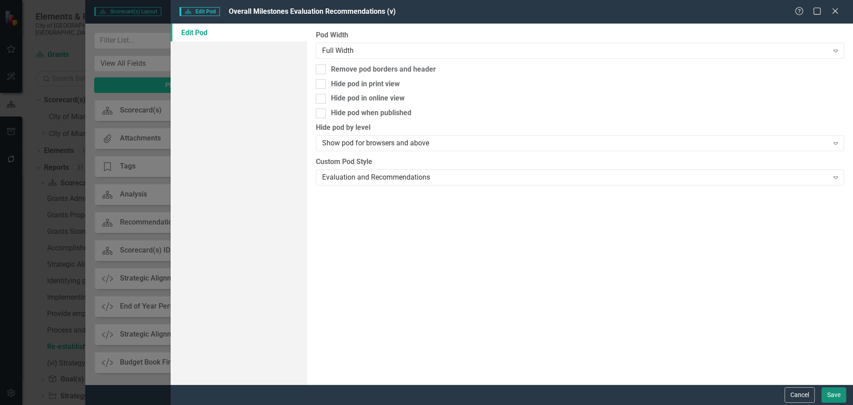
click at [832, 393] on button "Save" at bounding box center [833, 395] width 25 height 16
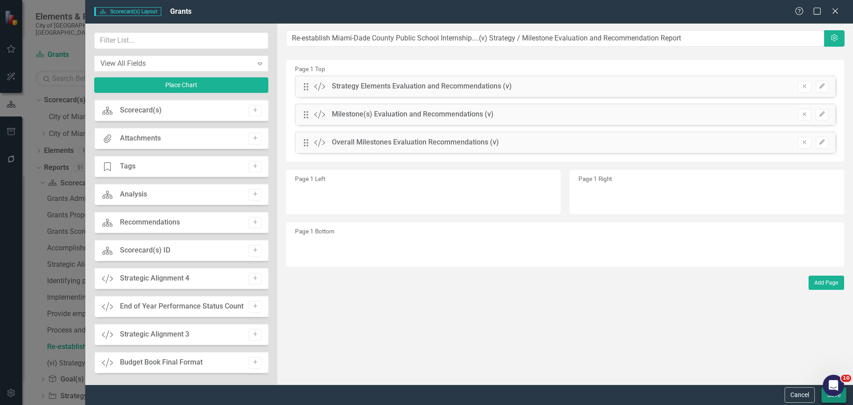
click at [822, 395] on div "Cancel Save" at bounding box center [814, 395] width 64 height 16
click at [827, 400] on button "Save" at bounding box center [833, 395] width 25 height 16
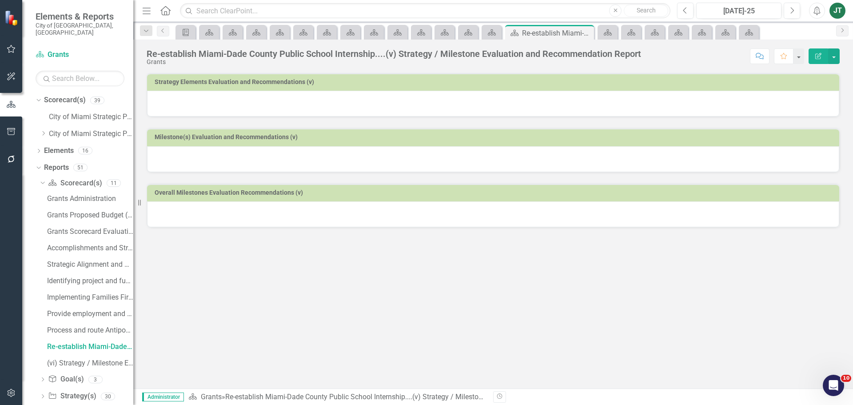
click at [313, 107] on div at bounding box center [493, 104] width 692 height 26
click at [749, 107] on div at bounding box center [493, 104] width 692 height 26
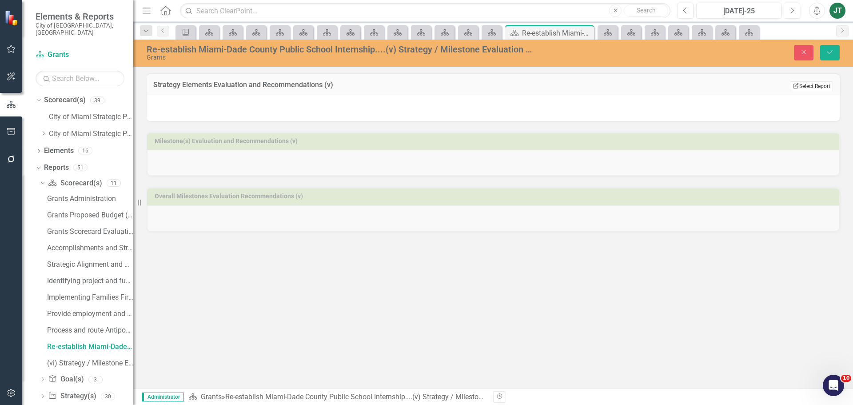
click at [809, 86] on button "Edit Report Select Report" at bounding box center [811, 86] width 43 height 10
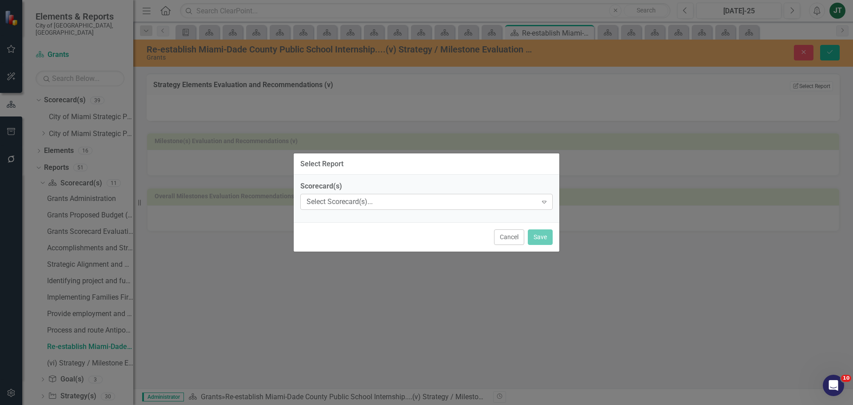
click at [503, 200] on div "Select Scorecard(s)..." at bounding box center [421, 202] width 231 height 10
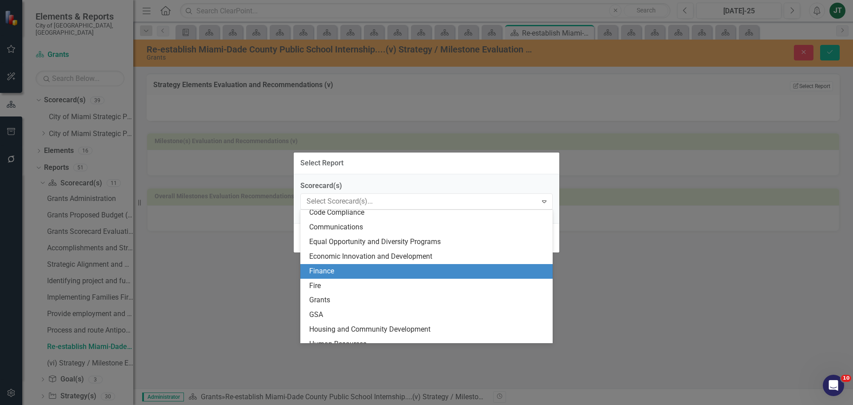
scroll to position [133, 0]
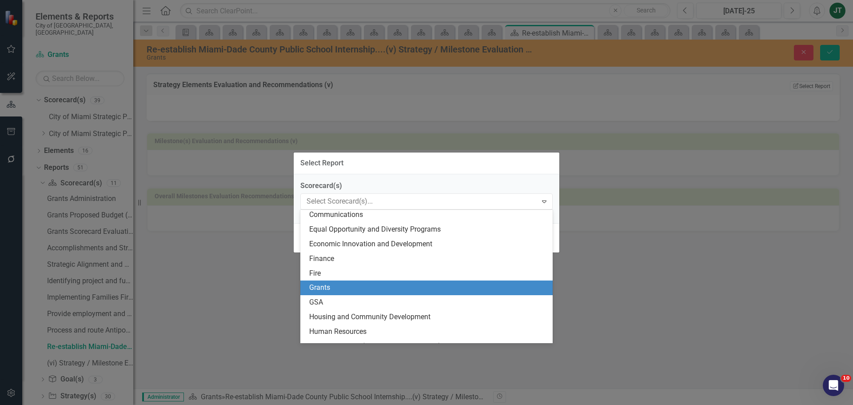
click at [338, 290] on div "Grants" at bounding box center [428, 288] width 238 height 10
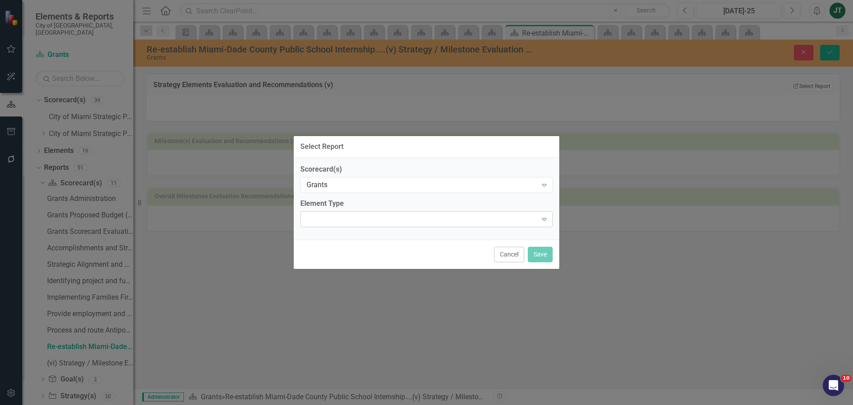
click at [378, 224] on div "Expand" at bounding box center [426, 219] width 252 height 16
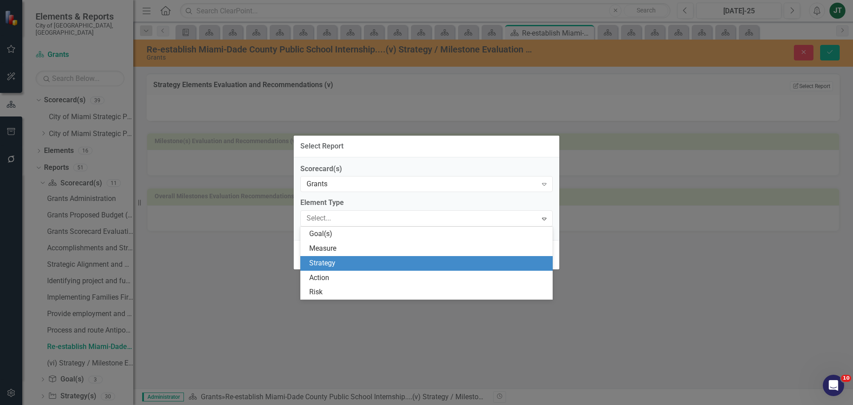
click at [348, 263] on div "Strategy" at bounding box center [428, 263] width 238 height 10
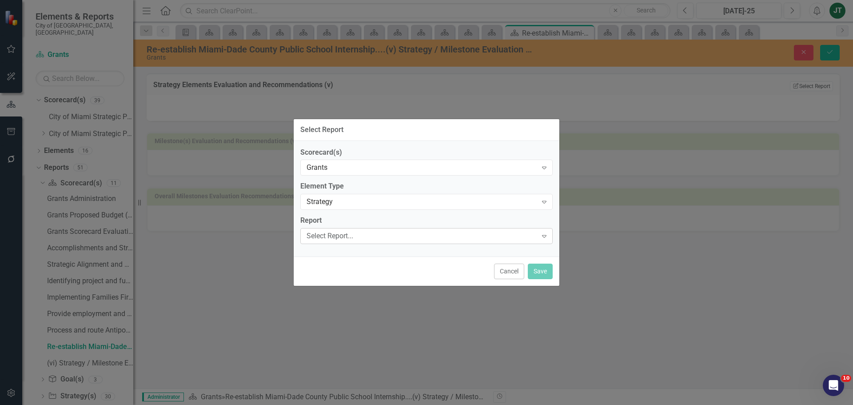
click at [343, 231] on div "Select Report..." at bounding box center [421, 236] width 231 height 10
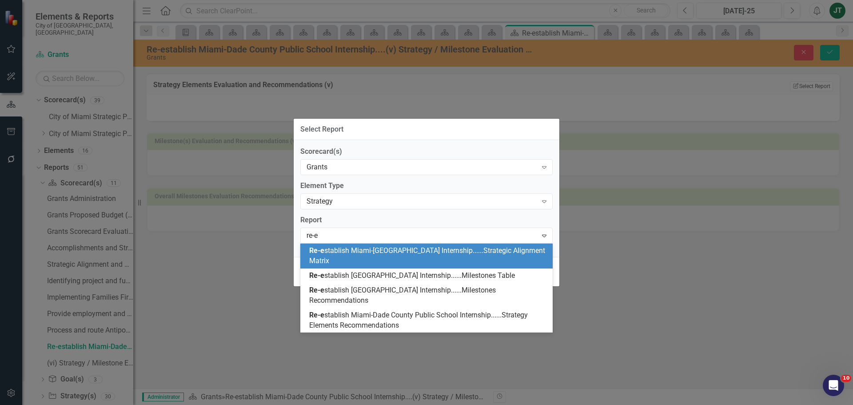
type input "re-es"
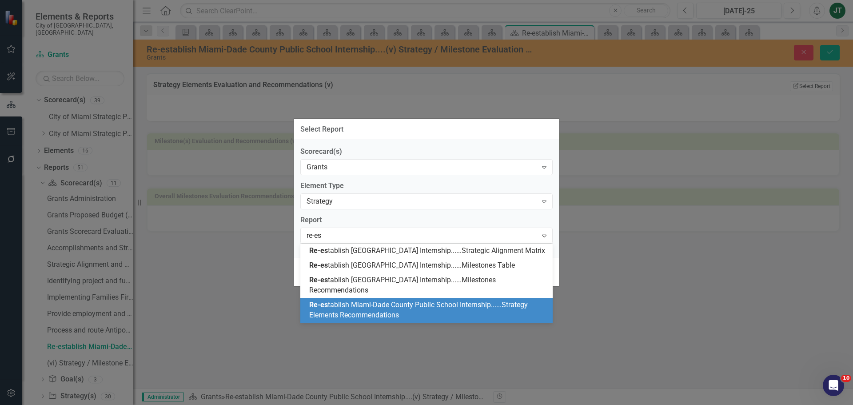
click at [402, 319] on span "Re-es tablish Miami-Dade County Public School Internship......Strategy Elements…" at bounding box center [418, 309] width 219 height 19
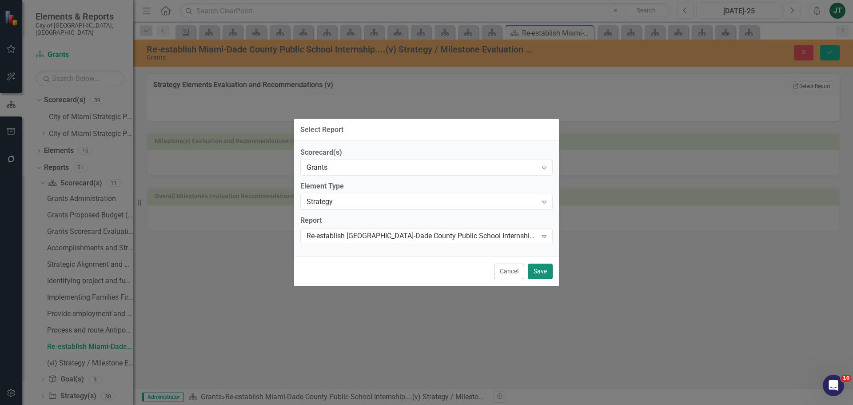
click at [545, 266] on button "Save" at bounding box center [540, 271] width 25 height 16
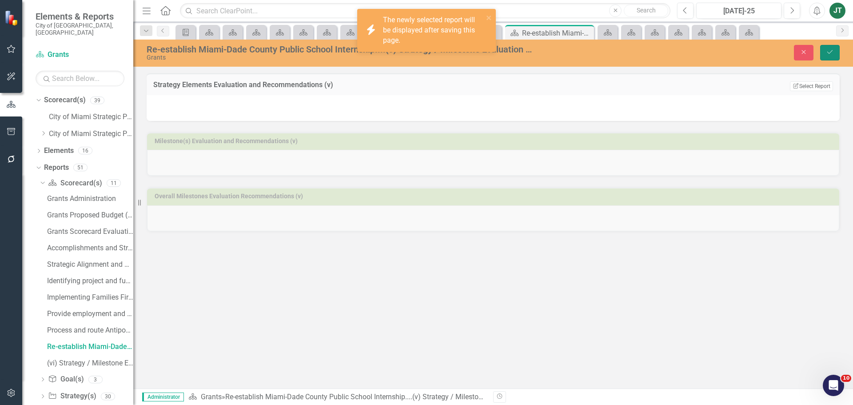
click at [834, 52] on button "Save" at bounding box center [830, 53] width 20 height 16
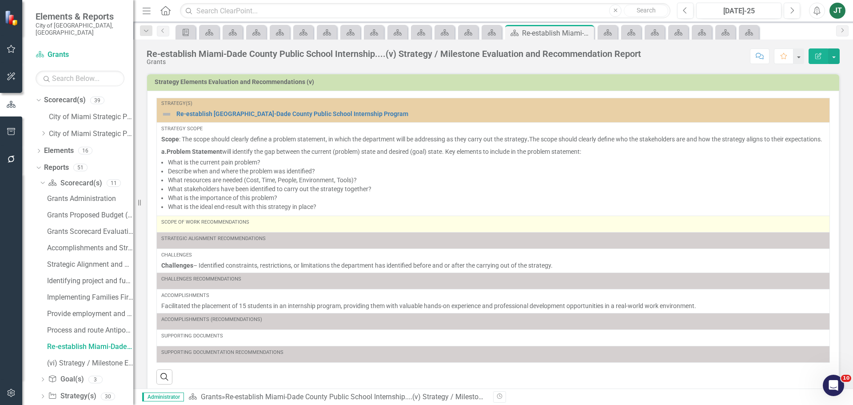
click at [249, 229] on div "Scope of Work Recommendations" at bounding box center [493, 224] width 664 height 11
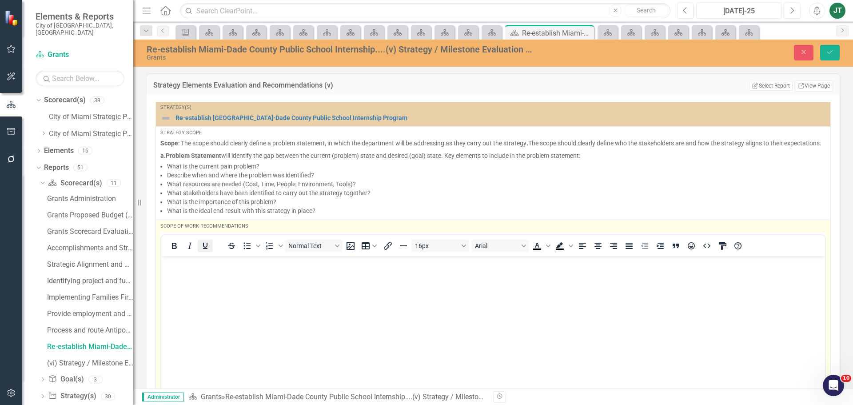
scroll to position [0, 0]
click at [171, 261] on p "Rich Text Area. Press ALT-0 for help." at bounding box center [492, 263] width 659 height 11
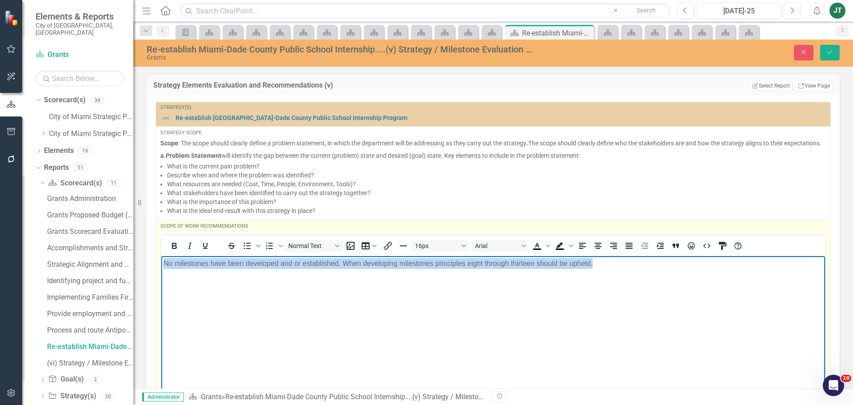
drag, startPoint x: 665, startPoint y: 271, endPoint x: 127, endPoint y: 259, distance: 538.5
click at [161, 259] on html "No milestones have been developed and or established. When developing milestone…" at bounding box center [493, 321] width 664 height 133
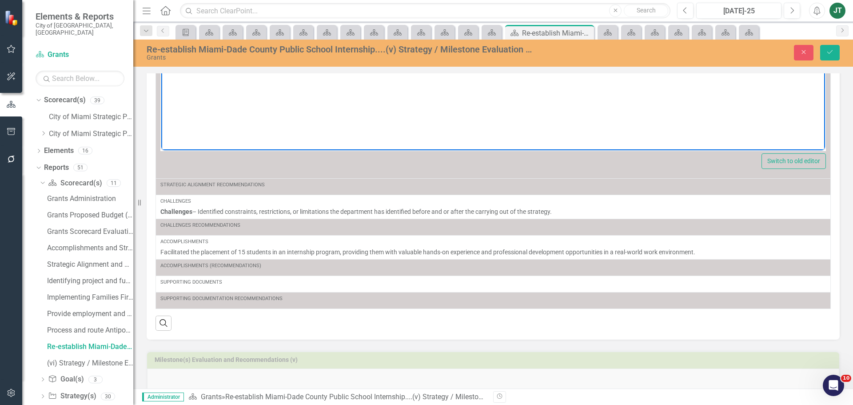
scroll to position [167, 0]
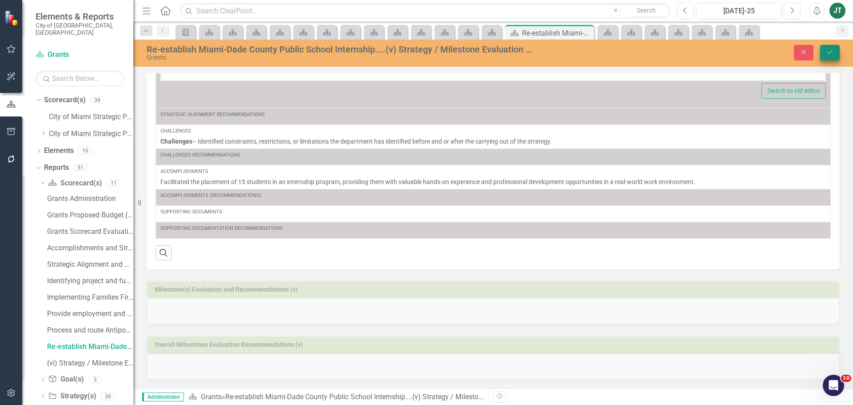
click at [826, 51] on icon "Save" at bounding box center [830, 52] width 8 height 6
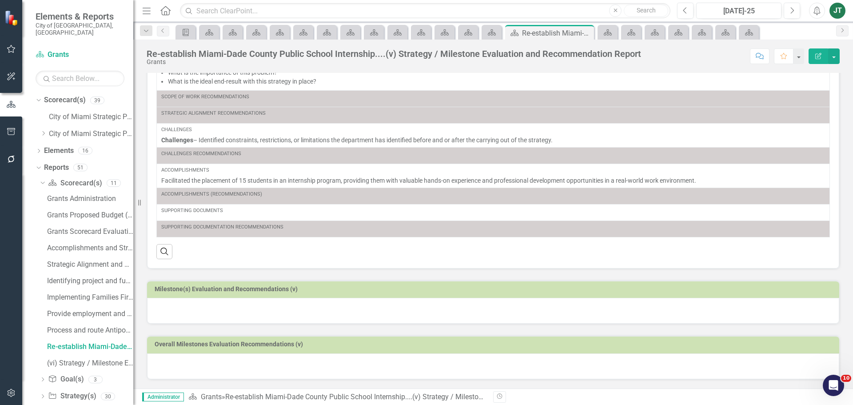
scroll to position [134, 0]
click at [198, 371] on div at bounding box center [493, 366] width 692 height 26
click at [197, 370] on div at bounding box center [493, 366] width 692 height 26
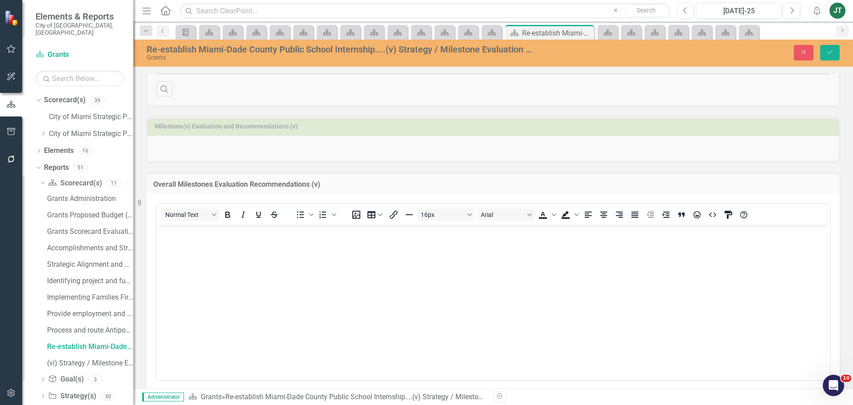
scroll to position [356, 0]
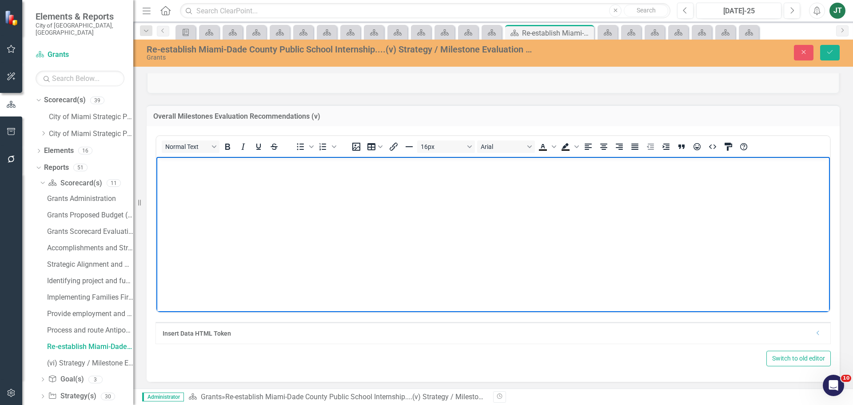
click at [194, 195] on body "Rich Text Area. Press ALT-0 for help." at bounding box center [492, 223] width 673 height 133
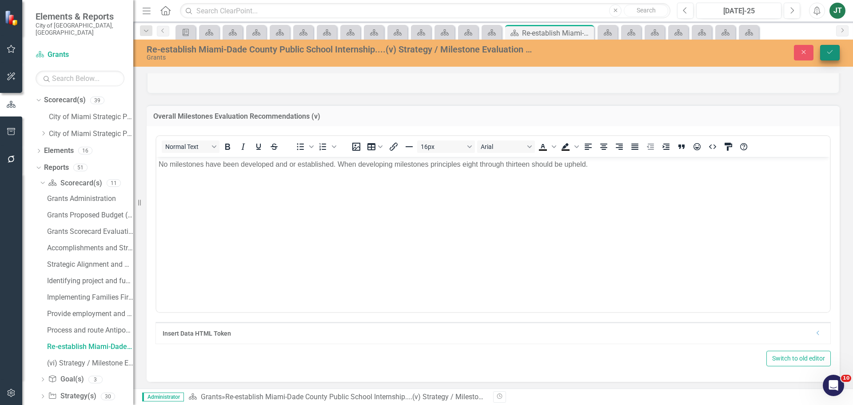
click at [830, 56] on button "Save" at bounding box center [830, 53] width 20 height 16
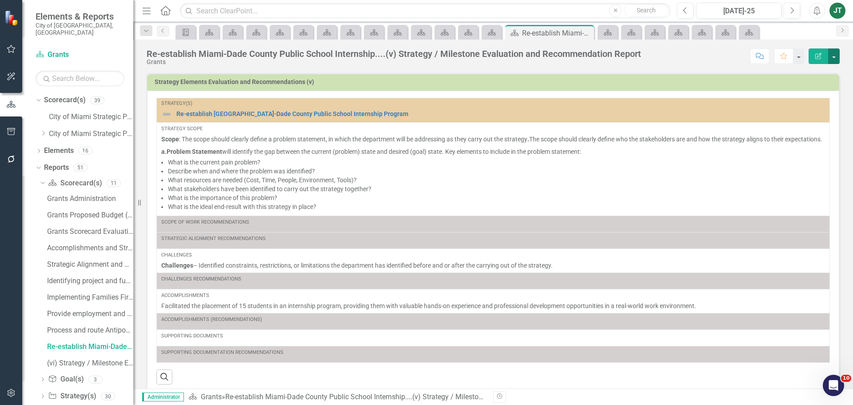
click at [838, 56] on button "button" at bounding box center [834, 56] width 12 height 16
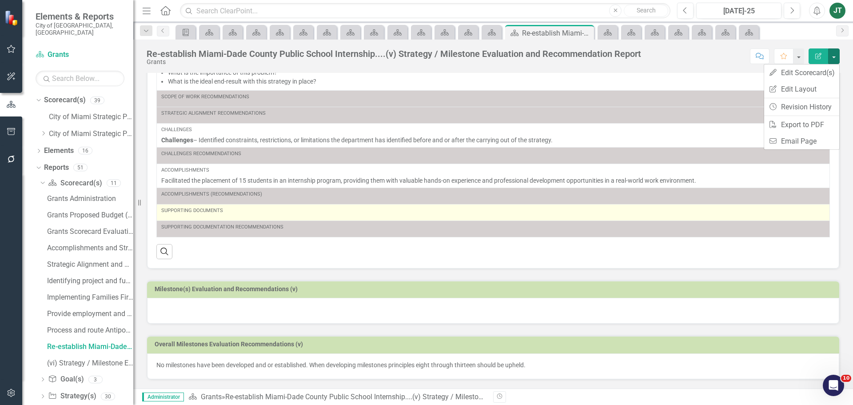
scroll to position [134, 0]
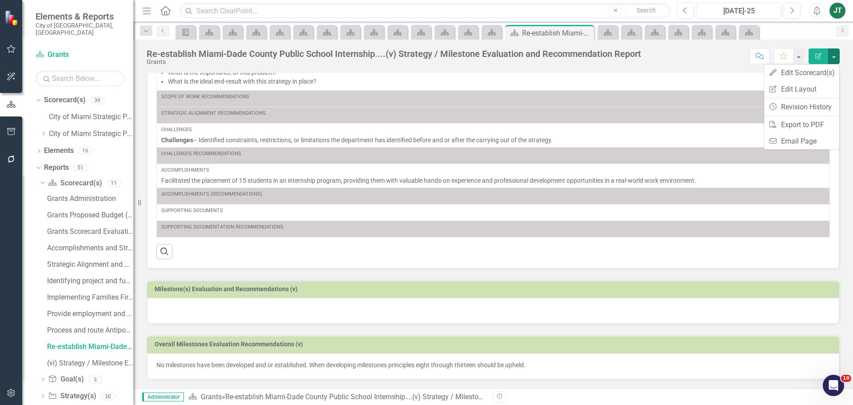
click at [235, 291] on h3 "Milestone(s) Evaluation and Recommendations (v)" at bounding box center [495, 289] width 680 height 7
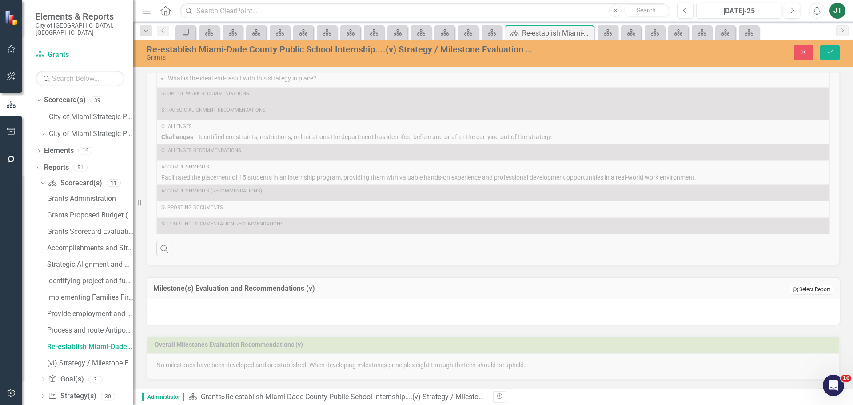
click at [820, 294] on button "Edit Report Select Report" at bounding box center [811, 289] width 43 height 10
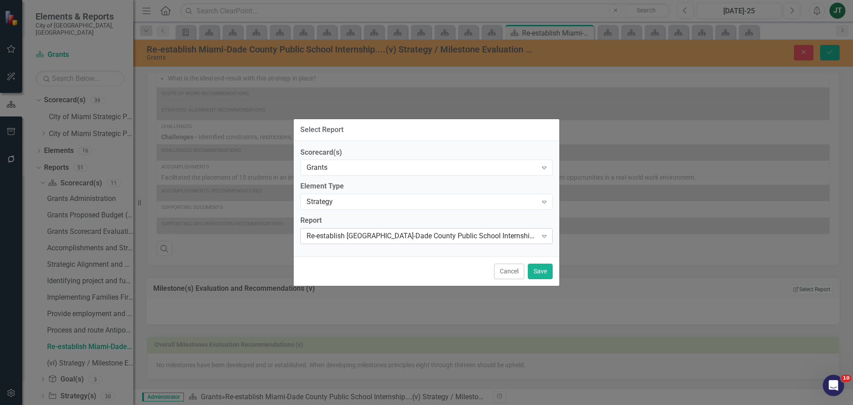
click at [493, 241] on div "Re-establish Miami-Dade County Public School Internship......Strategy Elements …" at bounding box center [421, 236] width 231 height 10
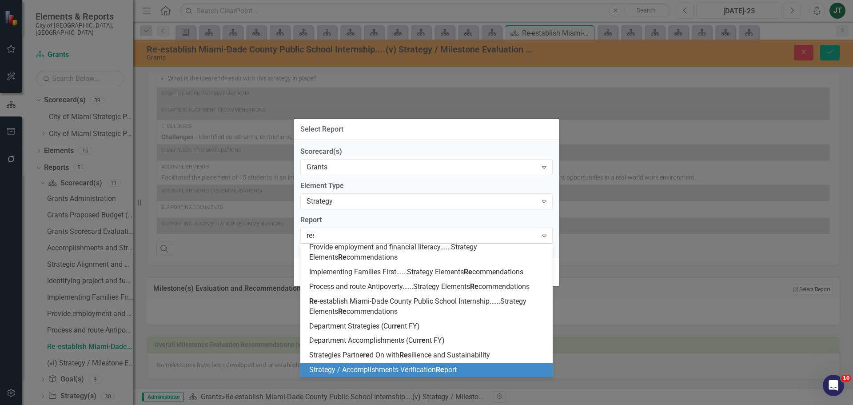
scroll to position [0, 0]
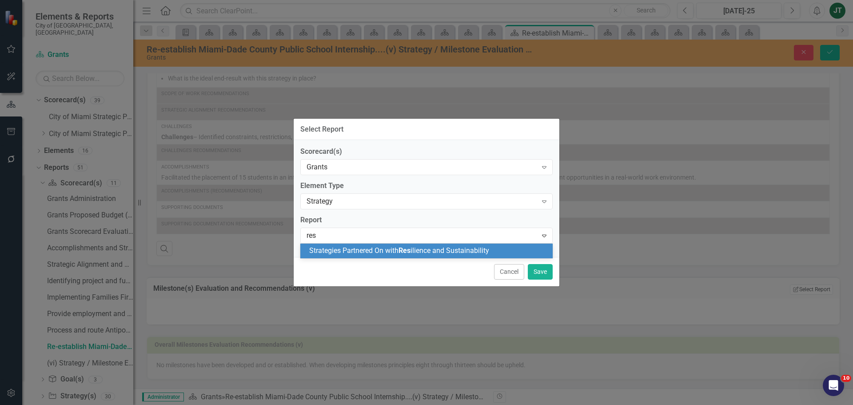
type input "re"
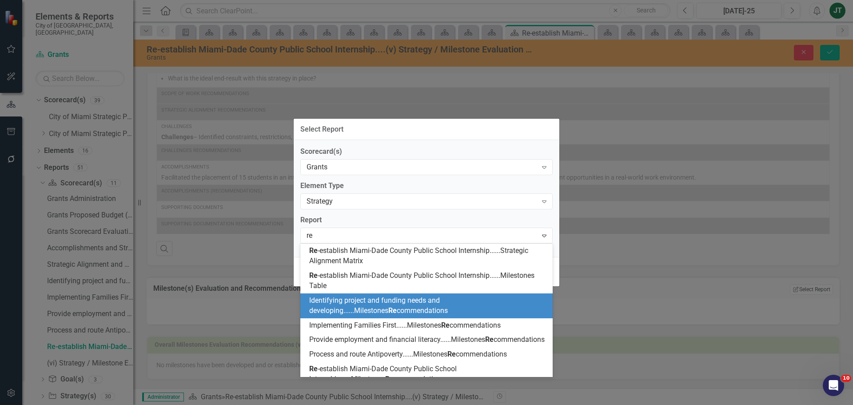
click at [402, 302] on span "Identifying project and funding needs and developing......Milestones Re commend…" at bounding box center [378, 305] width 139 height 19
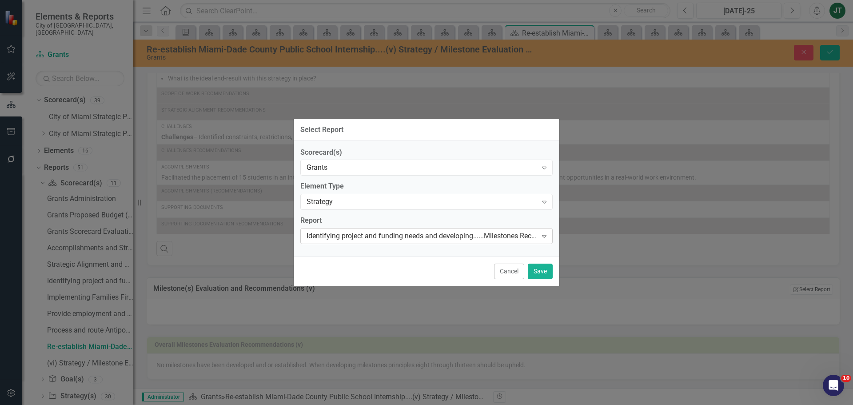
click at [500, 234] on div "Identifying project and funding needs and developing......Milestones Recommenda…" at bounding box center [421, 236] width 231 height 10
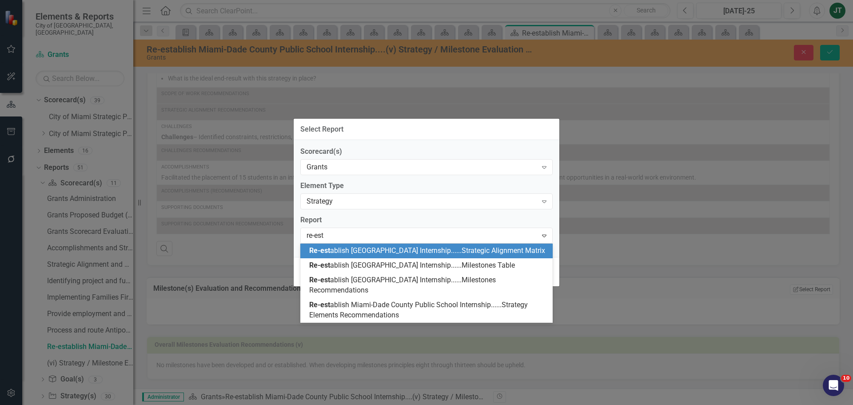
type input "re-esta"
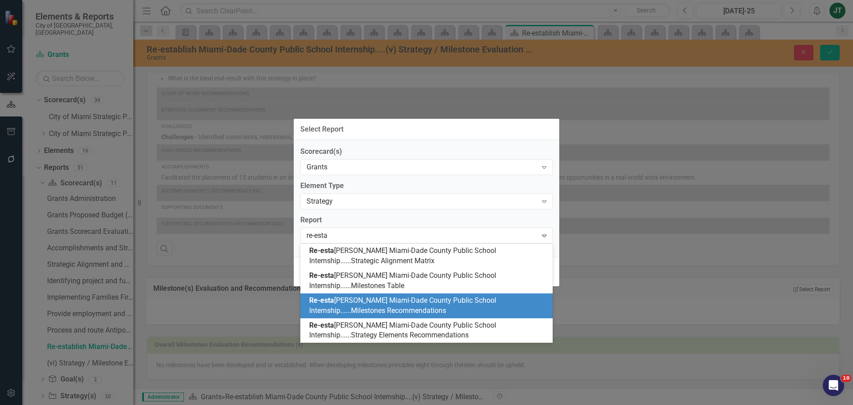
click at [481, 305] on div "Re-esta blish Miami-Dade County Public School Internship......Milestones Recomm…" at bounding box center [428, 305] width 238 height 20
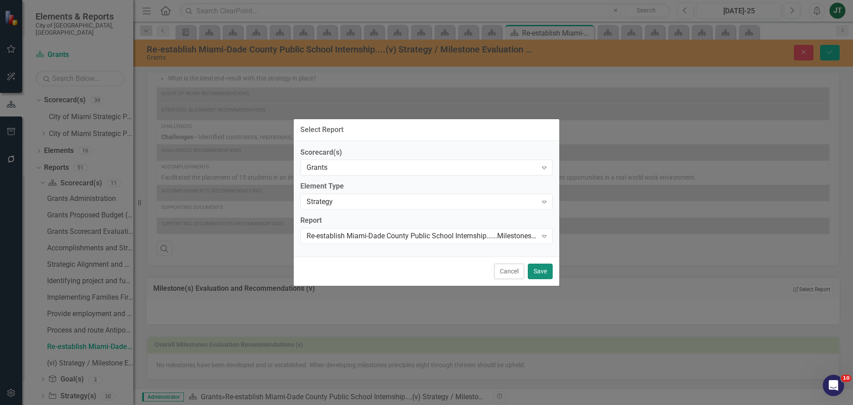
click at [547, 270] on button "Save" at bounding box center [540, 271] width 25 height 16
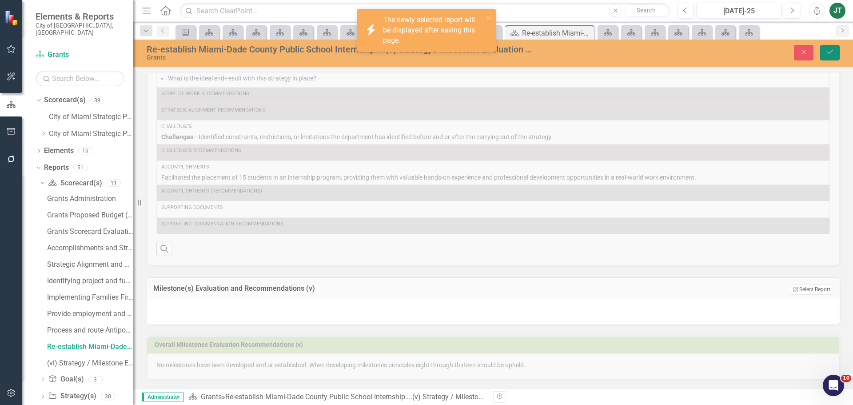
click at [834, 50] on button "Save" at bounding box center [830, 53] width 20 height 16
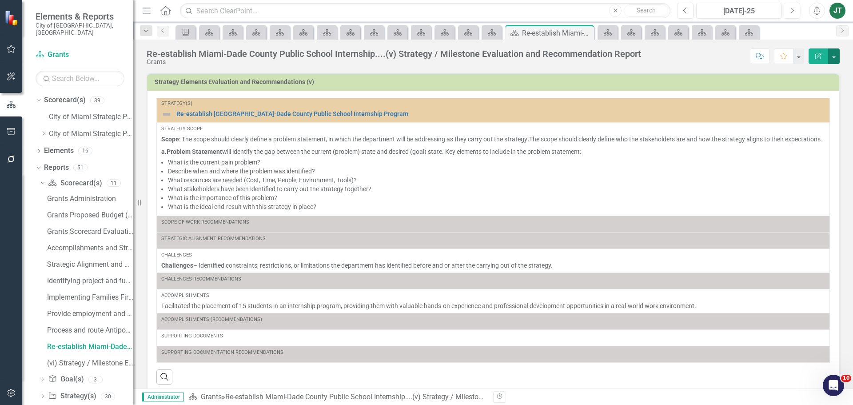
click at [838, 55] on button "button" at bounding box center [834, 56] width 12 height 16
click at [802, 86] on link "Edit Report Edit Layout" at bounding box center [801, 89] width 75 height 16
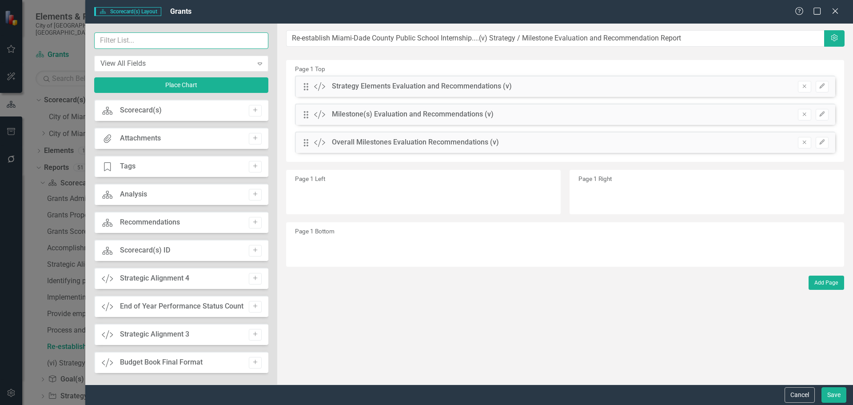
click at [155, 40] on input "text" at bounding box center [181, 40] width 174 height 16
type input "P"
click at [833, 392] on button "Save" at bounding box center [833, 395] width 25 height 16
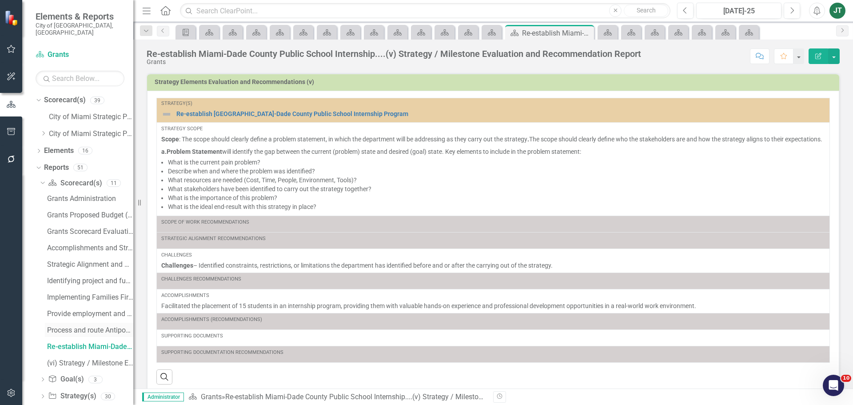
click at [56, 326] on div "Process and route Antipoverty....(iv) Strategy / Milestone Evaluation and Recom…" at bounding box center [90, 330] width 86 height 8
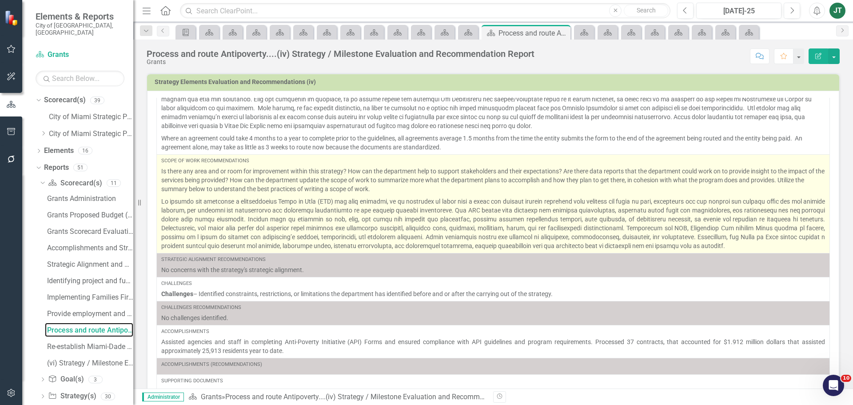
scroll to position [89, 0]
click at [183, 216] on p at bounding box center [493, 221] width 664 height 55
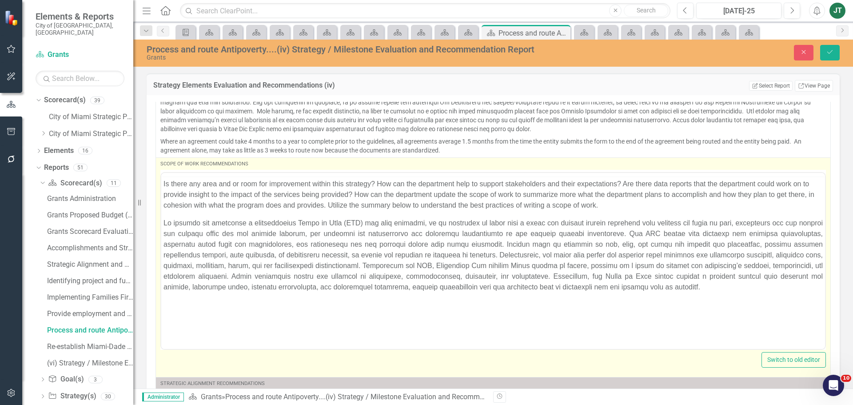
scroll to position [0, 0]
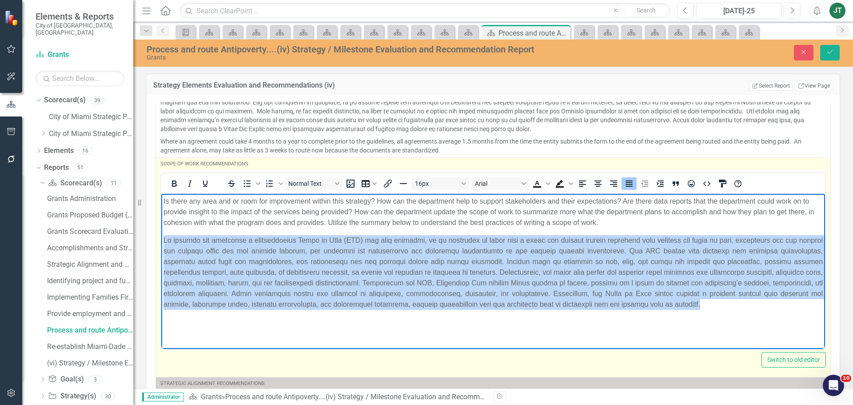
drag, startPoint x: 793, startPoint y: 305, endPoint x: 143, endPoint y: 236, distance: 653.5
click at [161, 236] on html "Is there any area and or room for improvement within this strategy? How can the…" at bounding box center [493, 259] width 664 height 133
copy p "To develop and establish a comprehensive Scope of Work (SOW) for this strategy,…"
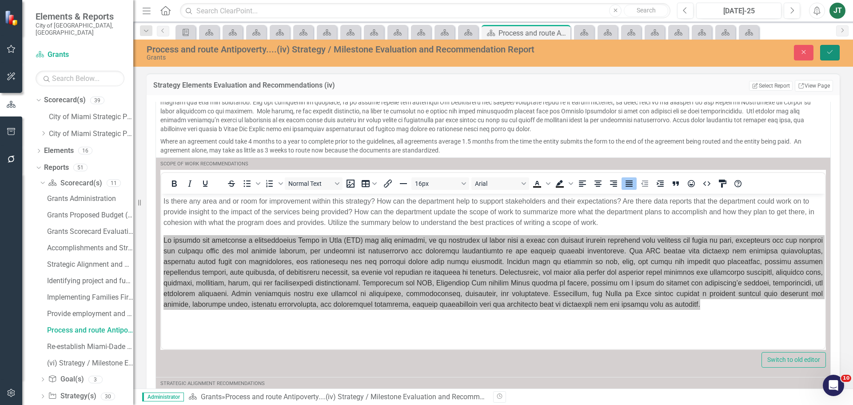
click at [828, 50] on icon "Save" at bounding box center [830, 52] width 8 height 6
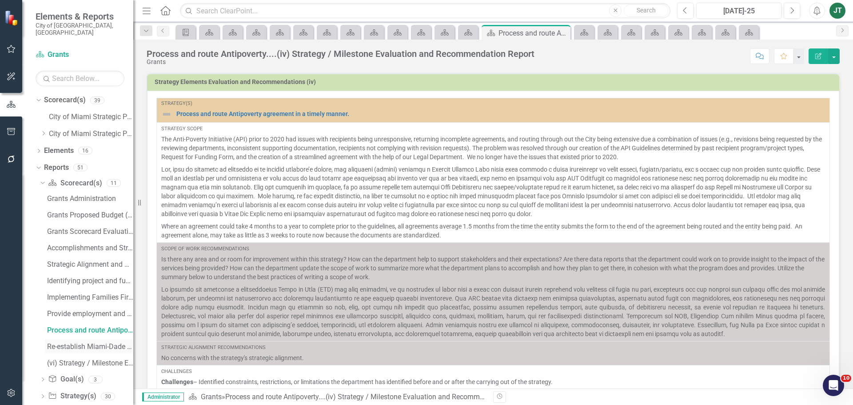
click at [73, 342] on div "Re-establish Miami-Dade County Public School Internship....(v) Strategy / Miles…" at bounding box center [90, 346] width 86 height 8
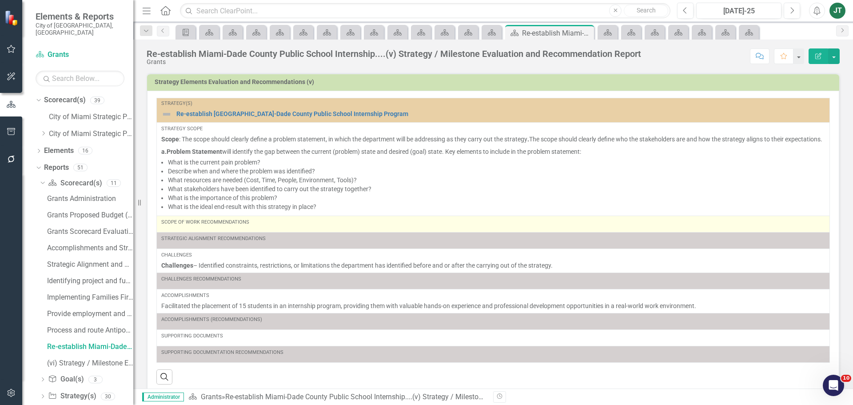
click at [245, 229] on div "Scope of Work Recommendations" at bounding box center [493, 224] width 664 height 11
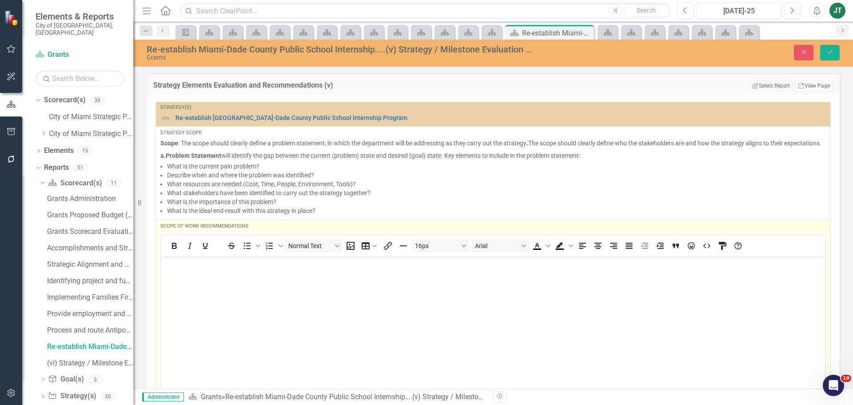
click at [183, 267] on p "Rich Text Area. Press ALT-0 for help." at bounding box center [492, 263] width 659 height 11
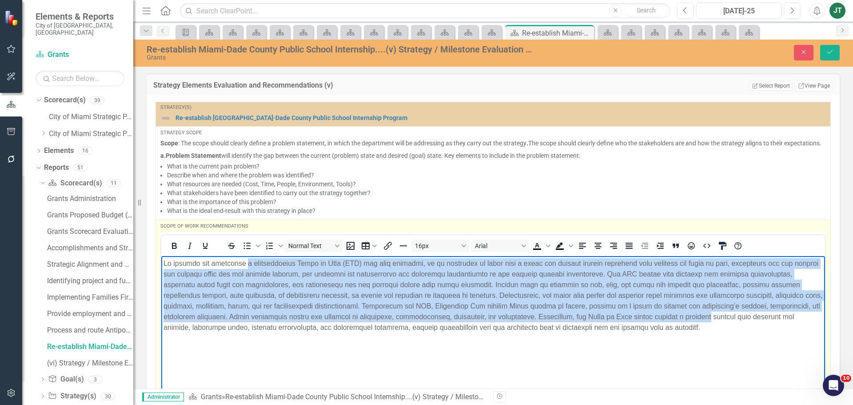
drag, startPoint x: 798, startPoint y: 321, endPoint x: 246, endPoint y: 233, distance: 559.1
click at [246, 255] on html at bounding box center [493, 321] width 664 height 133
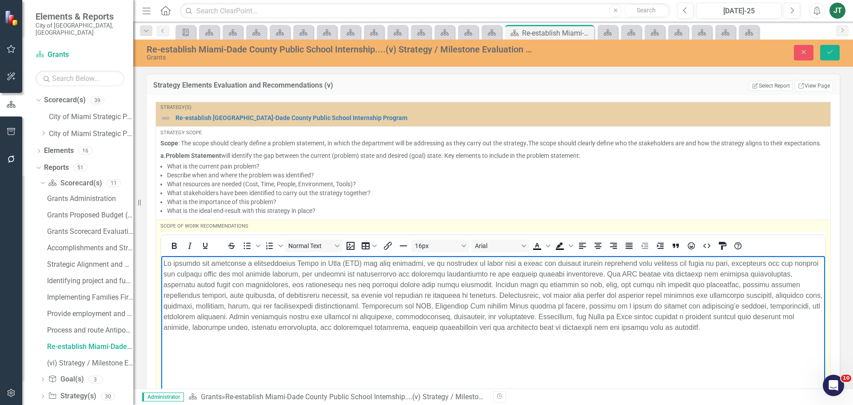
drag, startPoint x: 742, startPoint y: 330, endPoint x: 788, endPoint y: 328, distance: 46.7
click at [743, 330] on p "Rich Text Area. Press ALT-0 for help." at bounding box center [492, 295] width 659 height 75
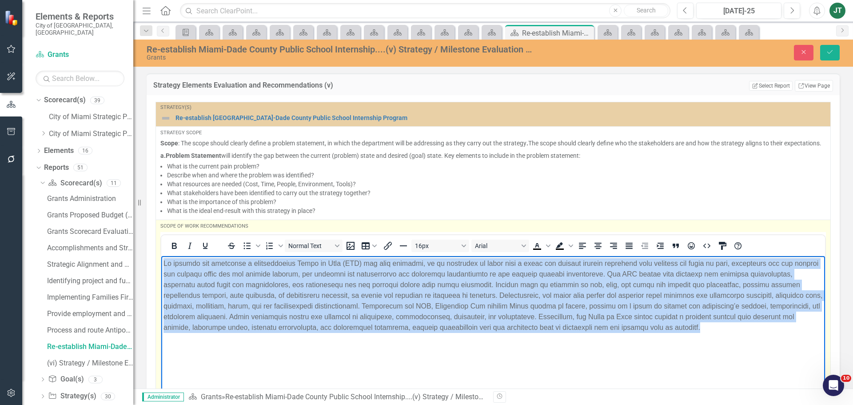
drag, startPoint x: 804, startPoint y: 328, endPoint x: 48, endPoint y: 239, distance: 761.3
click at [161, 255] on html at bounding box center [493, 321] width 664 height 133
click at [628, 249] on icon "Justify" at bounding box center [628, 246] width 7 height 6
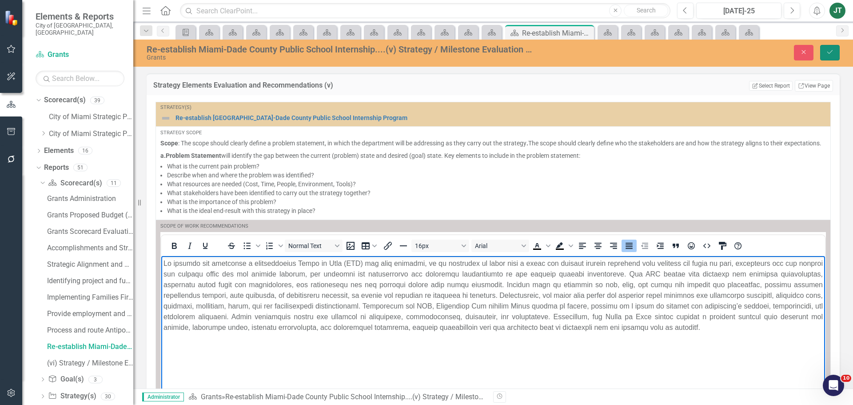
click at [822, 54] on button "Save" at bounding box center [830, 53] width 20 height 16
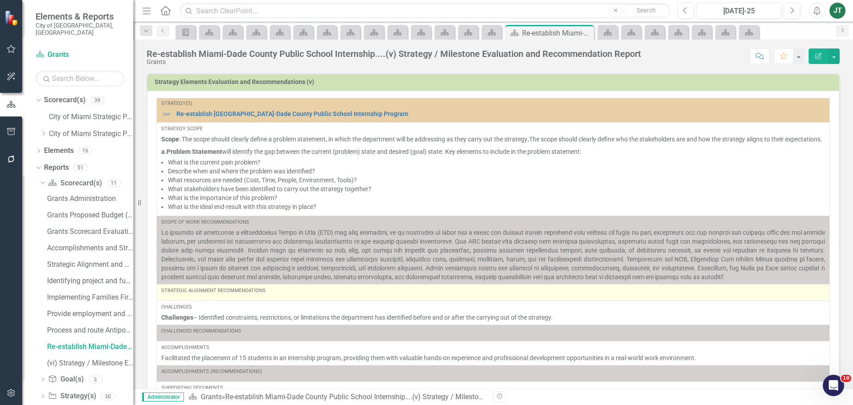
click at [256, 298] on div "Strategic Alignment Recommendations" at bounding box center [493, 292] width 664 height 11
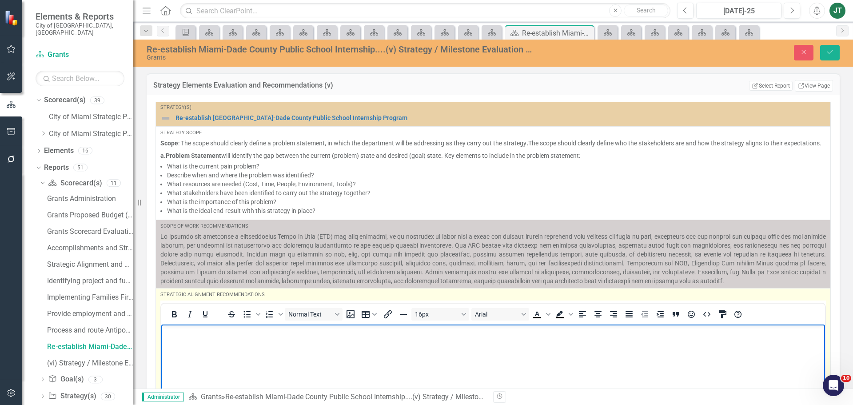
click at [170, 339] on body "Rich Text Area. Press ALT-0 for help." at bounding box center [493, 390] width 664 height 133
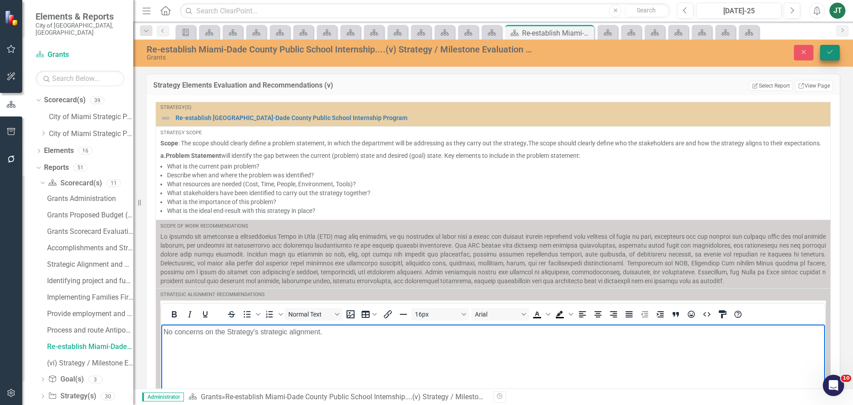
click at [839, 50] on div "Close Save" at bounding box center [703, 53] width 287 height 16
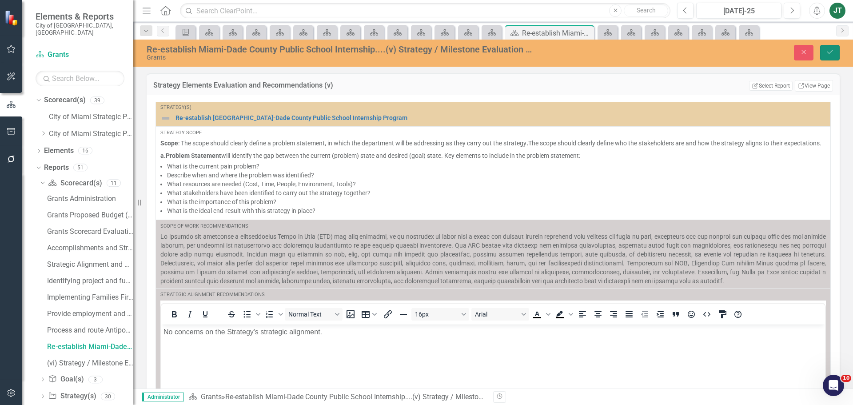
click at [834, 52] on button "Save" at bounding box center [830, 53] width 20 height 16
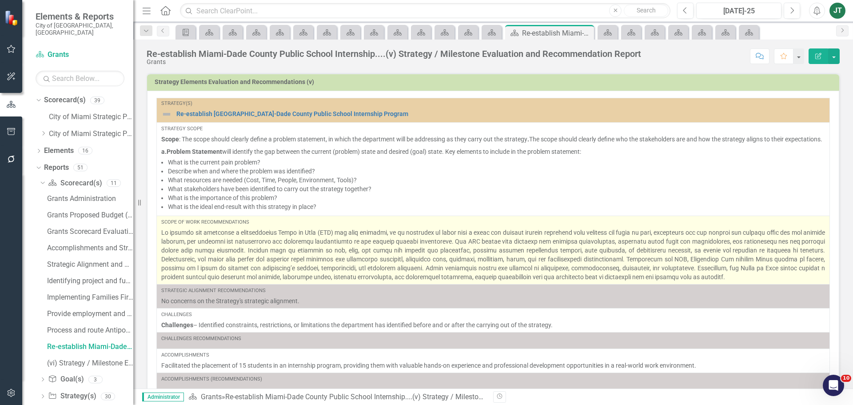
scroll to position [29, 0]
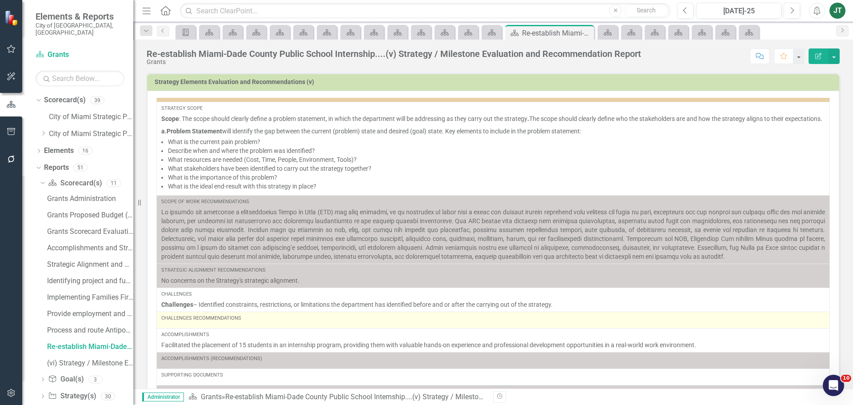
click at [183, 321] on div "Challenges Recommendations" at bounding box center [493, 317] width 664 height 7
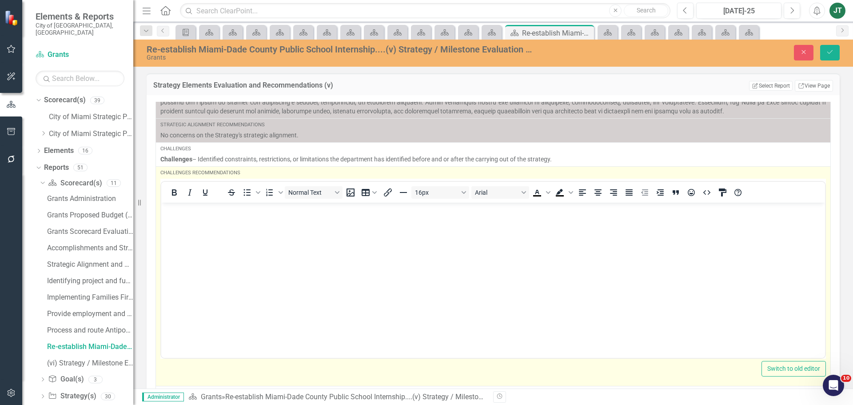
scroll to position [207, 0]
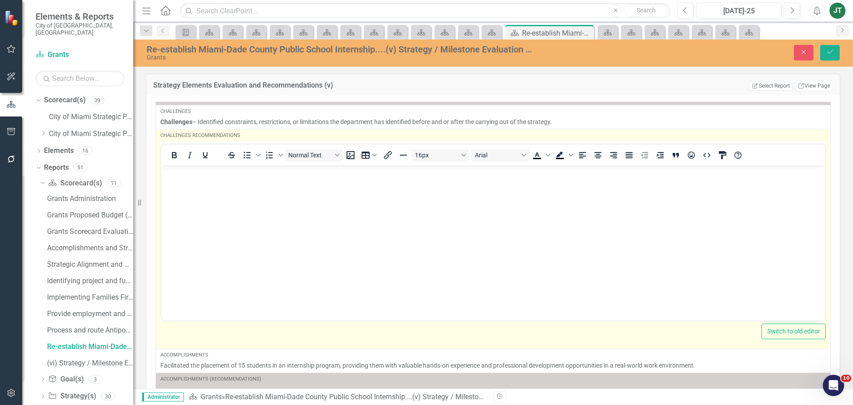
click at [206, 163] on div at bounding box center [189, 154] width 57 height 17
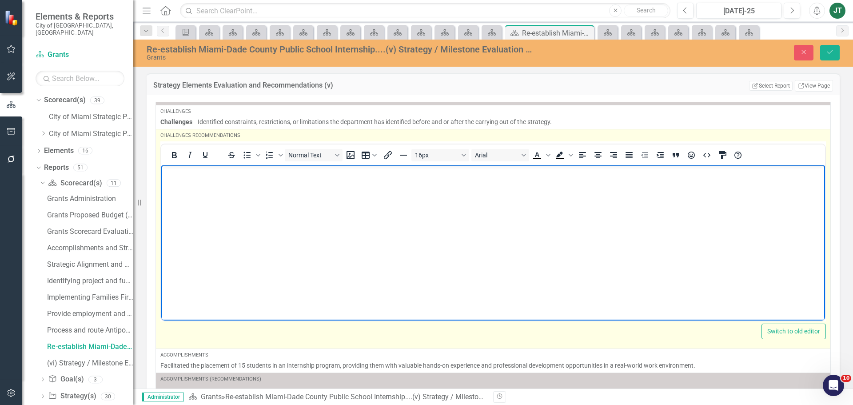
click at [209, 191] on body "Rich Text Area. Press ALT-0 for help." at bounding box center [493, 231] width 664 height 133
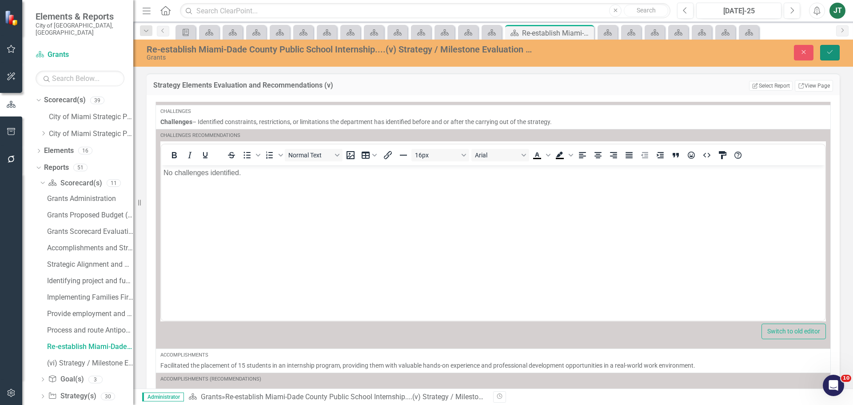
click at [831, 49] on icon "Save" at bounding box center [830, 52] width 8 height 6
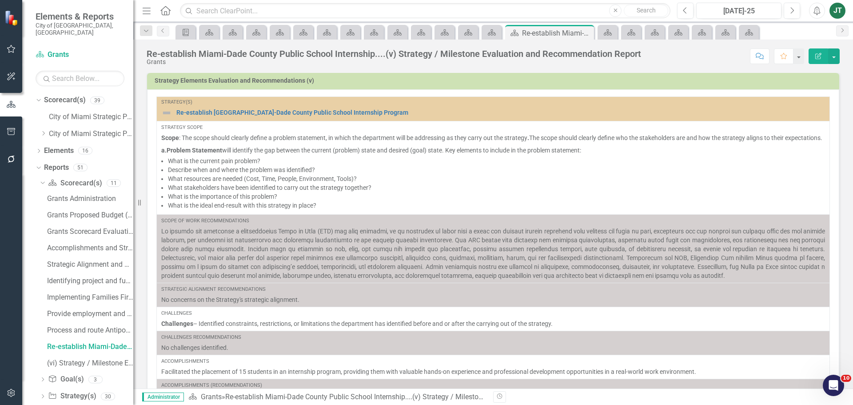
scroll to position [0, 0]
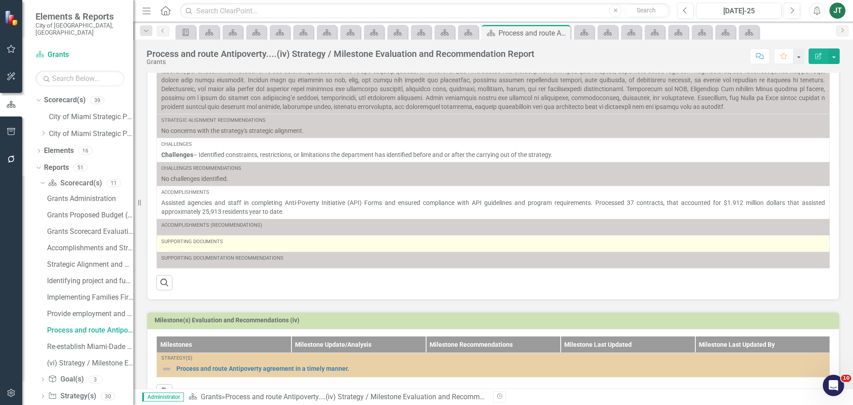
scroll to position [218, 0]
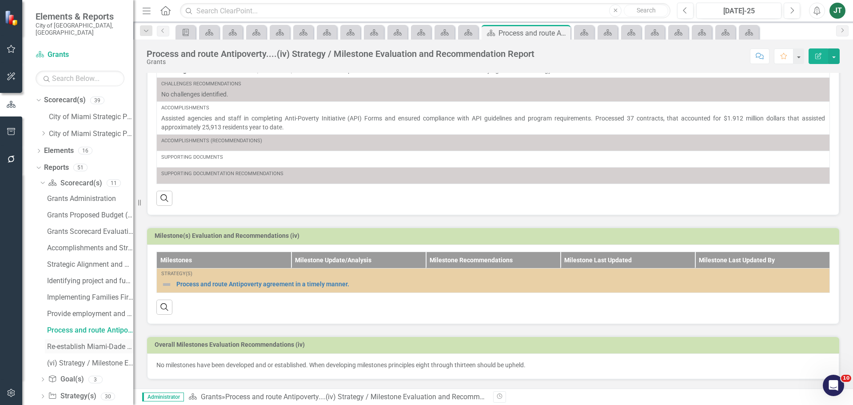
click at [78, 342] on div "Re-establish Miami-Dade County Public School Internship....(v) Strategy / Miles…" at bounding box center [90, 346] width 86 height 8
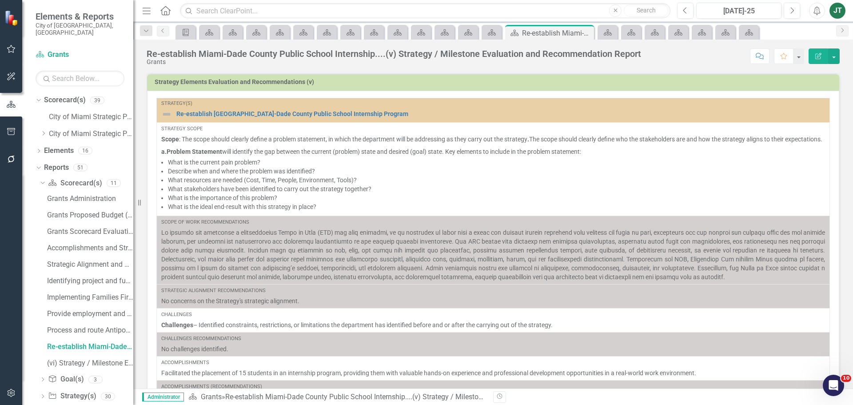
click at [36, 176] on div "Dropdown Scorecard(s) Scorecard(s) 11 Grants Administration Grants Proposed Bud…" at bounding box center [85, 307] width 98 height 263
click at [41, 179] on icon "Dropdown" at bounding box center [41, 182] width 5 height 6
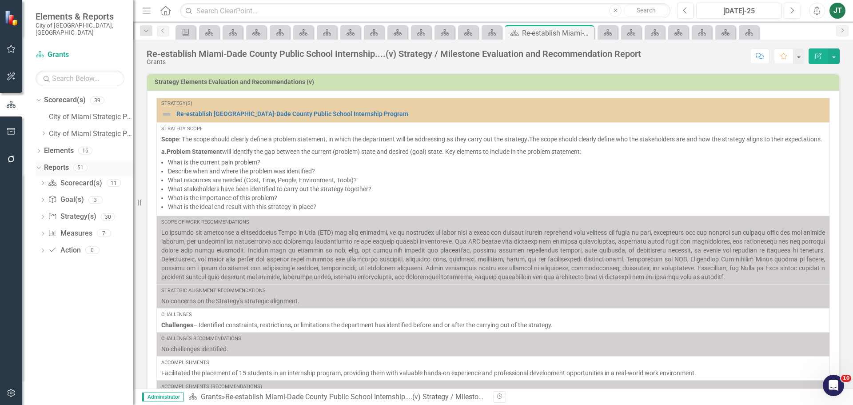
click at [39, 164] on icon "Dropdown" at bounding box center [37, 167] width 5 height 6
click at [42, 131] on icon "Dropdown" at bounding box center [43, 133] width 7 height 5
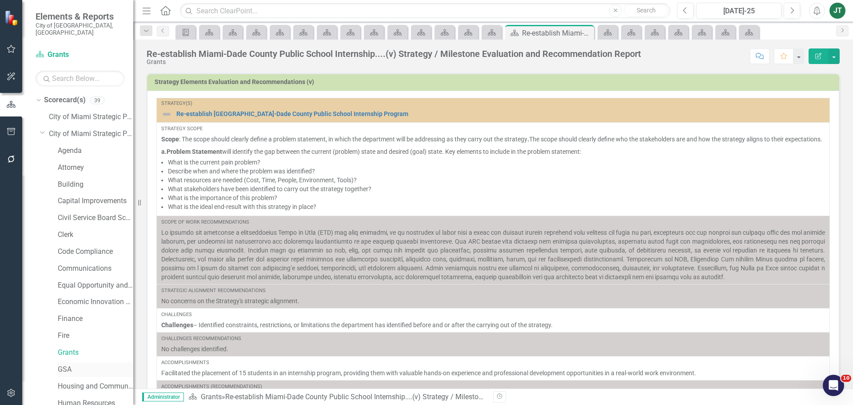
click at [62, 364] on link "GSA" at bounding box center [96, 369] width 76 height 10
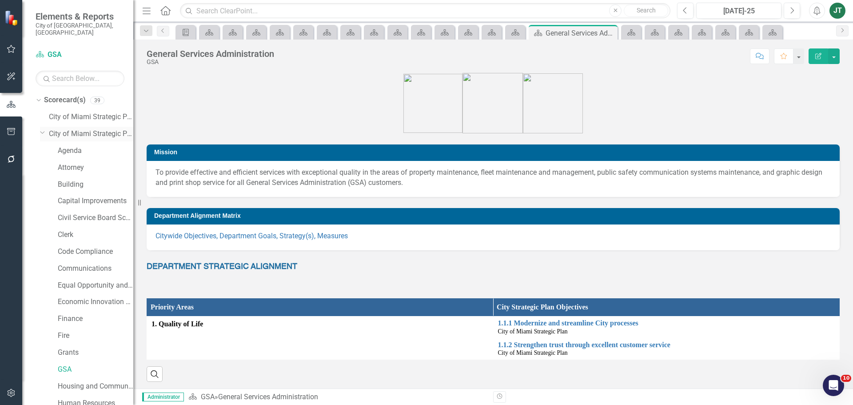
click at [43, 129] on icon "Dropdown" at bounding box center [42, 132] width 5 height 7
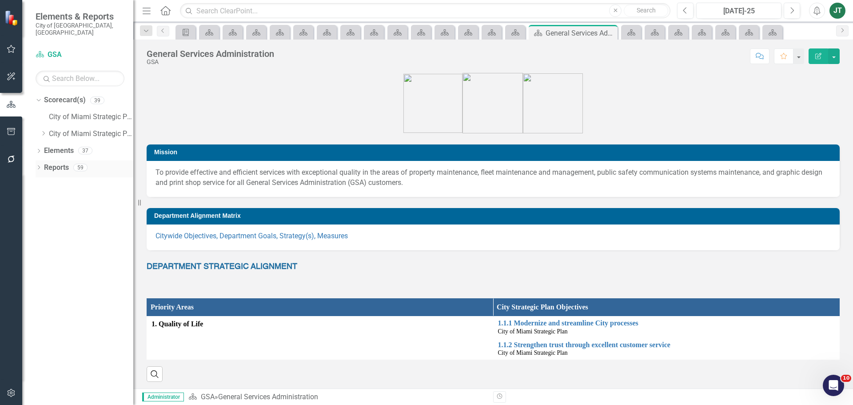
click at [40, 165] on icon at bounding box center [39, 167] width 2 height 4
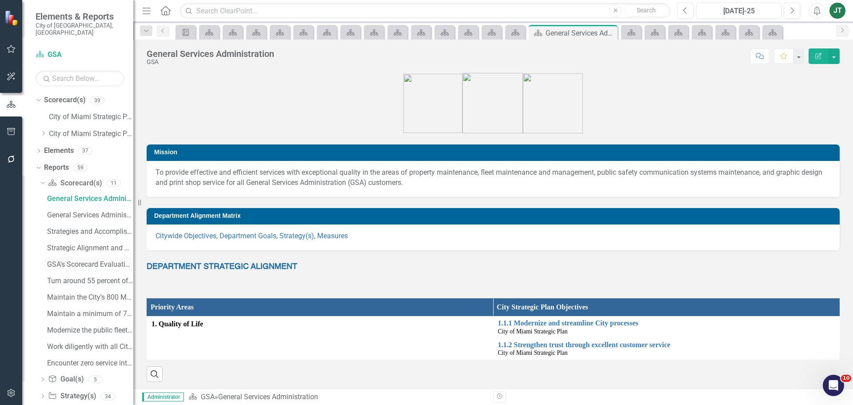
click at [89, 257] on link "GSA's Scorecard Evaluation and Recommendations" at bounding box center [89, 264] width 88 height 14
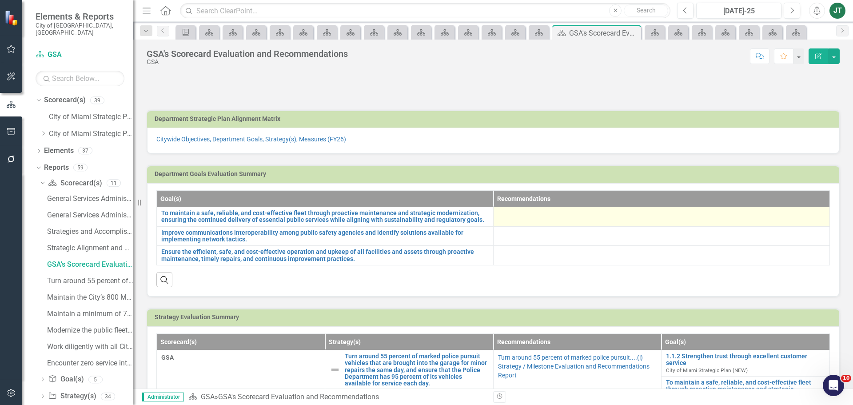
click at [507, 214] on div at bounding box center [661, 215] width 327 height 11
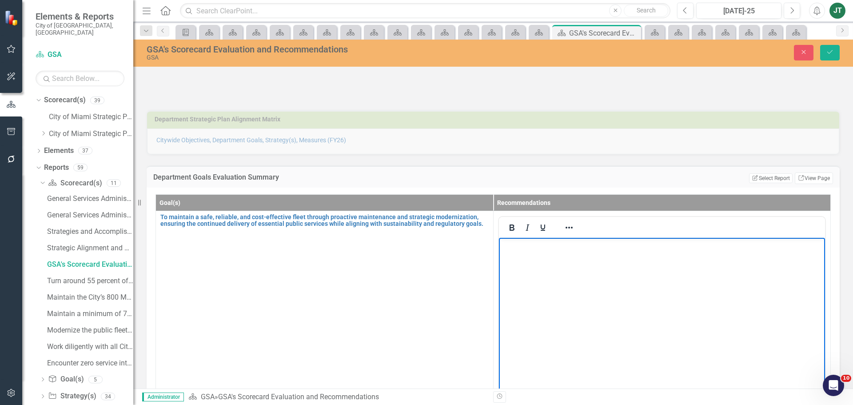
click at [520, 256] on body "Rich Text Area. Press ALT-0 for help." at bounding box center [661, 303] width 326 height 133
click at [592, 259] on body "Rich Text Area. Press ALT-0 for help." at bounding box center [661, 303] width 326 height 133
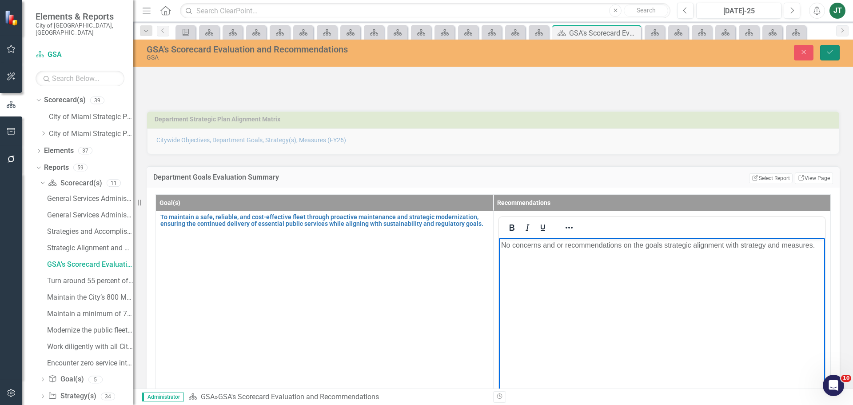
click at [828, 48] on button "Save" at bounding box center [830, 53] width 20 height 16
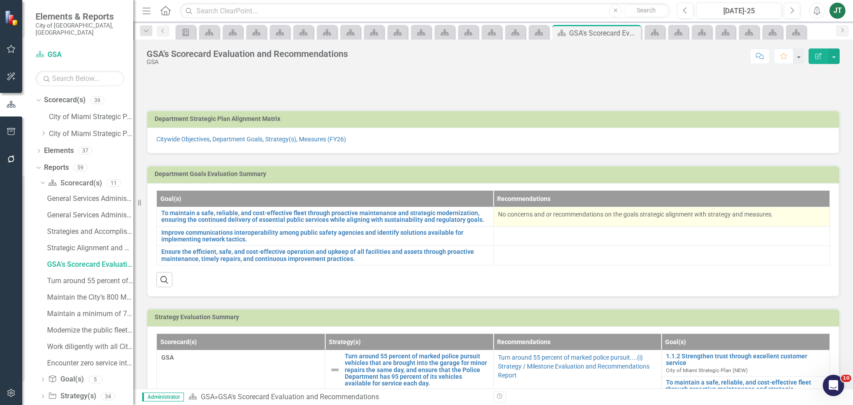
click at [739, 222] on td "No concerns and or recommendations on the goals strategic alignment with strate…" at bounding box center [661, 217] width 337 height 20
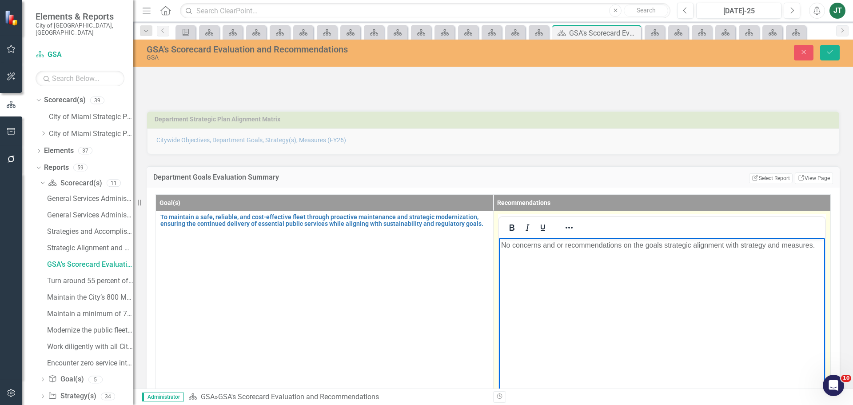
click at [704, 255] on body "No concerns and or recommendations on the goals strategic alignment with strate…" at bounding box center [661, 303] width 326 height 133
click at [659, 245] on p "No concerns and or recommendations on the goals strategic alignment with strate…" at bounding box center [662, 244] width 322 height 11
click at [765, 243] on p "No concerns and or recommendations on the goal's strategic alignment with strat…" at bounding box center [662, 244] width 322 height 11
click at [831, 50] on icon "Save" at bounding box center [830, 52] width 8 height 6
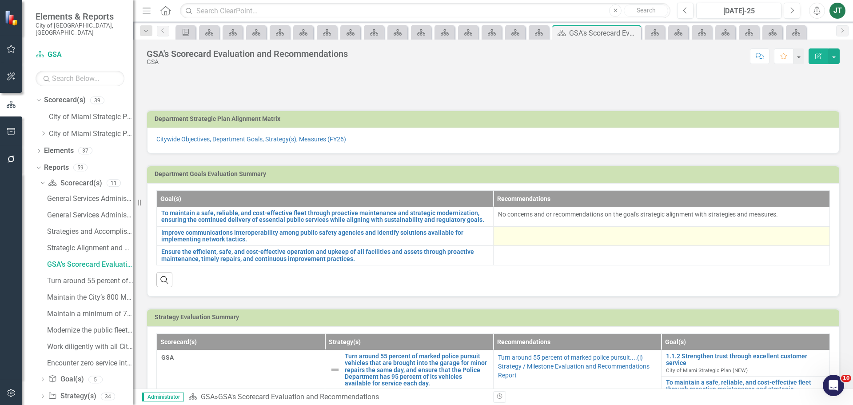
click at [510, 235] on div at bounding box center [661, 234] width 327 height 11
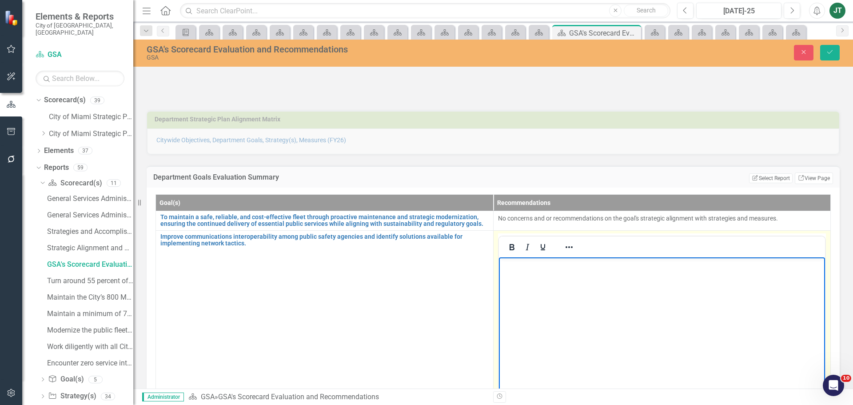
click at [520, 283] on body "Rich Text Area. Press ALT-0 for help." at bounding box center [661, 323] width 326 height 133
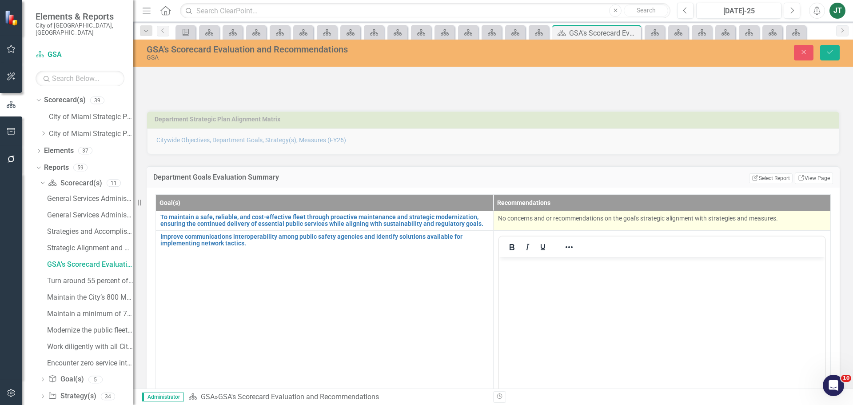
click at [635, 216] on p "No concerns and or recommendations on the goal's strategic alignment with strat…" at bounding box center [662, 218] width 328 height 9
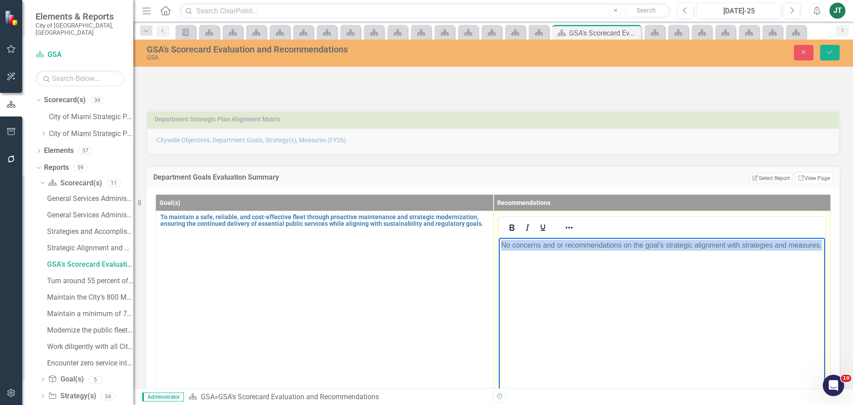
drag, startPoint x: 637, startPoint y: 260, endPoint x: 932, endPoint y: 463, distance: 358.4
click at [498, 237] on html "No concerns and or recommendations on the goal's strategic alignment with strat…" at bounding box center [661, 303] width 326 height 133
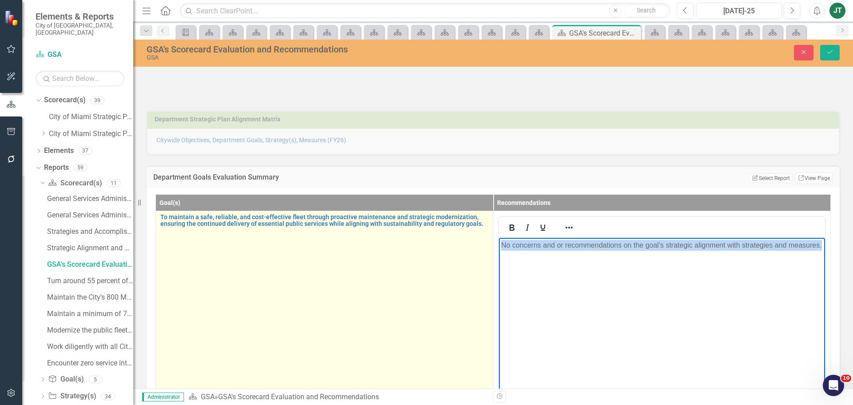
copy p "No concerns and or recommendations on the goal's strategic alignment with strat…"
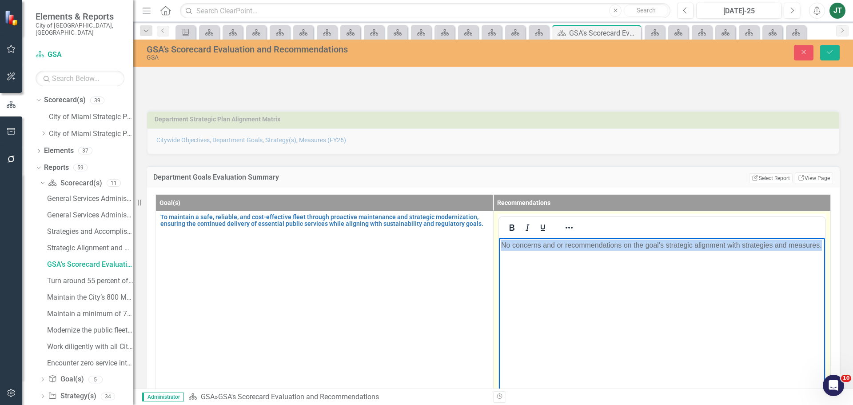
click at [581, 307] on body "No concerns and or recommendations on the goal's strategic alignment with strat…" at bounding box center [661, 303] width 326 height 133
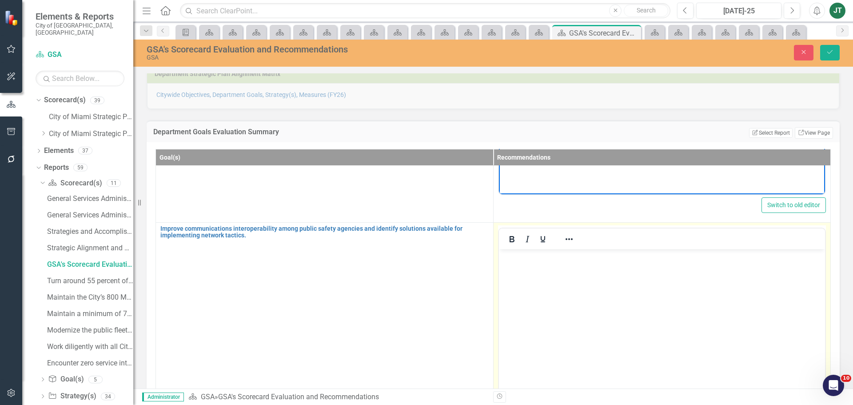
scroll to position [133, 0]
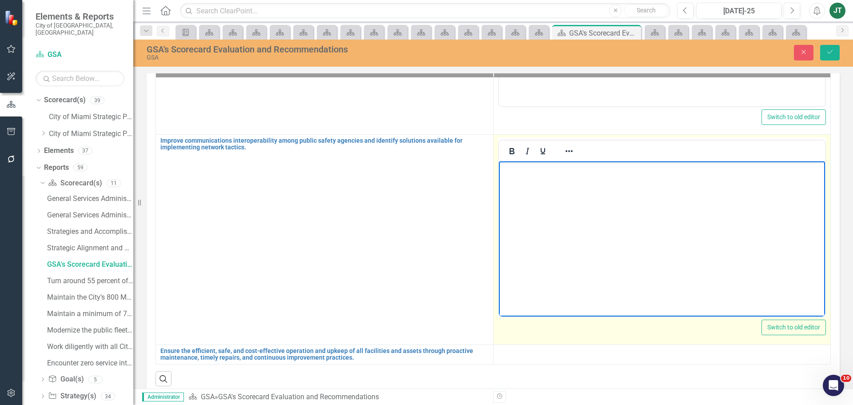
click at [529, 218] on body "Rich Text Area. Press ALT-0 for help." at bounding box center [661, 227] width 326 height 133
click at [530, 186] on body "Rich Text Area. Press ALT-0 for help." at bounding box center [661, 227] width 326 height 133
click at [766, 161] on html "No concerns and or recommendations on the goal's strategic alignment with strat…" at bounding box center [661, 227] width 326 height 133
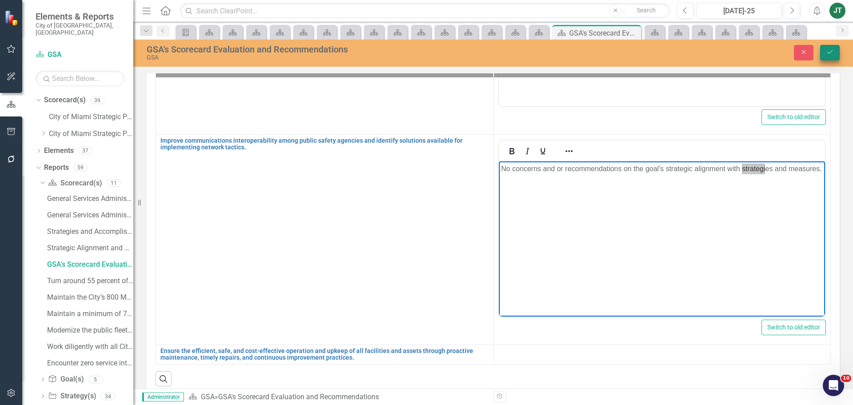
click at [836, 53] on button "Save" at bounding box center [830, 53] width 20 height 16
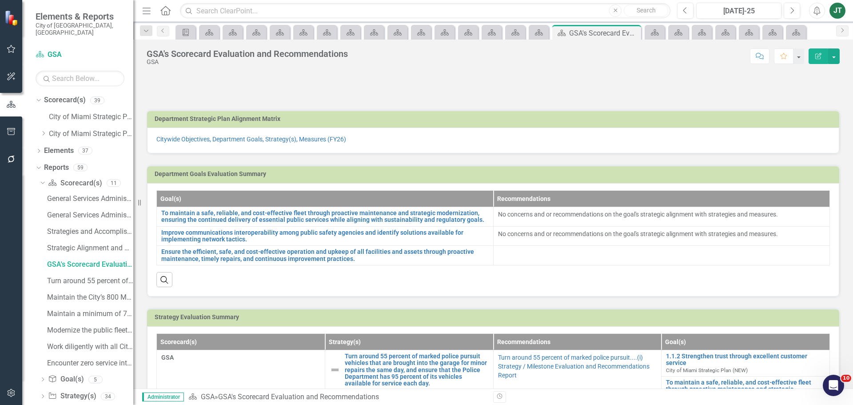
scroll to position [44, 0]
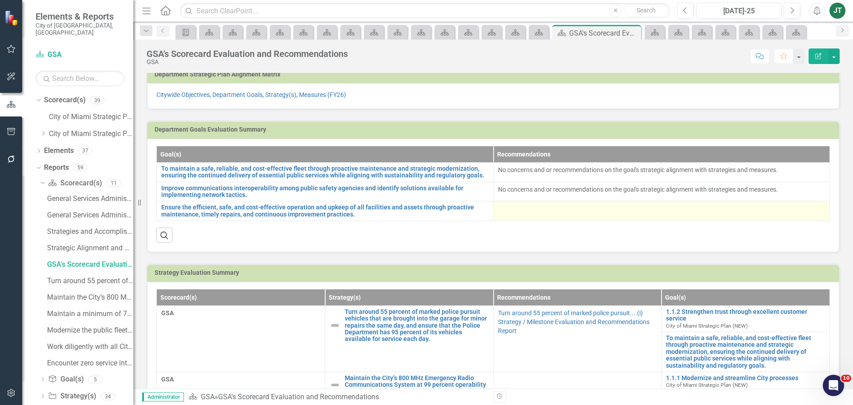
click at [516, 211] on div at bounding box center [661, 209] width 327 height 11
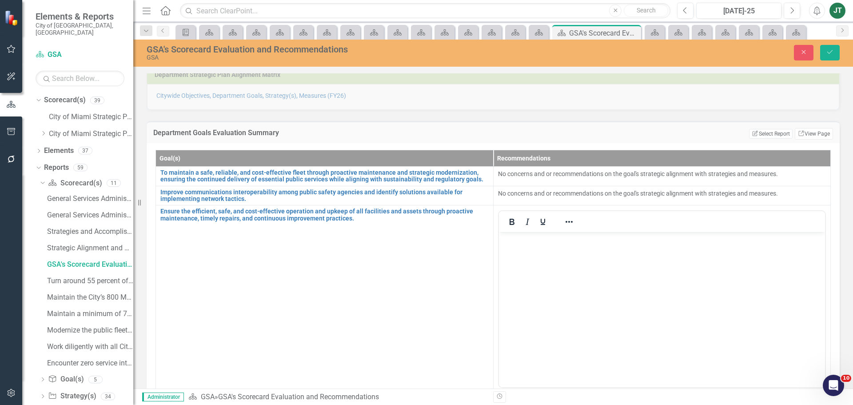
scroll to position [0, 0]
click at [509, 239] on p "Rich Text Area. Press ALT-0 for help." at bounding box center [662, 239] width 322 height 11
click at [830, 53] on icon "Save" at bounding box center [830, 52] width 8 height 6
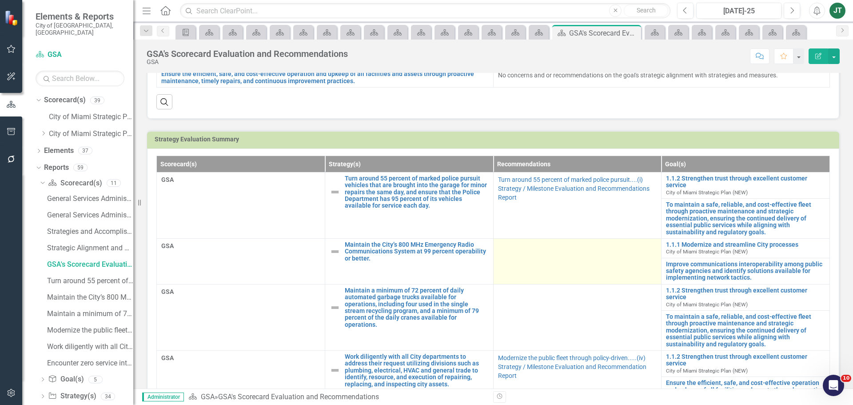
click at [574, 259] on td at bounding box center [577, 261] width 168 height 46
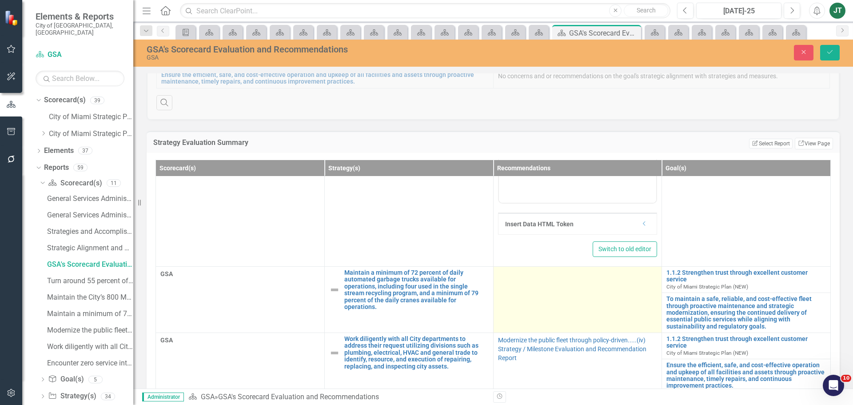
scroll to position [222, 0]
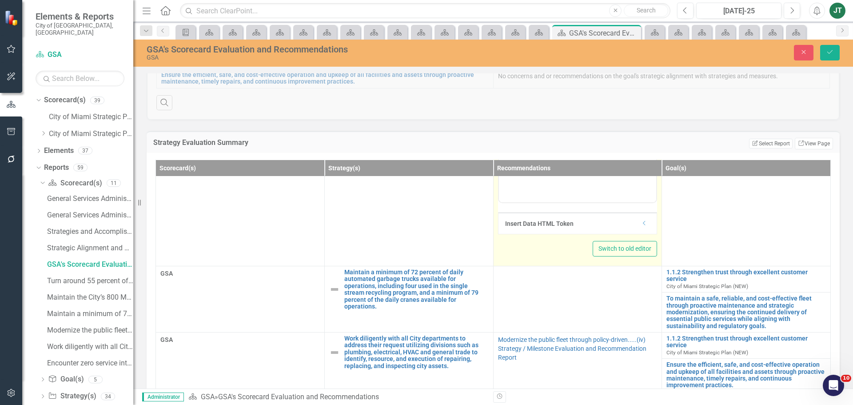
click at [641, 223] on icon "Dropdown" at bounding box center [644, 222] width 7 height 5
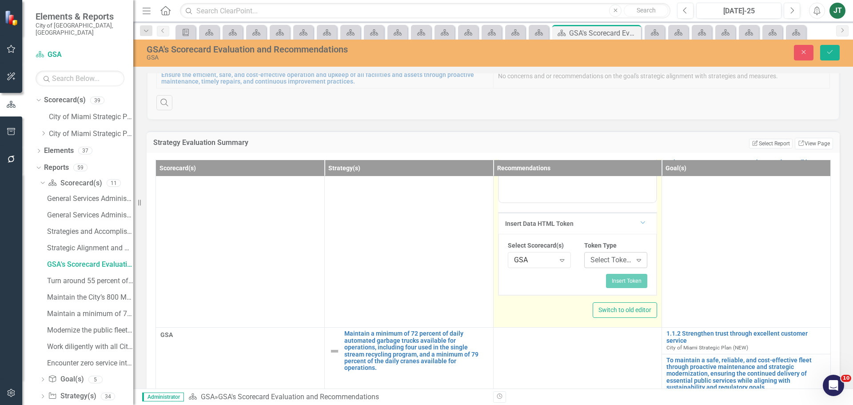
click at [609, 259] on div "Select Token Type..." at bounding box center [610, 260] width 41 height 10
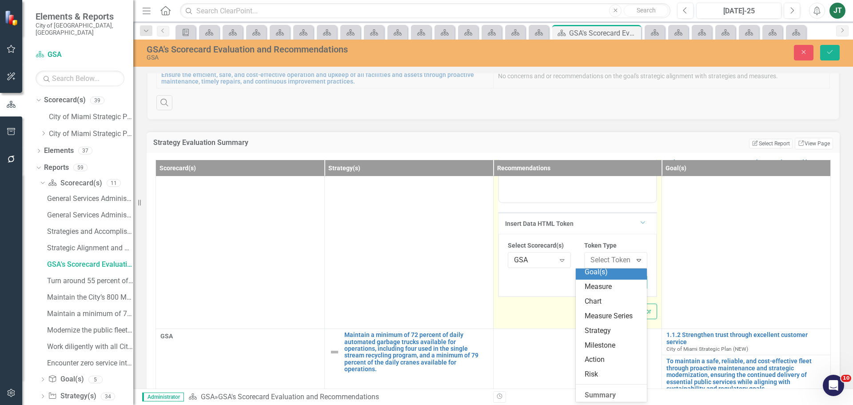
scroll to position [133, 0]
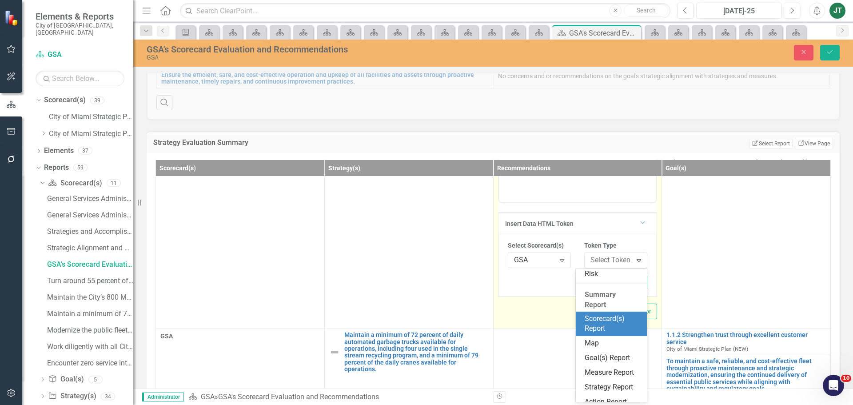
click at [600, 324] on div "Scorecard(s) Report" at bounding box center [613, 324] width 57 height 20
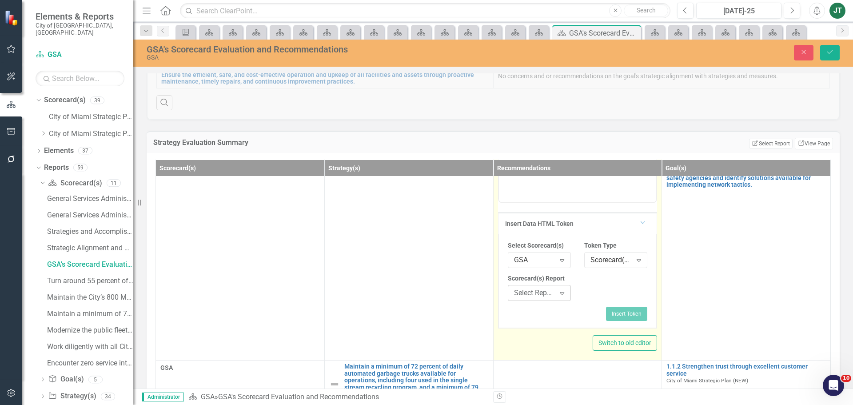
click at [530, 295] on div "Select Report..." at bounding box center [534, 293] width 41 height 10
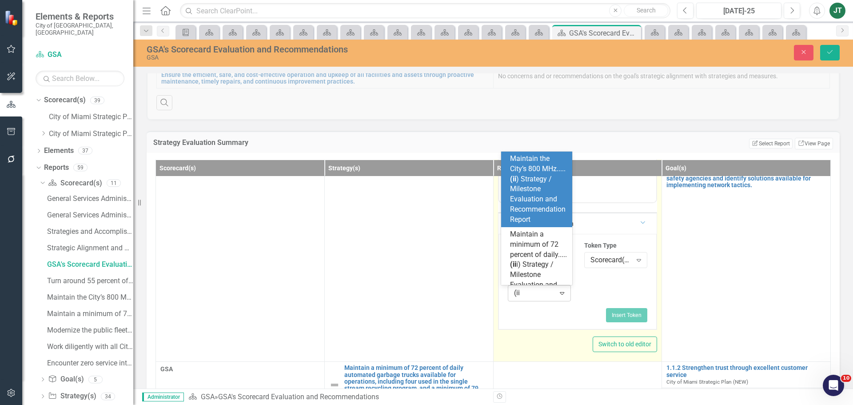
type input "(ii)"
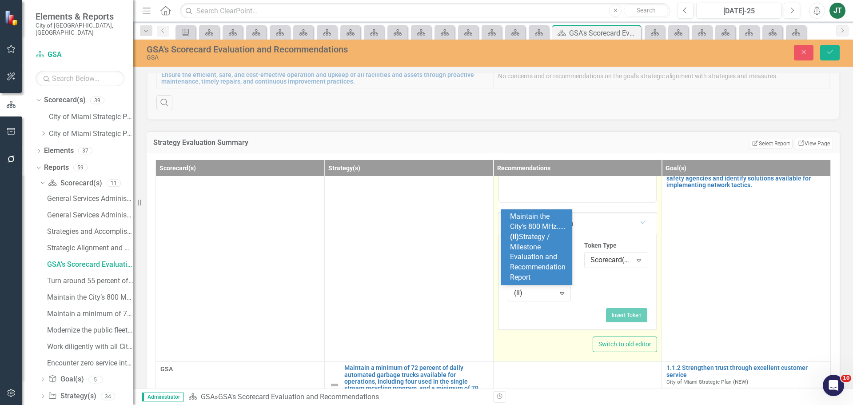
drag, startPoint x: 524, startPoint y: 234, endPoint x: 529, endPoint y: 243, distance: 10.4
click at [524, 235] on span "Maintain the City’s 800 MHz..... (ii) Strategy / Milestone Evaluation and Recom…" at bounding box center [538, 246] width 56 height 69
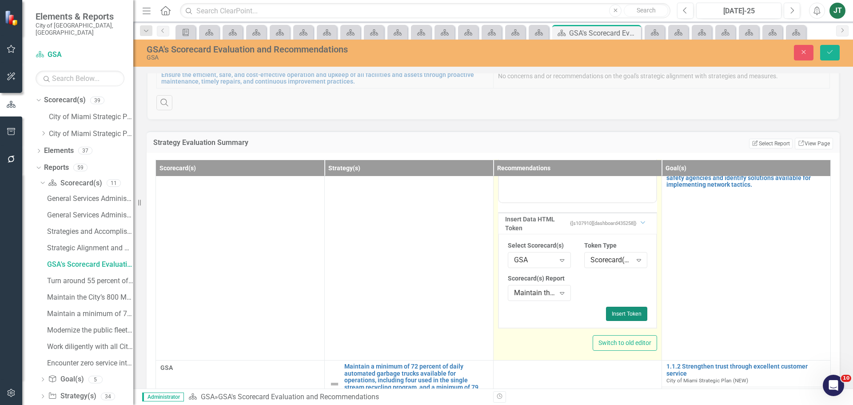
click at [618, 312] on button "Insert Token" at bounding box center [626, 313] width 41 height 14
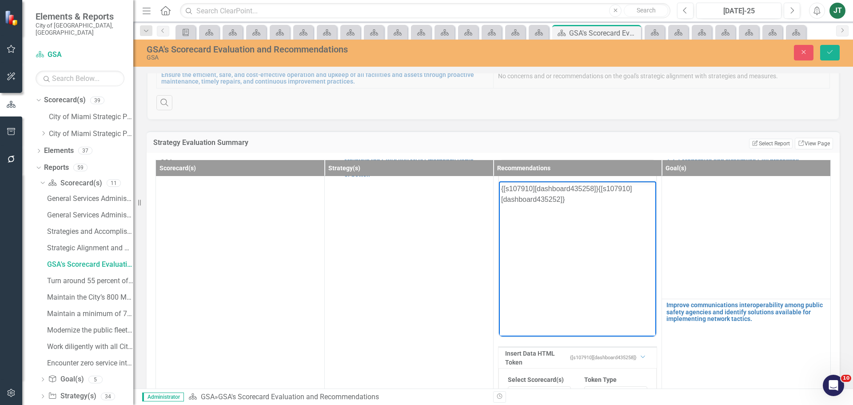
scroll to position [89, 0]
click at [832, 51] on icon "Save" at bounding box center [830, 52] width 8 height 6
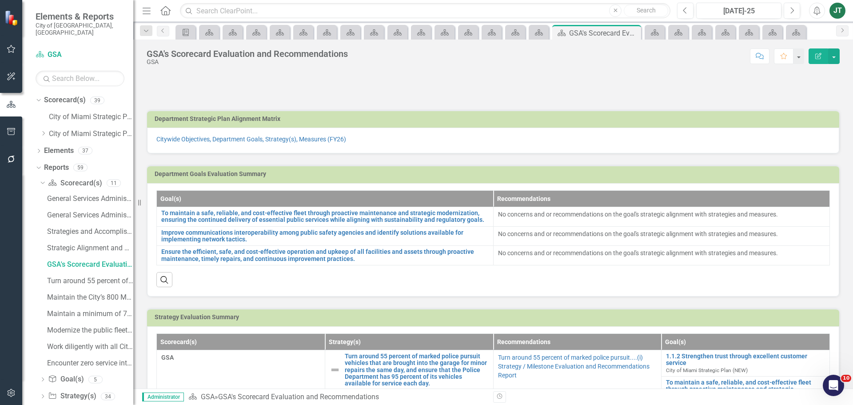
scroll to position [222, 0]
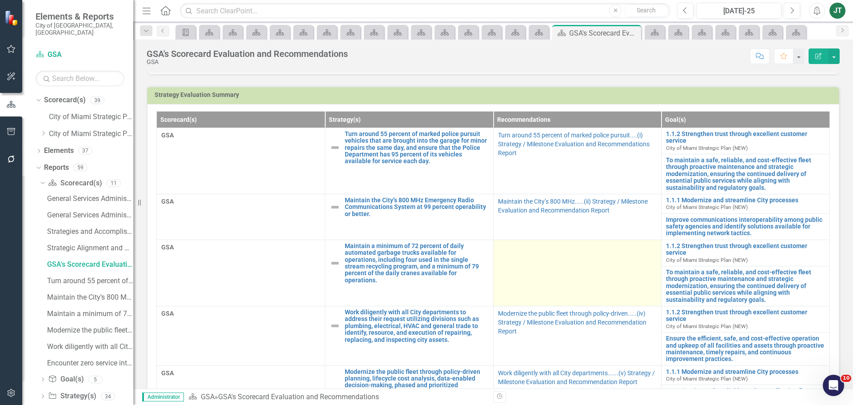
click at [545, 271] on td at bounding box center [577, 272] width 168 height 66
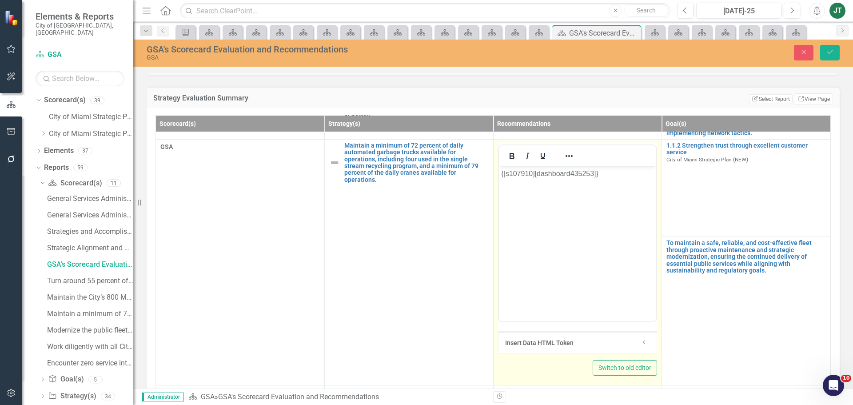
scroll to position [133, 0]
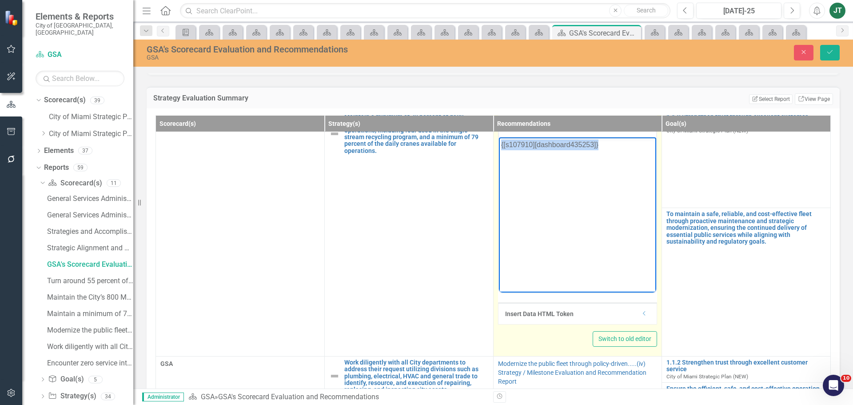
drag, startPoint x: 636, startPoint y: 159, endPoint x: 380, endPoint y: 154, distance: 256.4
click at [498, 154] on html "{[s107910][dashboard435253]}" at bounding box center [577, 203] width 158 height 133
click at [641, 316] on div "Insert Data HTML Token Dropdown" at bounding box center [577, 312] width 159 height 21
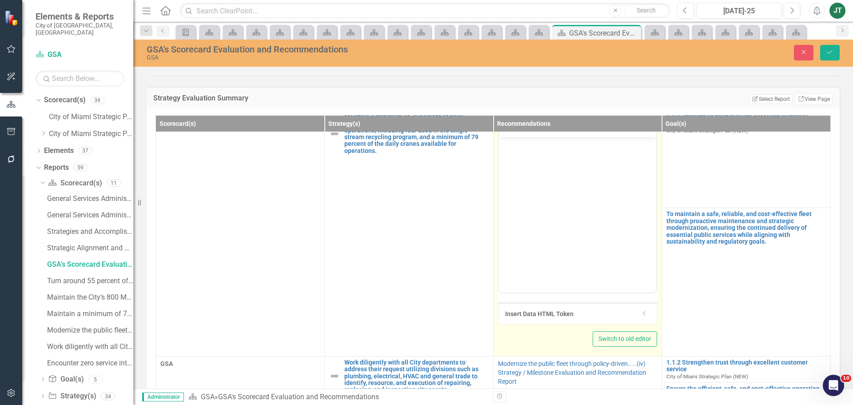
click at [641, 314] on icon "Dropdown" at bounding box center [644, 312] width 7 height 5
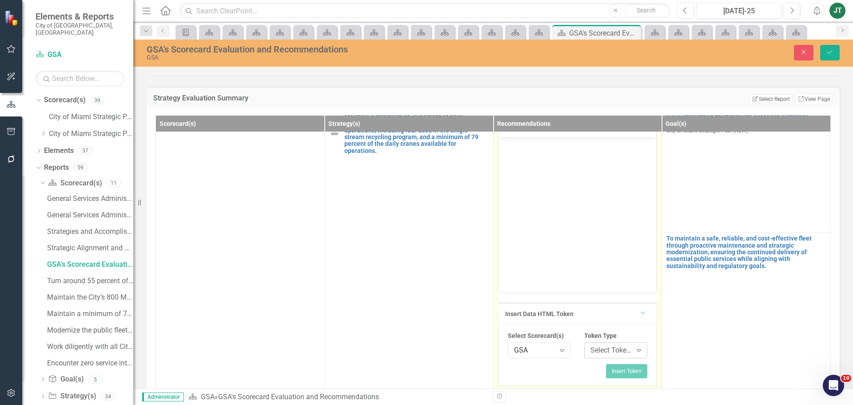
click at [599, 343] on div "Select Token Type... Expand" at bounding box center [615, 350] width 63 height 16
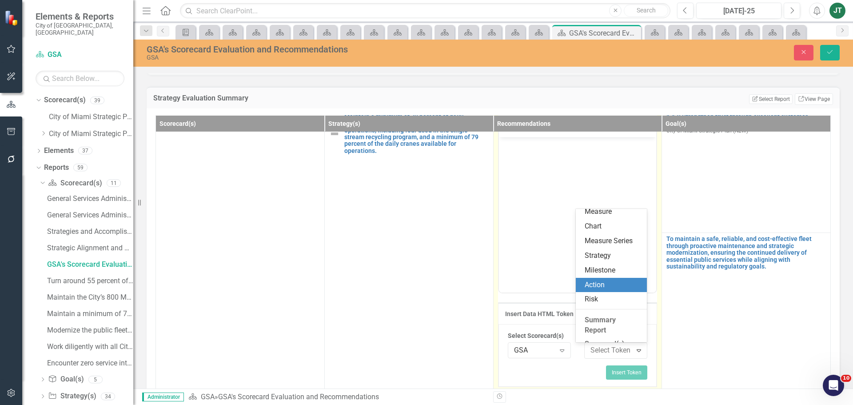
scroll to position [165, 0]
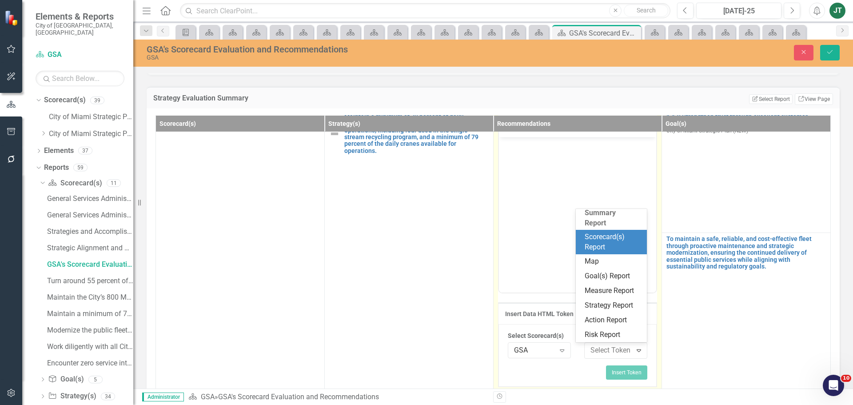
click at [601, 236] on div "Scorecard(s) Report" at bounding box center [613, 242] width 57 height 20
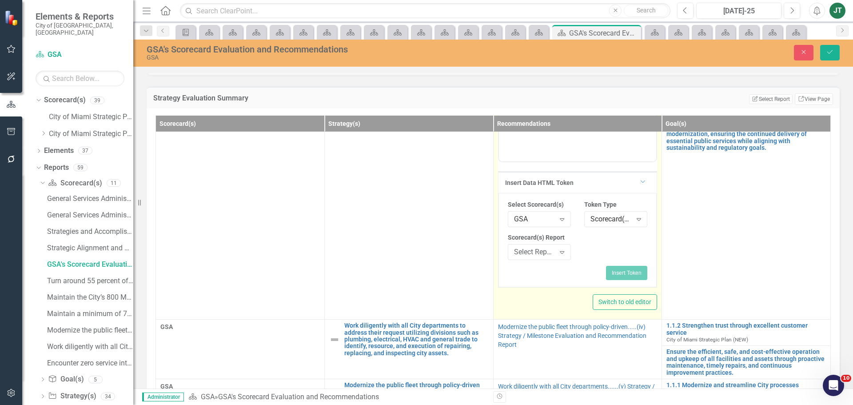
scroll to position [267, 0]
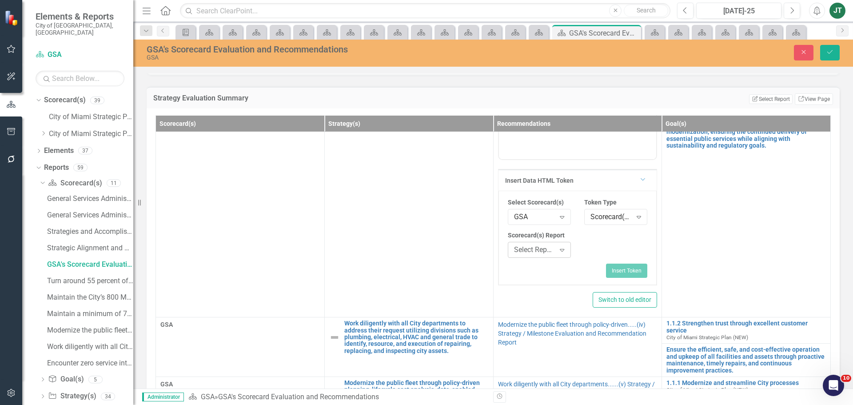
click at [554, 255] on div "Expand" at bounding box center [562, 250] width 16 height 14
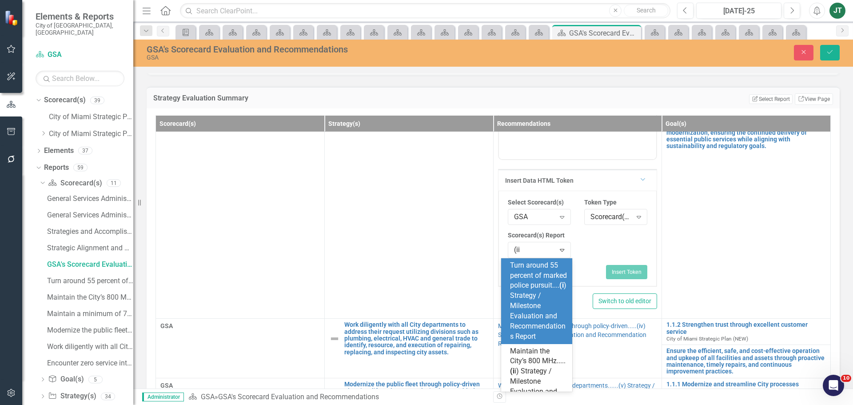
type input "(iii"
click at [540, 304] on span "Maintain a minimum of 72 percent of daily..... (iii ) Strategy / Milestone Eval…" at bounding box center [538, 301] width 57 height 80
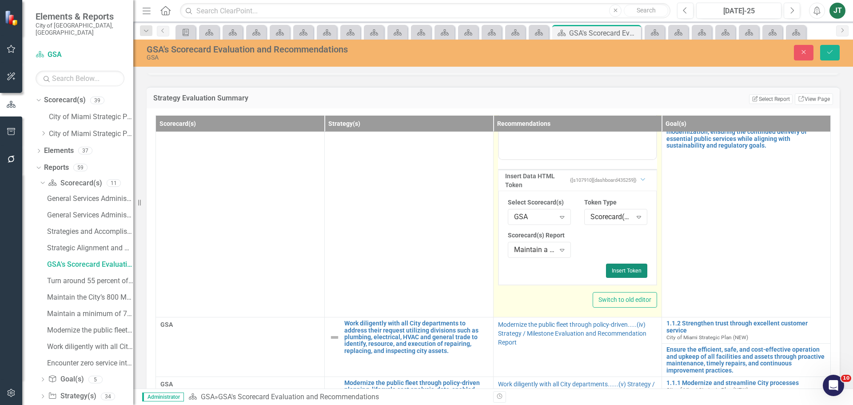
click at [621, 270] on button "Insert Token" at bounding box center [626, 270] width 41 height 14
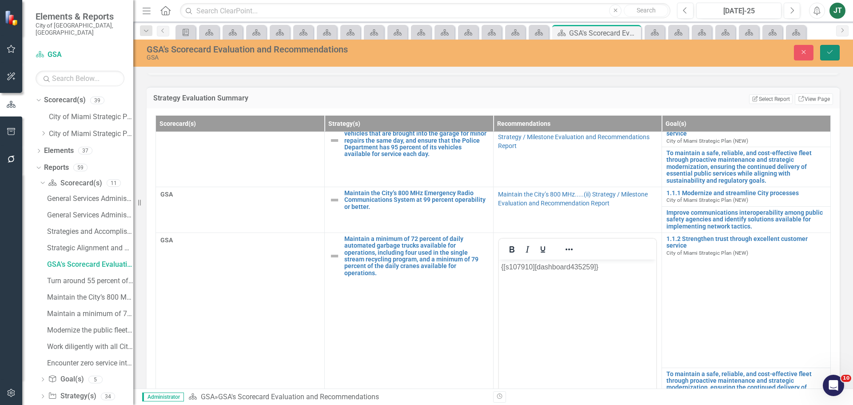
click at [833, 52] on icon "Save" at bounding box center [830, 52] width 8 height 6
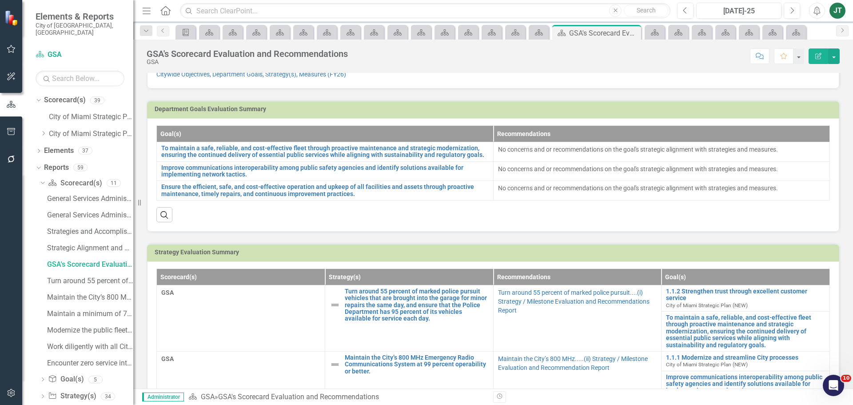
scroll to position [0, 0]
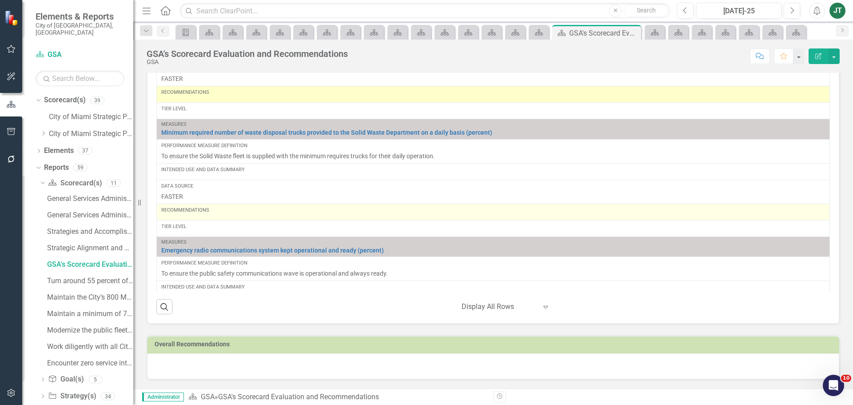
click at [202, 215] on div "Recommendations" at bounding box center [493, 212] width 664 height 11
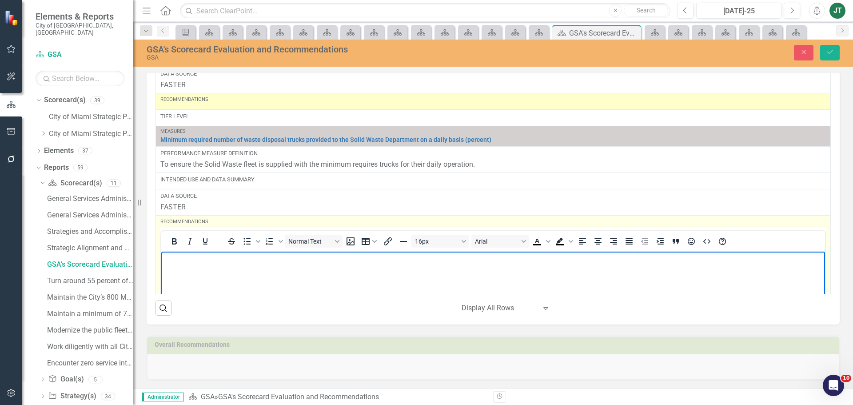
click at [211, 288] on body "Rich Text Area. Press ALT-0 for help." at bounding box center [493, 317] width 664 height 133
drag, startPoint x: 370, startPoint y: 260, endPoint x: 98, endPoint y: 235, distance: 273.5
click at [161, 251] on html "Intended Use and Data Summary need to be entered." at bounding box center [493, 317] width 664 height 133
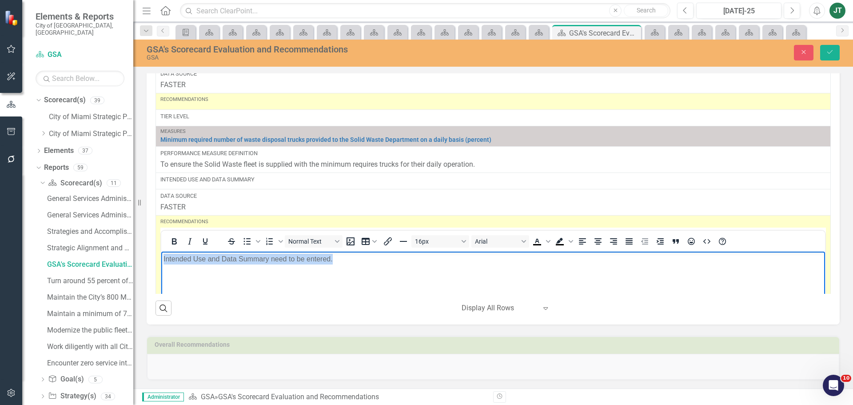
copy p "Intended Use and Data Summary need to be entered."
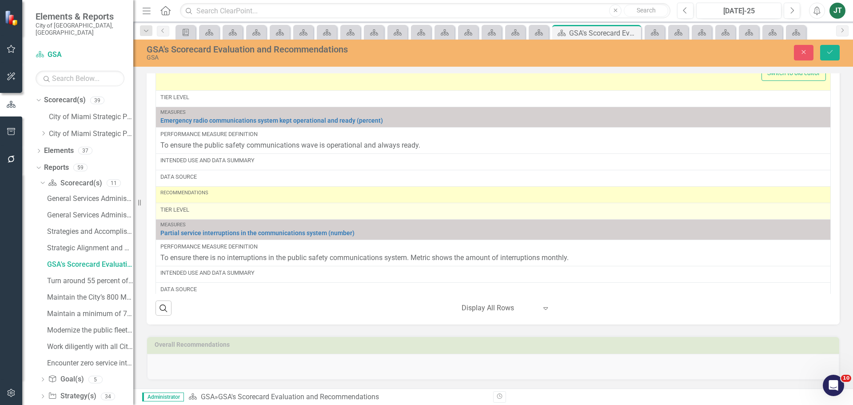
scroll to position [355, 0]
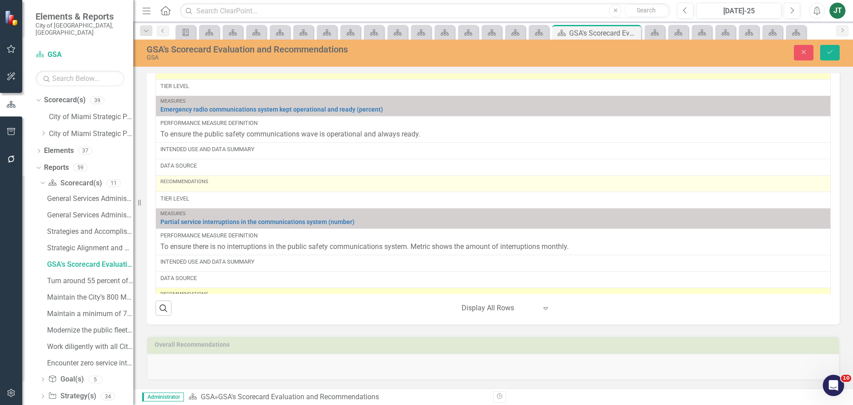
click at [198, 187] on div "Recommendations" at bounding box center [492, 183] width 665 height 11
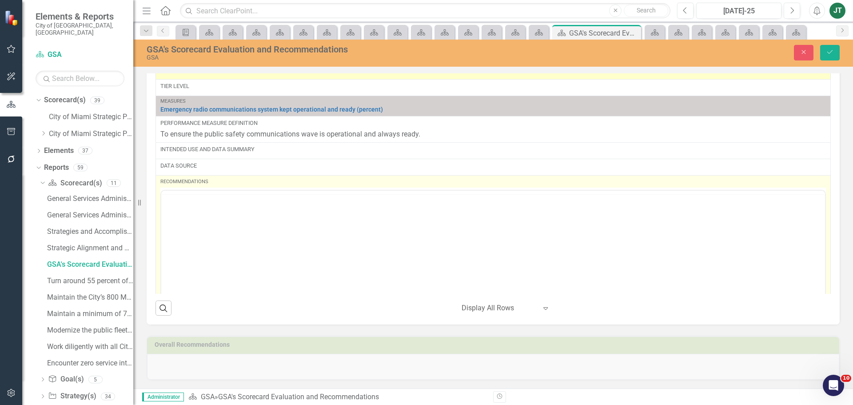
scroll to position [0, 0]
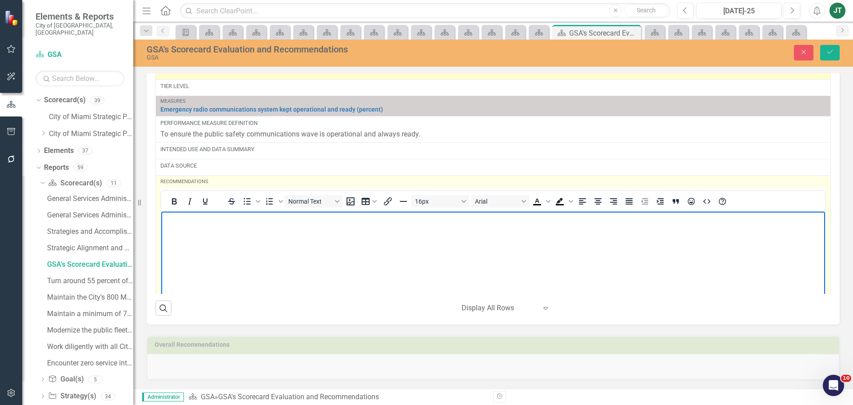
click at [174, 219] on p "Rich Text Area. Press ALT-0 for help." at bounding box center [492, 218] width 659 height 11
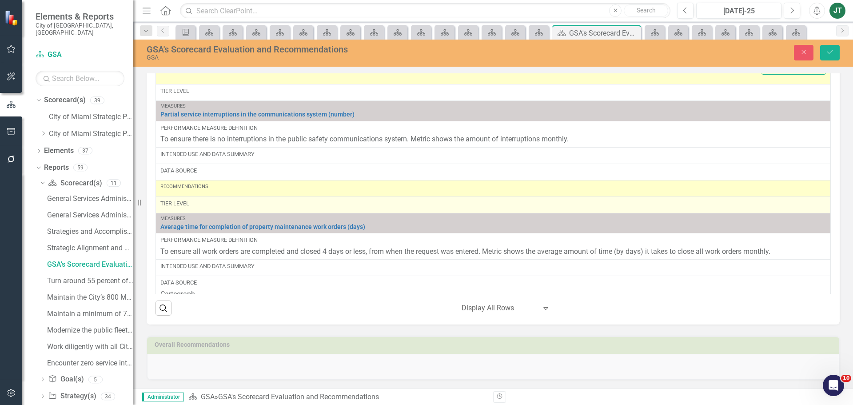
scroll to position [666, 0]
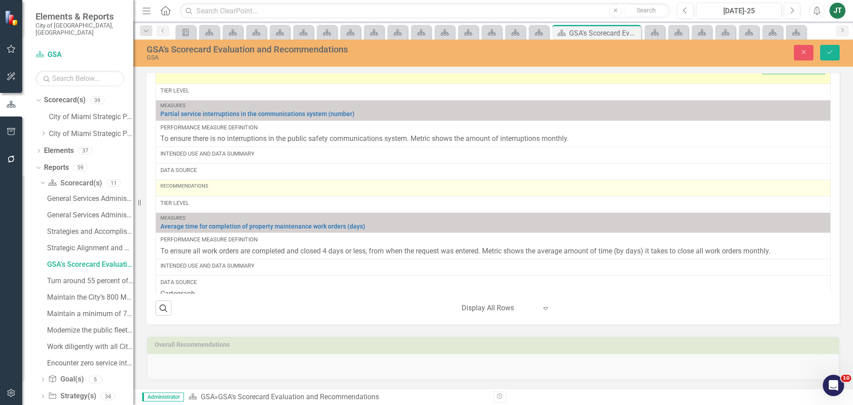
click at [198, 191] on div "Recommendations" at bounding box center [492, 188] width 665 height 11
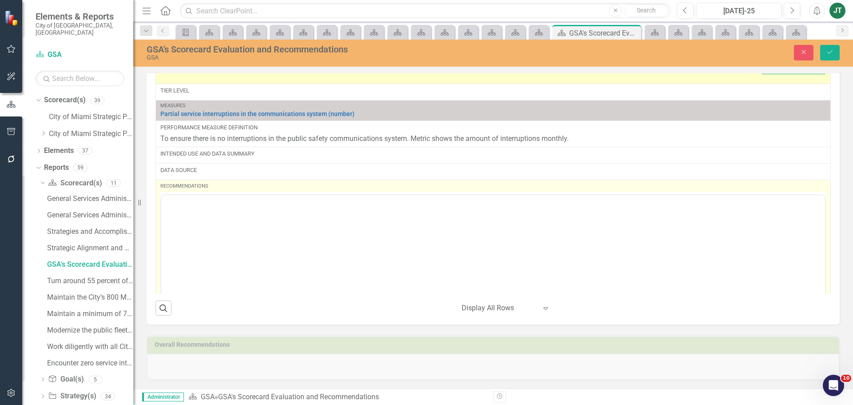
scroll to position [0, 0]
click at [185, 243] on body "Rich Text Area. Press ALT-0 for help." at bounding box center [493, 281] width 664 height 133
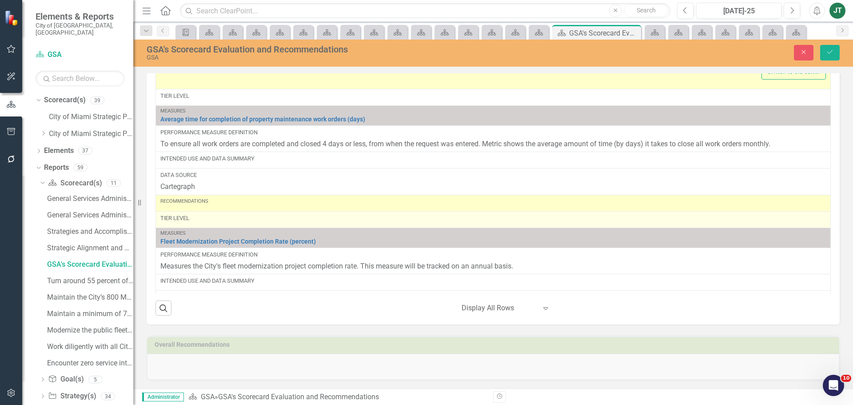
scroll to position [977, 0]
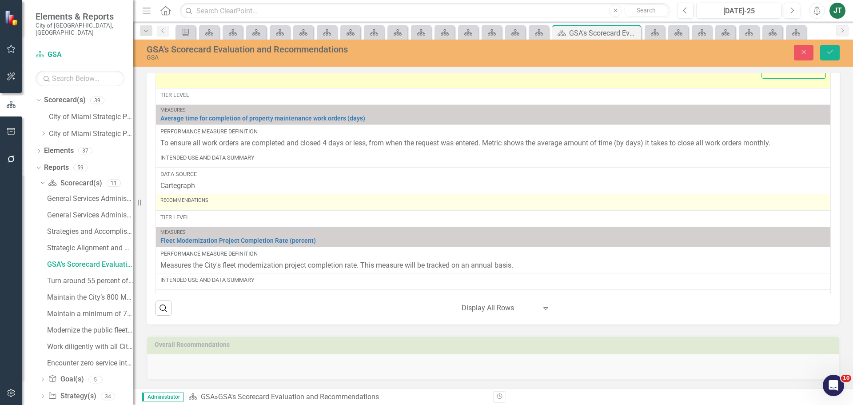
click at [193, 207] on div "Recommendations" at bounding box center [492, 202] width 665 height 11
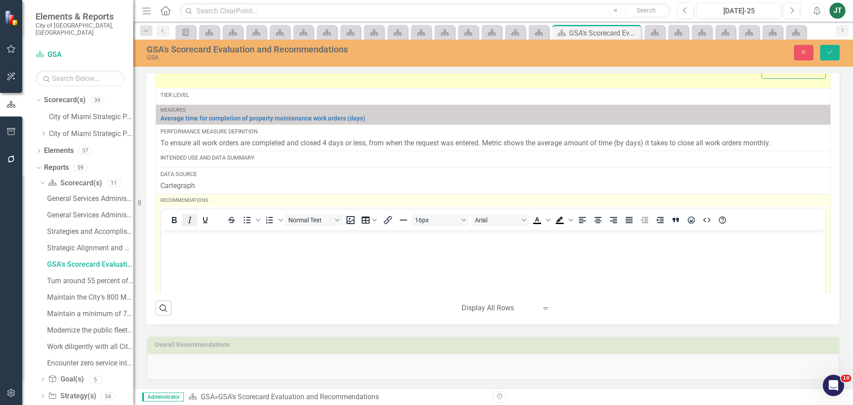
scroll to position [0, 0]
click at [184, 253] on body "Rich Text Area. Press ALT-0 for help." at bounding box center [493, 296] width 664 height 133
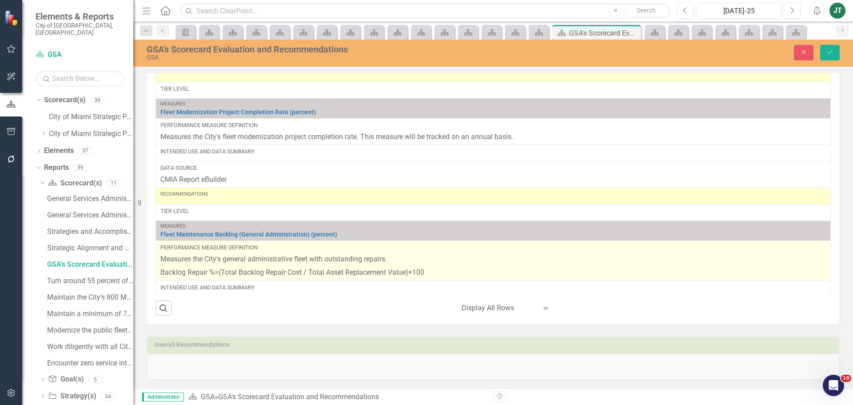
scroll to position [1333, 0]
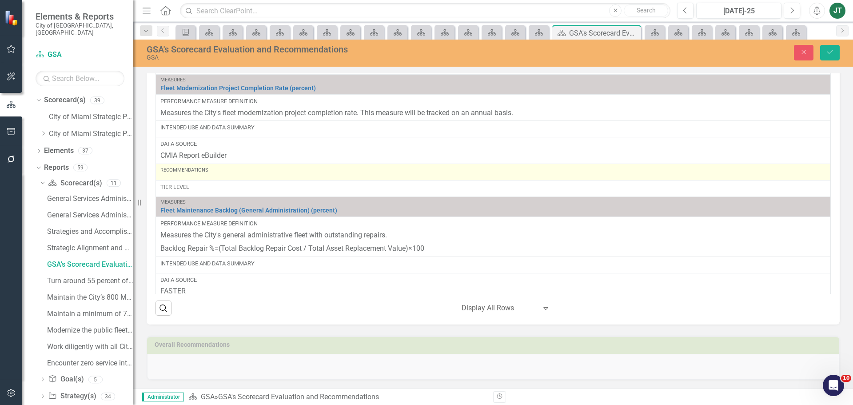
click at [185, 175] on div "Recommendations" at bounding box center [492, 172] width 665 height 11
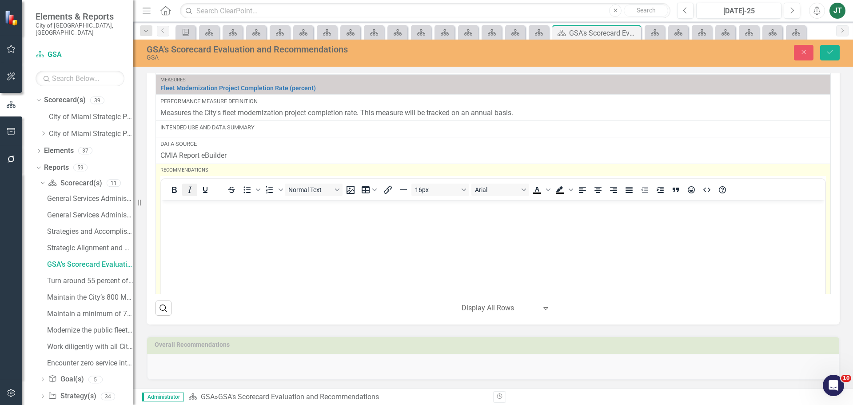
scroll to position [0, 0]
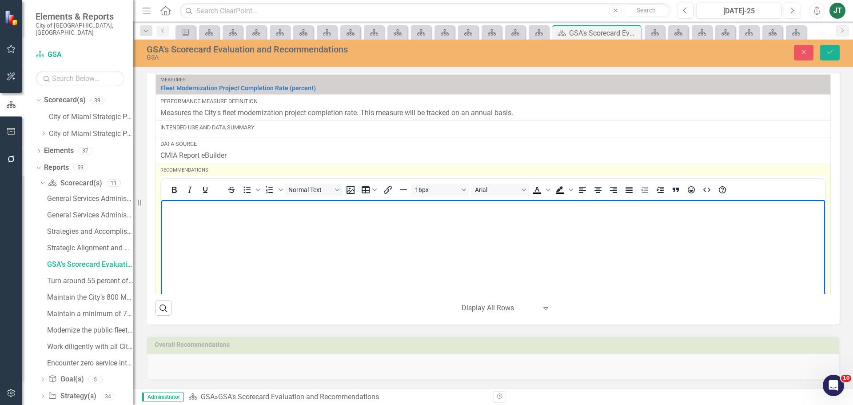
click at [183, 206] on p "Rich Text Area. Press ALT-0 for help." at bounding box center [492, 207] width 659 height 11
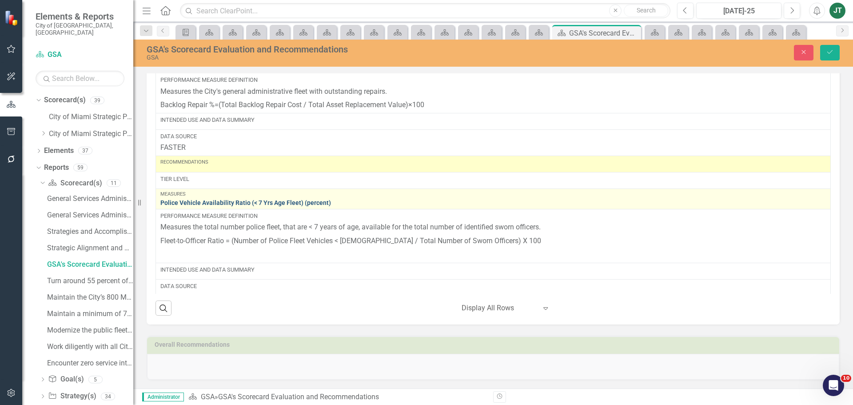
scroll to position [1688, 0]
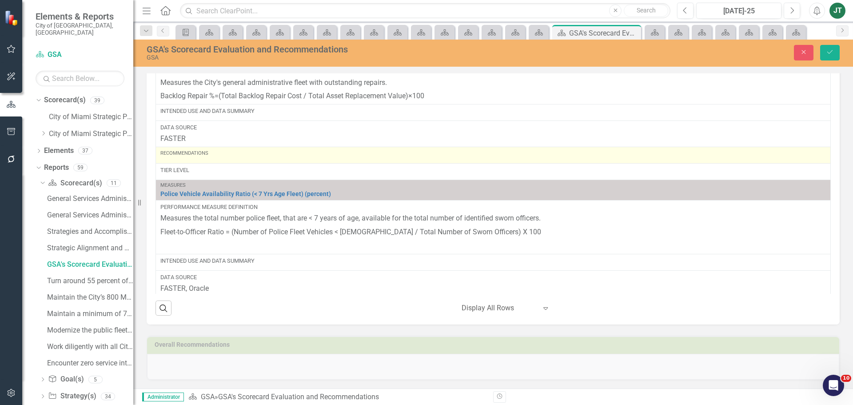
click at [199, 160] on div "Recommendations" at bounding box center [492, 155] width 665 height 11
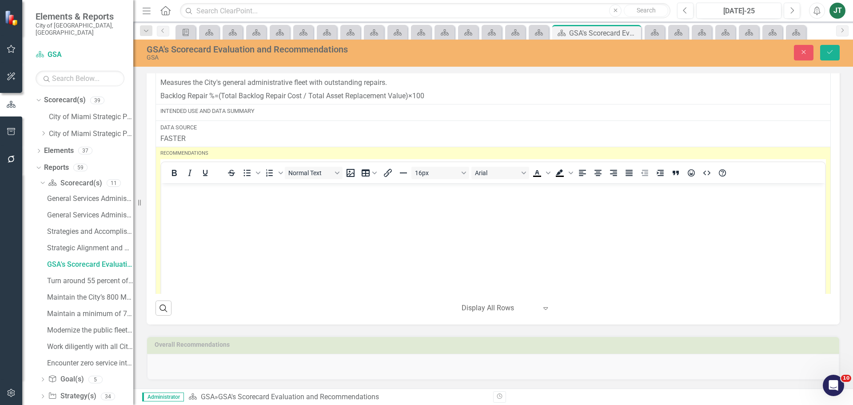
scroll to position [0, 0]
click at [191, 221] on body "Rich Text Area. Press ALT-0 for help." at bounding box center [493, 249] width 664 height 133
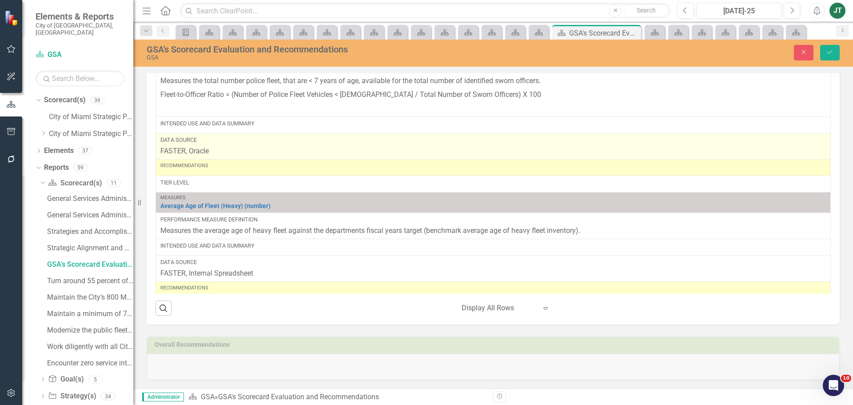
scroll to position [2043, 0]
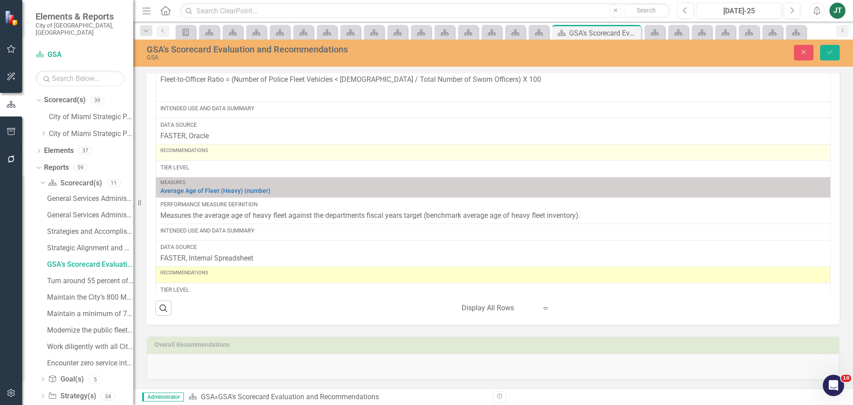
click at [203, 157] on div "Recommendations" at bounding box center [492, 152] width 665 height 11
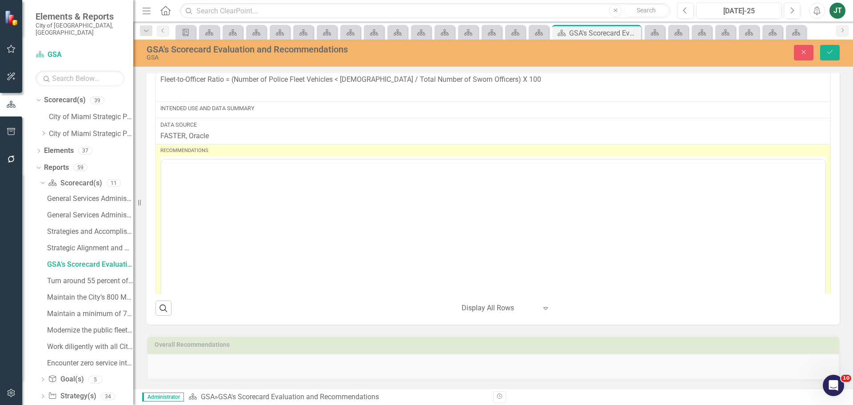
scroll to position [0, 0]
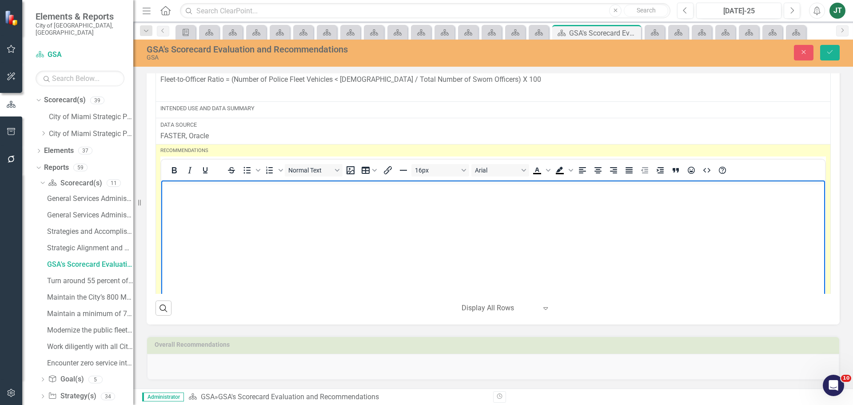
click at [197, 223] on body "Rich Text Area. Press ALT-0 for help." at bounding box center [493, 246] width 664 height 133
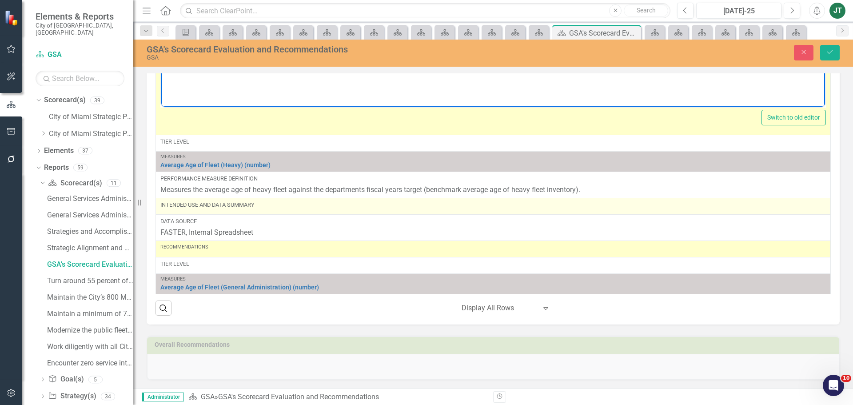
scroll to position [2310, 0]
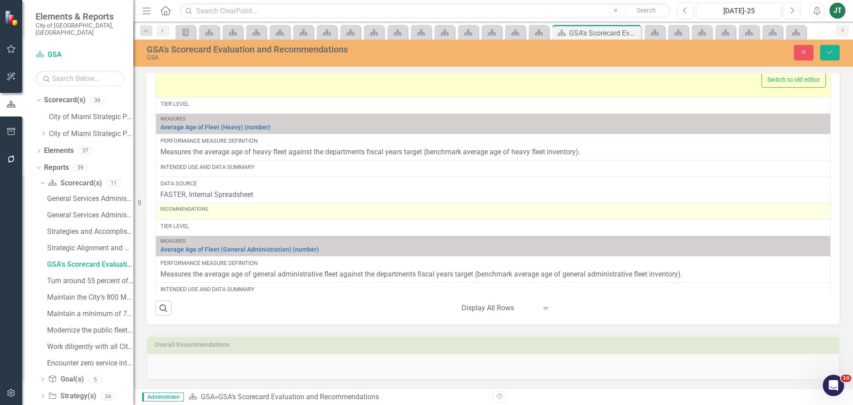
click at [207, 215] on div "Recommendations" at bounding box center [492, 211] width 665 height 11
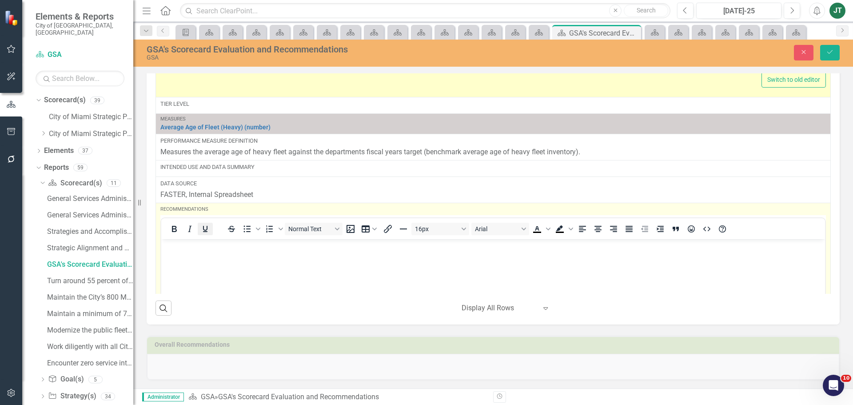
scroll to position [0, 0]
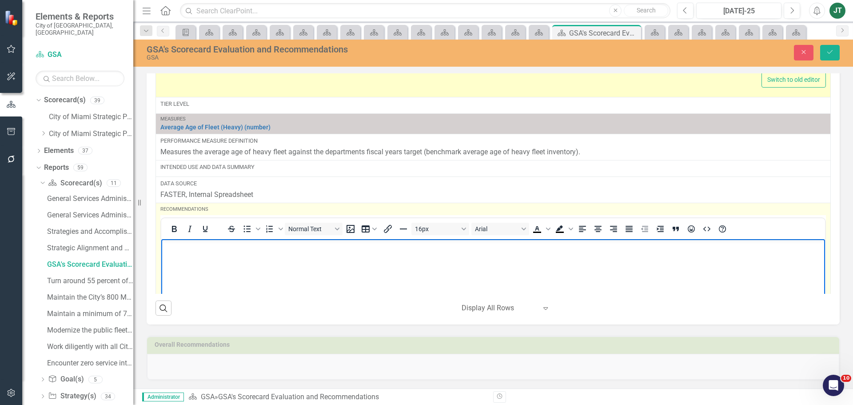
click at [199, 249] on p "Rich Text Area. Press ALT-0 for help." at bounding box center [492, 246] width 659 height 11
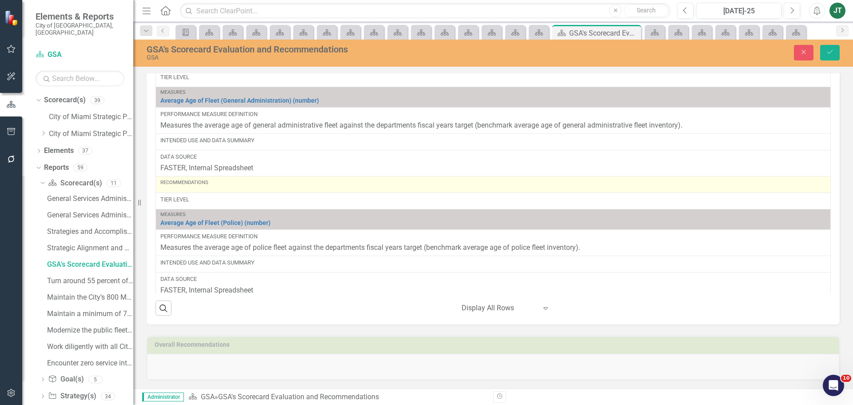
scroll to position [2665, 0]
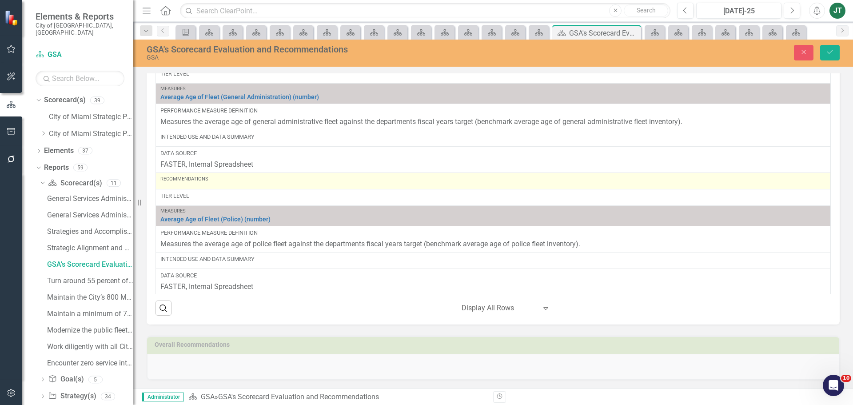
click at [207, 188] on td "Recommendations" at bounding box center [493, 180] width 675 height 16
click at [207, 183] on div "Recommendations" at bounding box center [492, 180] width 665 height 11
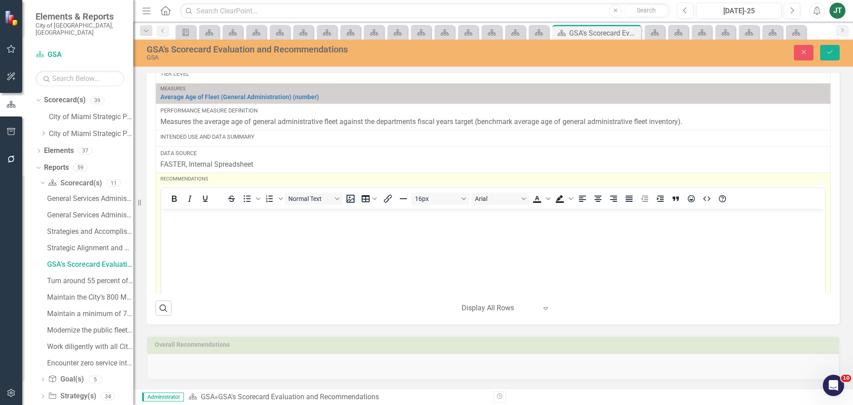
scroll to position [0, 0]
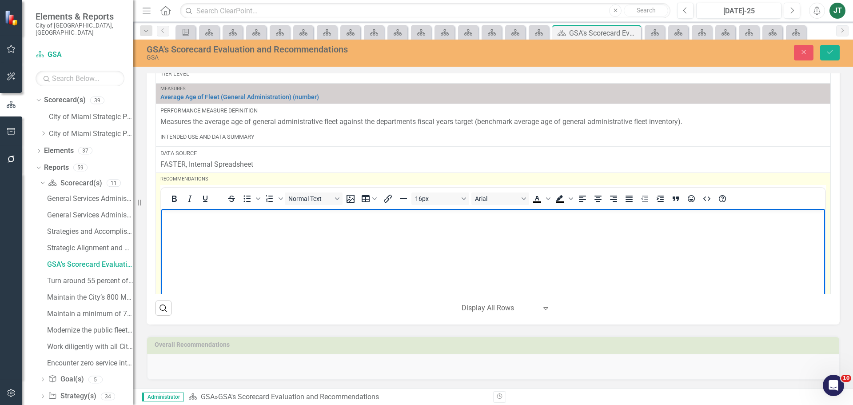
click at [180, 223] on body "Rich Text Area. Press ALT-0 for help." at bounding box center [493, 274] width 664 height 133
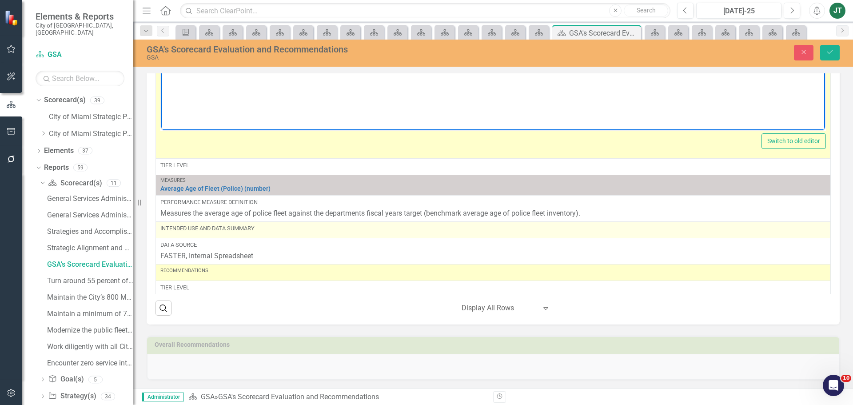
scroll to position [2902, 0]
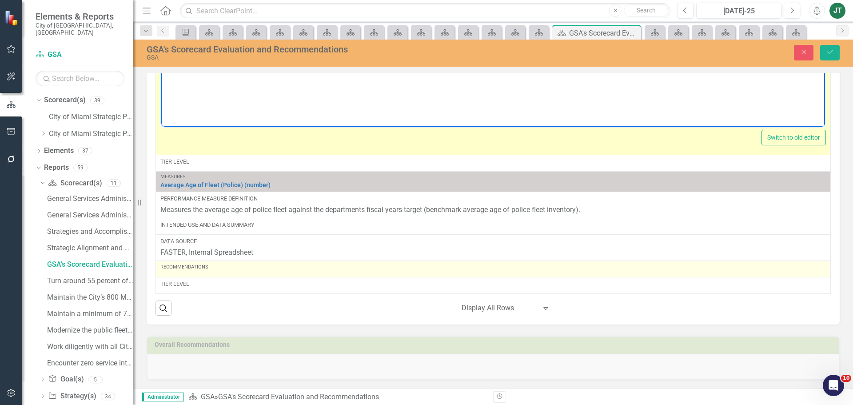
drag, startPoint x: 188, startPoint y: 266, endPoint x: 189, endPoint y: 272, distance: 6.2
click at [189, 267] on div "Recommendations" at bounding box center [492, 266] width 665 height 7
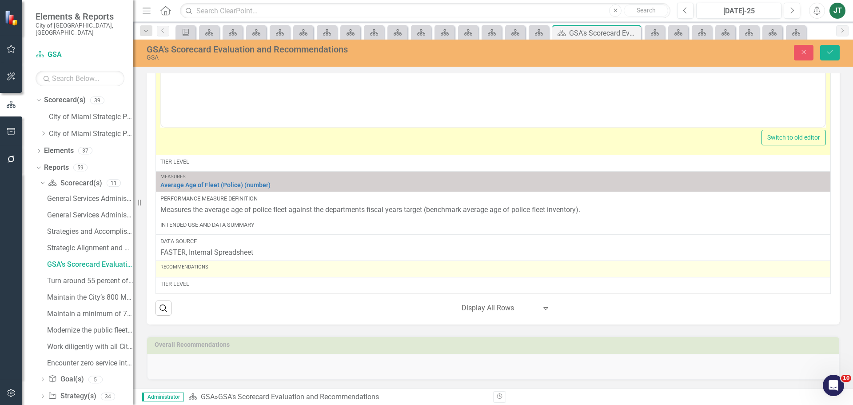
click at [189, 272] on div "Recommendations" at bounding box center [492, 268] width 665 height 11
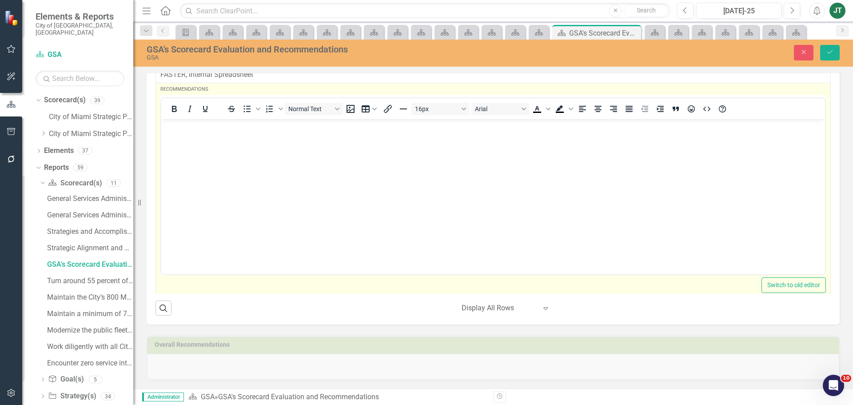
click at [193, 149] on body "Rich Text Area. Press ALT-0 for help." at bounding box center [493, 185] width 664 height 133
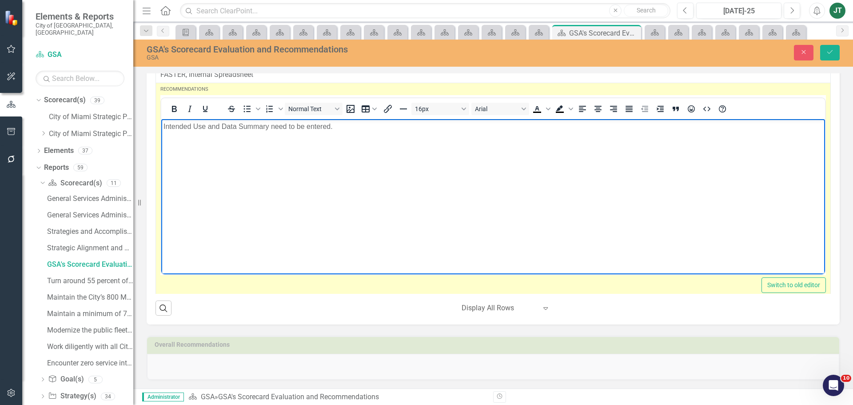
click at [841, 52] on div "Close Save" at bounding box center [703, 53] width 287 height 16
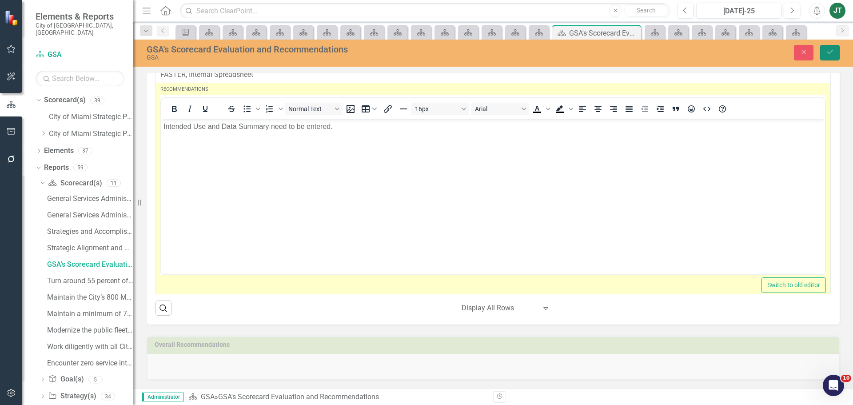
click at [831, 54] on icon "Save" at bounding box center [830, 52] width 8 height 6
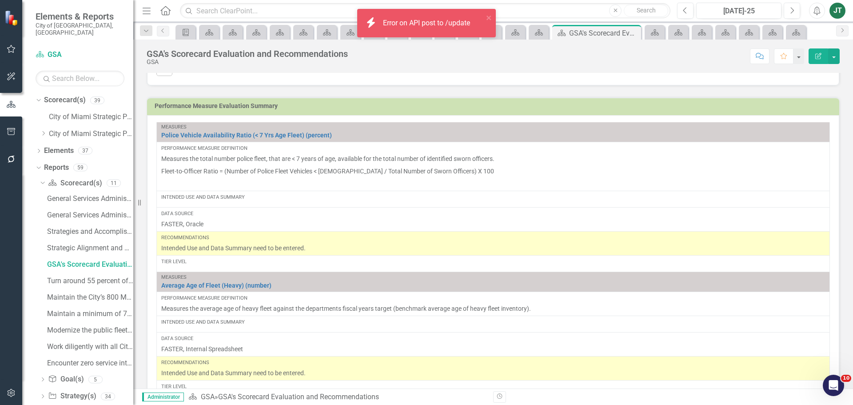
scroll to position [878, 0]
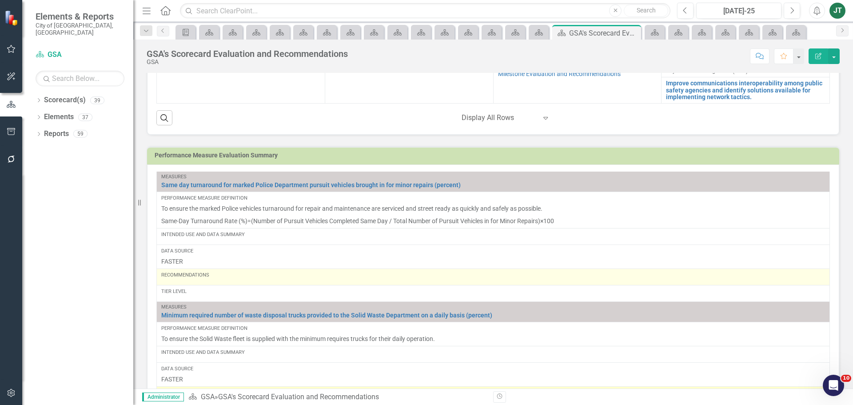
click at [195, 280] on div "Recommendations" at bounding box center [493, 276] width 664 height 11
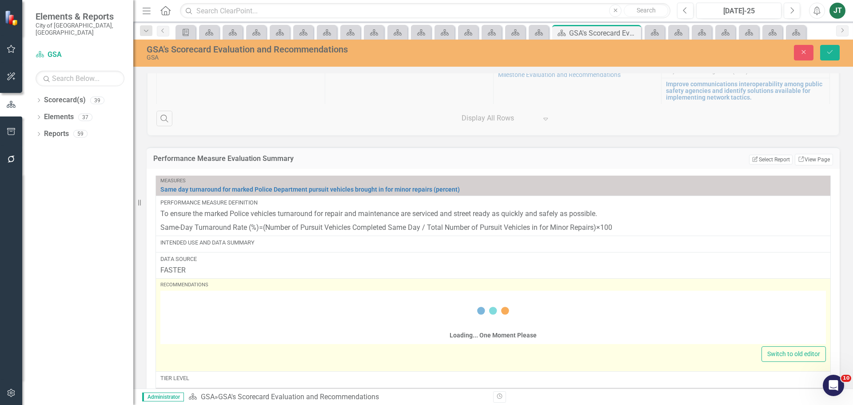
click at [173, 296] on div "Loading... One Moment Please" at bounding box center [492, 318] width 665 height 51
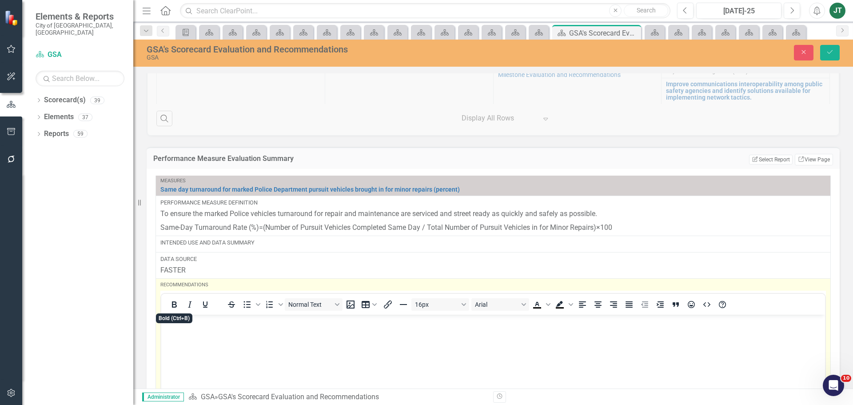
click at [171, 329] on body "Rich Text Area. Press ALT-0 for help." at bounding box center [493, 380] width 664 height 133
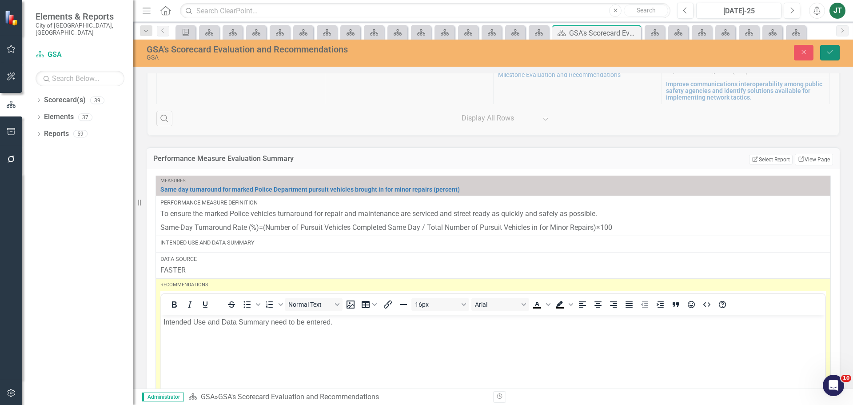
click at [834, 54] on button "Save" at bounding box center [830, 53] width 20 height 16
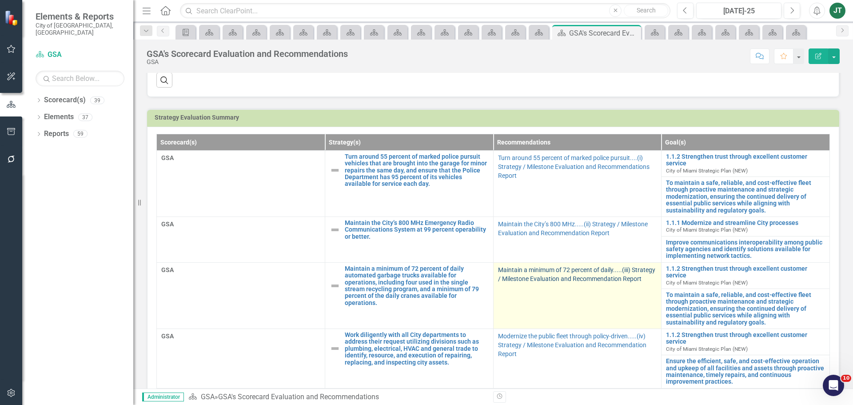
scroll to position [222, 0]
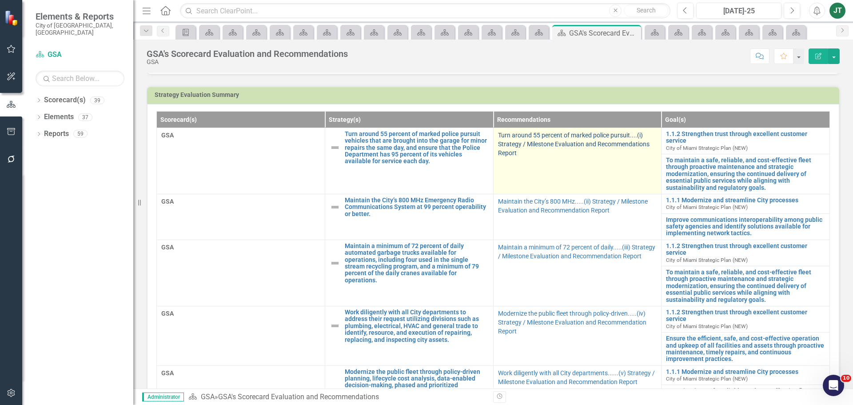
click at [521, 141] on link "Turn around 55 percent of marked police pursuit....(i) Strategy / Milestone Eva…" at bounding box center [573, 143] width 151 height 25
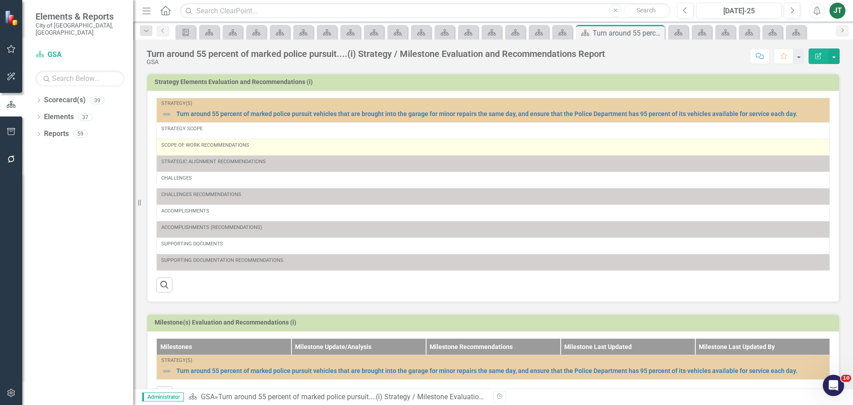
click at [229, 151] on div "Scope of Work Recommendations" at bounding box center [493, 147] width 664 height 11
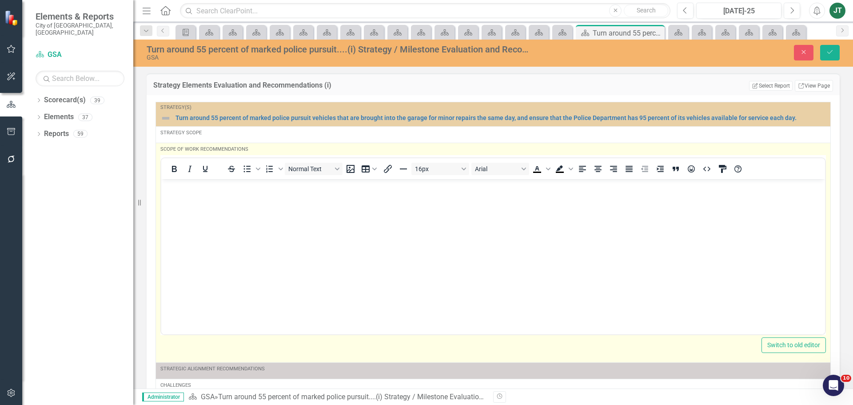
click at [180, 190] on p "Rich Text Area. Press ALT-0 for help." at bounding box center [492, 186] width 659 height 11
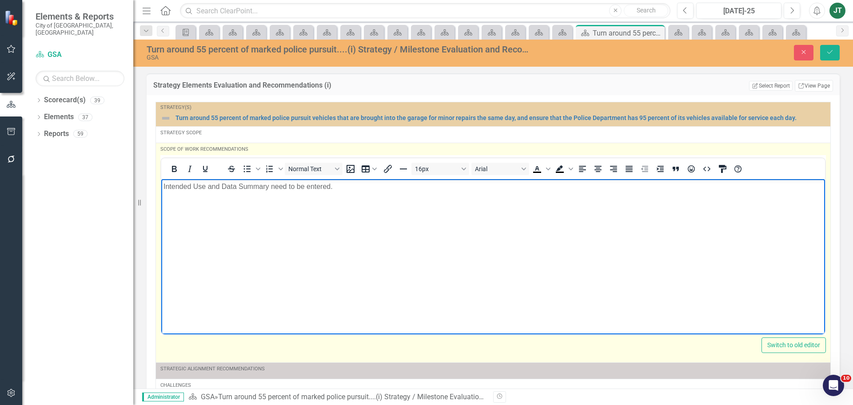
click at [366, 199] on body "Intended Use and Data Summary need to be entered." at bounding box center [493, 245] width 664 height 133
drag, startPoint x: 392, startPoint y: 187, endPoint x: 18, endPoint y: 190, distance: 374.0
click at [161, 190] on html "Intended Use and Data Summary need to be entered." at bounding box center [493, 245] width 664 height 133
click at [197, 201] on body "Rich Text Area. Press ALT-0 for help." at bounding box center [493, 245] width 664 height 133
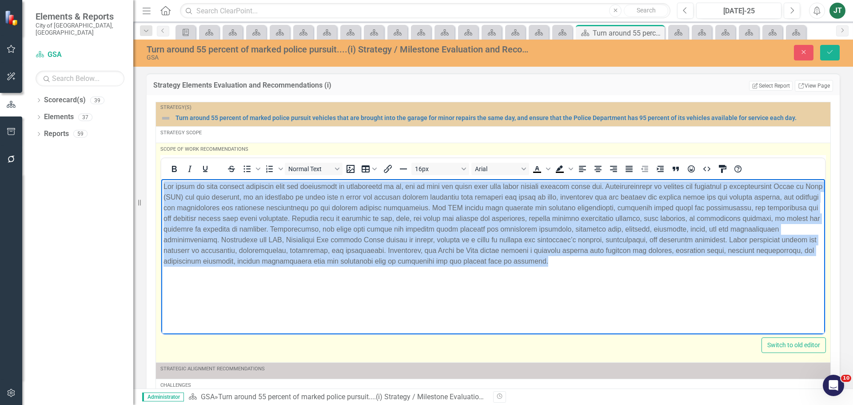
drag, startPoint x: 674, startPoint y: 257, endPoint x: 103, endPoint y: 126, distance: 586.1
click at [161, 179] on html at bounding box center [493, 245] width 664 height 133
drag, startPoint x: 628, startPoint y: 168, endPoint x: 651, endPoint y: 151, distance: 28.6
click at [628, 167] on icon "Justify" at bounding box center [629, 168] width 11 height 11
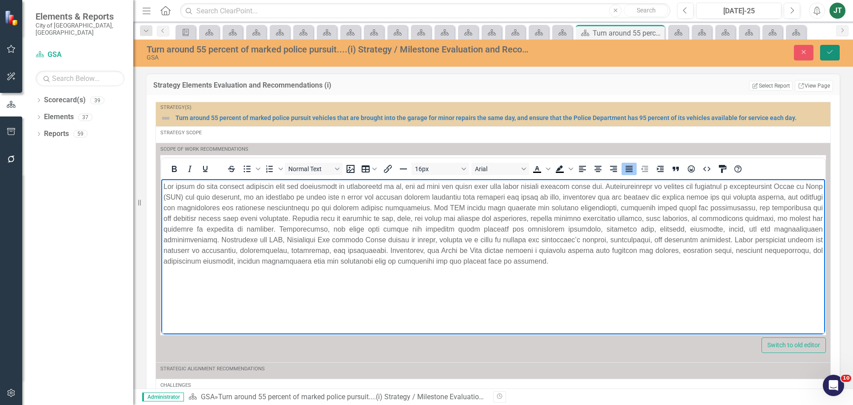
click at [827, 52] on icon "Save" at bounding box center [830, 52] width 8 height 6
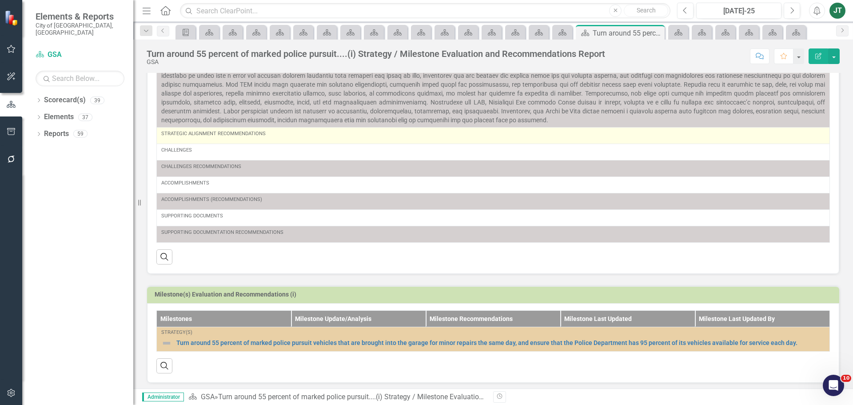
click at [227, 140] on div "Strategic Alignment Recommendations" at bounding box center [493, 135] width 664 height 11
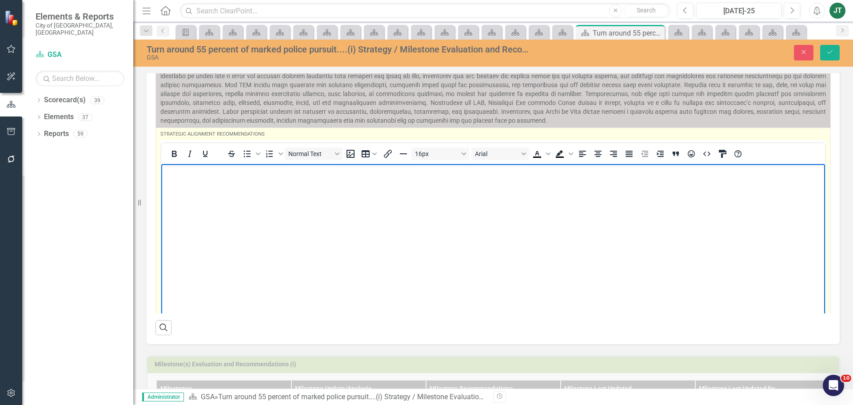
click at [201, 167] on p "Rich Text Area. Press ALT-0 for help." at bounding box center [492, 171] width 659 height 11
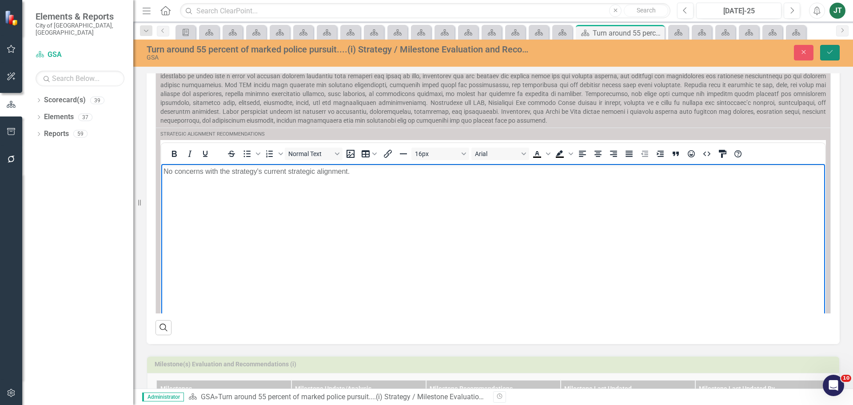
click at [835, 55] on button "Save" at bounding box center [830, 53] width 20 height 16
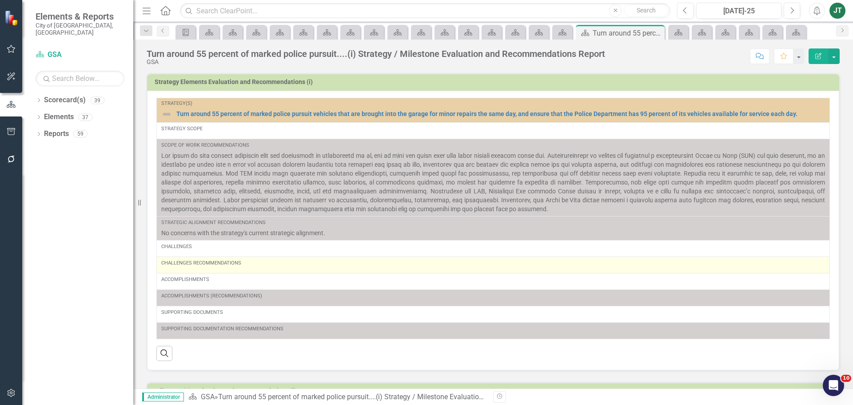
click at [260, 268] on div "Challenges Recommendations" at bounding box center [493, 264] width 664 height 11
click at [252, 268] on div "Challenges Recommendations" at bounding box center [493, 264] width 664 height 11
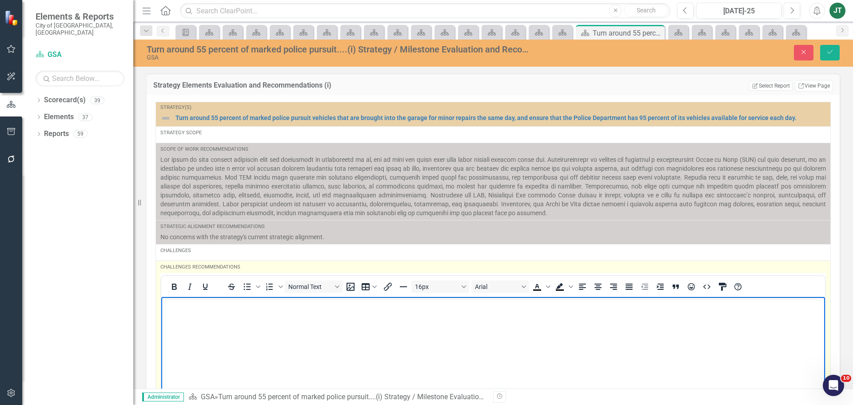
click at [206, 301] on p "Rich Text Area. Press ALT-0 for help." at bounding box center [492, 304] width 659 height 11
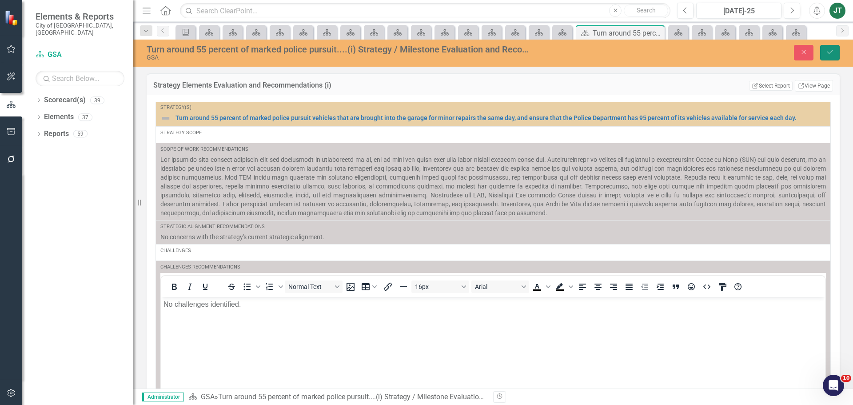
click at [832, 56] on button "Save" at bounding box center [830, 53] width 20 height 16
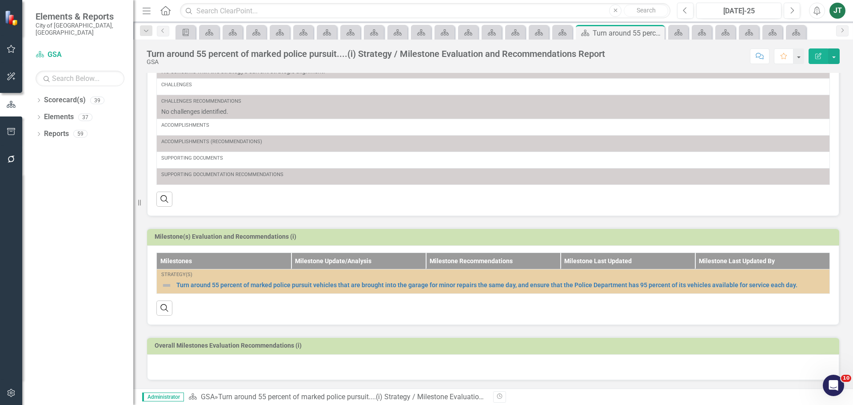
scroll to position [163, 0]
click at [171, 366] on div at bounding box center [493, 366] width 692 height 26
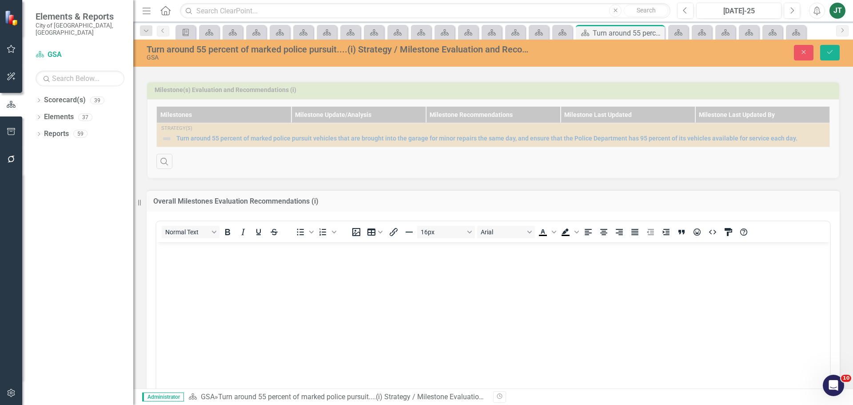
scroll to position [340, 0]
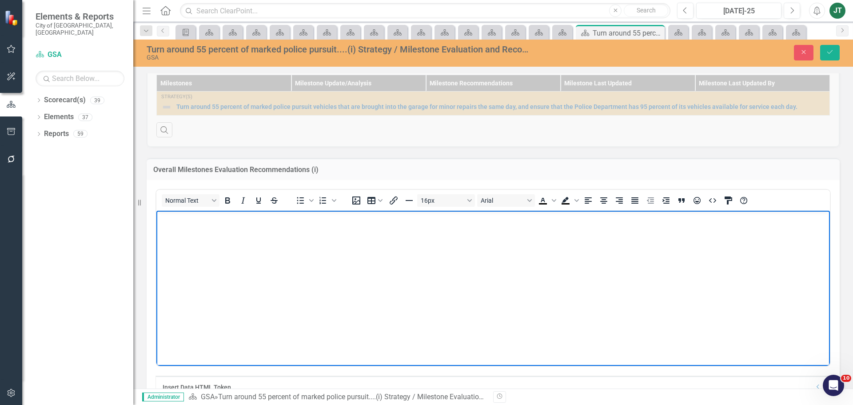
click at [186, 244] on body "Rich Text Area. Press ALT-0 for help." at bounding box center [492, 276] width 673 height 133
click at [248, 255] on body "Rich Text Area. Press ALT-0 for help." at bounding box center [492, 276] width 673 height 133
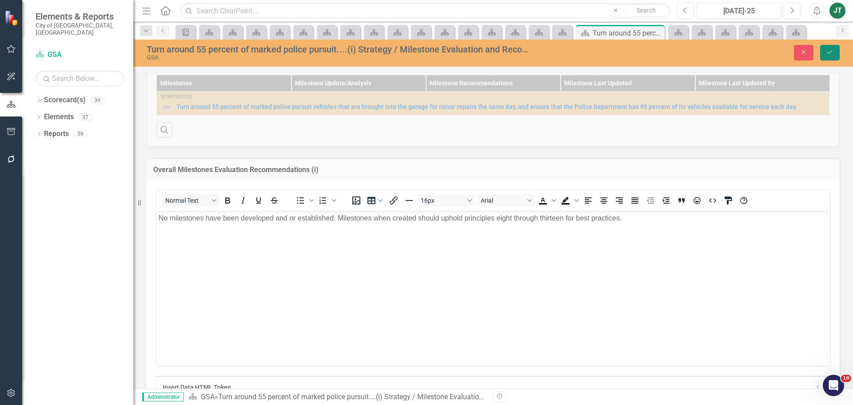
click at [837, 48] on button "Save" at bounding box center [830, 53] width 20 height 16
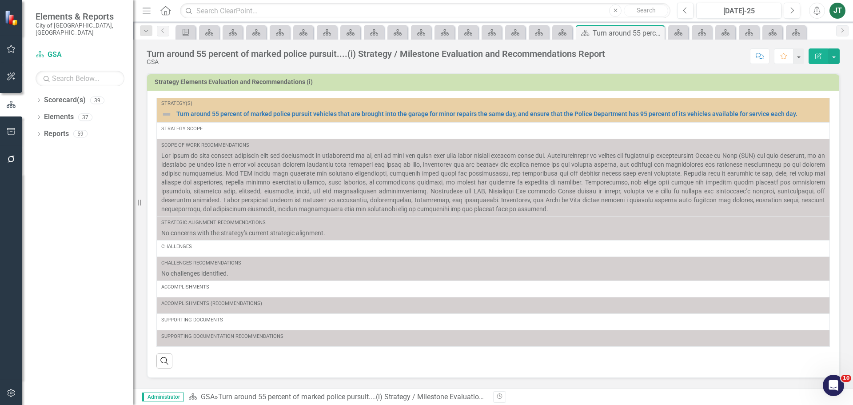
scroll to position [163, 0]
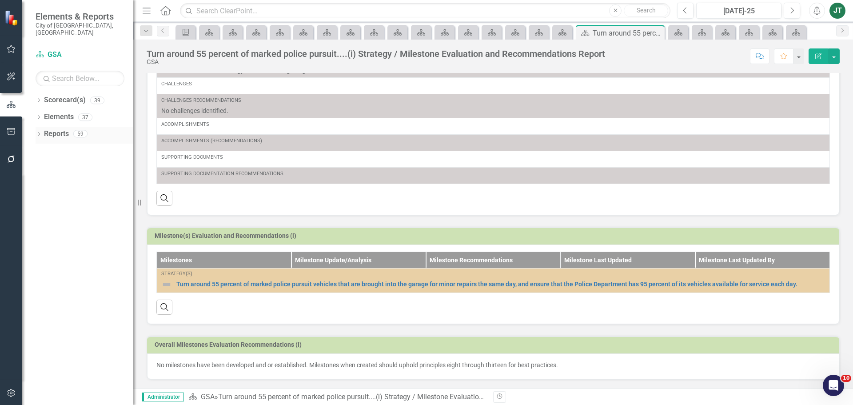
click at [36, 132] on icon "Dropdown" at bounding box center [39, 134] width 6 height 5
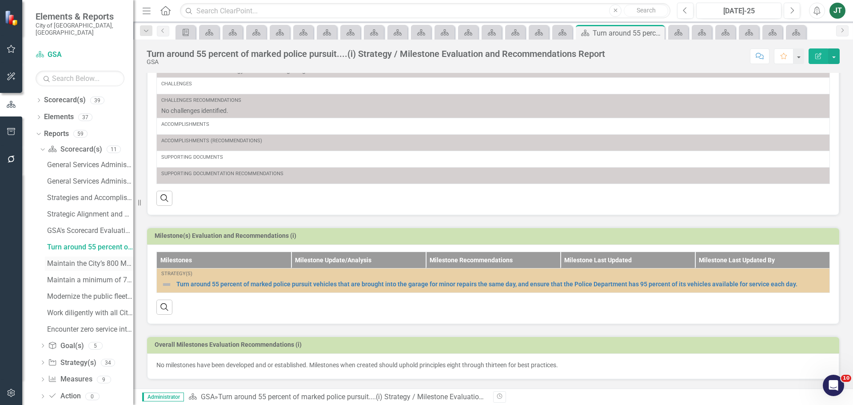
click at [78, 259] on div "Maintain the City’s 800 MHz.....(ii) Strategy / Milestone Evaluation and Recomm…" at bounding box center [90, 263] width 86 height 8
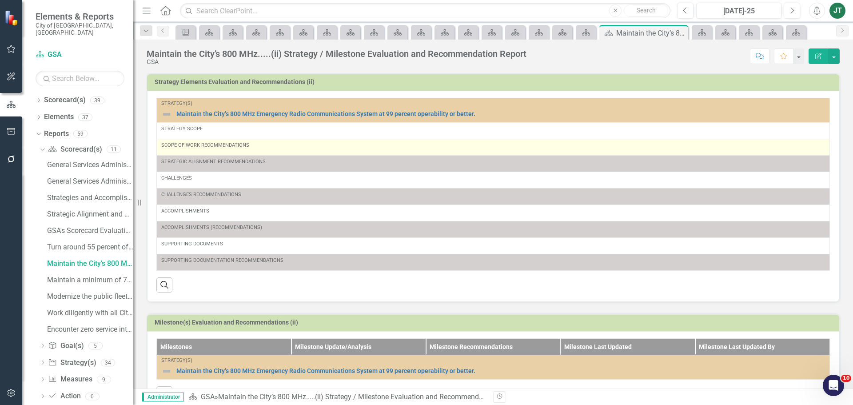
click at [228, 150] on div "Scope of Work Recommendations" at bounding box center [493, 147] width 664 height 11
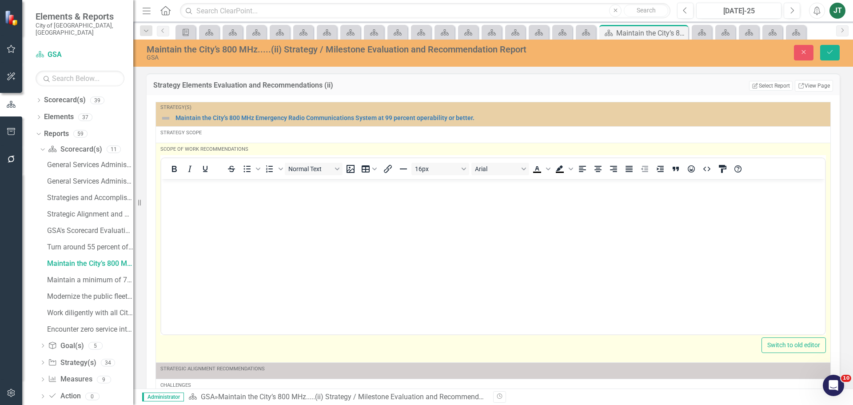
click at [173, 186] on p "Rich Text Area. Press ALT-0 for help." at bounding box center [492, 186] width 659 height 11
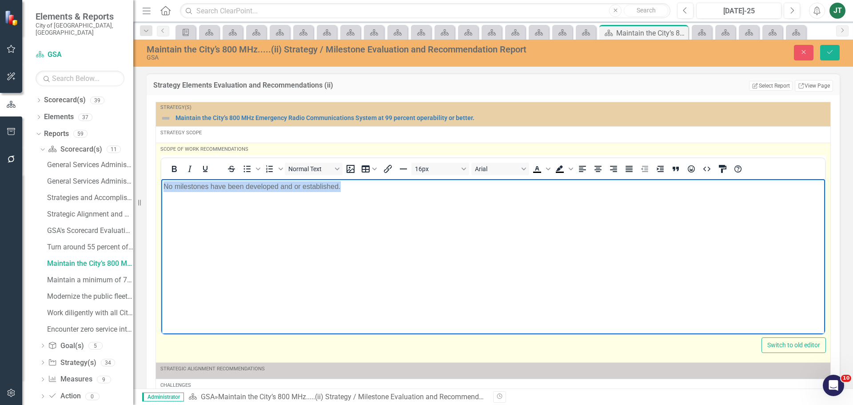
drag, startPoint x: 392, startPoint y: 186, endPoint x: 83, endPoint y: 186, distance: 308.7
click at [161, 186] on html "No milestones have been developed and or established." at bounding box center [493, 245] width 664 height 133
click at [308, 211] on body "No milestones have been developed and or established." at bounding box center [493, 245] width 664 height 133
drag, startPoint x: 409, startPoint y: 190, endPoint x: 90, endPoint y: 185, distance: 319.0
click at [161, 185] on html "No milestones have been developed and or established." at bounding box center [493, 245] width 664 height 133
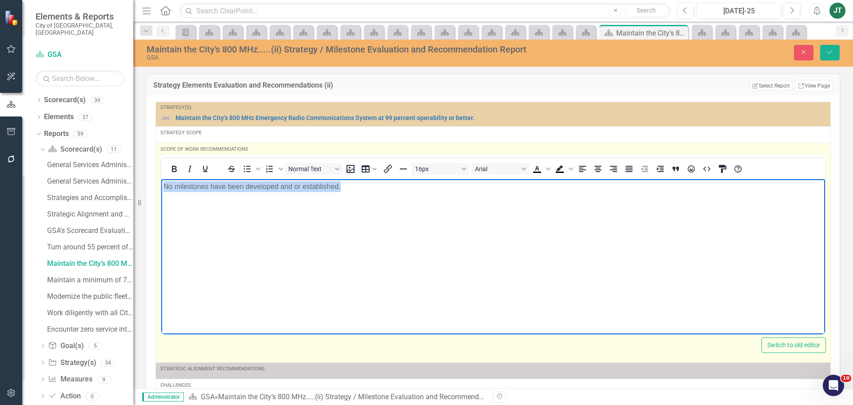
paste body "Rich Text Area. Press ALT-0 for help."
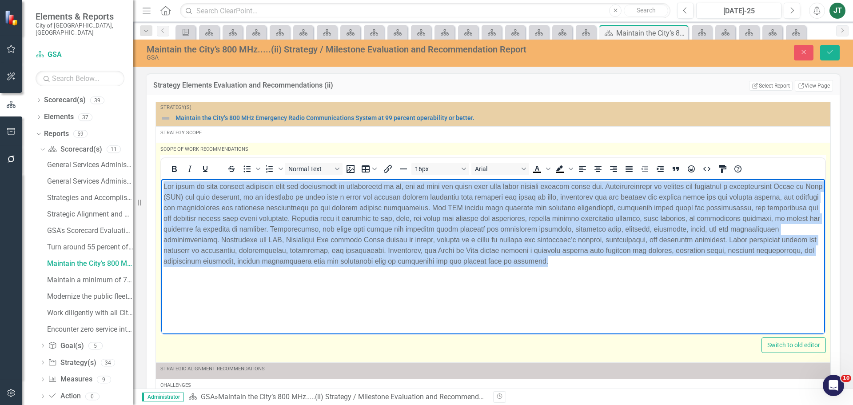
drag, startPoint x: 620, startPoint y: 260, endPoint x: 52, endPoint y: 108, distance: 588.1
click at [161, 179] on html at bounding box center [493, 245] width 664 height 133
click at [625, 166] on icon "Justify" at bounding box center [629, 168] width 11 height 11
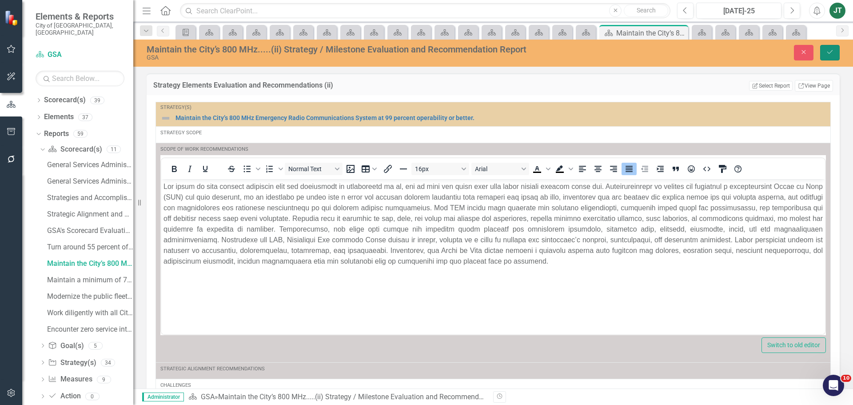
click at [828, 48] on button "Save" at bounding box center [830, 53] width 20 height 16
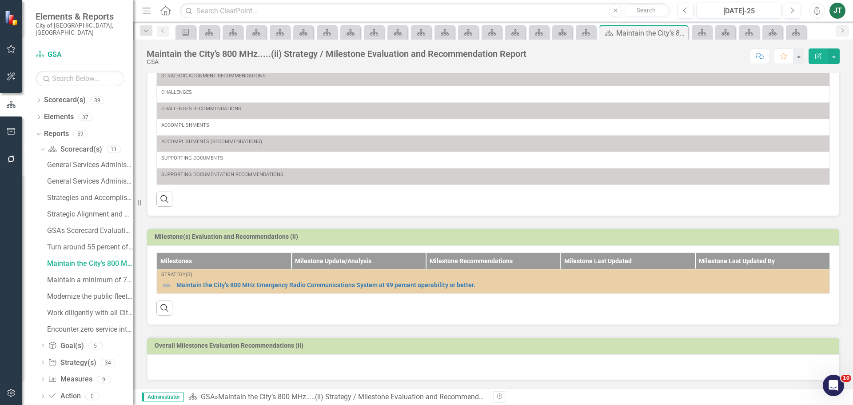
scroll to position [147, 0]
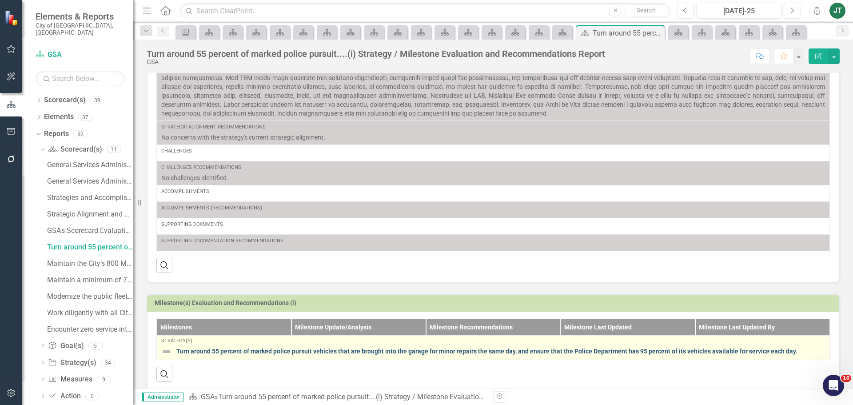
scroll to position [163, 0]
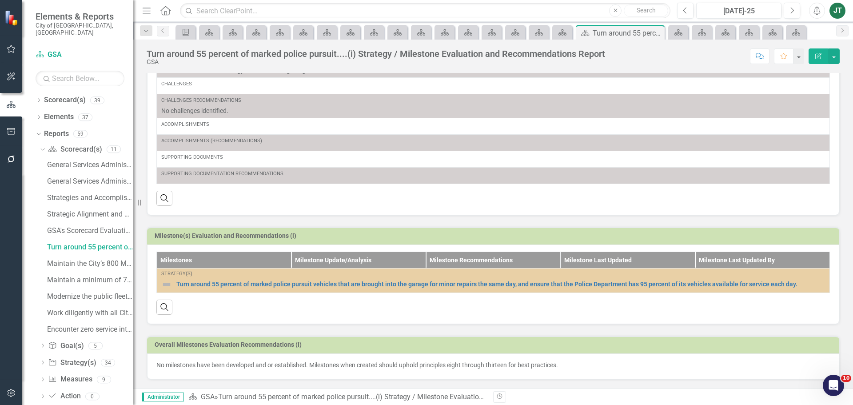
click at [318, 364] on p "No milestones have been developed and or established. Milestones when created s…" at bounding box center [492, 364] width 673 height 9
click at [318, 363] on p "No milestones have been developed and or established. Milestones when created s…" at bounding box center [492, 364] width 673 height 9
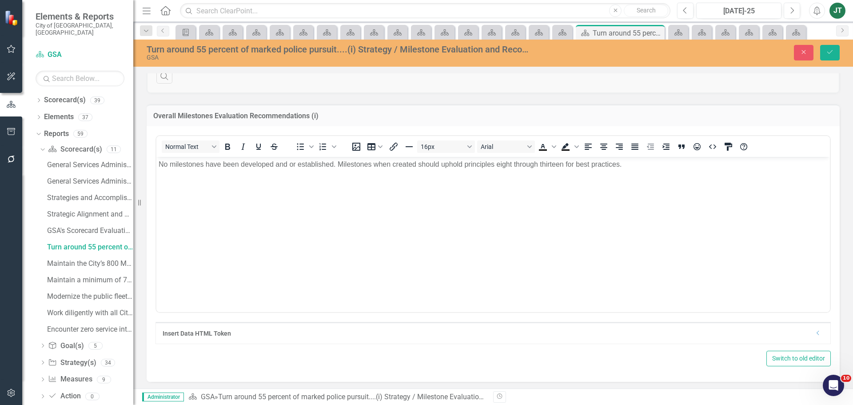
scroll to position [396, 0]
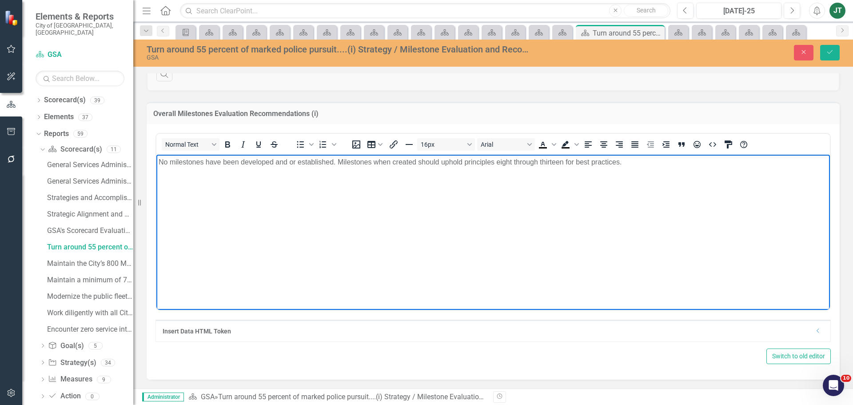
click at [378, 162] on p "No milestones have been developed and or established. Milestones when created s…" at bounding box center [493, 161] width 669 height 11
click at [380, 161] on p "No milestones have been developed and or established. Milestones when created s…" at bounding box center [493, 161] width 669 height 11
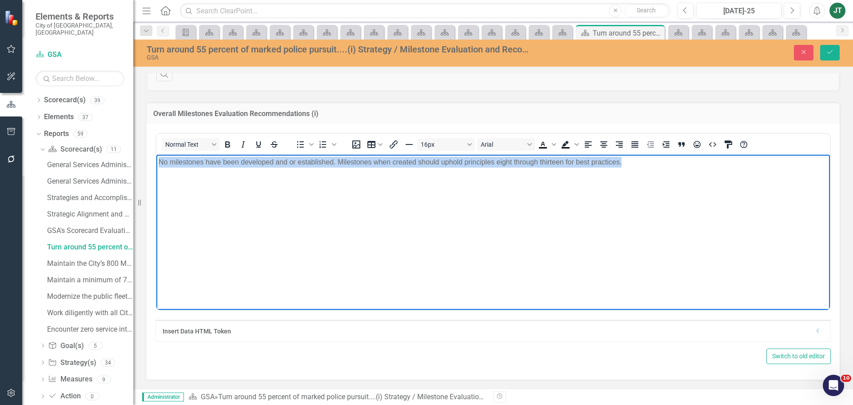
click at [380, 161] on p "No milestones have been developed and or established. Milestones when created s…" at bounding box center [493, 161] width 669 height 11
copy p "No milestones have been developed and or established. Milestones when created s…"
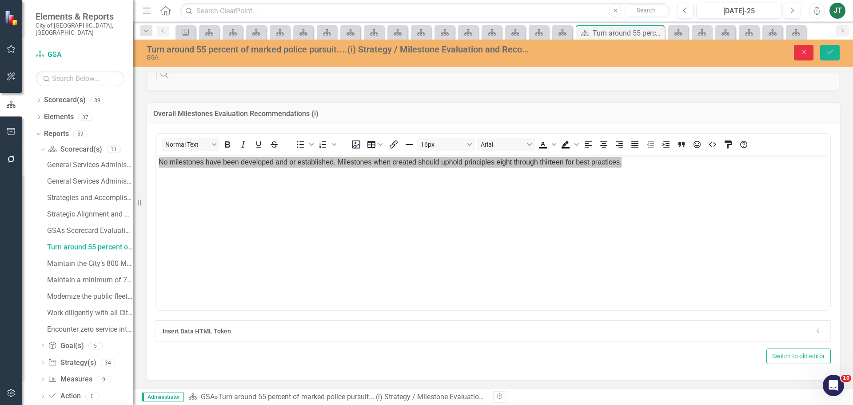
click at [801, 53] on icon "Close" at bounding box center [804, 52] width 8 height 6
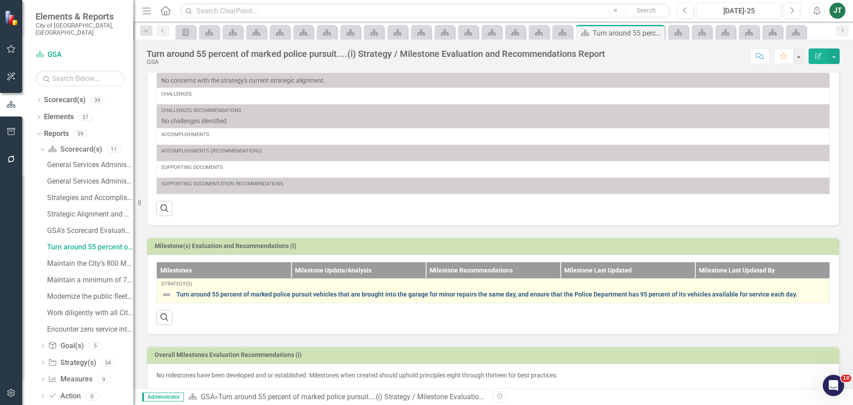
scroll to position [163, 0]
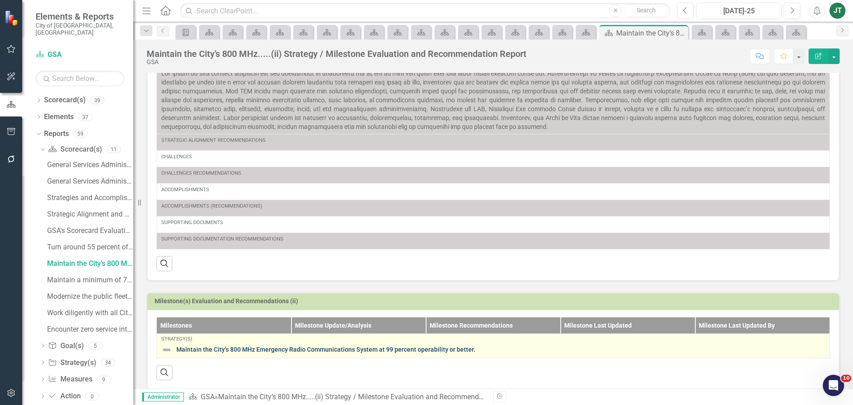
scroll to position [147, 0]
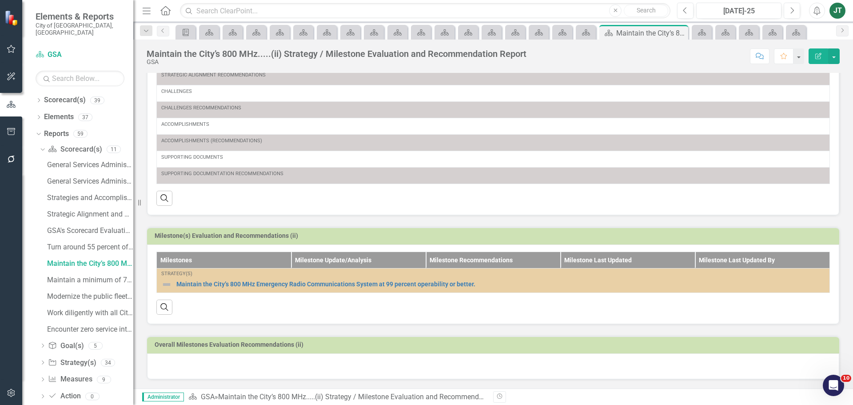
click at [215, 361] on div at bounding box center [493, 366] width 692 height 26
click at [207, 371] on div at bounding box center [493, 366] width 692 height 26
click at [206, 371] on div at bounding box center [493, 366] width 692 height 26
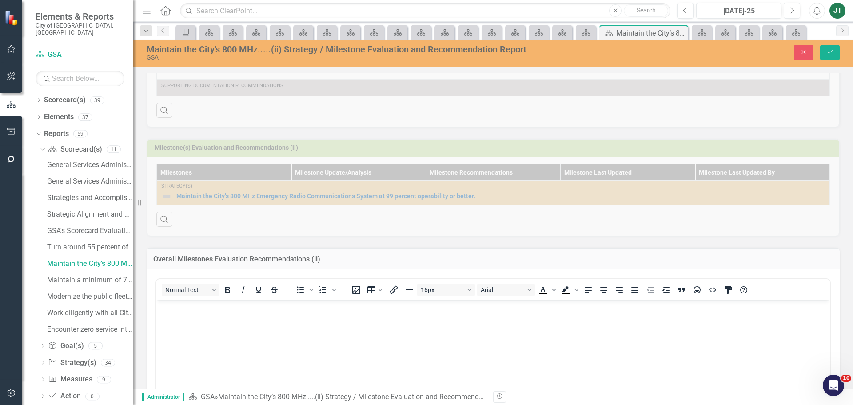
scroll to position [381, 0]
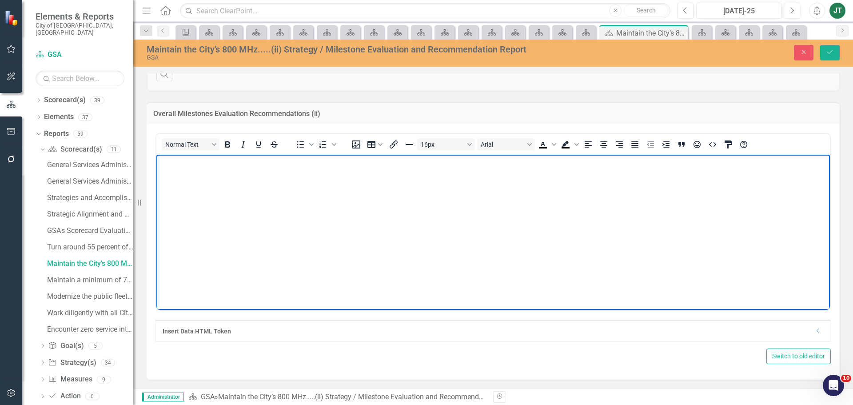
click at [173, 177] on body "Rich Text Area. Press ALT-0 for help." at bounding box center [492, 220] width 673 height 133
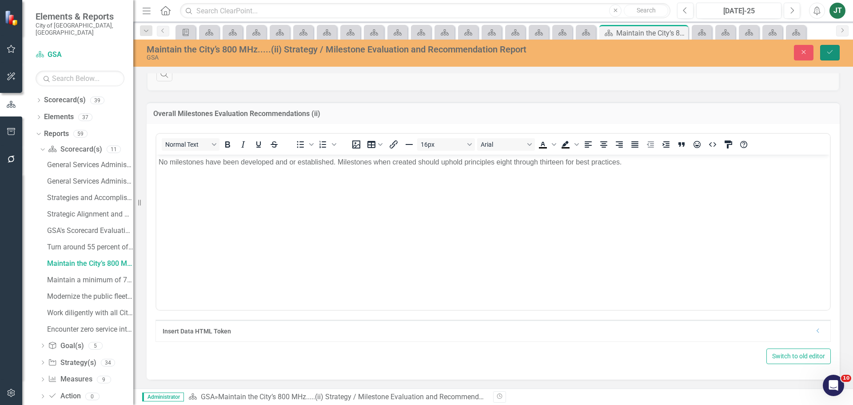
click at [829, 55] on icon "Save" at bounding box center [830, 52] width 8 height 6
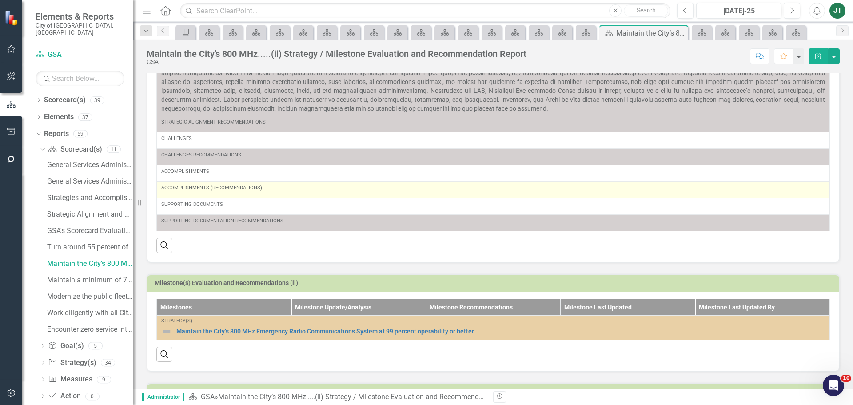
scroll to position [0, 0]
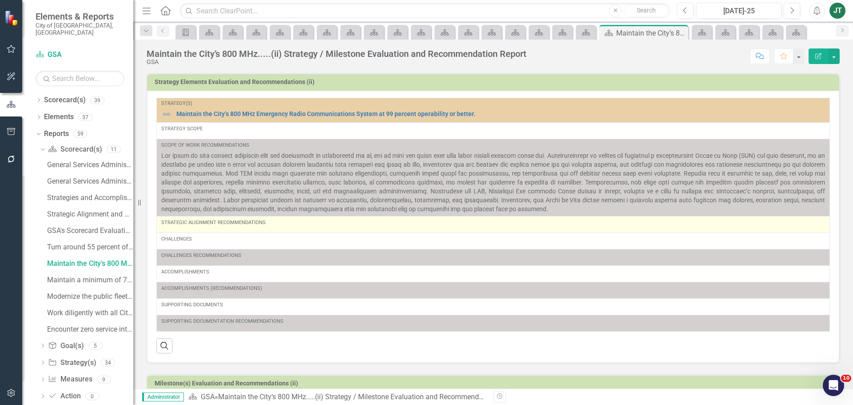
click at [239, 225] on div "Strategic Alignment Recommendations" at bounding box center [493, 222] width 664 height 7
click at [240, 225] on div "Strategic Alignment Recommendations" at bounding box center [493, 222] width 664 height 7
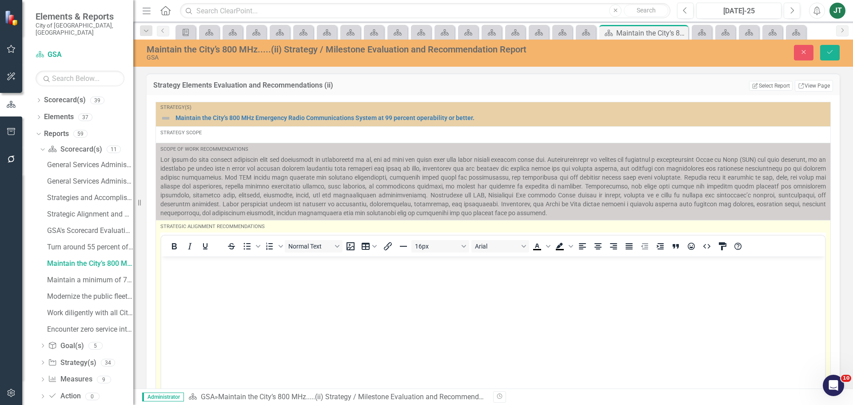
click at [186, 279] on body "Rich Text Area. Press ALT-0 for help." at bounding box center [493, 322] width 664 height 133
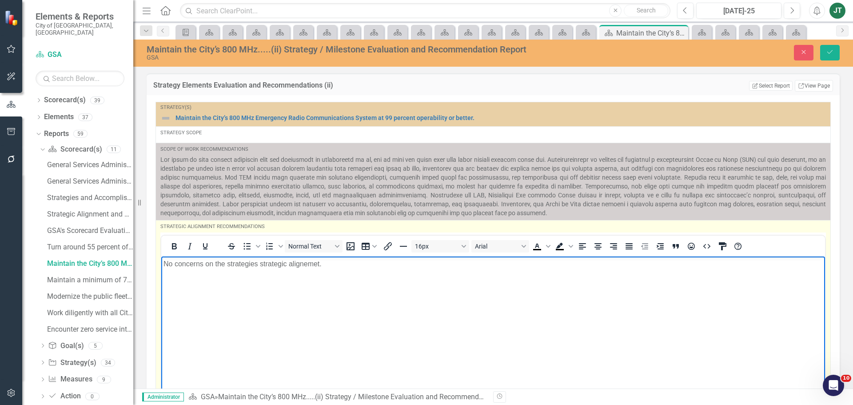
click at [257, 261] on p "No concerns on the strategies strategic alignemet." at bounding box center [492, 263] width 659 height 11
click at [305, 263] on p "No concerns on the strategy's strategic alignemet." at bounding box center [492, 263] width 659 height 11
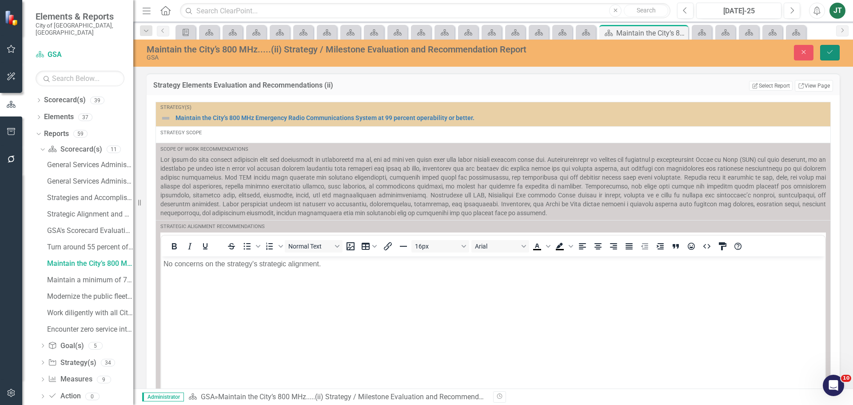
click at [835, 51] on button "Save" at bounding box center [830, 53] width 20 height 16
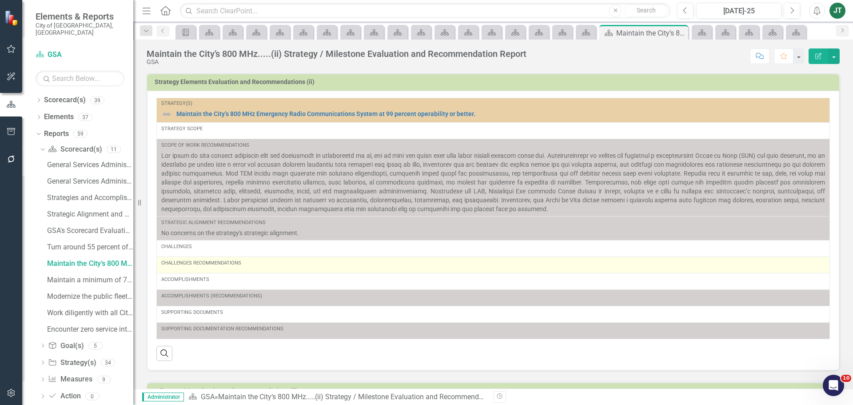
click at [233, 267] on div "Challenges Recommendations" at bounding box center [493, 264] width 664 height 11
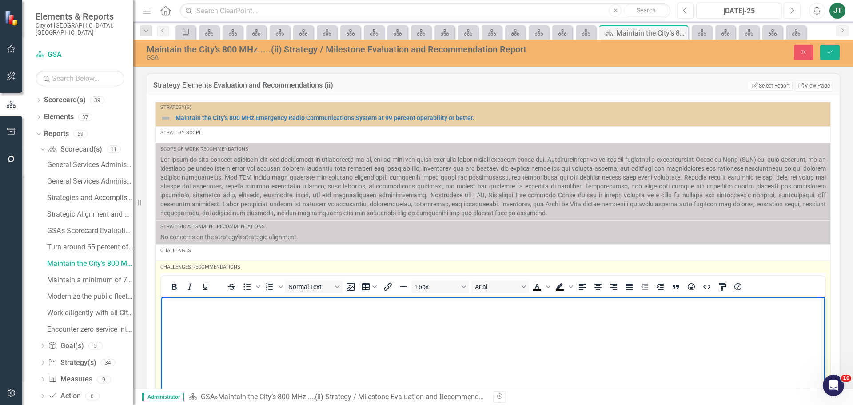
click at [177, 309] on body "Rich Text Area. Press ALT-0 for help." at bounding box center [493, 362] width 664 height 133
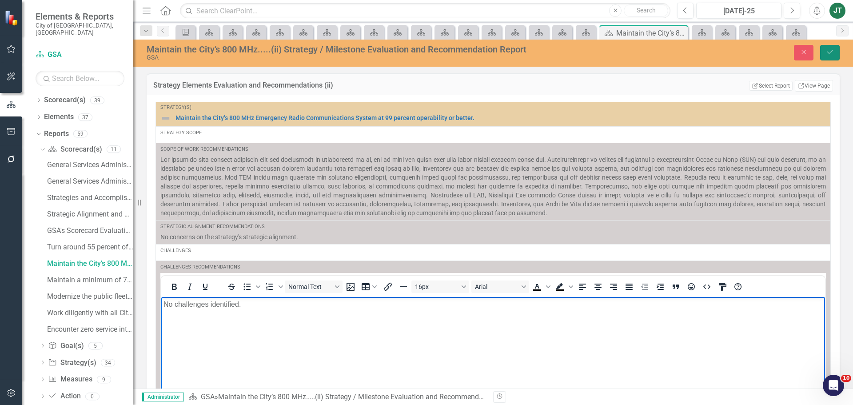
click at [833, 54] on icon "Save" at bounding box center [830, 52] width 8 height 6
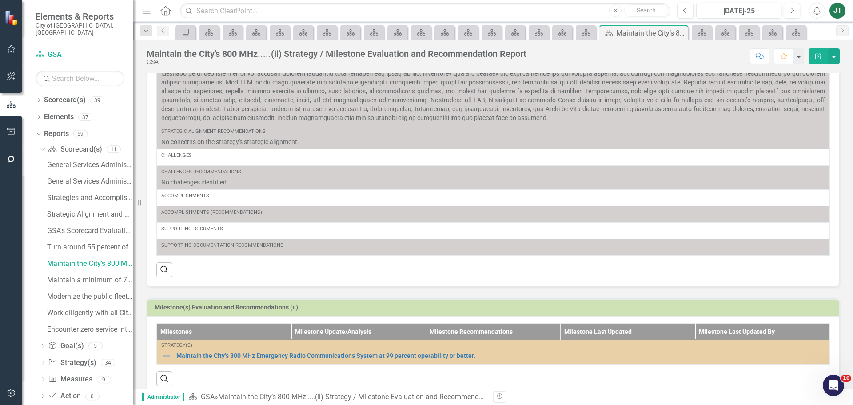
scroll to position [163, 0]
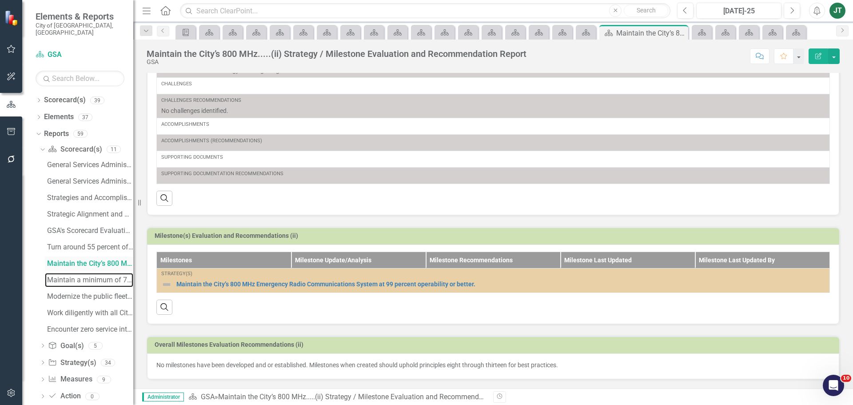
drag, startPoint x: 76, startPoint y: 272, endPoint x: 124, endPoint y: 260, distance: 49.4
click at [76, 276] on div "Maintain a minimum of 72 percent of daily.....(iii) Strategy / Milestone Evalua…" at bounding box center [90, 280] width 86 height 8
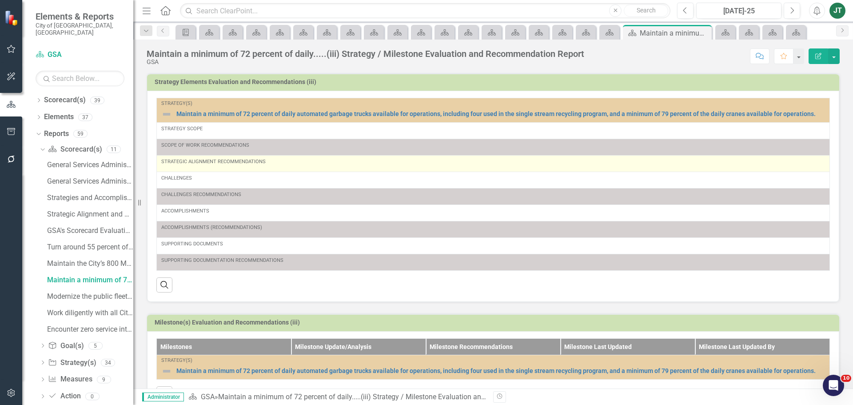
click at [239, 160] on div "Strategic Alignment Recommendations" at bounding box center [493, 161] width 664 height 7
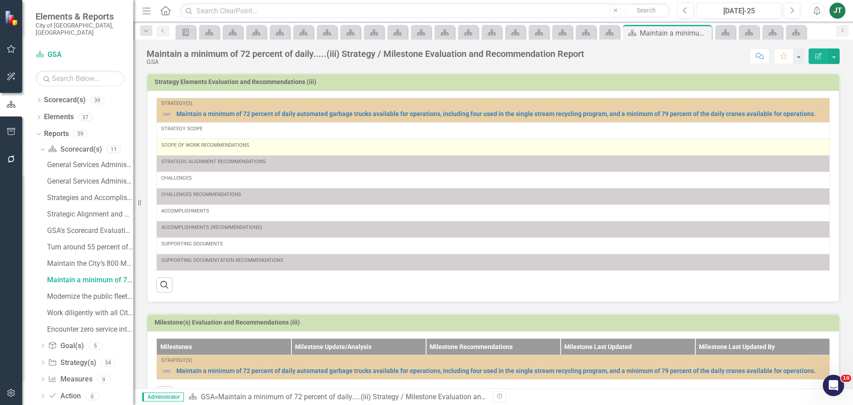
click at [222, 148] on div "Scope of Work Recommendations" at bounding box center [493, 145] width 664 height 7
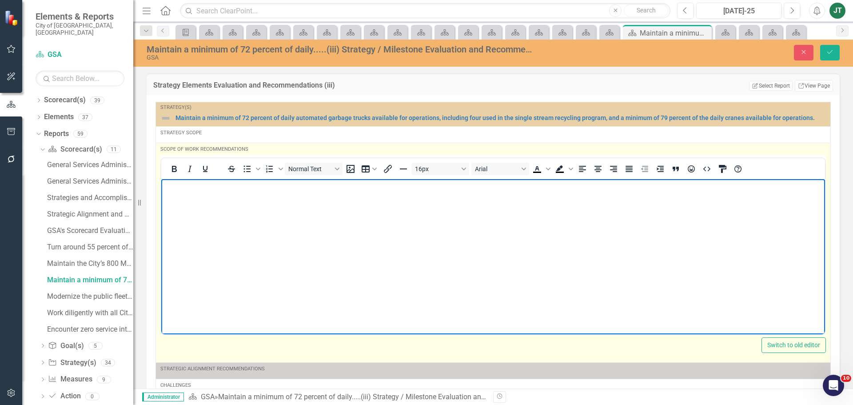
click at [175, 186] on p "Rich Text Area. Press ALT-0 for help." at bounding box center [492, 186] width 659 height 11
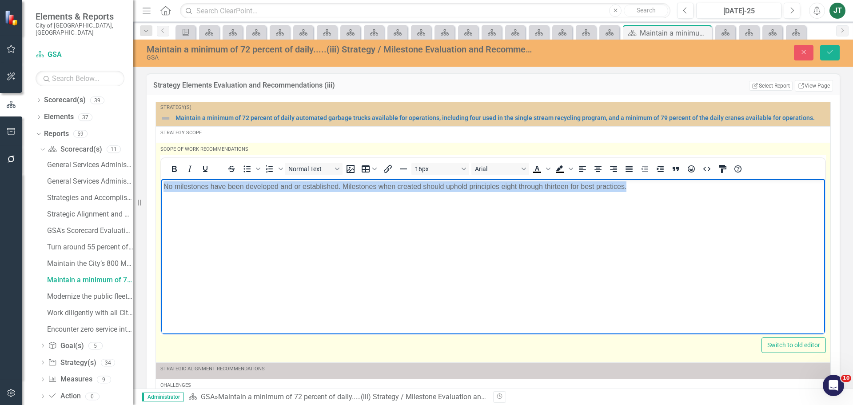
drag, startPoint x: 667, startPoint y: 188, endPoint x: 73, endPoint y: 189, distance: 593.4
click at [161, 189] on html "No milestones have been developed and or established. Milestones when created s…" at bounding box center [493, 245] width 664 height 133
copy p "No milestones have been developed and or established. Milestones when created s…"
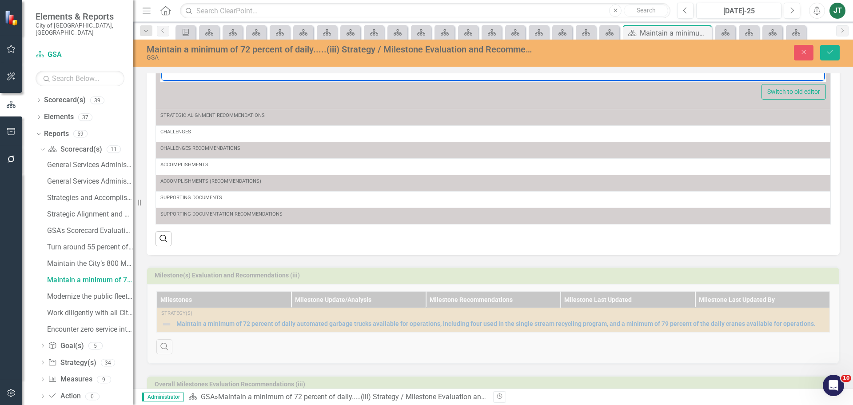
scroll to position [221, 0]
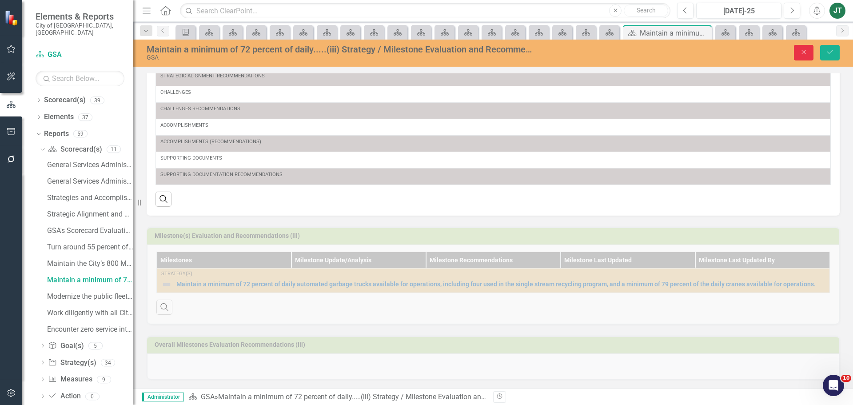
click at [803, 52] on icon "button" at bounding box center [804, 52] width 4 height 4
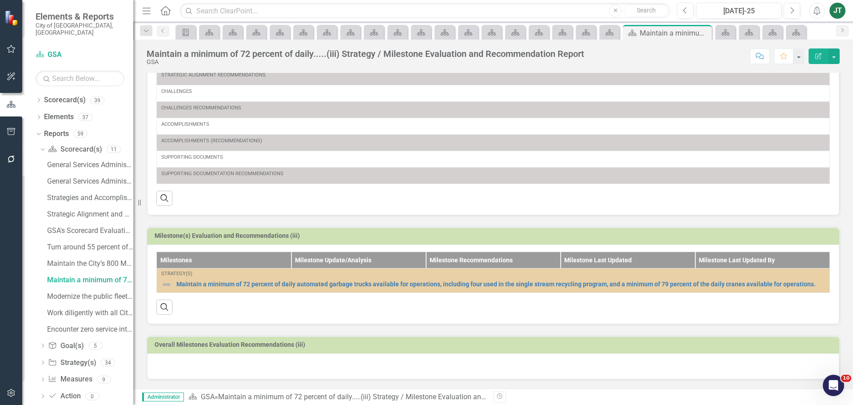
scroll to position [0, 0]
click at [224, 366] on div at bounding box center [493, 366] width 692 height 26
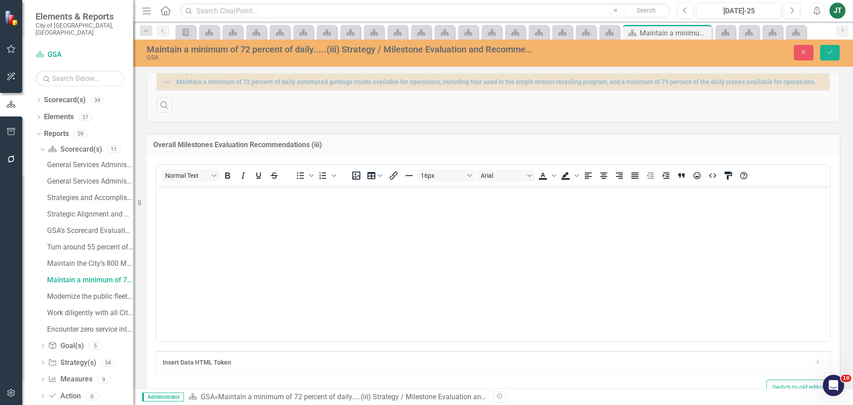
click at [186, 232] on body "Rich Text Area. Press ALT-0 for help." at bounding box center [492, 251] width 673 height 133
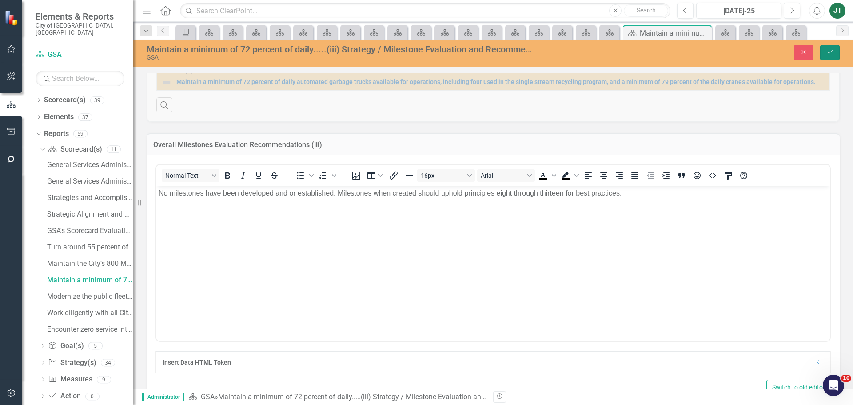
click at [831, 51] on icon "Save" at bounding box center [830, 52] width 8 height 6
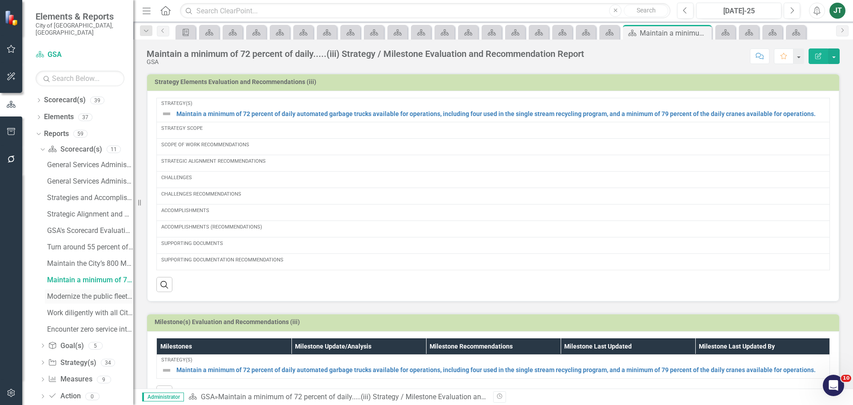
click at [66, 292] on div "Modernize the public fleet through policy-driven.....(iv) Strategy / Milestone …" at bounding box center [90, 296] width 86 height 8
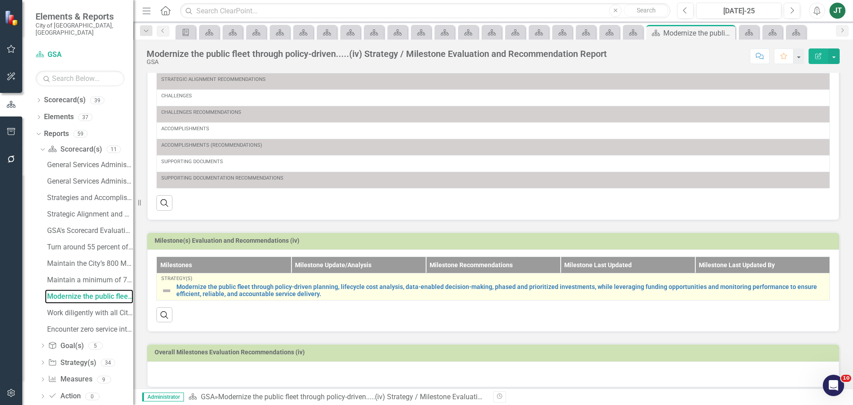
scroll to position [93, 0]
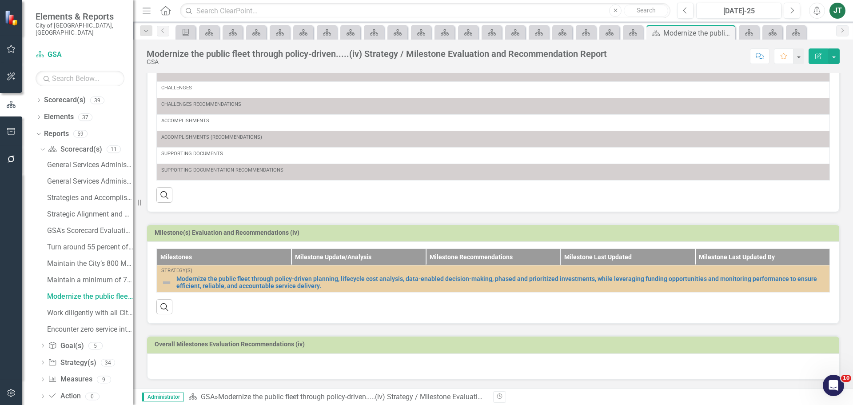
click at [165, 366] on div at bounding box center [493, 366] width 692 height 26
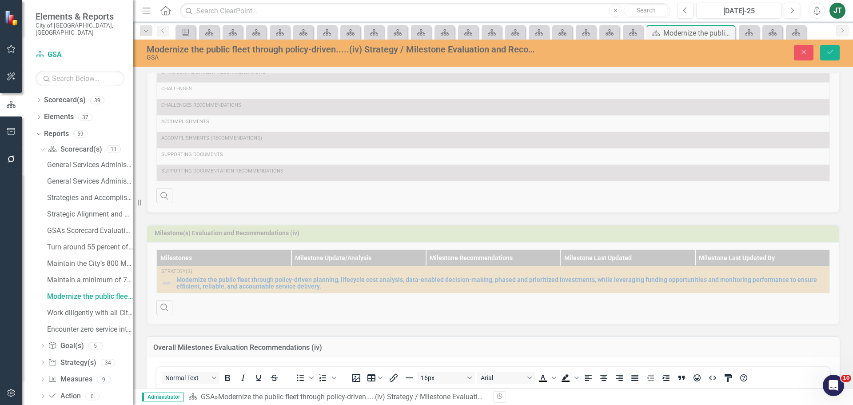
scroll to position [326, 0]
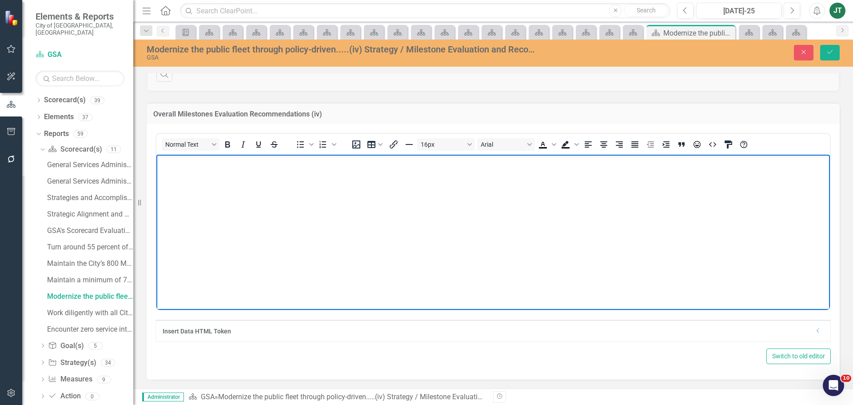
click at [189, 200] on body "Rich Text Area. Press ALT-0 for help." at bounding box center [492, 221] width 673 height 133
click at [828, 52] on icon "Save" at bounding box center [830, 52] width 8 height 6
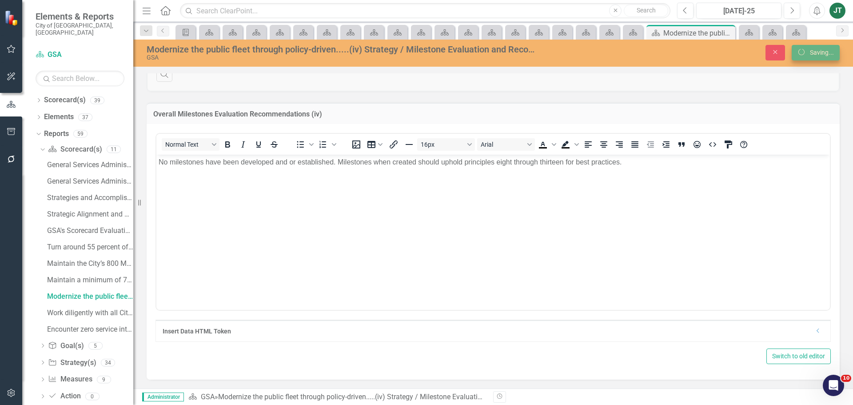
scroll to position [0, 0]
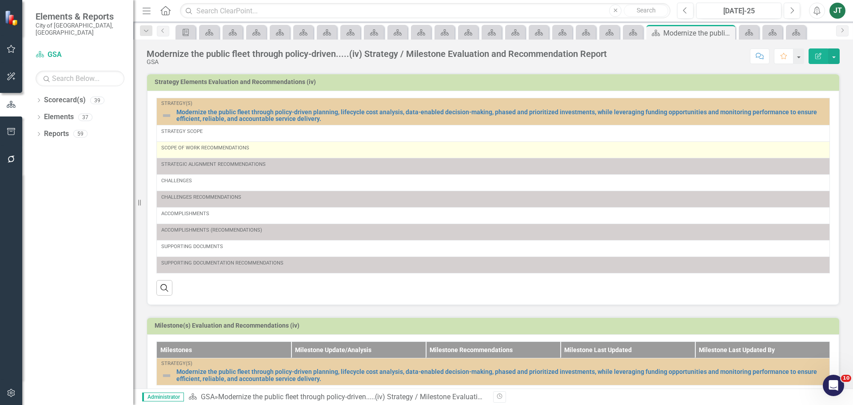
click at [214, 154] on div "Scope of Work Recommendations" at bounding box center [493, 149] width 664 height 11
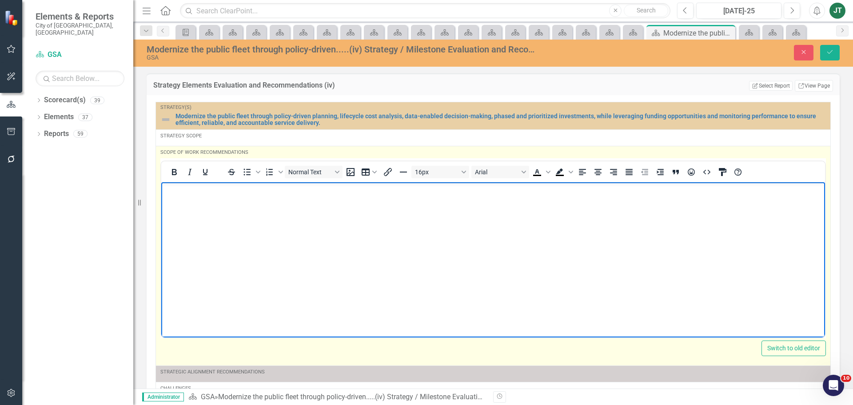
click at [187, 202] on body "Rich Text Area. Press ALT-0 for help." at bounding box center [493, 248] width 664 height 133
click at [402, 191] on p "No milestones have been developed and or established. Milestones when created s…" at bounding box center [492, 189] width 659 height 11
click at [402, 190] on p "No milestones have been developed and or established. Milestones when created s…" at bounding box center [492, 189] width 659 height 11
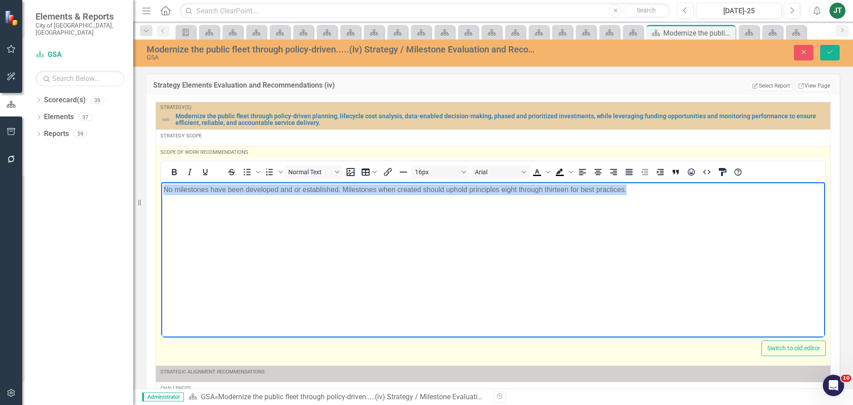
click at [402, 190] on p "No milestones have been developed and or established. Milestones when created s…" at bounding box center [492, 189] width 659 height 11
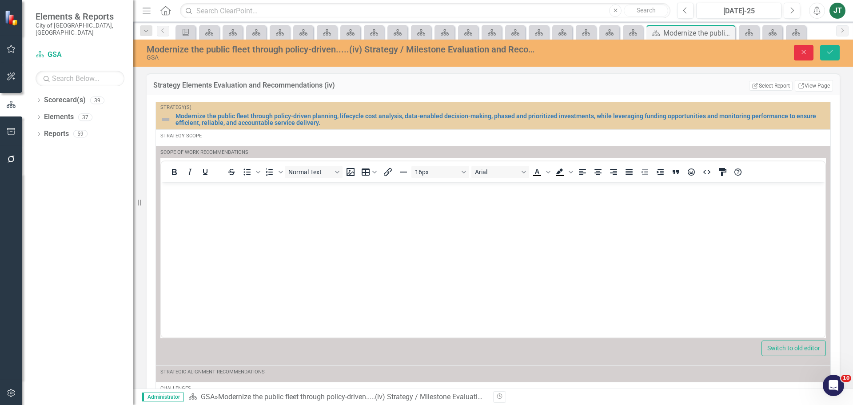
click at [807, 52] on icon "Close" at bounding box center [804, 52] width 8 height 6
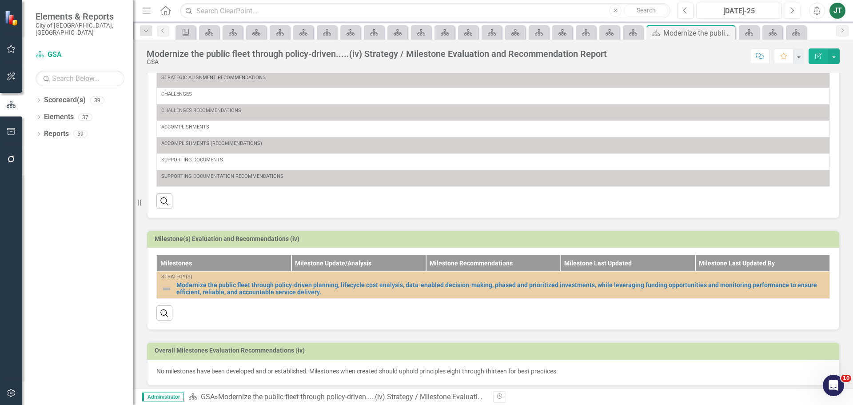
scroll to position [93, 0]
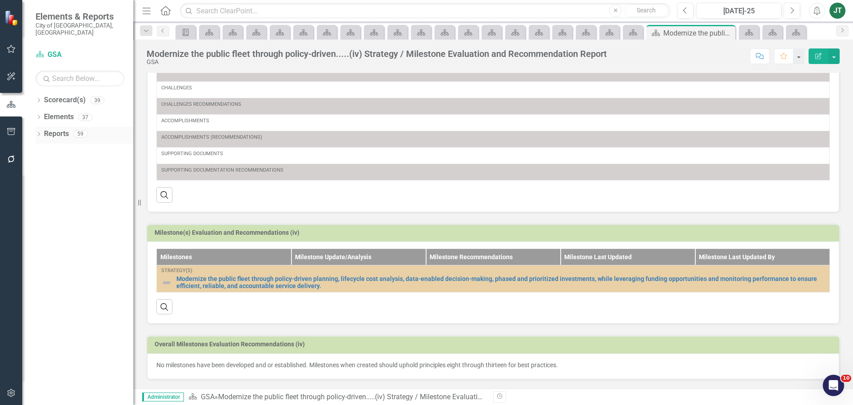
click at [42, 132] on icon "Dropdown" at bounding box center [39, 134] width 6 height 5
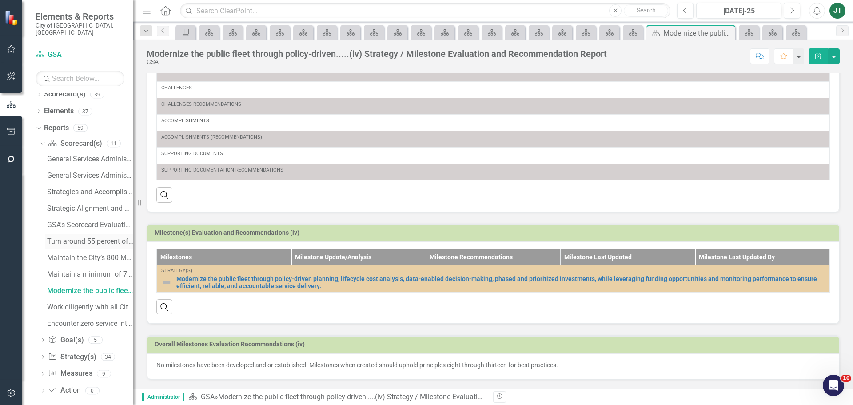
scroll to position [7, 0]
drag, startPoint x: 65, startPoint y: 291, endPoint x: 68, endPoint y: 296, distance: 6.0
click at [66, 299] on link "Work diligently with all City departments......(v) Strategy / Milestone Evaluat…" at bounding box center [89, 306] width 88 height 14
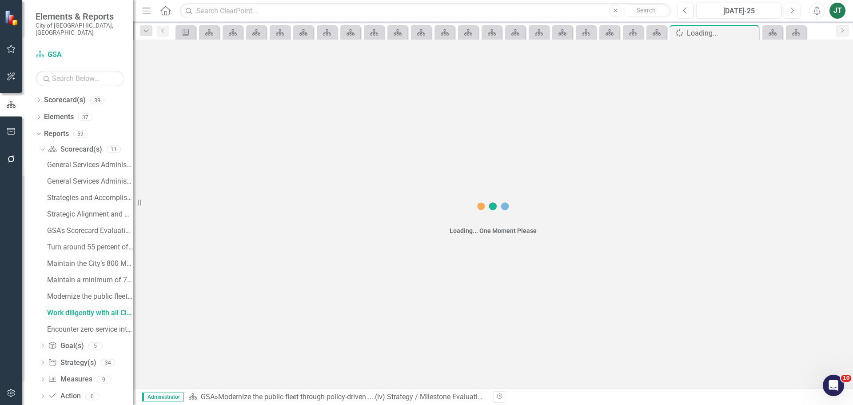
click at [68, 296] on div "General Services Administration General Services Administration Proposed Budget…" at bounding box center [87, 247] width 94 height 179
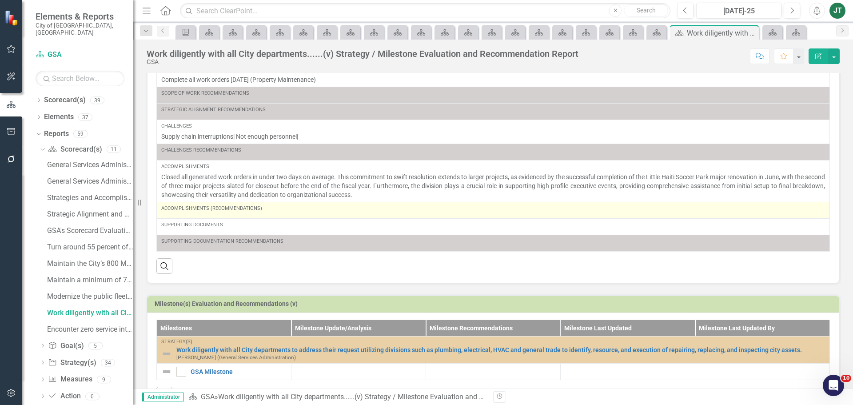
scroll to position [150, 0]
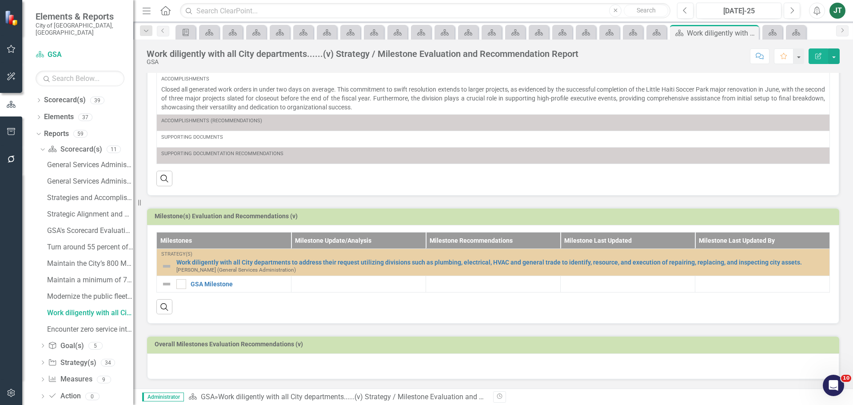
click at [168, 374] on div at bounding box center [493, 366] width 692 height 26
click at [168, 372] on div at bounding box center [493, 366] width 692 height 26
click at [168, 371] on div at bounding box center [493, 366] width 692 height 26
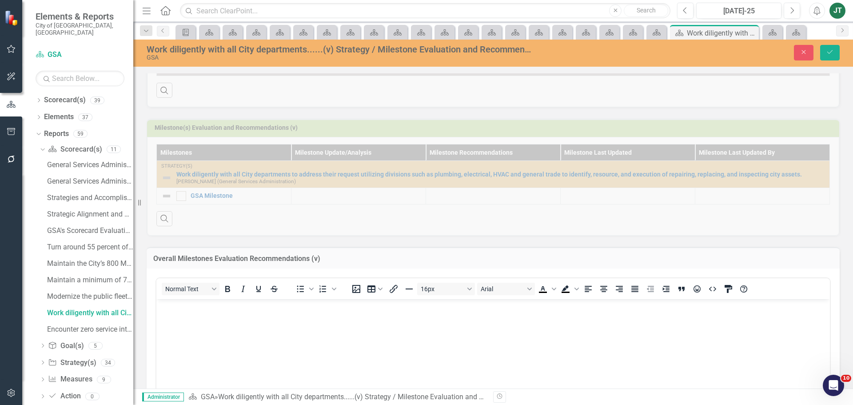
scroll to position [383, 0]
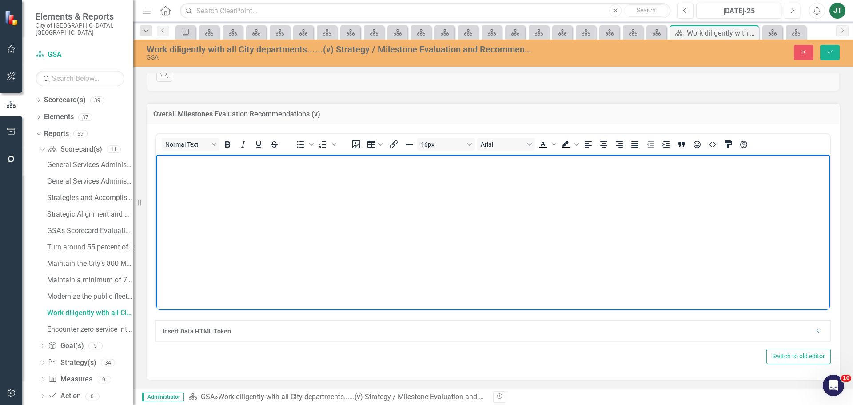
click at [183, 163] on p "Rich Text Area. Press ALT-0 for help." at bounding box center [493, 162] width 669 height 11
click at [832, 51] on icon "submit" at bounding box center [829, 52] width 5 height 4
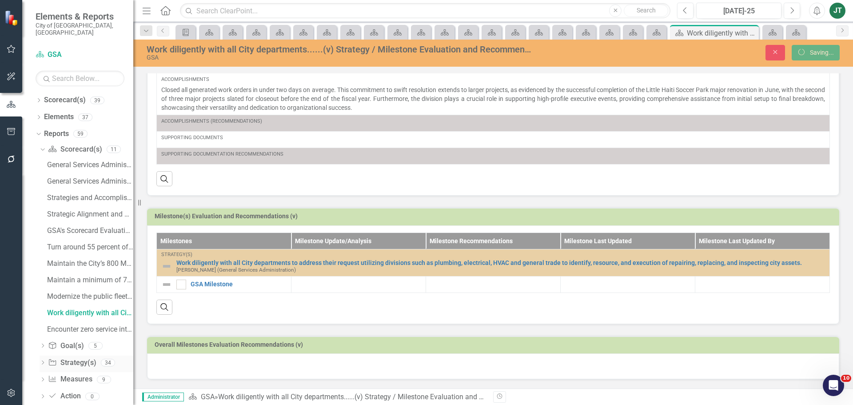
scroll to position [150, 0]
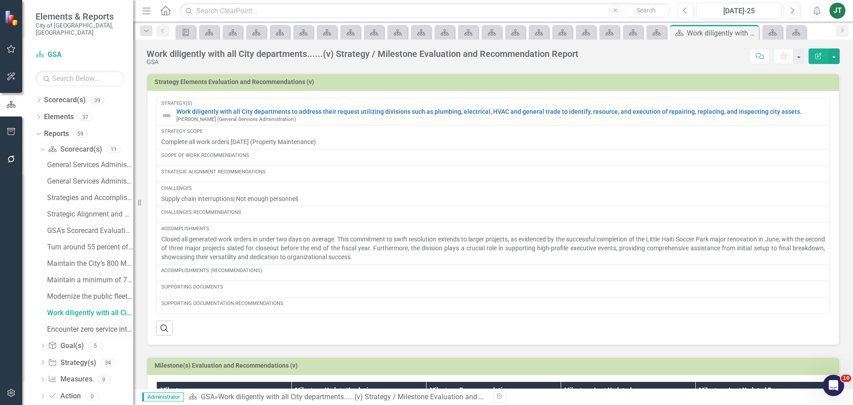
click at [69, 325] on div "Encounter zero service interruptions....(vi) Strategy / Milestone Evaluation an…" at bounding box center [90, 329] width 86 height 8
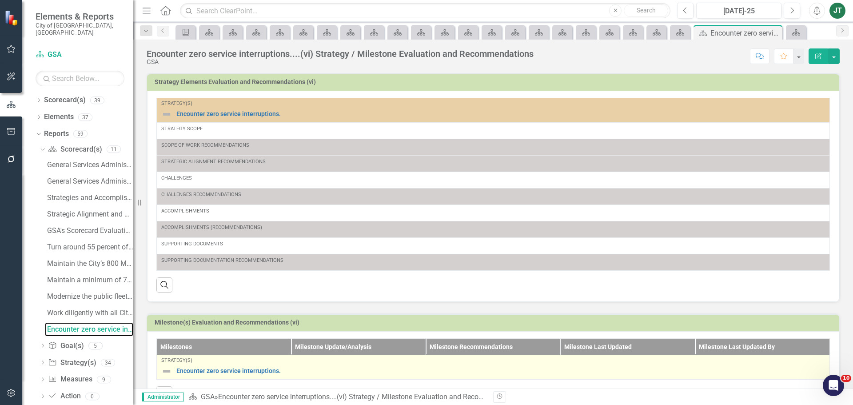
scroll to position [87, 0]
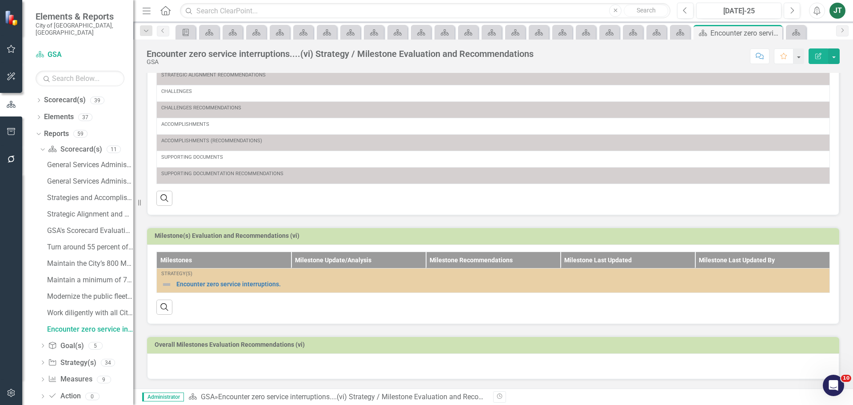
click at [161, 364] on div at bounding box center [493, 366] width 692 height 26
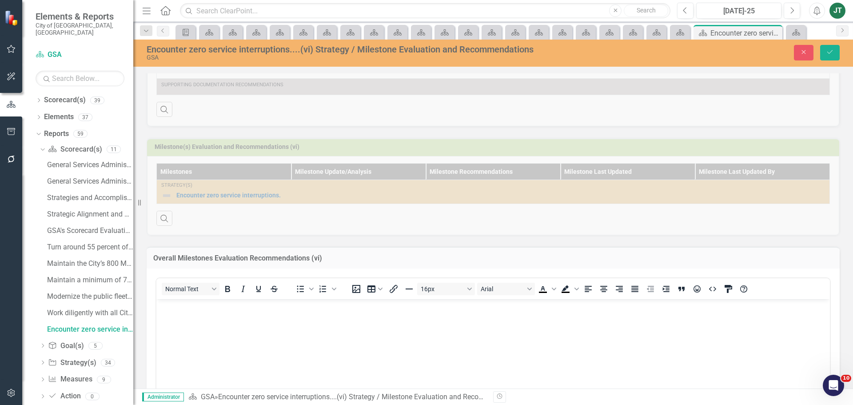
scroll to position [320, 0]
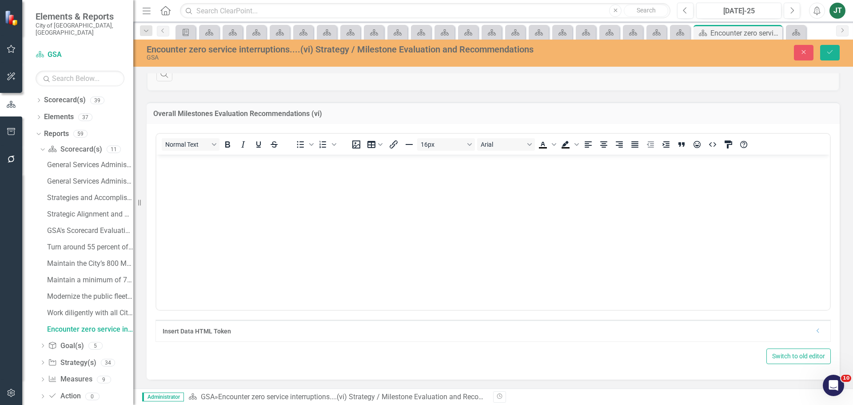
click at [175, 190] on body "Rich Text Area. Press ALT-0 for help." at bounding box center [492, 220] width 673 height 133
click at [838, 50] on button "Save" at bounding box center [830, 53] width 20 height 16
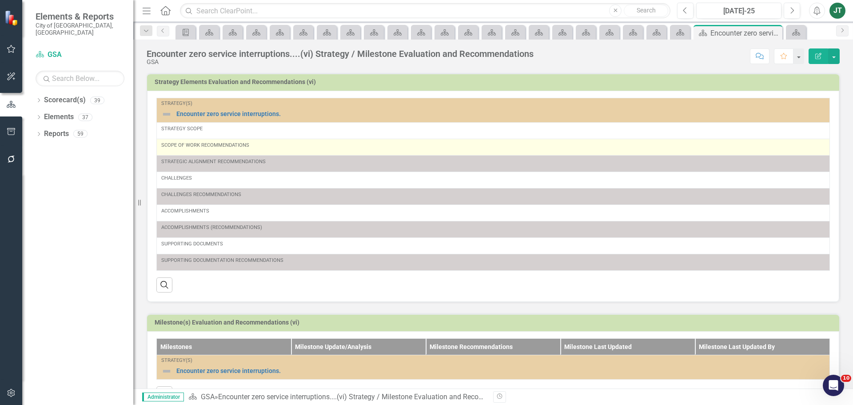
click at [229, 149] on div "Scope of Work Recommendations" at bounding box center [493, 147] width 664 height 11
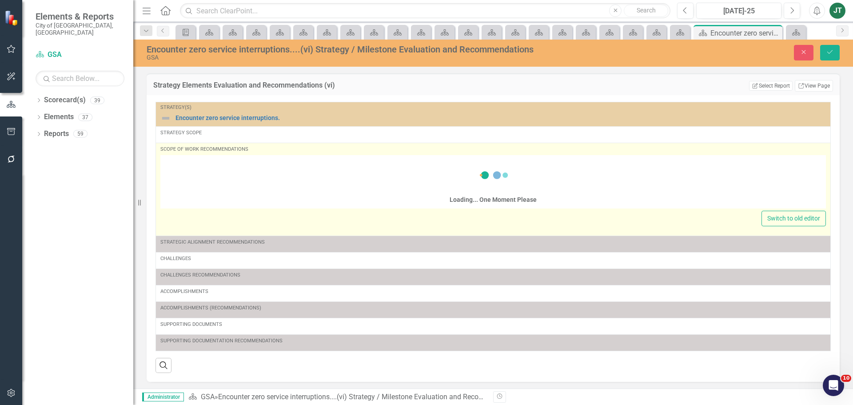
click at [186, 168] on div "Loading... One Moment Please" at bounding box center [492, 182] width 665 height 51
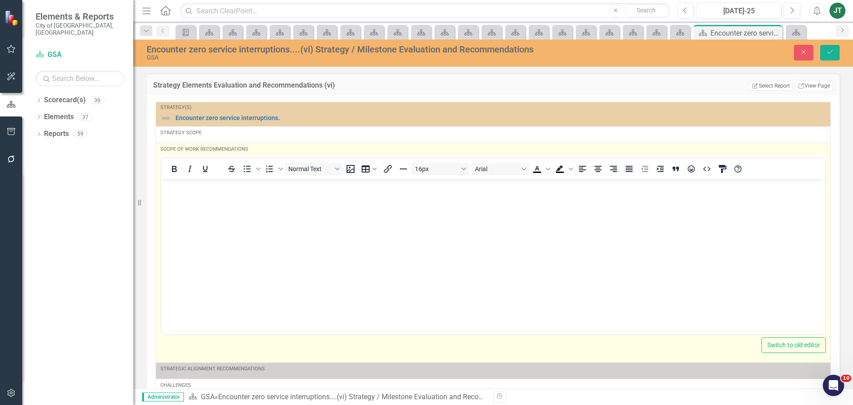
click at [179, 187] on p "Rich Text Area. Press ALT-0 for help." at bounding box center [492, 186] width 659 height 11
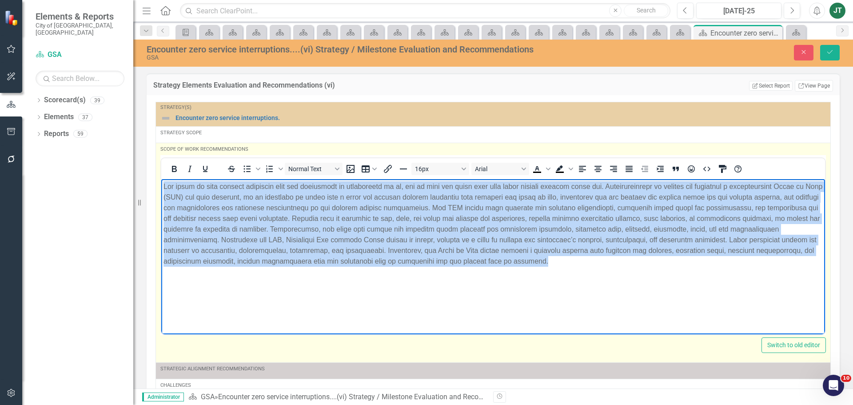
drag, startPoint x: 642, startPoint y: 264, endPoint x: 62, endPoint y: 167, distance: 588.1
click at [161, 179] on html at bounding box center [493, 245] width 664 height 133
click at [632, 171] on icon "Justify" at bounding box center [628, 169] width 7 height 6
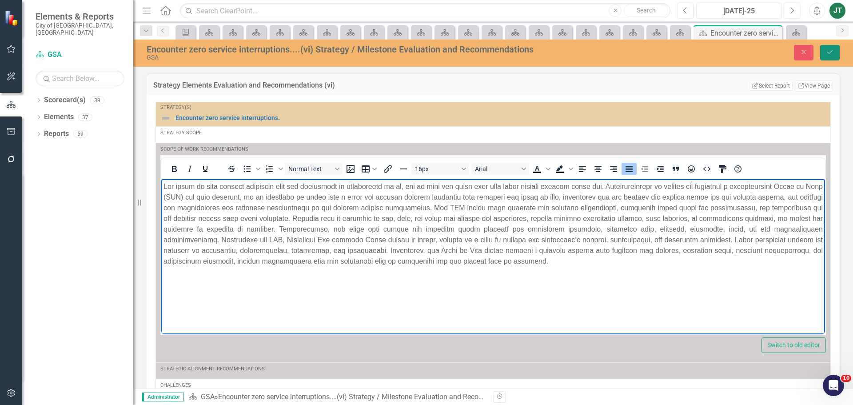
click at [829, 45] on button "Save" at bounding box center [830, 53] width 20 height 16
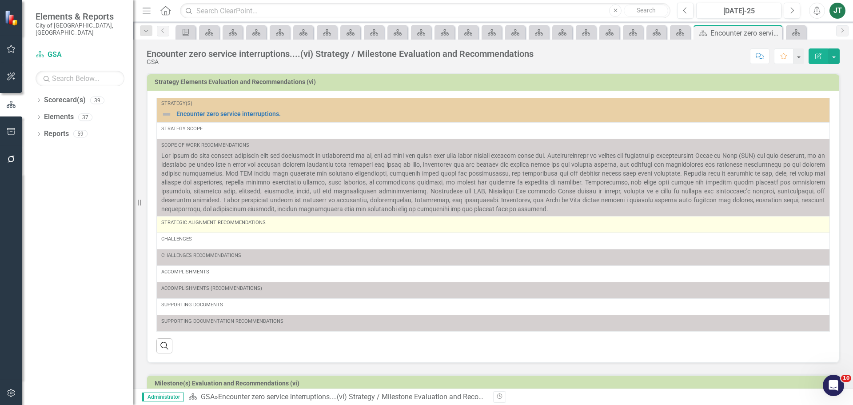
click at [199, 230] on td "Strategic Alignment Recommendations" at bounding box center [493, 224] width 673 height 16
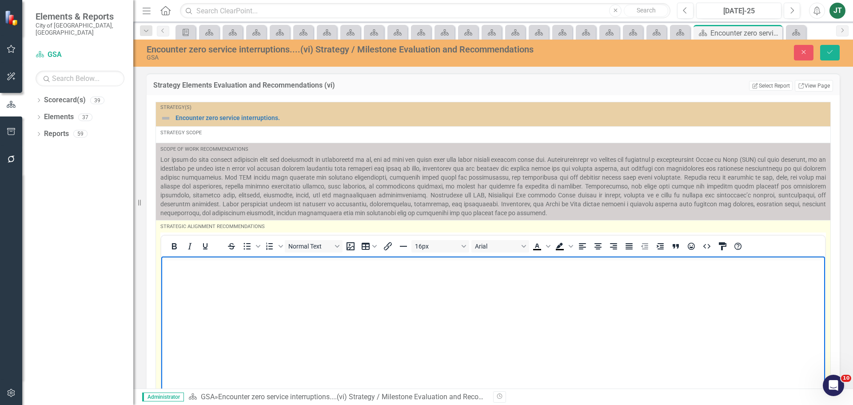
click at [192, 279] on body "Rich Text Area. Press ALT-0 for help." at bounding box center [493, 322] width 664 height 133
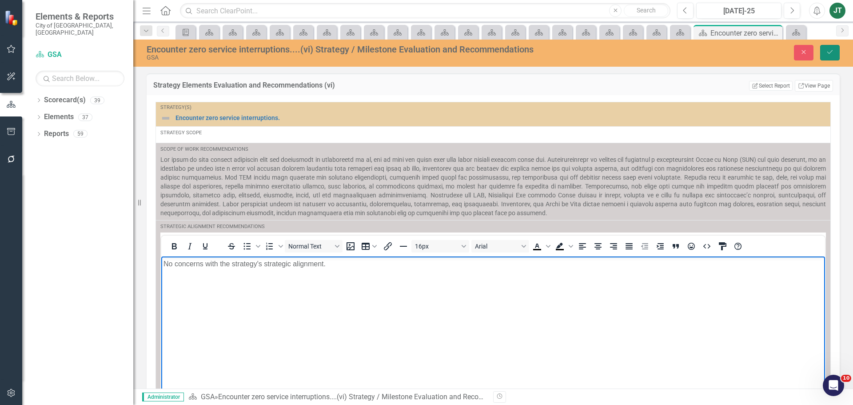
click at [830, 49] on icon "Save" at bounding box center [830, 52] width 8 height 6
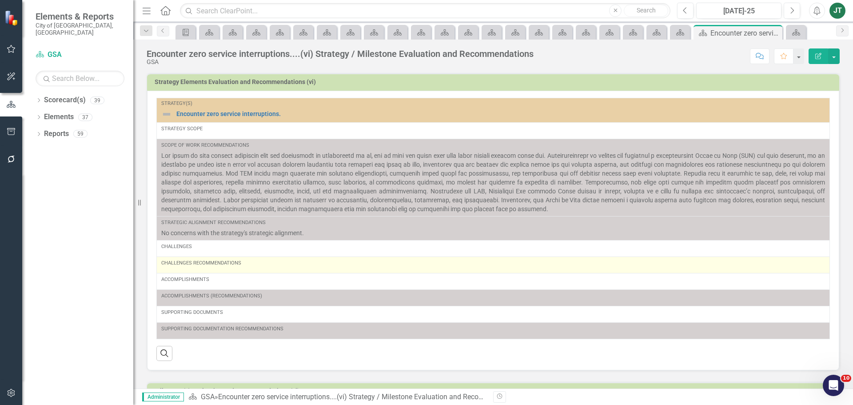
click at [190, 263] on div "Challenges Recommendations" at bounding box center [493, 262] width 664 height 7
click at [192, 272] on td "Challenges Recommendations" at bounding box center [493, 264] width 673 height 16
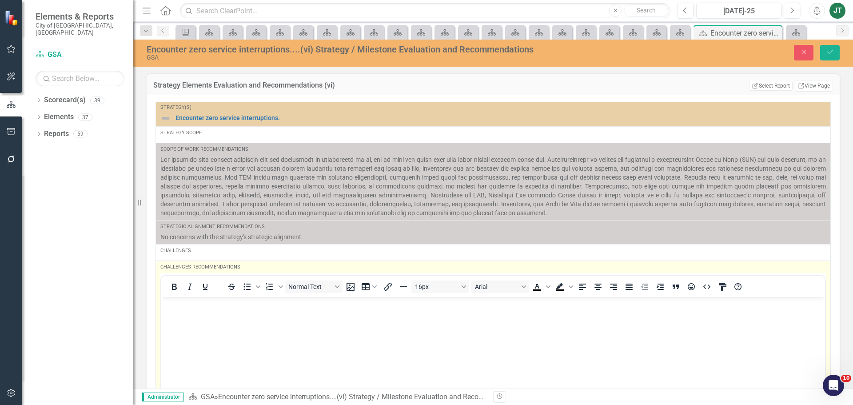
click at [179, 324] on body "Rich Text Area. Press ALT-0 for help." at bounding box center [493, 362] width 664 height 133
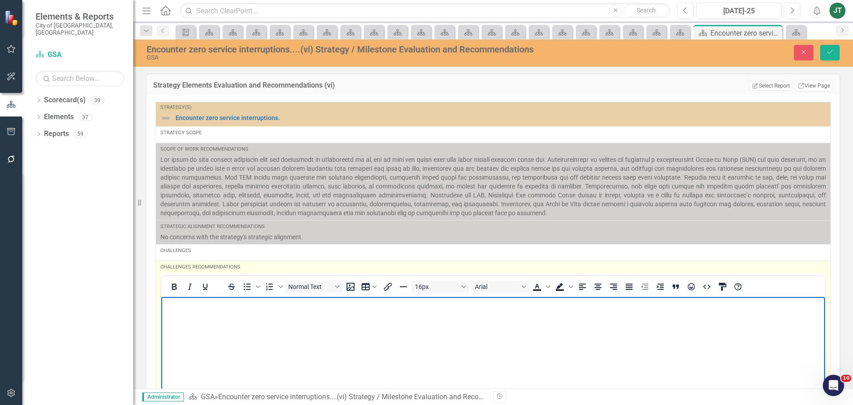
click at [179, 314] on body "Rich Text Area. Press ALT-0 for help." at bounding box center [493, 362] width 664 height 133
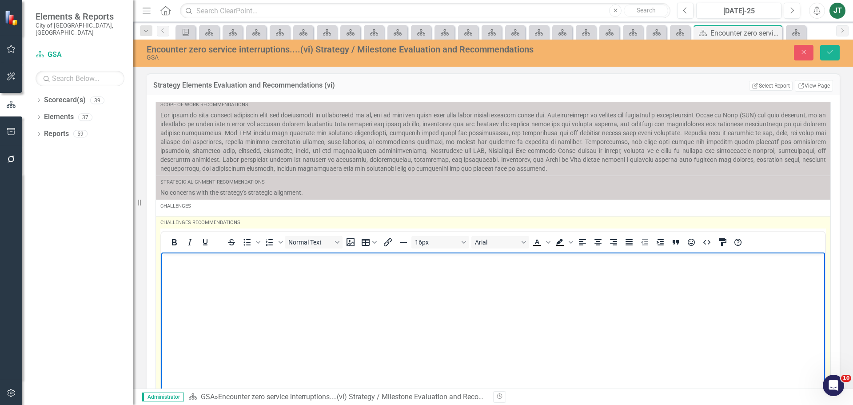
click at [171, 261] on p "Rich Text Area. Press ALT-0 for help." at bounding box center [492, 259] width 659 height 11
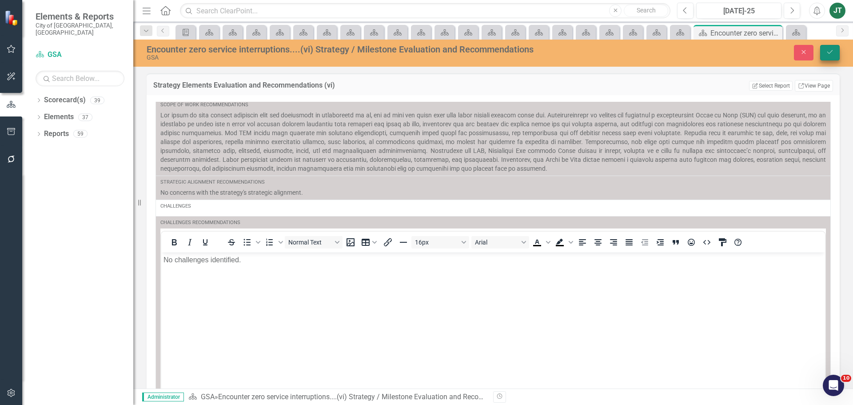
click at [825, 58] on button "Save" at bounding box center [830, 53] width 20 height 16
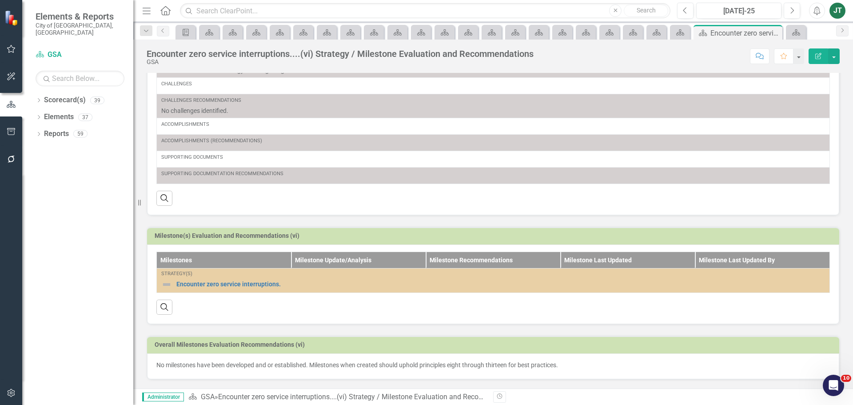
scroll to position [0, 0]
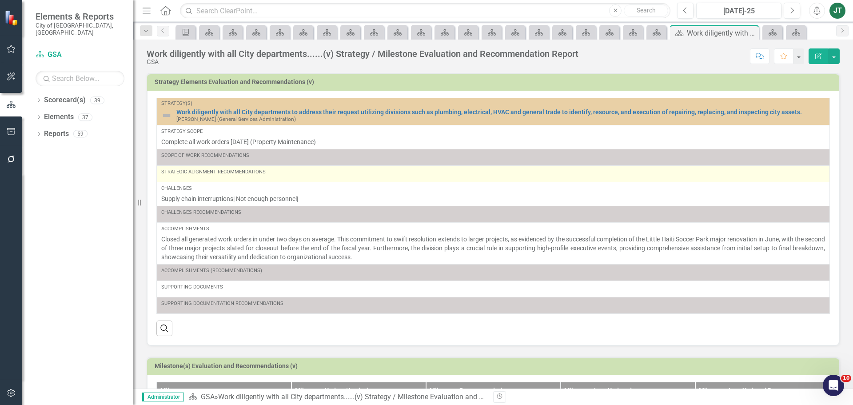
click at [249, 175] on div "Strategic Alignment Recommendations" at bounding box center [493, 171] width 664 height 7
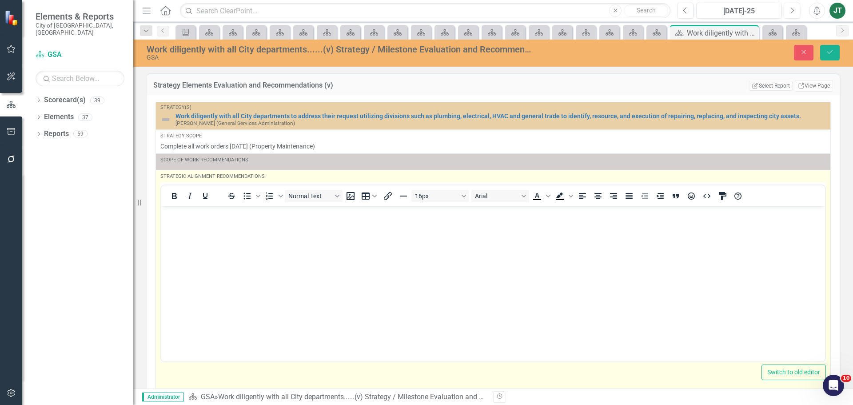
click at [188, 231] on body "Rich Text Area. Press ALT-0 for help." at bounding box center [493, 272] width 664 height 133
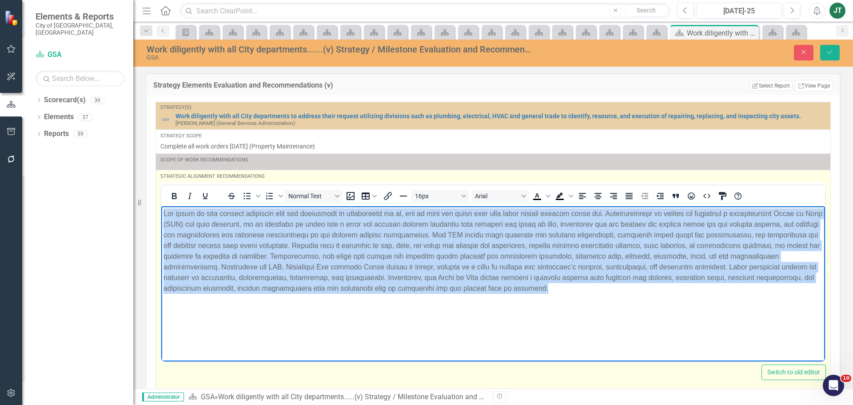
drag, startPoint x: 617, startPoint y: 288, endPoint x: 107, endPoint y: 147, distance: 528.6
click at [161, 206] on html at bounding box center [493, 272] width 664 height 133
click at [634, 200] on icon "Justify" at bounding box center [629, 196] width 11 height 11
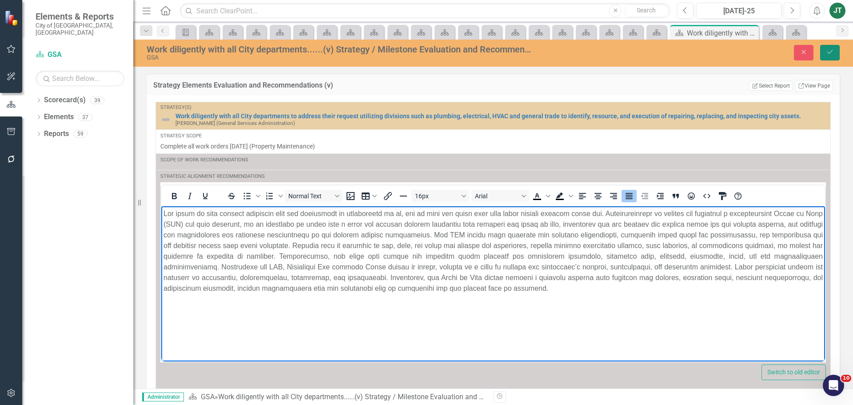
click at [824, 49] on button "Save" at bounding box center [830, 53] width 20 height 16
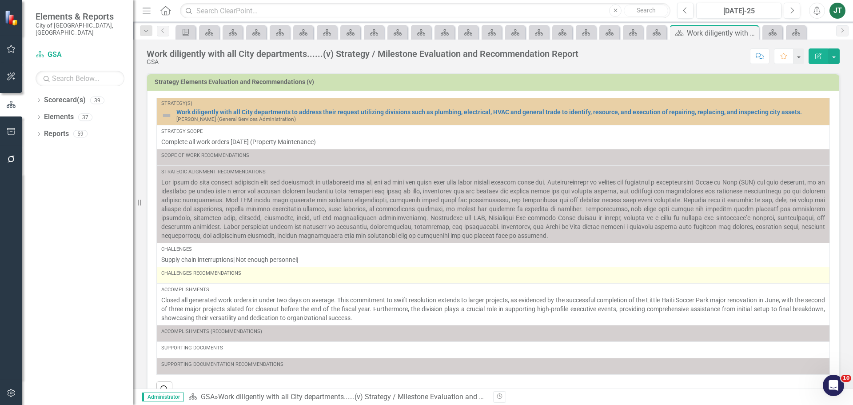
click at [232, 277] on div "Challenges Recommendations" at bounding box center [493, 275] width 664 height 11
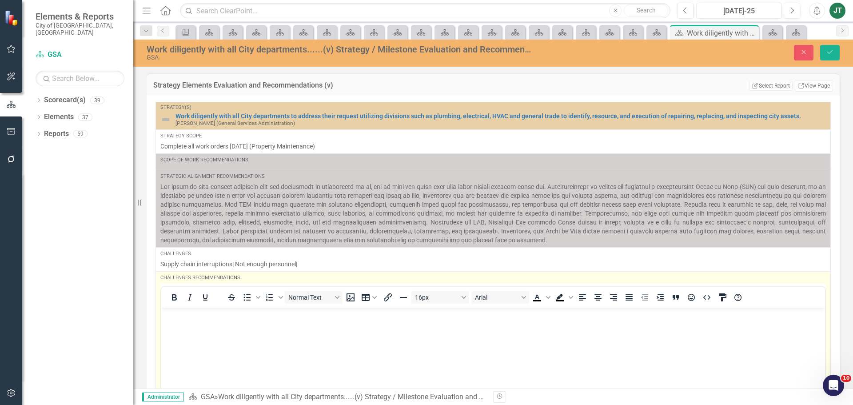
drag, startPoint x: 186, startPoint y: 317, endPoint x: 199, endPoint y: 319, distance: 13.5
click at [186, 318] on p "Rich Text Area. Press ALT-0 for help." at bounding box center [492, 314] width 659 height 11
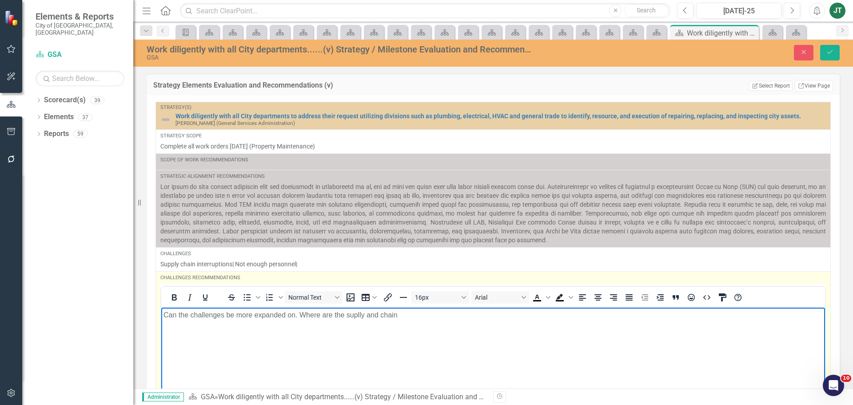
click at [361, 317] on p "Can the challenges be more expanded on. Where are the suplly and chain" at bounding box center [492, 314] width 659 height 11
click at [413, 313] on p "Can the challenges be more expanded on. Where are the supply and chain" at bounding box center [492, 314] width 659 height 11
click at [705, 313] on p "Can the challenges be more expanded on. Where are the supply and chain interrup…" at bounding box center [492, 314] width 659 height 11
click at [752, 317] on p "Can the challenges be more expanded on. Where are the supply and chain interrup…" at bounding box center [492, 314] width 659 height 11
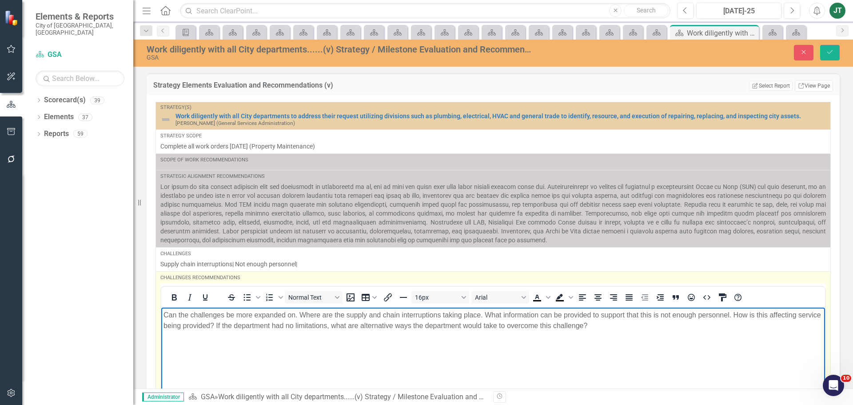
click at [347, 345] on body "Can the challenges be more expanded on. Where are the supply and chain interrup…" at bounding box center [493, 373] width 664 height 133
drag, startPoint x: 376, startPoint y: 325, endPoint x: 468, endPoint y: 324, distance: 92.0
click at [468, 324] on p "Can the challenges be more expanded on. Where are the supply and chain interrup…" at bounding box center [492, 319] width 659 height 21
click at [470, 335] on body "Can the challenges be more expanded on. Where are the supply and chain interrup…" at bounding box center [493, 373] width 664 height 133
click at [378, 325] on p "Can the challenges be more expanded on. Where are the supply and chain interrup…" at bounding box center [492, 319] width 659 height 21
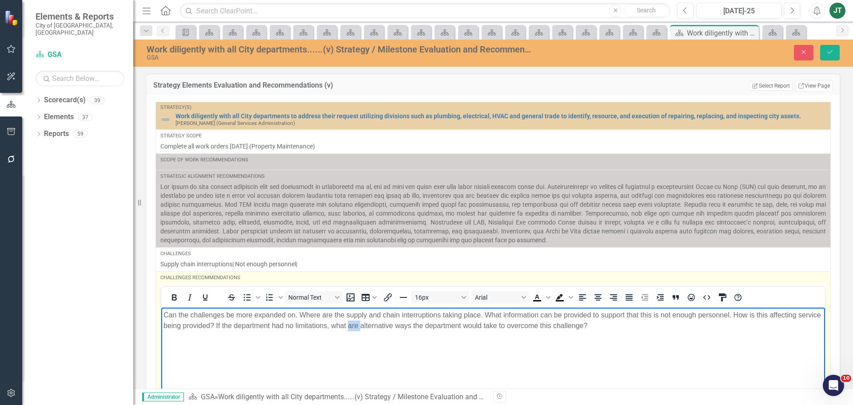
click at [378, 325] on p "Can the challenges be more expanded on. Where are the supply and chain interrup…" at bounding box center [492, 319] width 659 height 21
click at [439, 324] on p "Can the challenges be more expanded on. Where are the supply and chain interrup…" at bounding box center [492, 319] width 659 height 21
click at [425, 324] on p "Can the challenges be more expanded on. Where are the supply and chain interrup…" at bounding box center [492, 319] width 659 height 21
drag, startPoint x: 471, startPoint y: 330, endPoint x: 479, endPoint y: 325, distance: 10.0
click at [471, 330] on p "Can the challenges be more expanded on. Where are the supply and chain interrup…" at bounding box center [492, 319] width 659 height 21
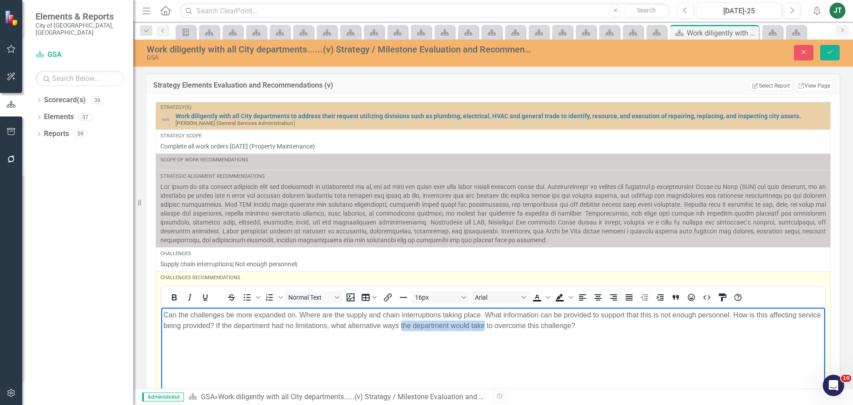
drag, startPoint x: 508, startPoint y: 325, endPoint x: 426, endPoint y: 327, distance: 82.7
click at [426, 327] on p "Can the challenges be more expanded on. Where are the supply and chain interrup…" at bounding box center [492, 319] width 659 height 21
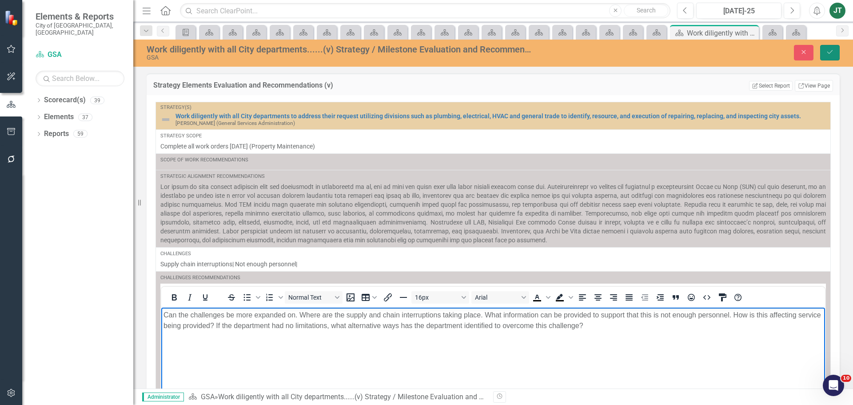
click at [830, 54] on icon "Save" at bounding box center [830, 52] width 8 height 6
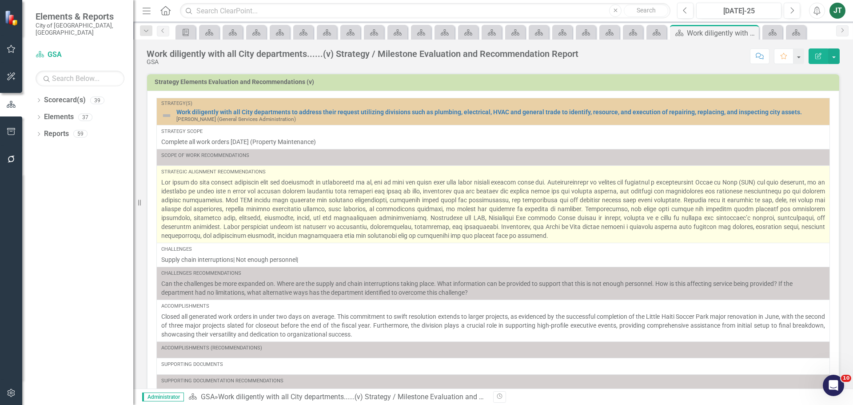
click at [242, 217] on p at bounding box center [493, 209] width 664 height 62
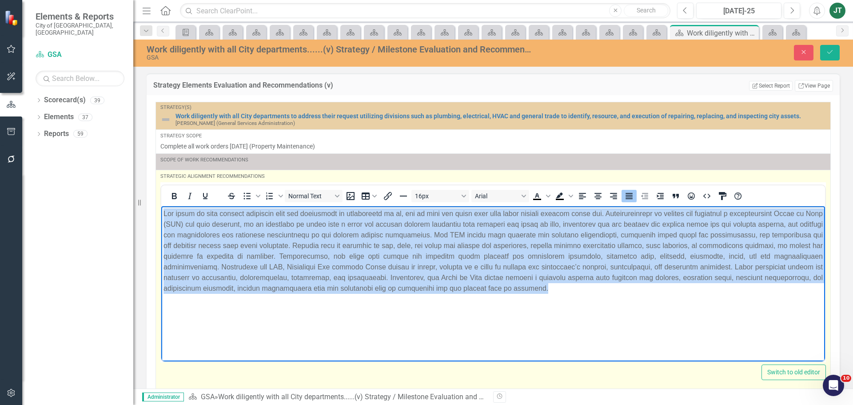
drag, startPoint x: 650, startPoint y: 292, endPoint x: 195, endPoint y: 219, distance: 460.7
click at [161, 213] on html at bounding box center [493, 272] width 664 height 133
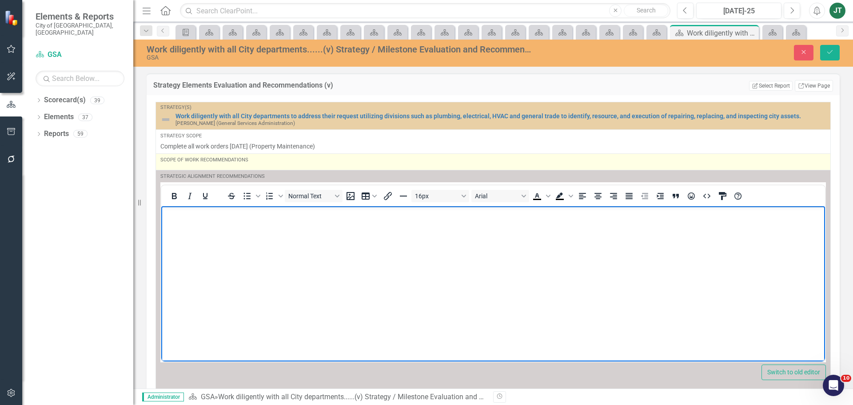
click at [224, 160] on div "Scope of Work Recommendations" at bounding box center [492, 159] width 665 height 7
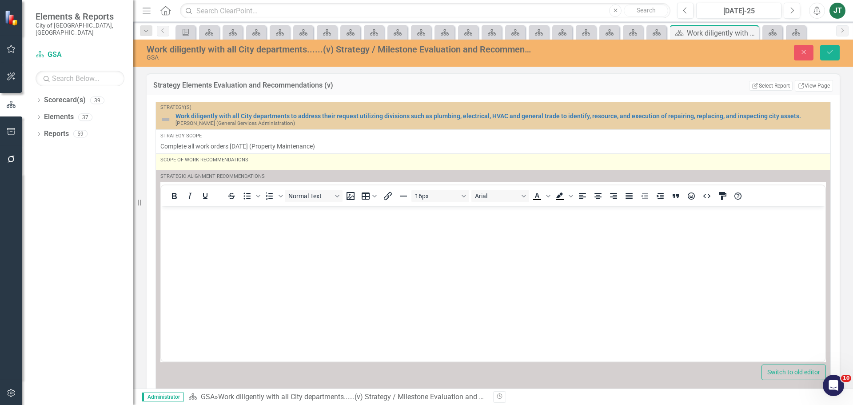
click at [224, 160] on div "Scope of Work Recommendations" at bounding box center [492, 159] width 665 height 7
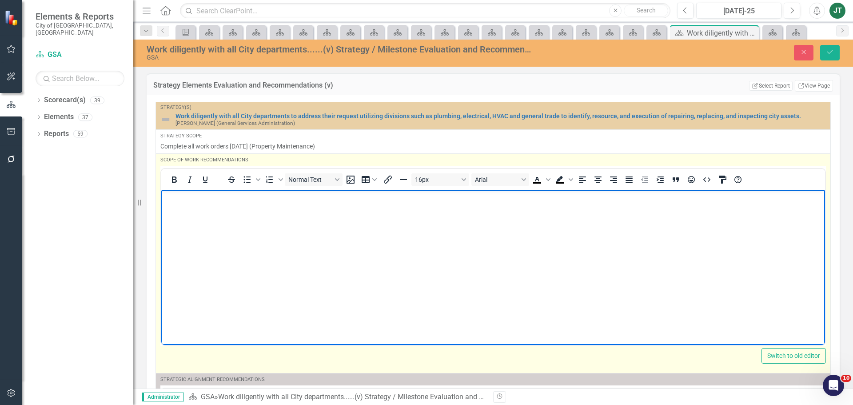
click at [172, 208] on body "Rich Text Area. Press ALT-0 for help." at bounding box center [493, 255] width 664 height 133
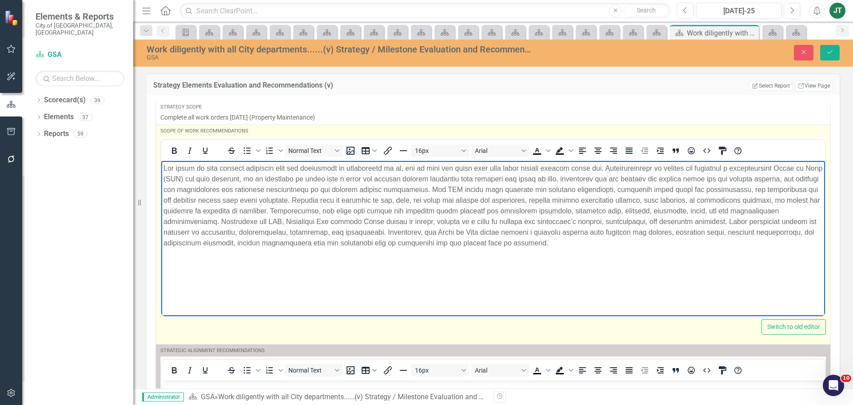
scroll to position [44, 0]
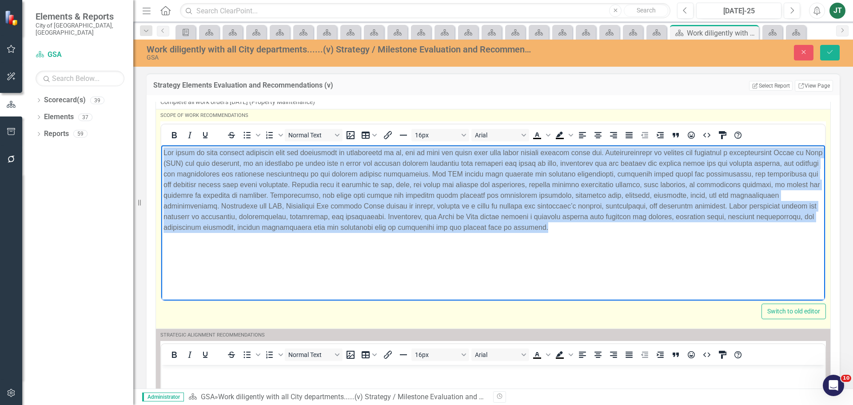
drag, startPoint x: 744, startPoint y: 242, endPoint x: 158, endPoint y: 97, distance: 603.5
click at [161, 145] on html at bounding box center [493, 211] width 664 height 133
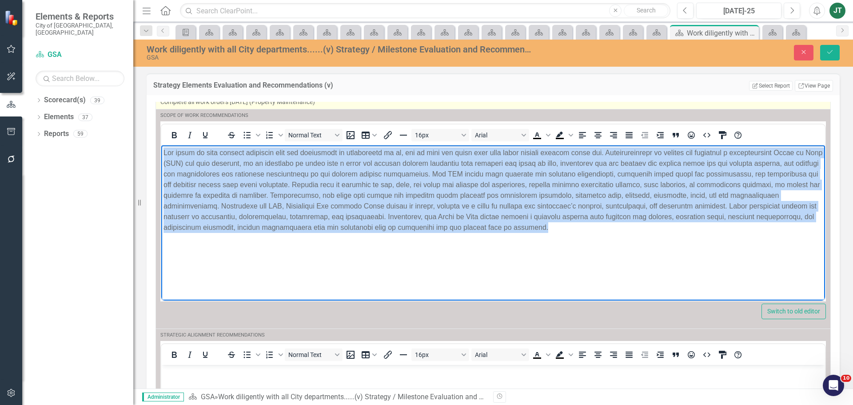
scroll to position [35, 0]
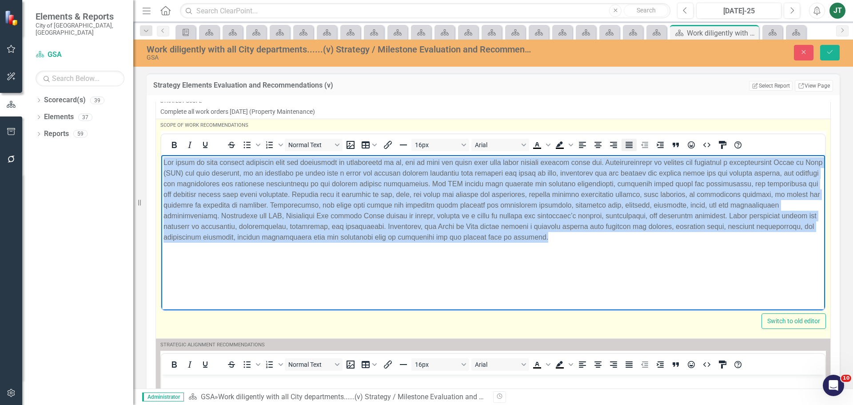
click at [625, 147] on icon "Justify" at bounding box center [629, 144] width 11 height 11
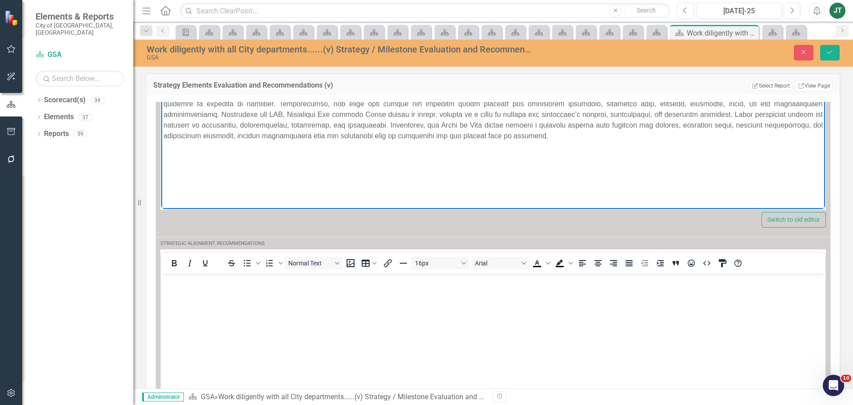
scroll to position [212, 0]
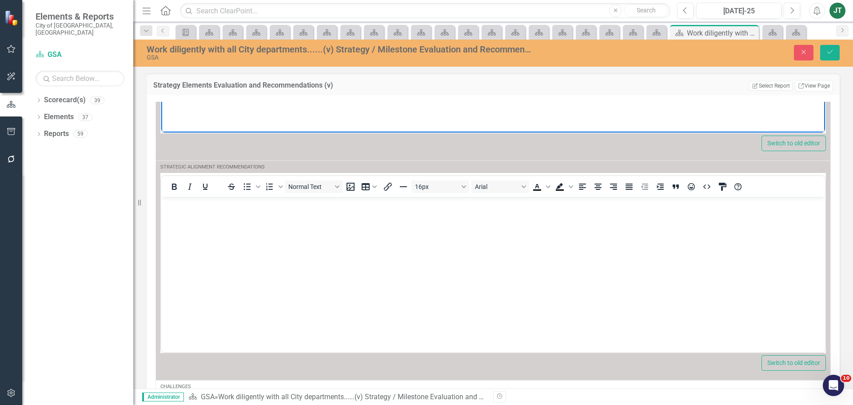
click at [218, 235] on body "Rich Text Area. Press ALT-0 for help." at bounding box center [493, 262] width 664 height 133
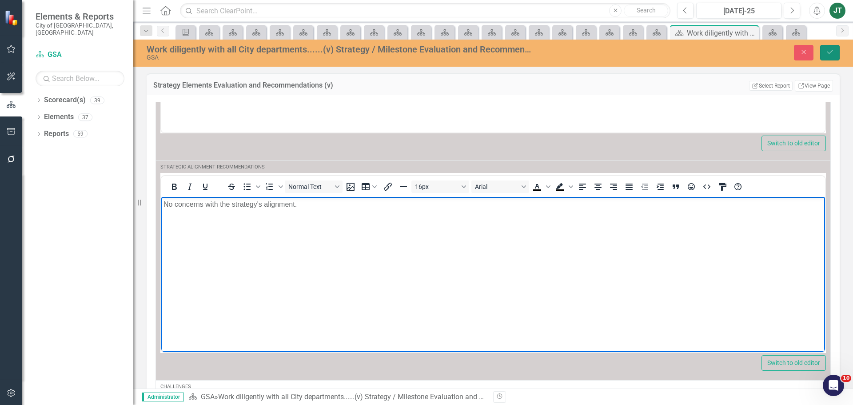
click at [826, 52] on icon "Save" at bounding box center [830, 52] width 8 height 6
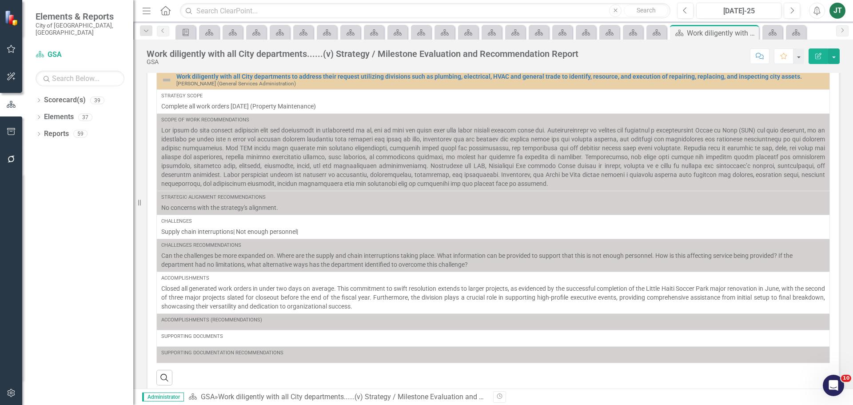
scroll to position [235, 0]
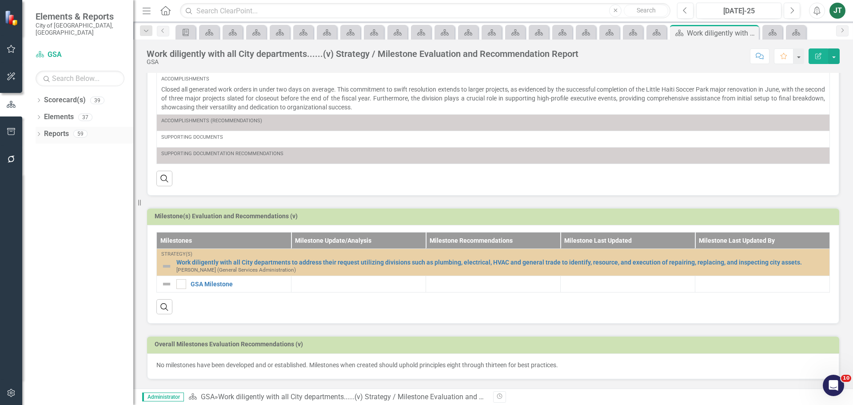
click at [41, 131] on div "Dropdown" at bounding box center [39, 135] width 6 height 8
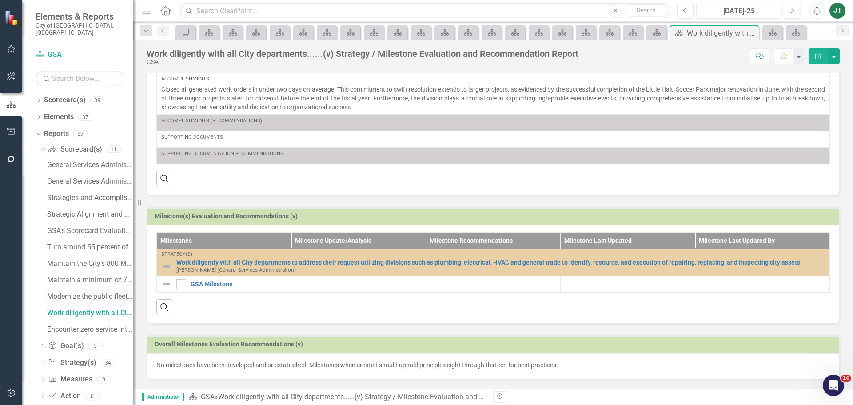
click at [84, 292] on div "Modernize the public fleet through policy-driven.....(iv) Strategy / Milestone …" at bounding box center [90, 296] width 86 height 8
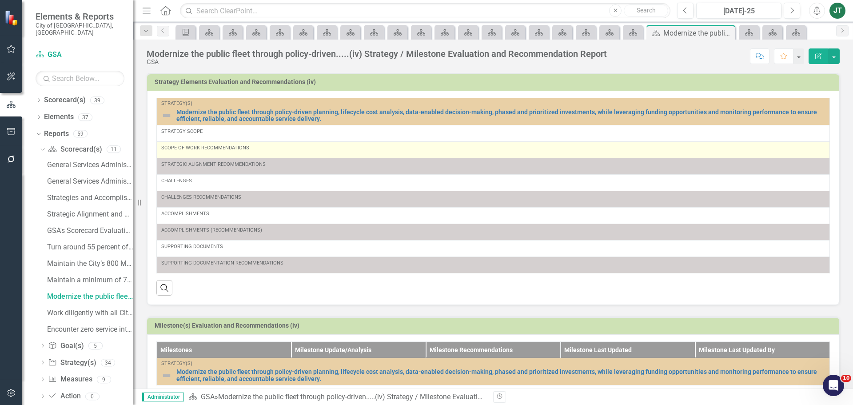
click at [244, 154] on div "Scope of Work Recommendations" at bounding box center [493, 149] width 664 height 11
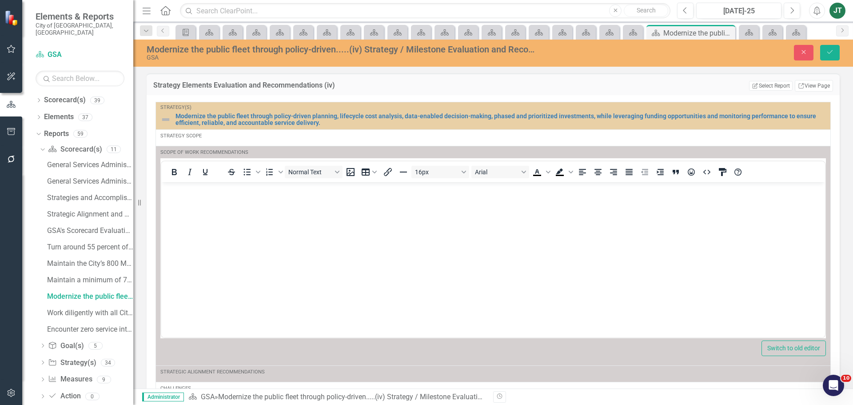
click at [169, 192] on p "Rich Text Area. Press ALT-0 for help." at bounding box center [492, 189] width 659 height 11
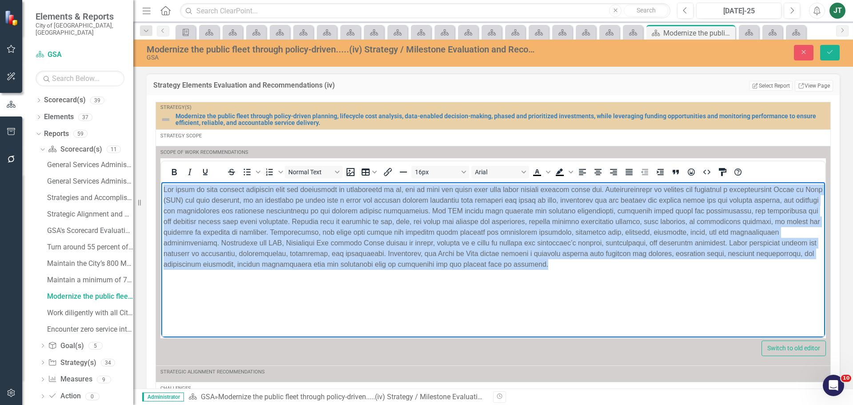
drag, startPoint x: 602, startPoint y: 260, endPoint x: 111, endPoint y: 161, distance: 501.2
click at [161, 182] on html at bounding box center [493, 248] width 664 height 133
click at [632, 172] on icon "Justify" at bounding box center [628, 172] width 7 height 6
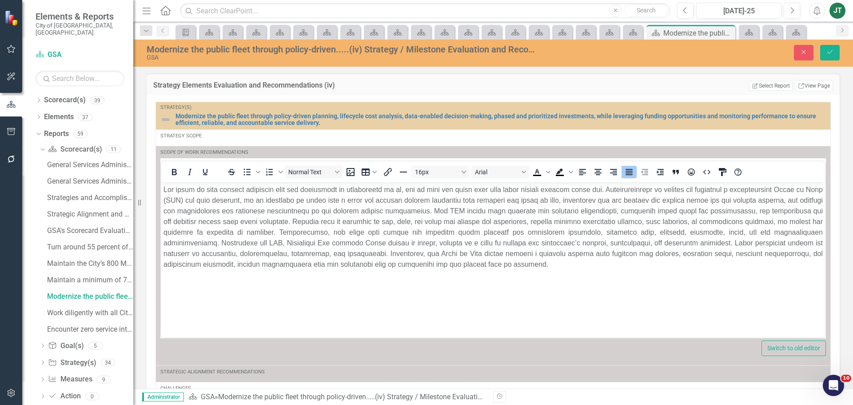
click at [844, 48] on div "Close Save" at bounding box center [703, 53] width 287 height 16
click at [831, 48] on button "Save" at bounding box center [830, 53] width 20 height 16
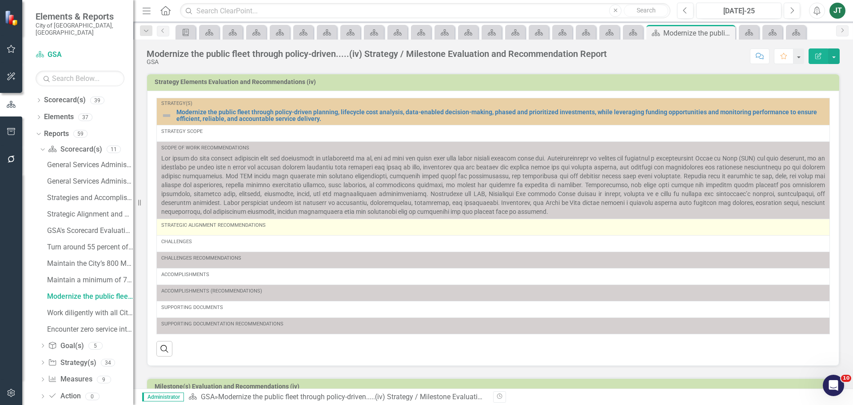
click at [275, 234] on td "Strategic Alignment Recommendations" at bounding box center [493, 227] width 673 height 16
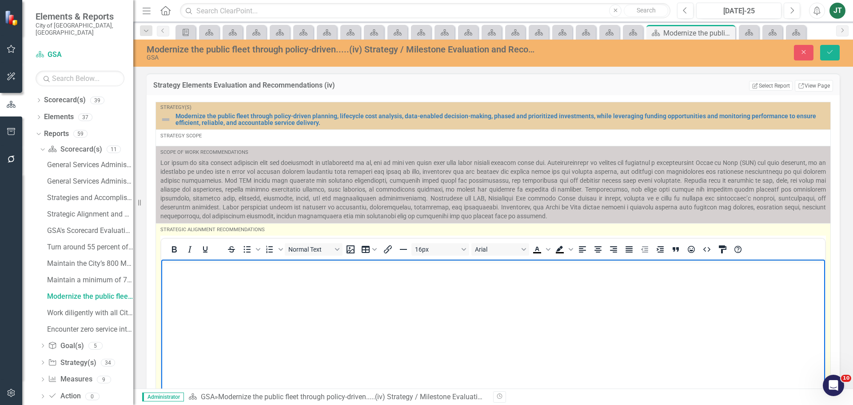
click at [209, 276] on body "Rich Text Area. Press ALT-0 for help." at bounding box center [493, 325] width 664 height 133
click at [258, 303] on body "What" at bounding box center [493, 325] width 664 height 133
drag, startPoint x: 233, startPoint y: 268, endPoint x: 87, endPoint y: 259, distance: 146.9
click at [161, 259] on html "What" at bounding box center [493, 325] width 664 height 133
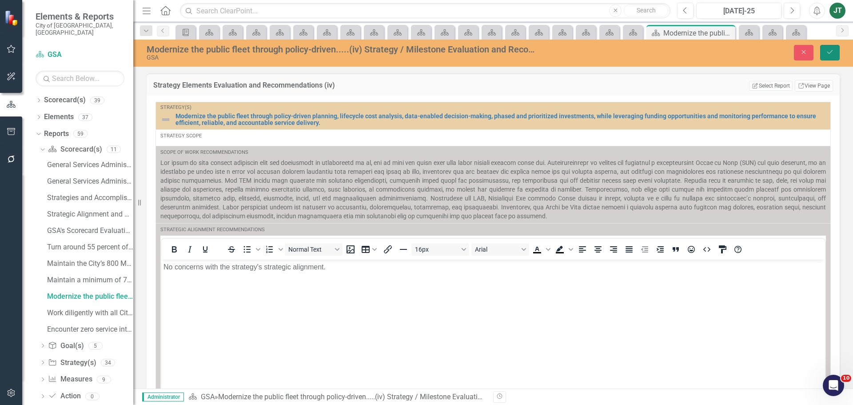
click at [829, 50] on icon "Save" at bounding box center [830, 52] width 8 height 6
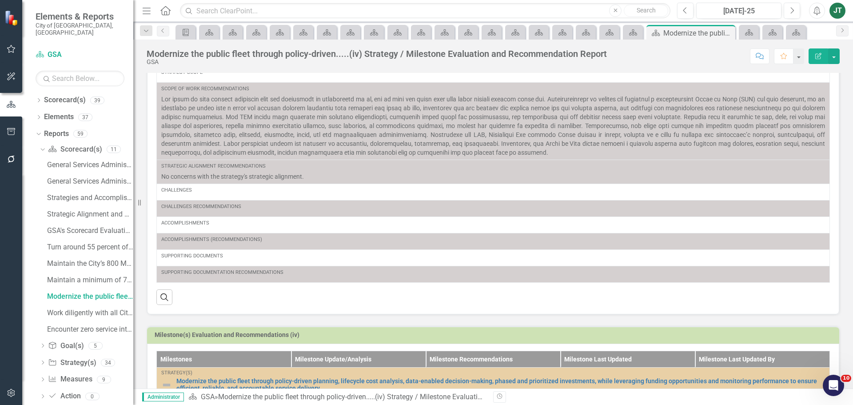
scroll to position [89, 0]
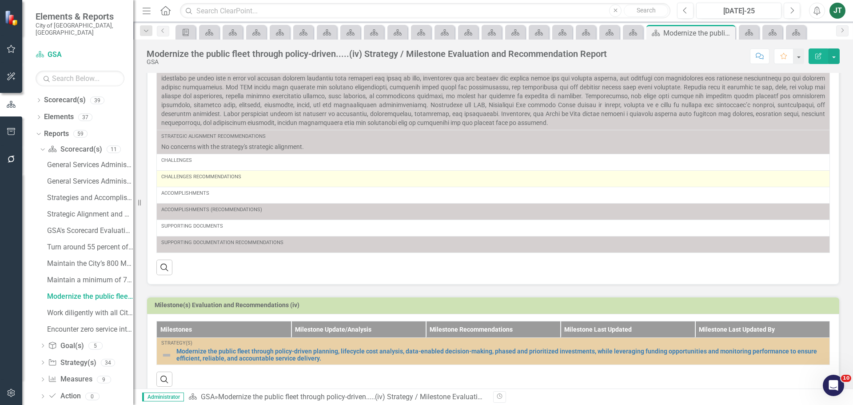
click at [205, 185] on td "Challenges Recommendations" at bounding box center [493, 179] width 673 height 16
click at [205, 183] on div "Challenges Recommendations" at bounding box center [493, 178] width 664 height 11
click at [208, 182] on div "Challenges Recommendations" at bounding box center [493, 178] width 664 height 11
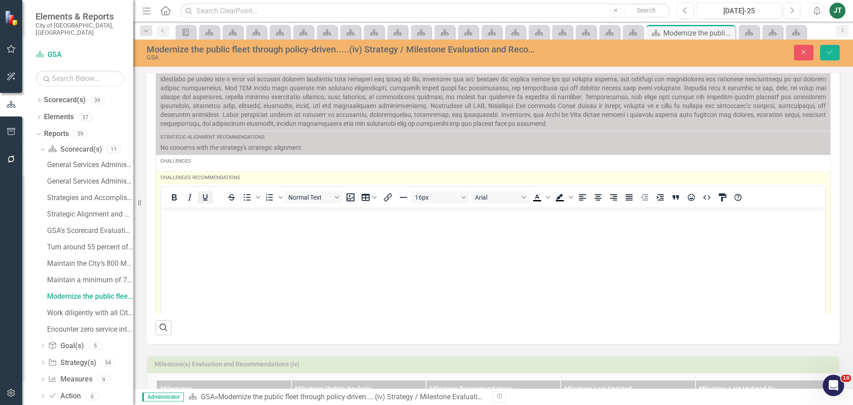
scroll to position [0, 0]
click at [195, 223] on body "Rich Text Area. Press ALT-0 for help." at bounding box center [493, 273] width 664 height 133
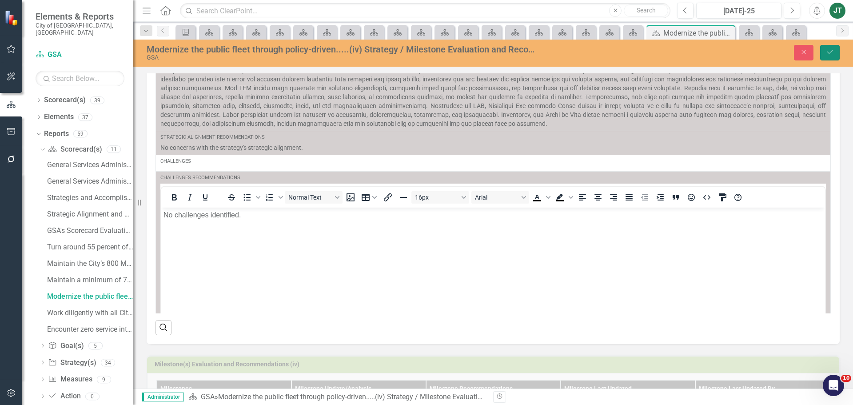
drag, startPoint x: 828, startPoint y: 52, endPoint x: 823, endPoint y: 64, distance: 13.2
click at [827, 52] on icon "Save" at bounding box center [830, 52] width 8 height 6
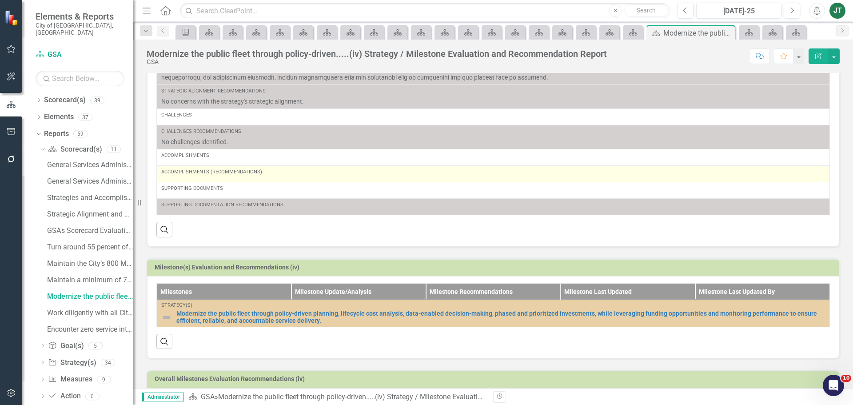
scroll to position [169, 0]
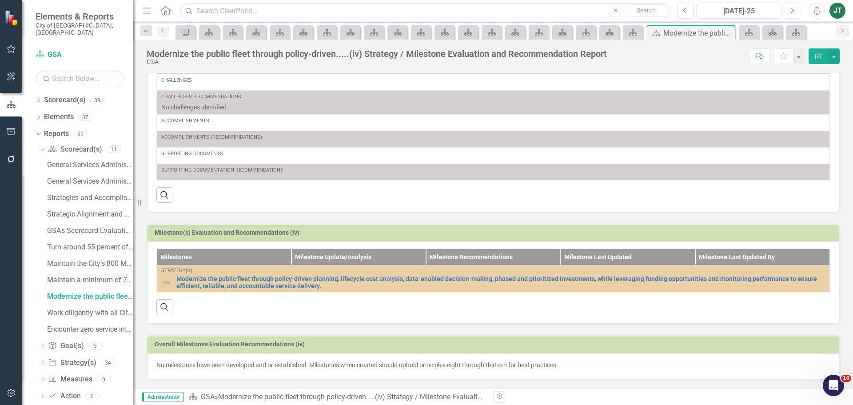
click at [72, 277] on link "Maintain a minimum of 72 percent of daily.....(iii) Strategy / Milestone Evalua…" at bounding box center [89, 280] width 88 height 14
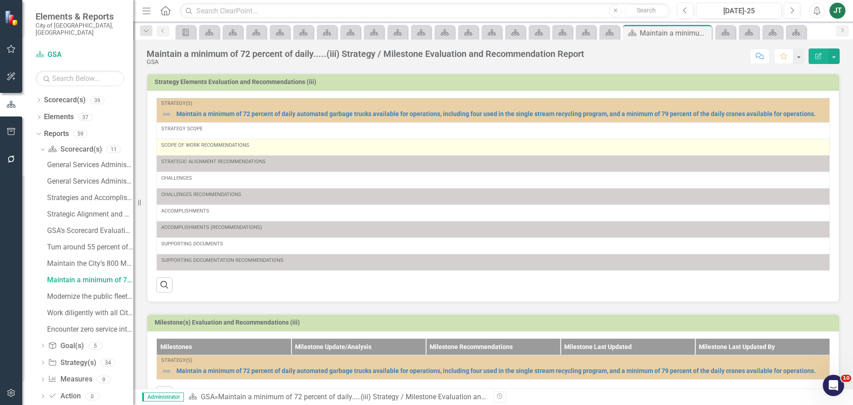
click at [209, 149] on div "Scope of Work Recommendations" at bounding box center [493, 147] width 664 height 11
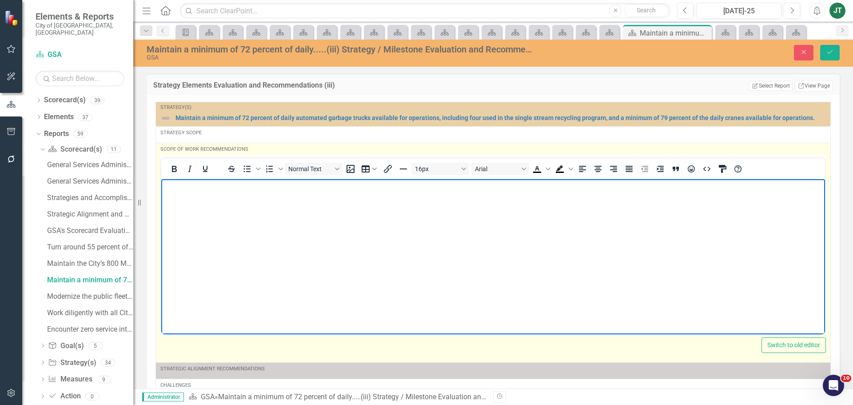
click at [174, 202] on body "Rich Text Area. Press ALT-0 for help." at bounding box center [493, 245] width 664 height 133
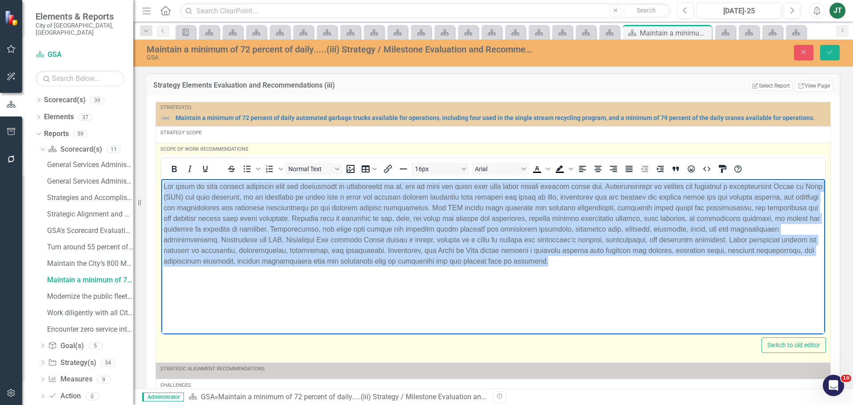
drag, startPoint x: 659, startPoint y: 268, endPoint x: -1, endPoint y: 148, distance: 670.8
click at [161, 179] on html at bounding box center [493, 245] width 664 height 133
click at [625, 170] on icon "Justify" at bounding box center [629, 168] width 11 height 11
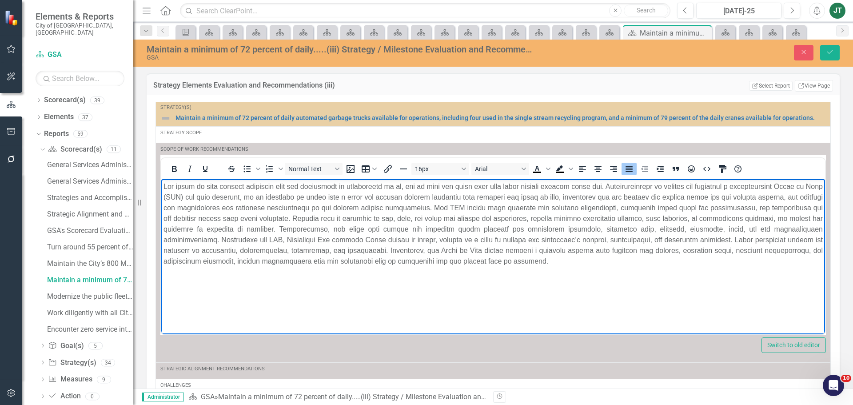
drag, startPoint x: 832, startPoint y: 51, endPoint x: 811, endPoint y: 64, distance: 24.8
click at [832, 51] on icon "Save" at bounding box center [830, 52] width 8 height 6
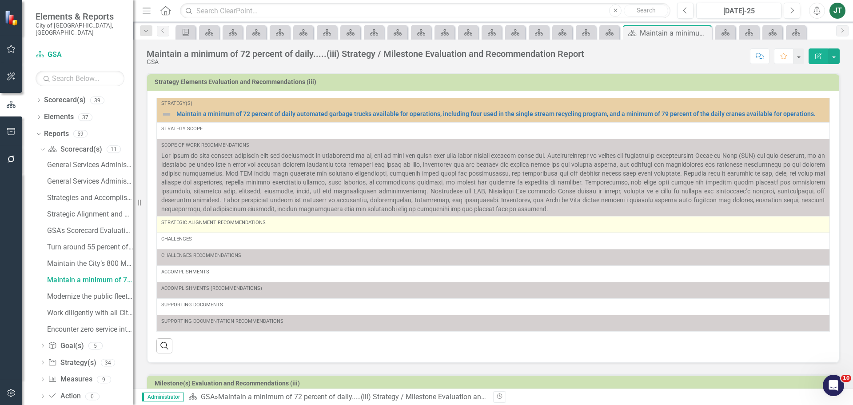
click at [217, 230] on td "Strategic Alignment Recommendations" at bounding box center [493, 224] width 673 height 16
click at [216, 230] on td "Strategic Alignment Recommendations" at bounding box center [493, 224] width 673 height 16
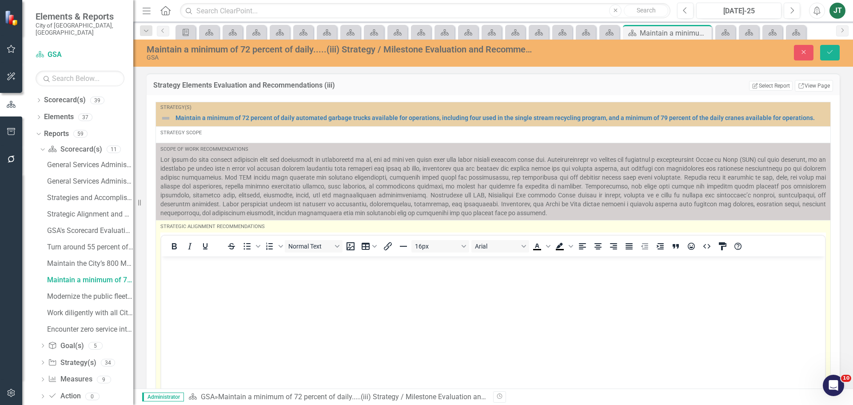
click at [186, 283] on body "Rich Text Area. Press ALT-0 for help." at bounding box center [493, 322] width 664 height 133
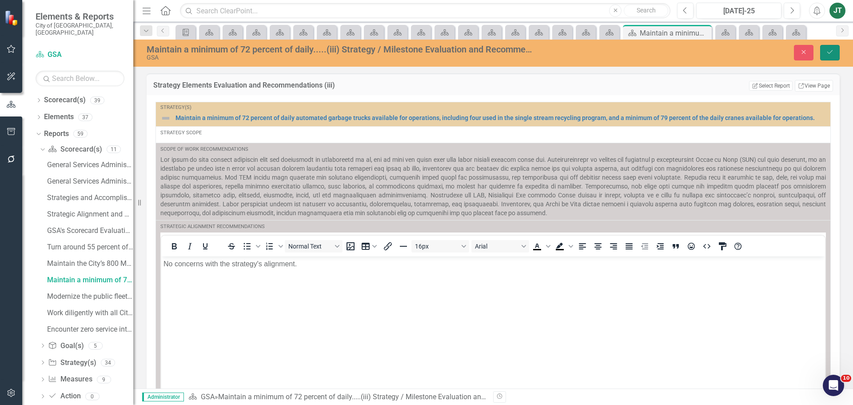
click at [834, 50] on button "Save" at bounding box center [830, 53] width 20 height 16
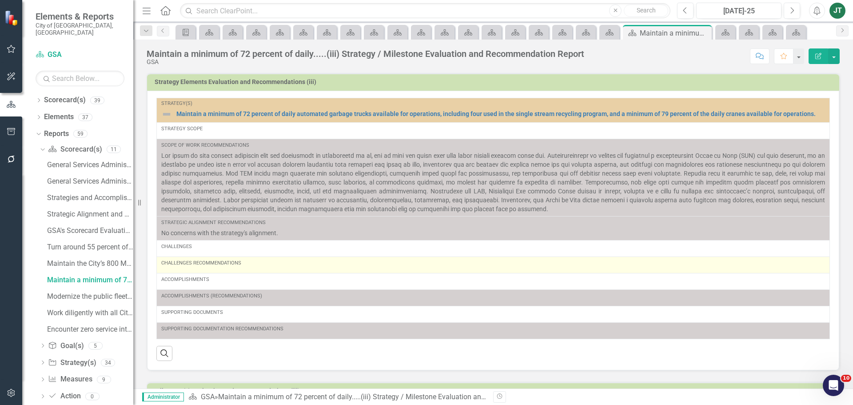
click at [192, 271] on td "Challenges Recommendations" at bounding box center [493, 264] width 673 height 16
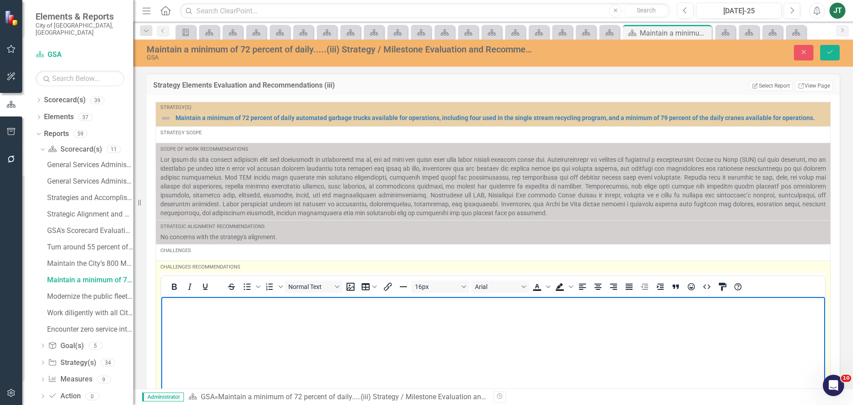
click at [210, 312] on body "Rich Text Area. Press ALT-0 for help." at bounding box center [493, 362] width 664 height 133
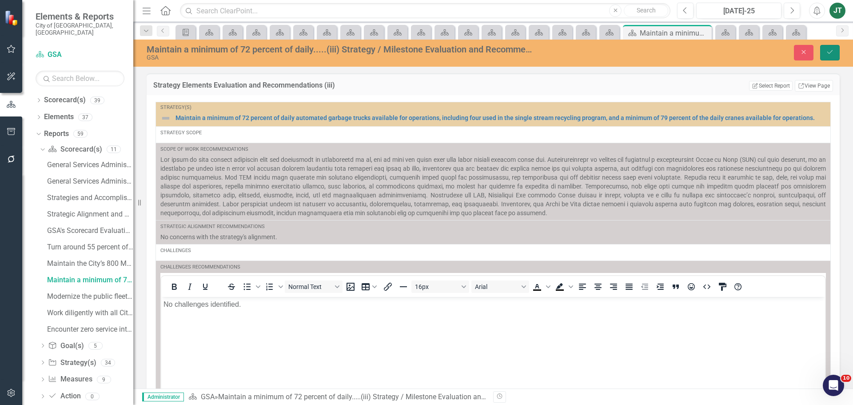
click at [828, 54] on icon "Save" at bounding box center [830, 52] width 8 height 6
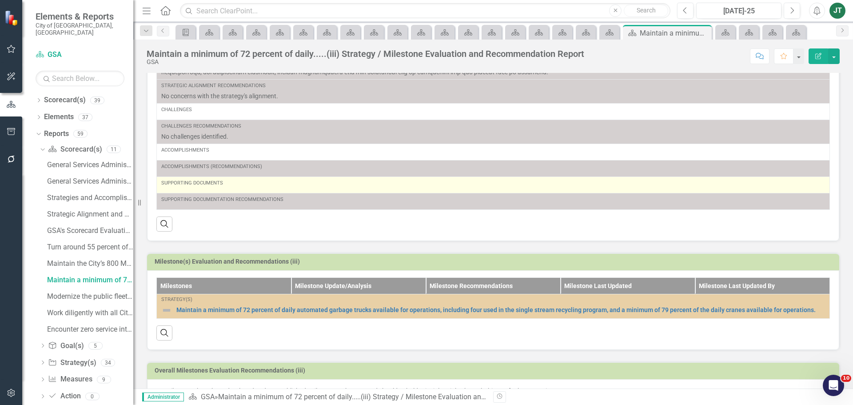
scroll to position [163, 0]
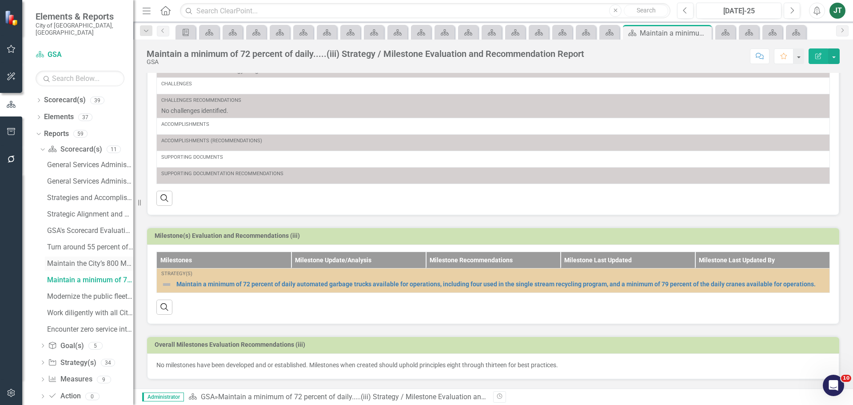
click at [70, 259] on div "Maintain the City’s 800 MHz.....(ii) Strategy / Milestone Evaluation and Recomm…" at bounding box center [90, 263] width 86 height 8
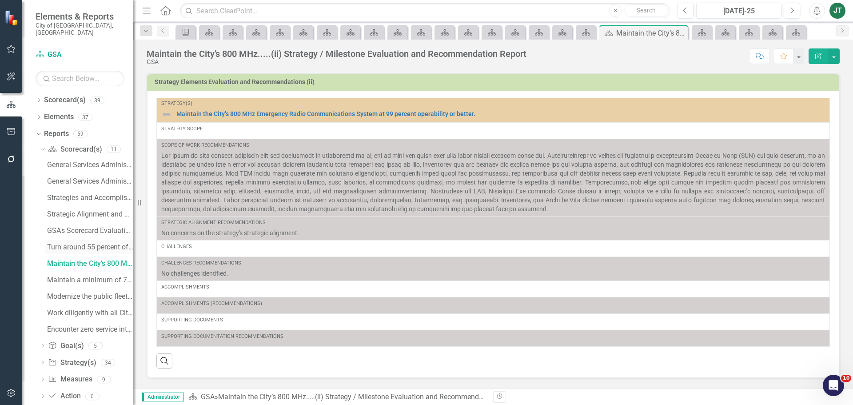
click at [74, 243] on div "Turn around 55 percent of marked police pursuit....(i) Strategy / Milestone Eva…" at bounding box center [90, 247] width 86 height 8
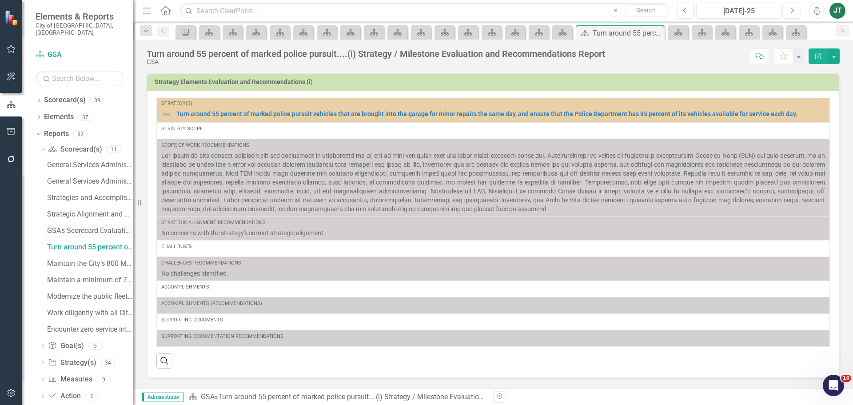
click at [68, 227] on div "GSA's Scorecard Evaluation and Recommendations" at bounding box center [90, 231] width 86 height 8
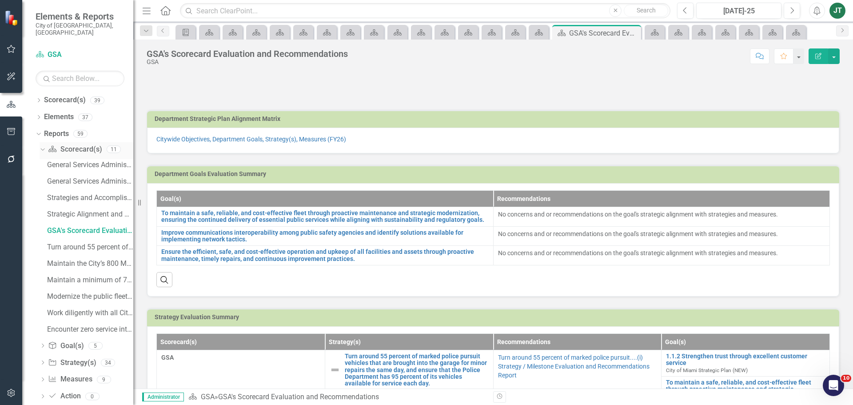
click at [42, 146] on icon "Dropdown" at bounding box center [41, 149] width 5 height 6
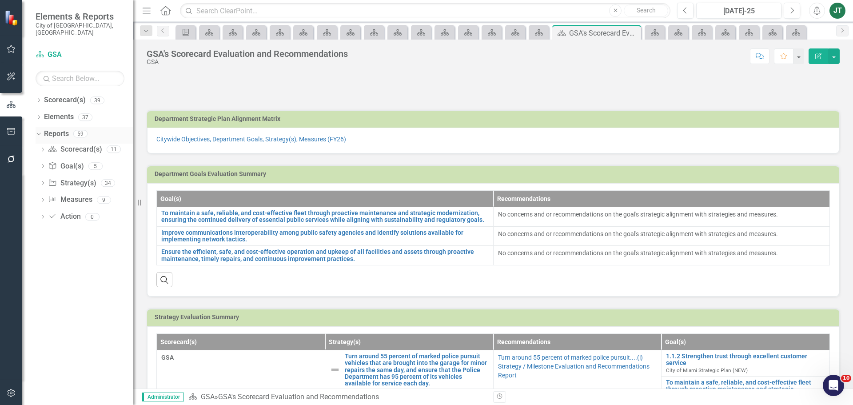
click at [40, 130] on icon "Dropdown" at bounding box center [37, 133] width 5 height 6
click at [41, 132] on icon "Dropdown" at bounding box center [39, 134] width 6 height 5
click at [38, 99] on icon "Dropdown" at bounding box center [39, 101] width 6 height 5
click at [44, 131] on icon "Dropdown" at bounding box center [43, 133] width 7 height 5
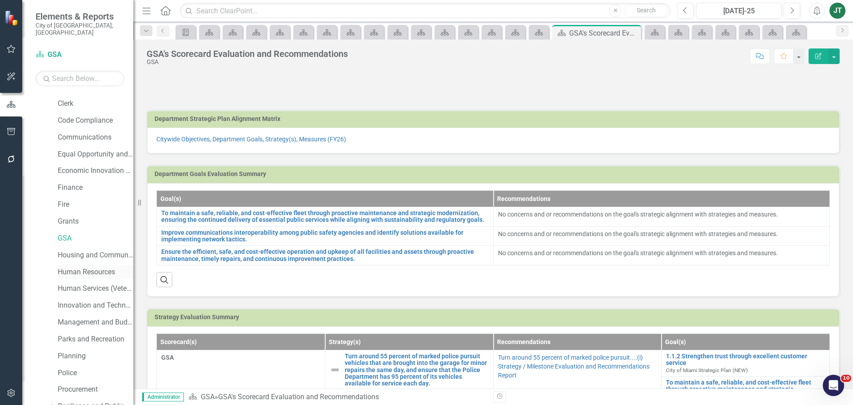
scroll to position [133, 0]
click at [76, 248] on link "Housing and Community Development" at bounding box center [96, 253] width 76 height 10
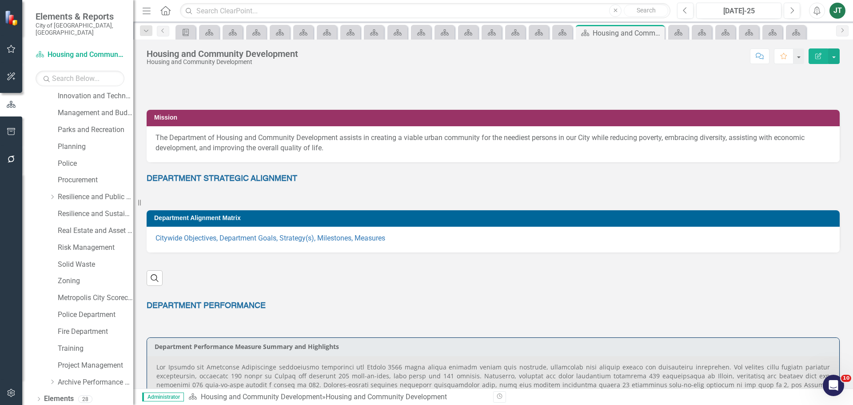
scroll to position [382, 0]
